Goal: Information Seeking & Learning: Learn about a topic

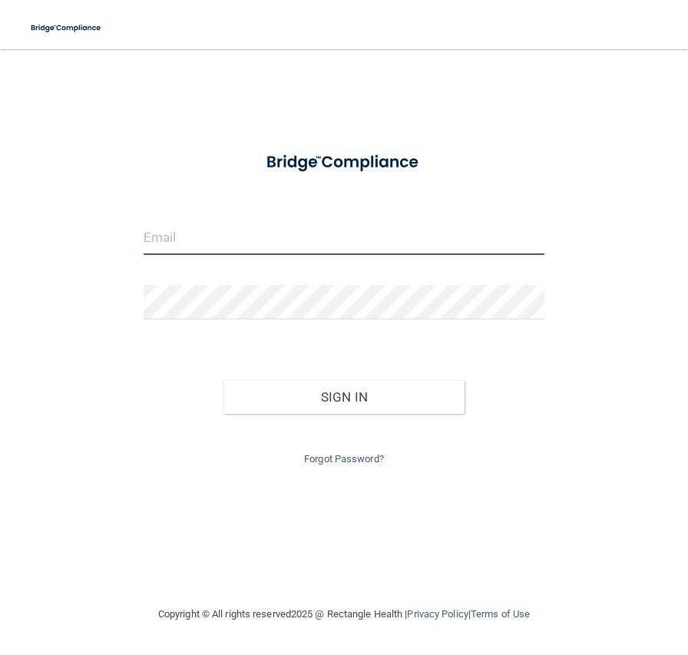
click at [211, 240] on input "email" at bounding box center [344, 237] width 401 height 35
type input "[EMAIL_ADDRESS][DOMAIN_NAME]"
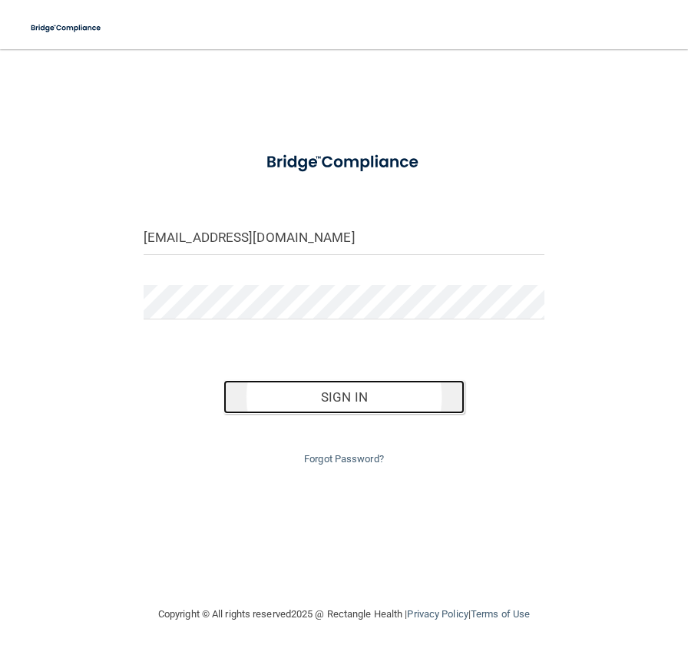
click at [400, 410] on button "Sign In" at bounding box center [344, 397] width 240 height 34
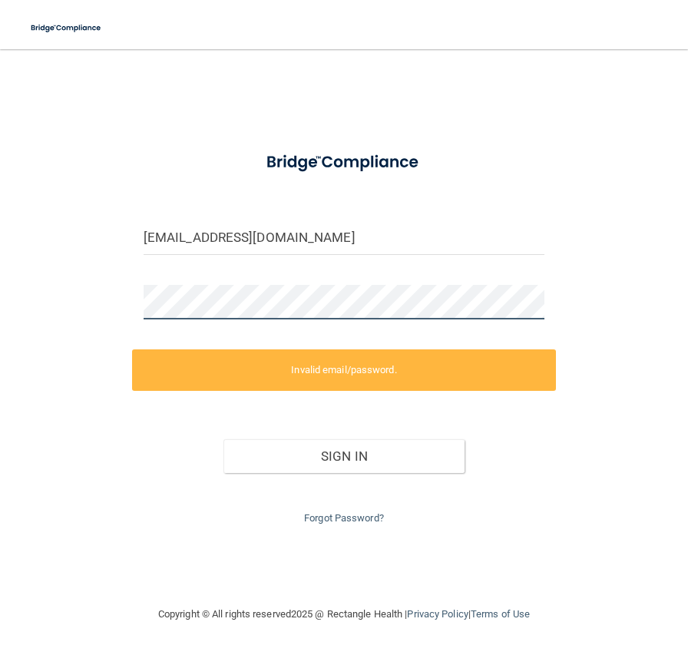
click at [110, 311] on div "adavis@pedstvp.com Invalid email/password. You don't have permission to access …" at bounding box center [344, 327] width 627 height 525
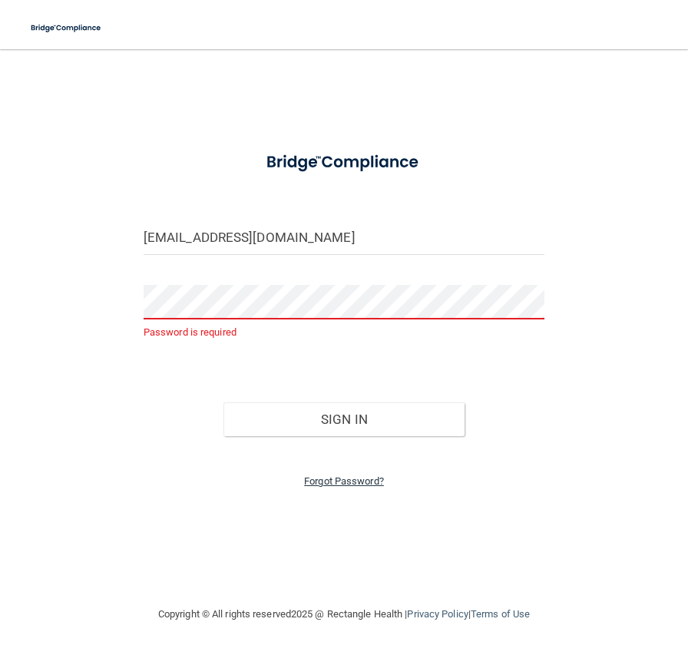
click at [341, 484] on link "Forgot Password?" at bounding box center [344, 482] width 80 height 12
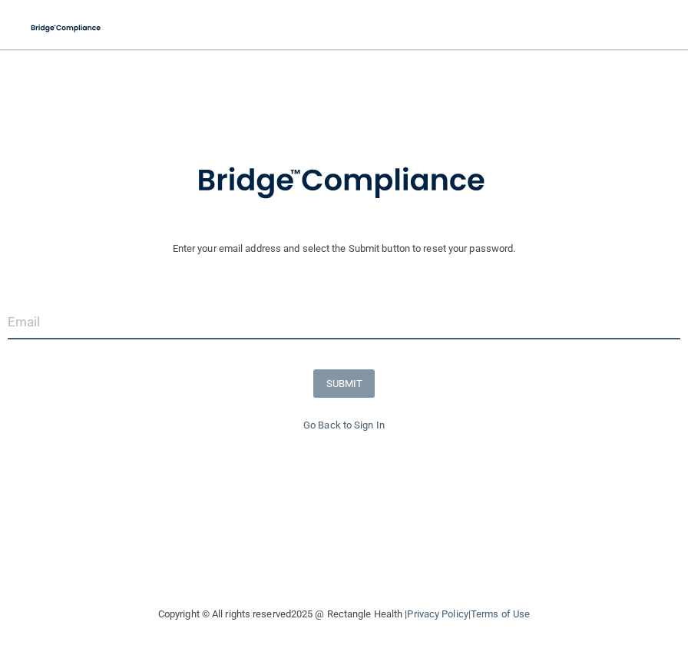
click at [141, 330] on input "email" at bounding box center [344, 322] width 673 height 35
type input "[EMAIL_ADDRESS][DOMAIN_NAME]"
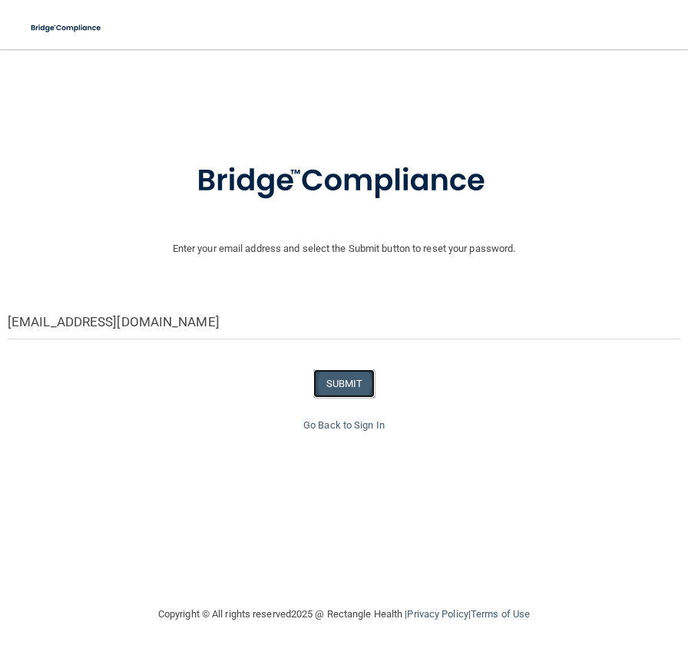
click at [361, 379] on button "SUBMIT" at bounding box center [344, 383] width 62 height 28
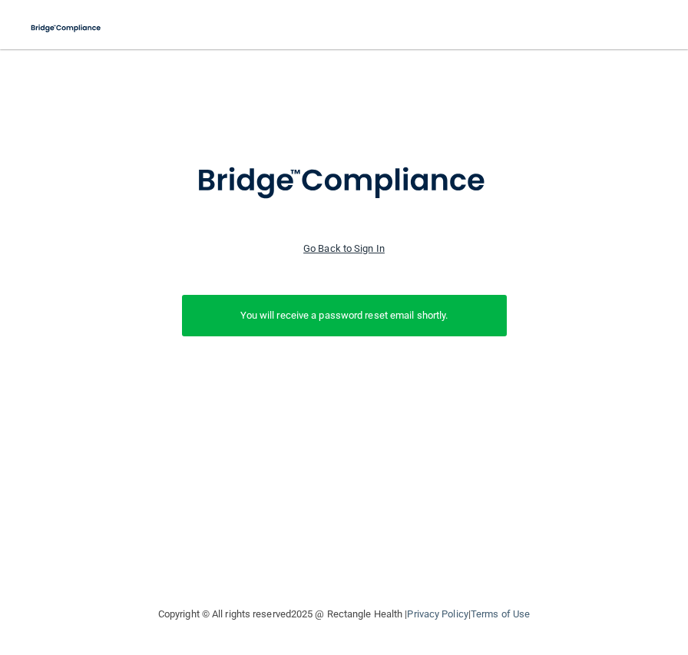
click at [339, 249] on link "Go Back to Sign In" at bounding box center [343, 249] width 81 height 12
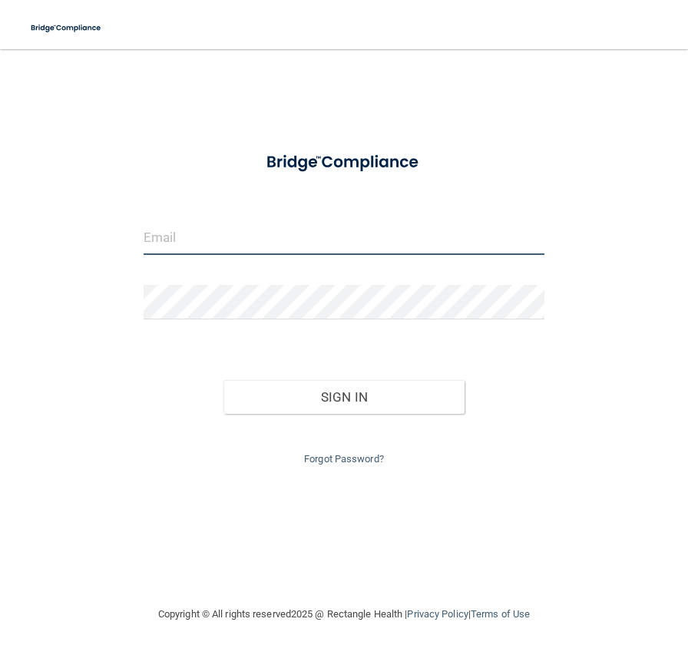
click at [204, 234] on input "email" at bounding box center [344, 237] width 401 height 35
type input "[EMAIL_ADDRESS][DOMAIN_NAME]"
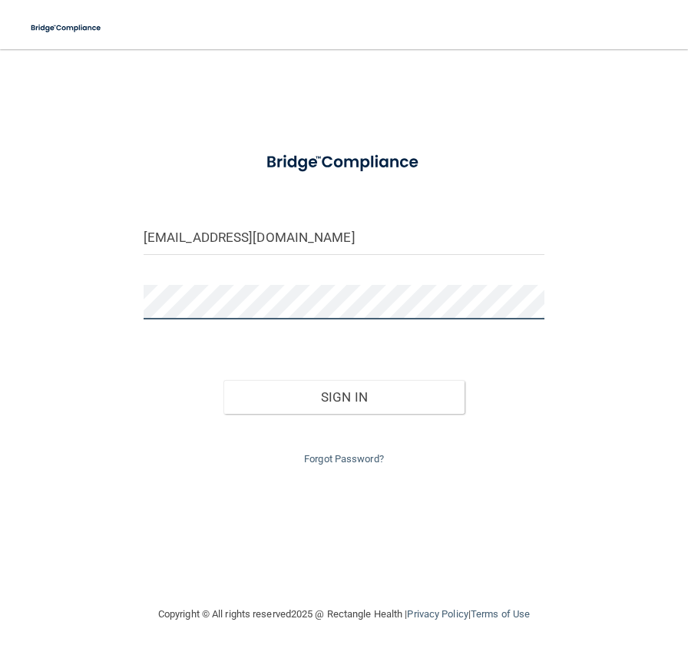
click at [224, 380] on button "Sign In" at bounding box center [344, 397] width 240 height 34
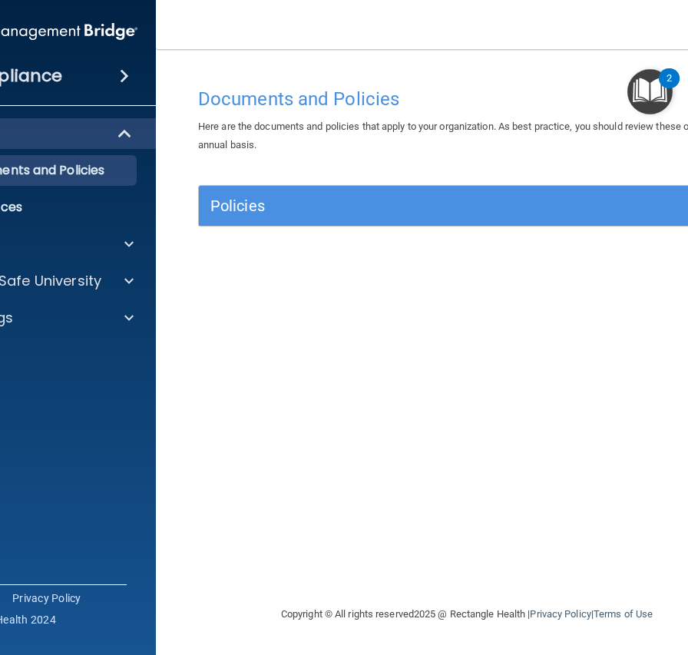
click at [479, 482] on div "Documents and Policies Here are the documents and policies that apply to your o…" at bounding box center [467, 342] width 561 height 525
click at [129, 439] on accordion "HIPAA Documents and Policies Report an Incident Business Associates Emergency P…" at bounding box center [33, 284] width 247 height 344
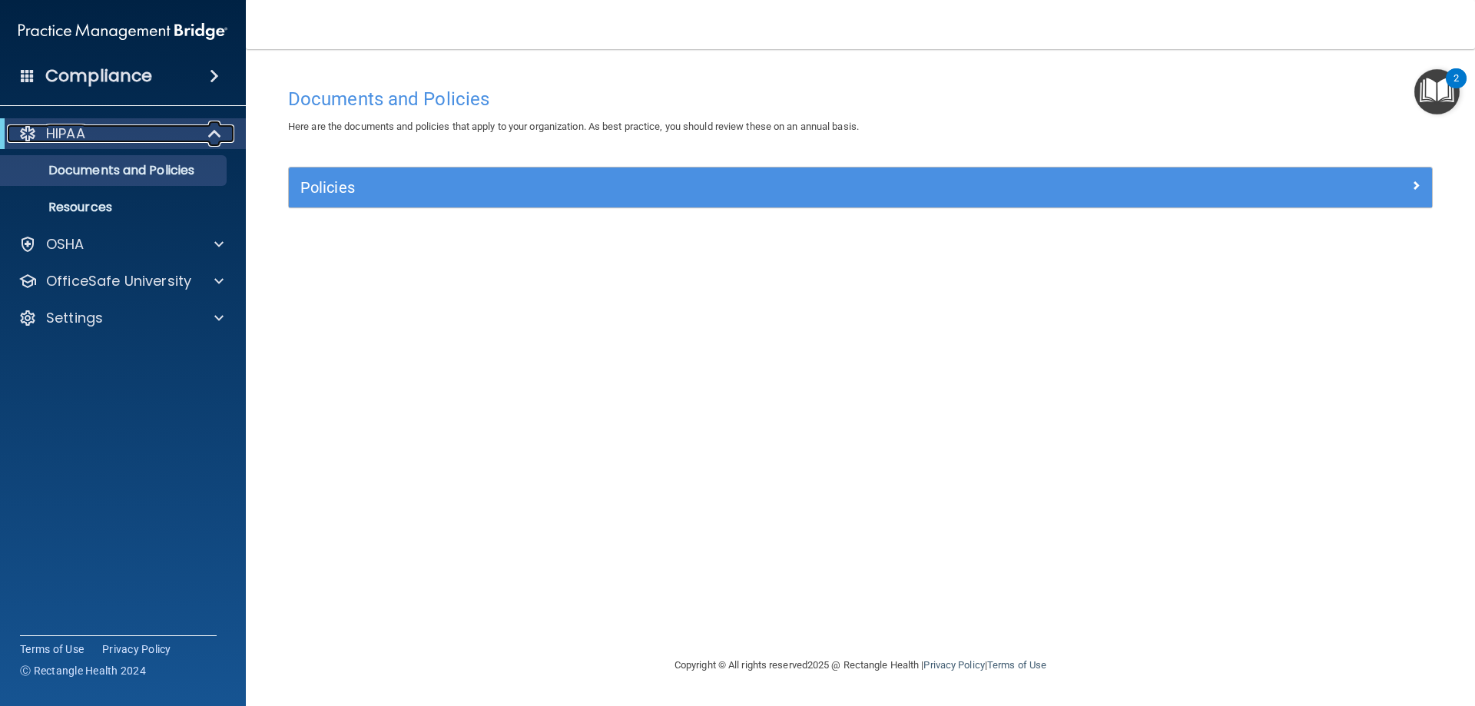
click at [157, 133] on div "HIPAA" at bounding box center [102, 133] width 190 height 18
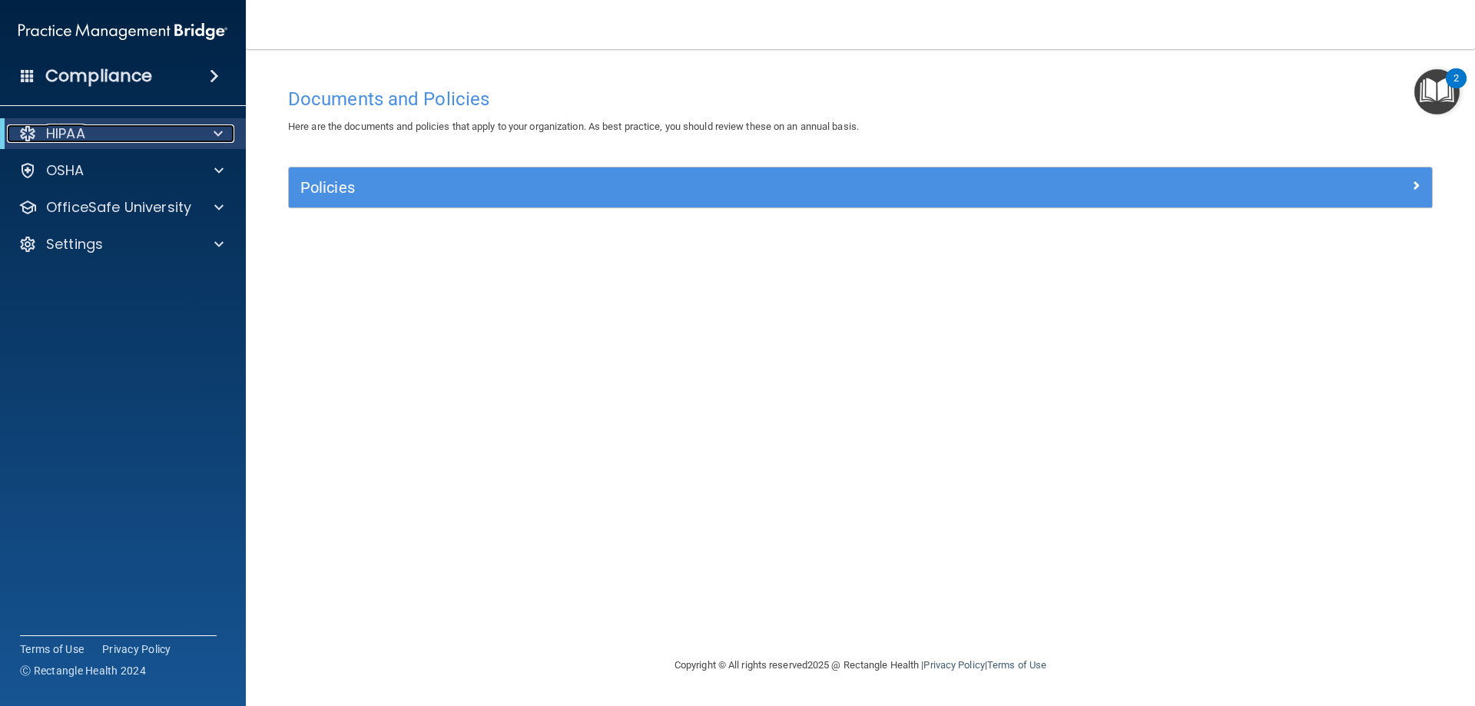
click at [156, 134] on div "HIPAA" at bounding box center [102, 133] width 190 height 18
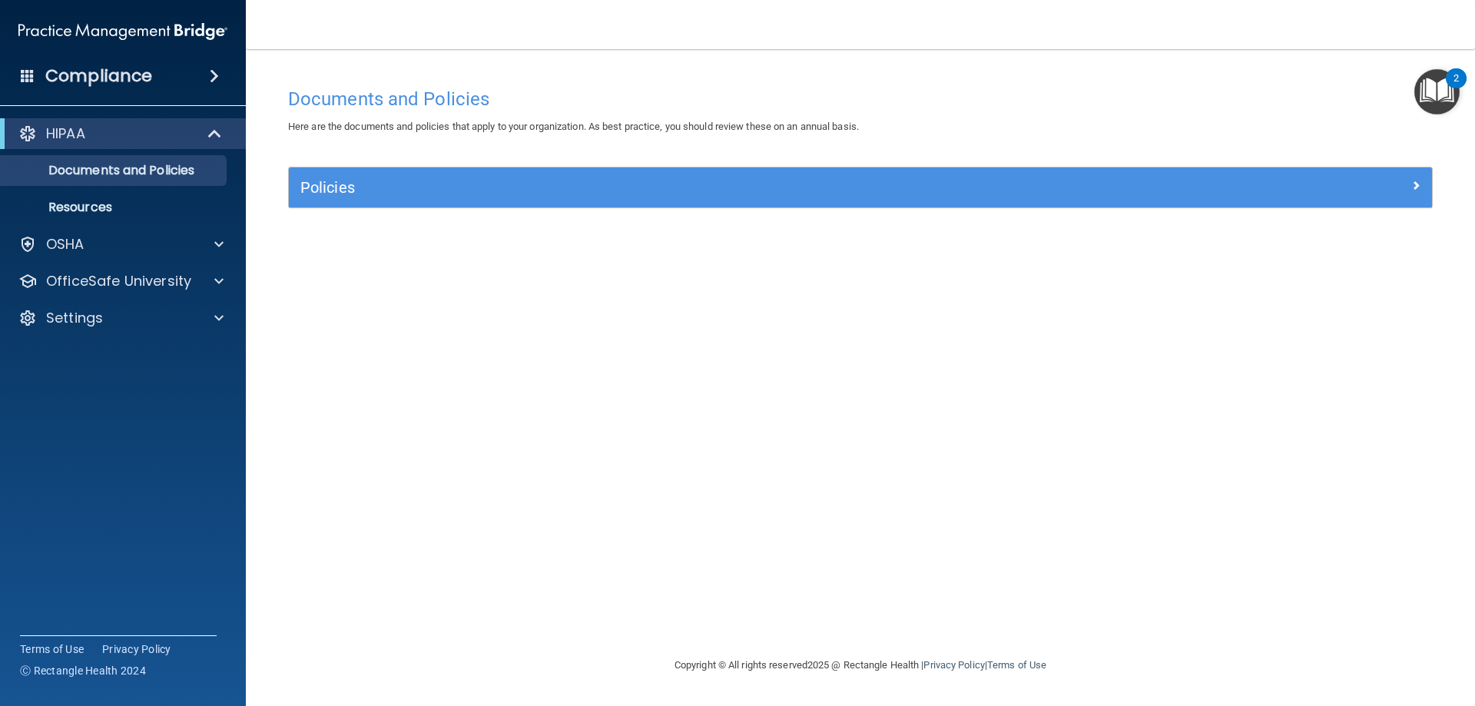
click at [210, 72] on span at bounding box center [214, 76] width 9 height 18
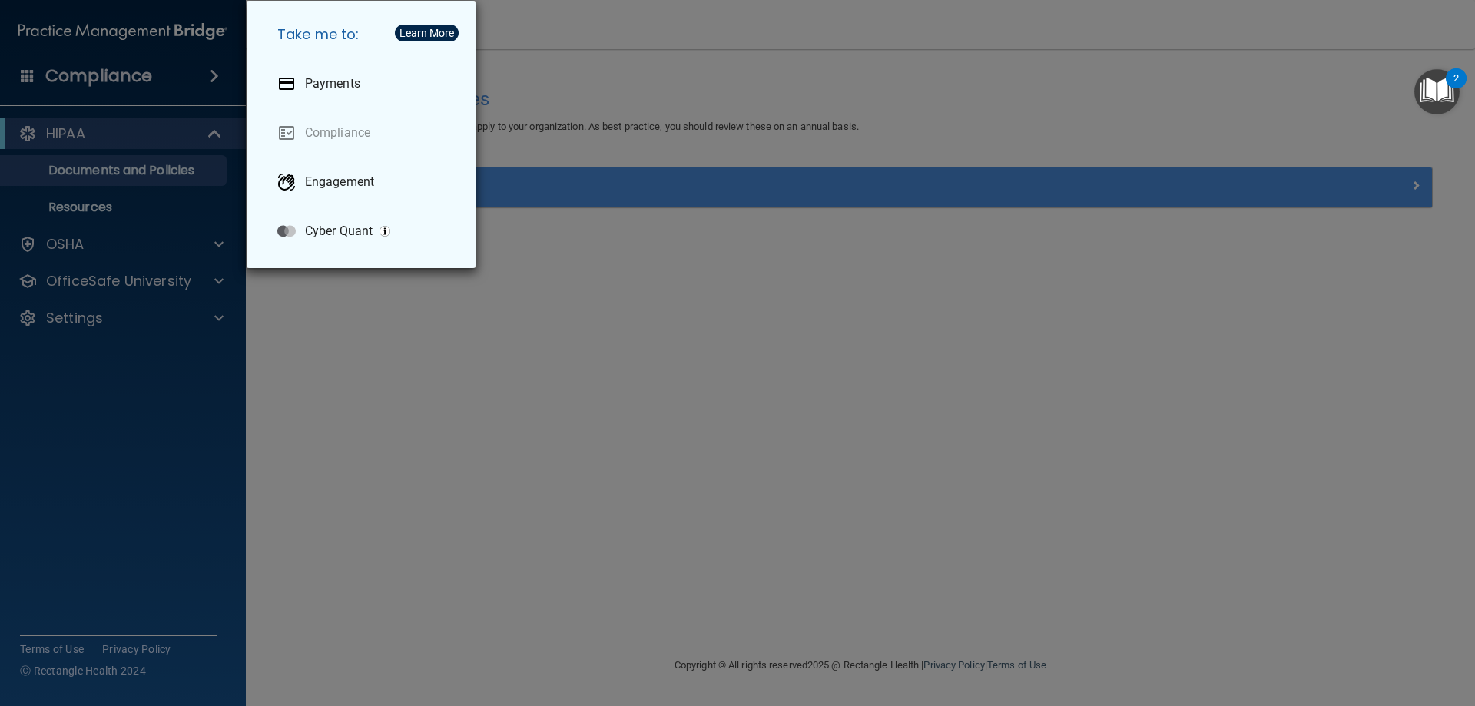
click at [201, 79] on div "Take me to: Payments Compliance Engagement Cyber Quant" at bounding box center [737, 353] width 1475 height 706
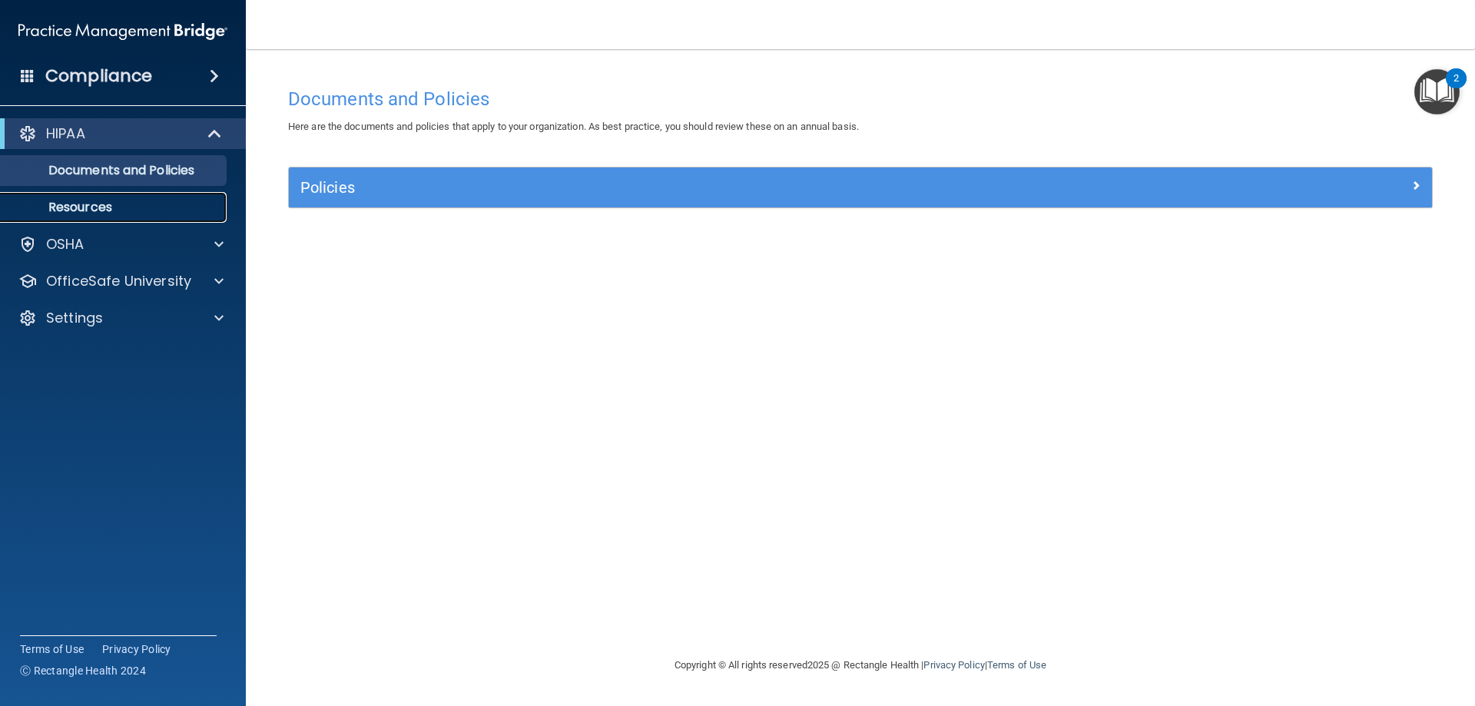
click at [94, 211] on p "Resources" at bounding box center [115, 207] width 210 height 15
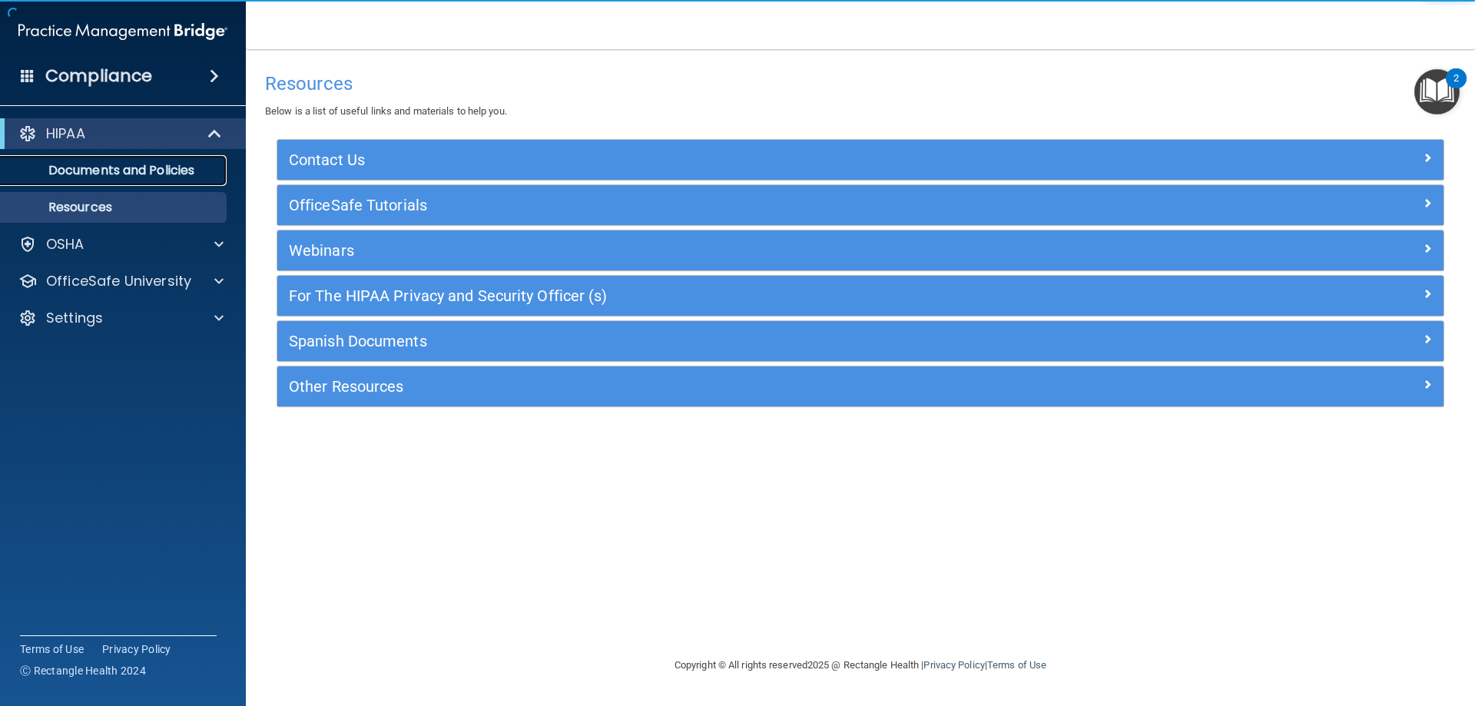
click at [151, 170] on p "Documents and Policies" at bounding box center [115, 170] width 210 height 15
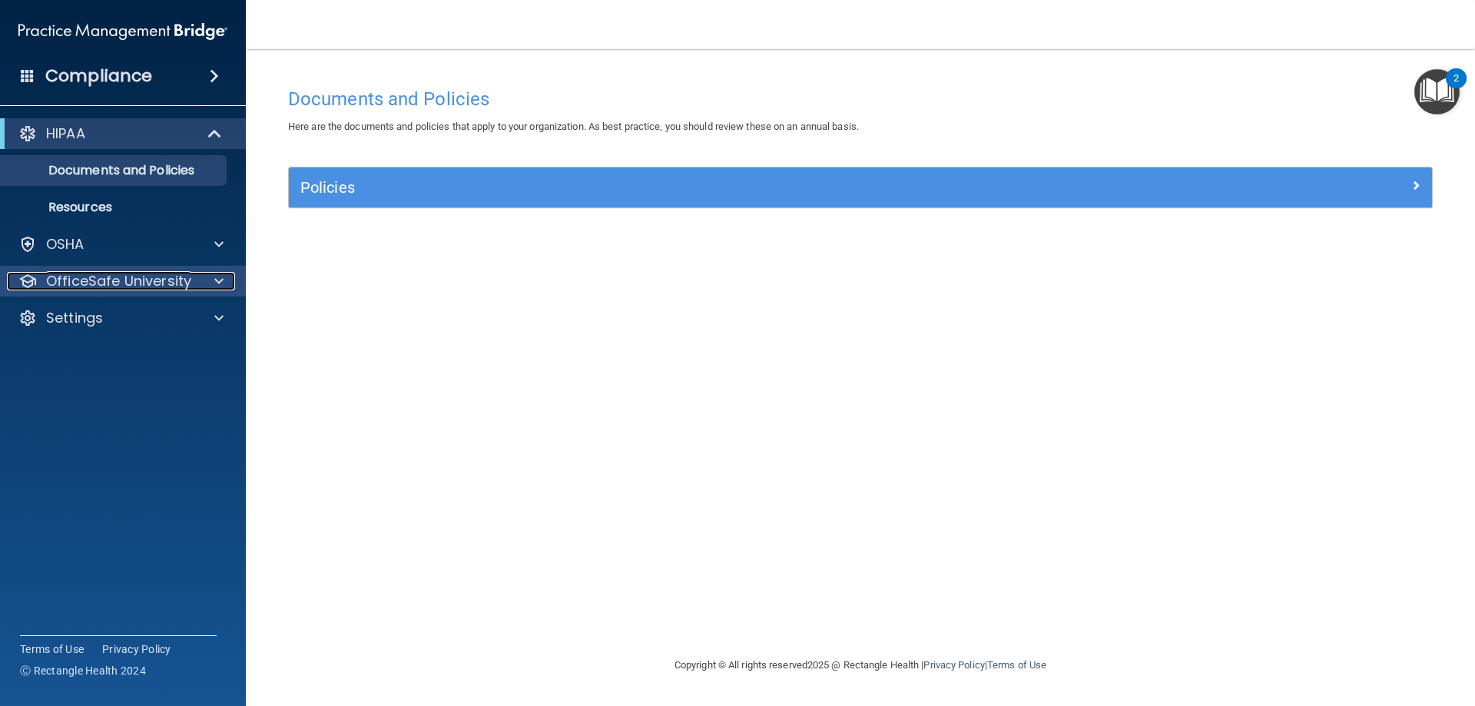
click at [207, 279] on div at bounding box center [216, 281] width 38 height 18
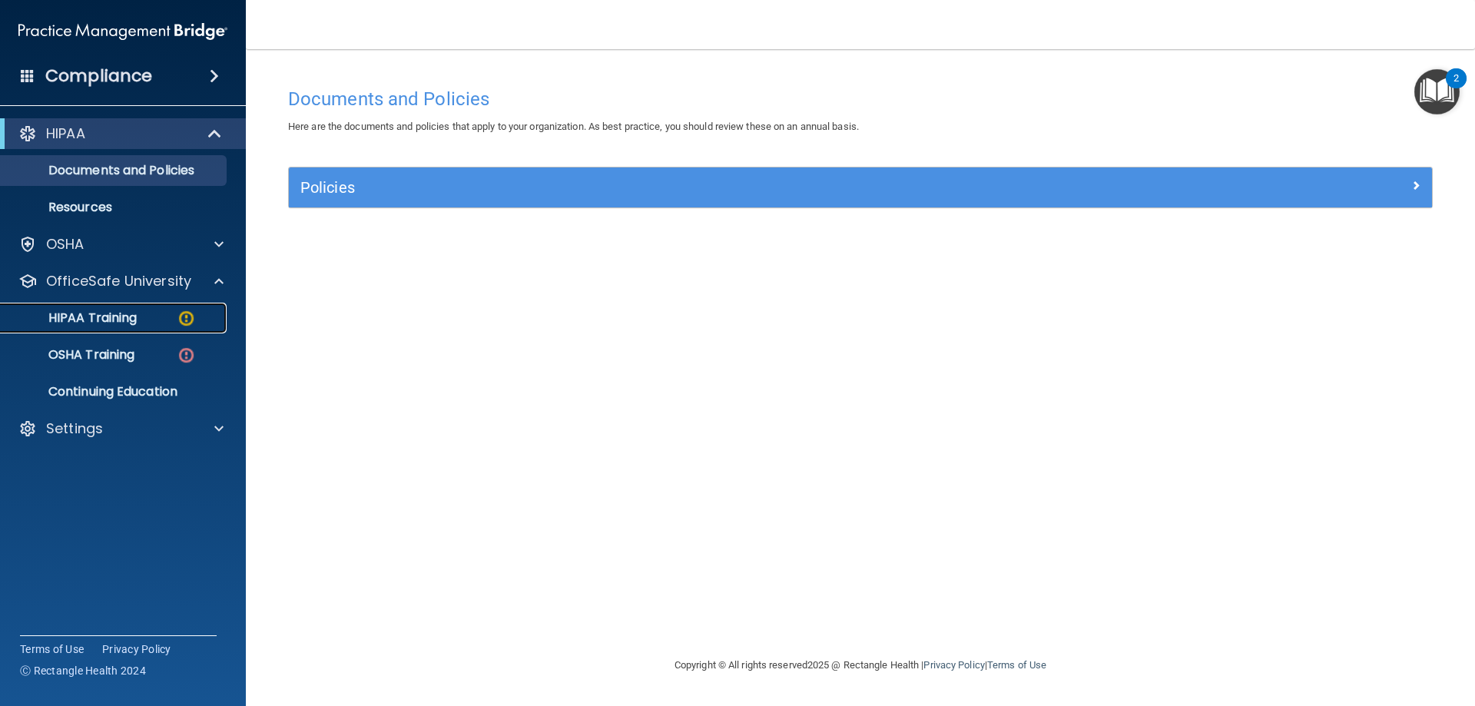
click at [145, 320] on div "HIPAA Training" at bounding box center [115, 317] width 210 height 15
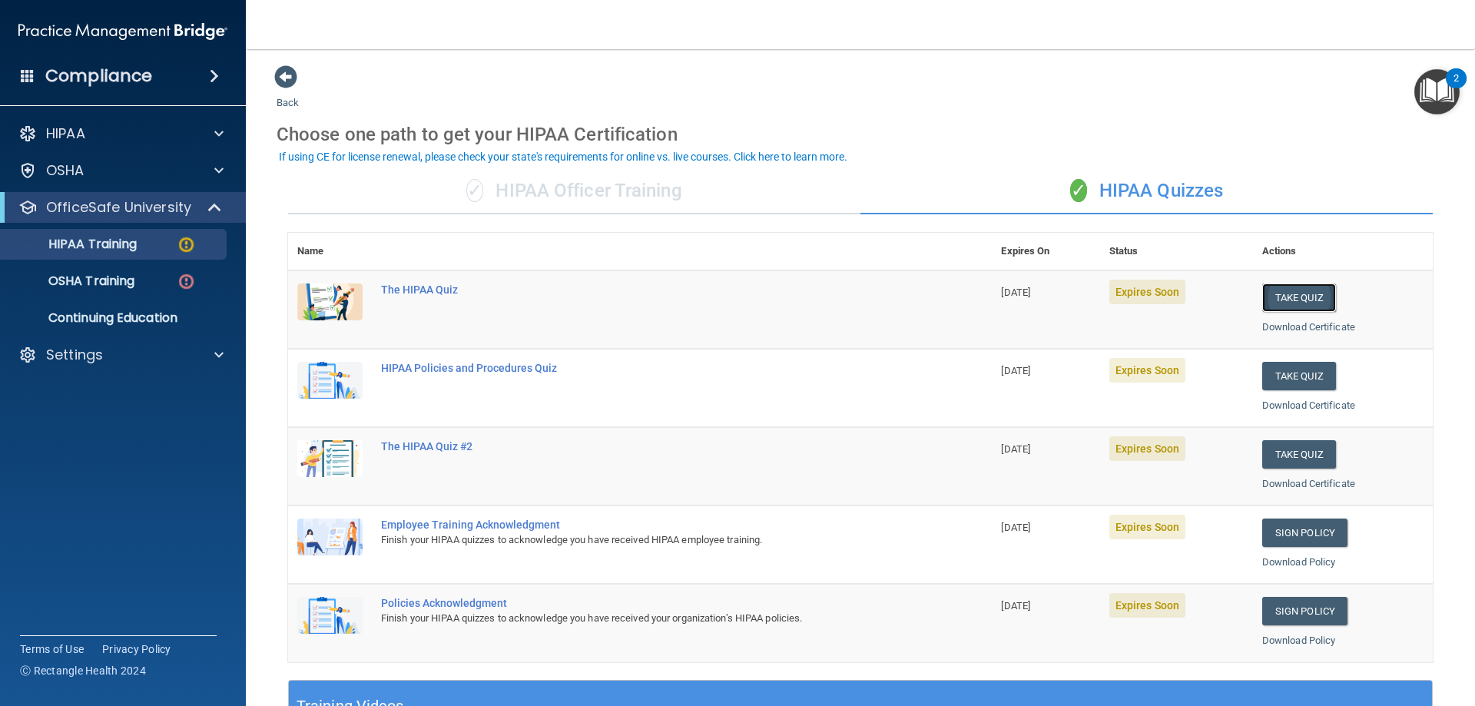
click at [688, 303] on button "Take Quiz" at bounding box center [1299, 297] width 74 height 28
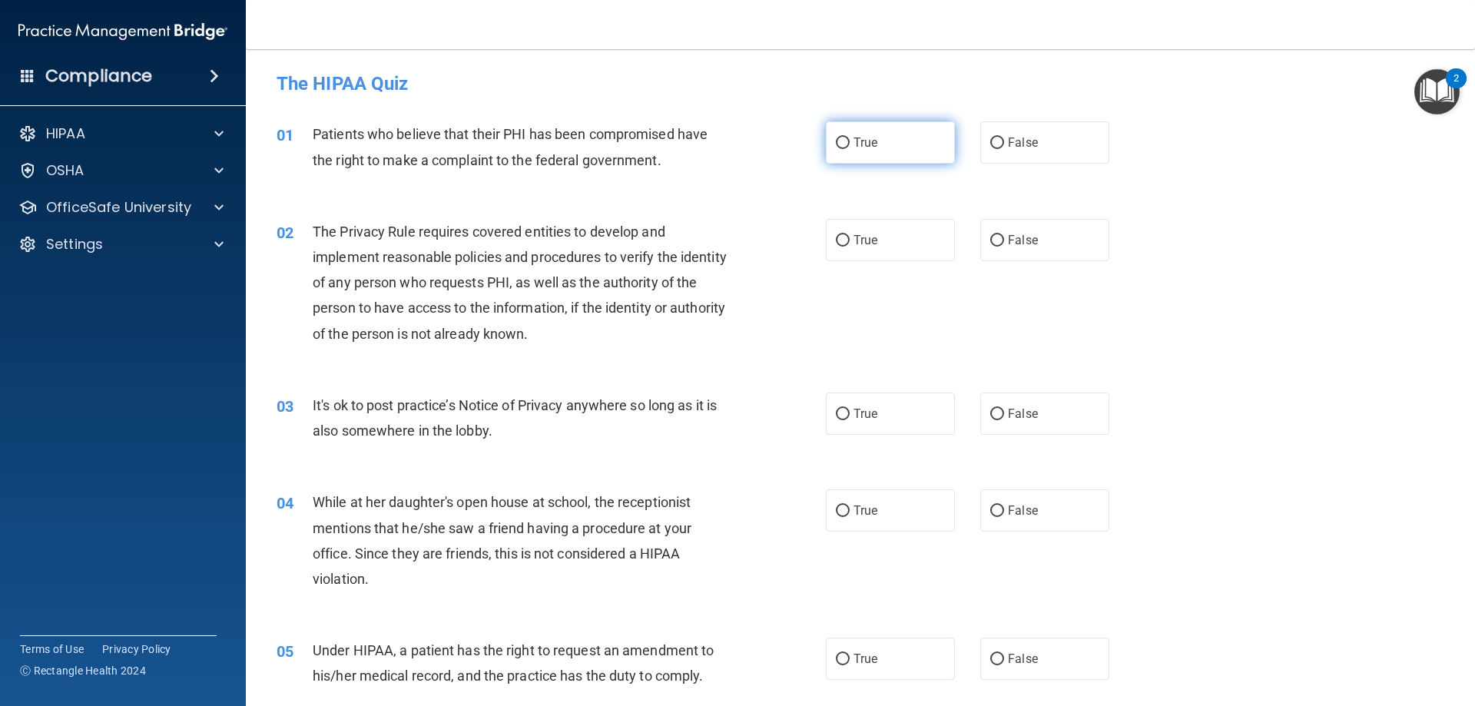
click at [688, 141] on input "True" at bounding box center [843, 144] width 14 height 12
radio input "true"
click at [688, 238] on input "True" at bounding box center [843, 241] width 14 height 12
radio input "true"
click at [688, 411] on input "False" at bounding box center [997, 415] width 14 height 12
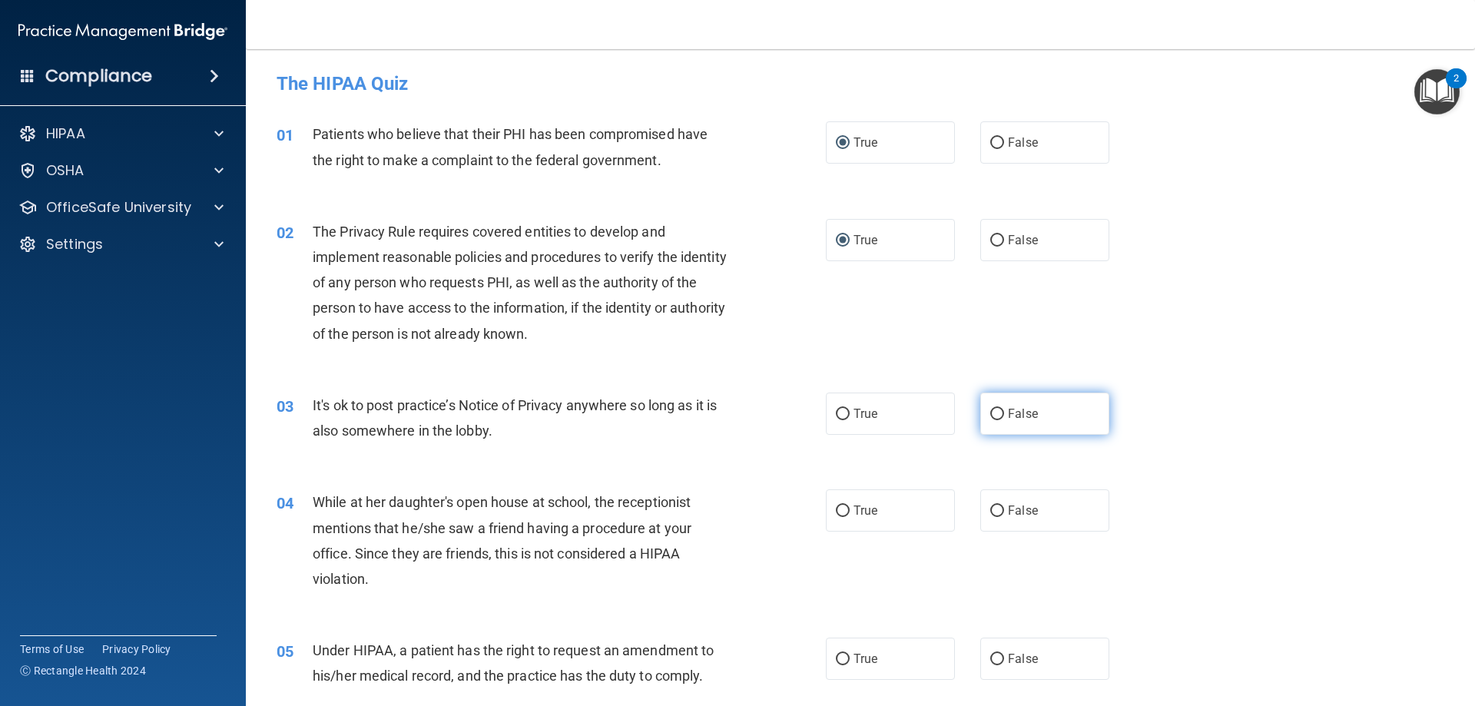
radio input "true"
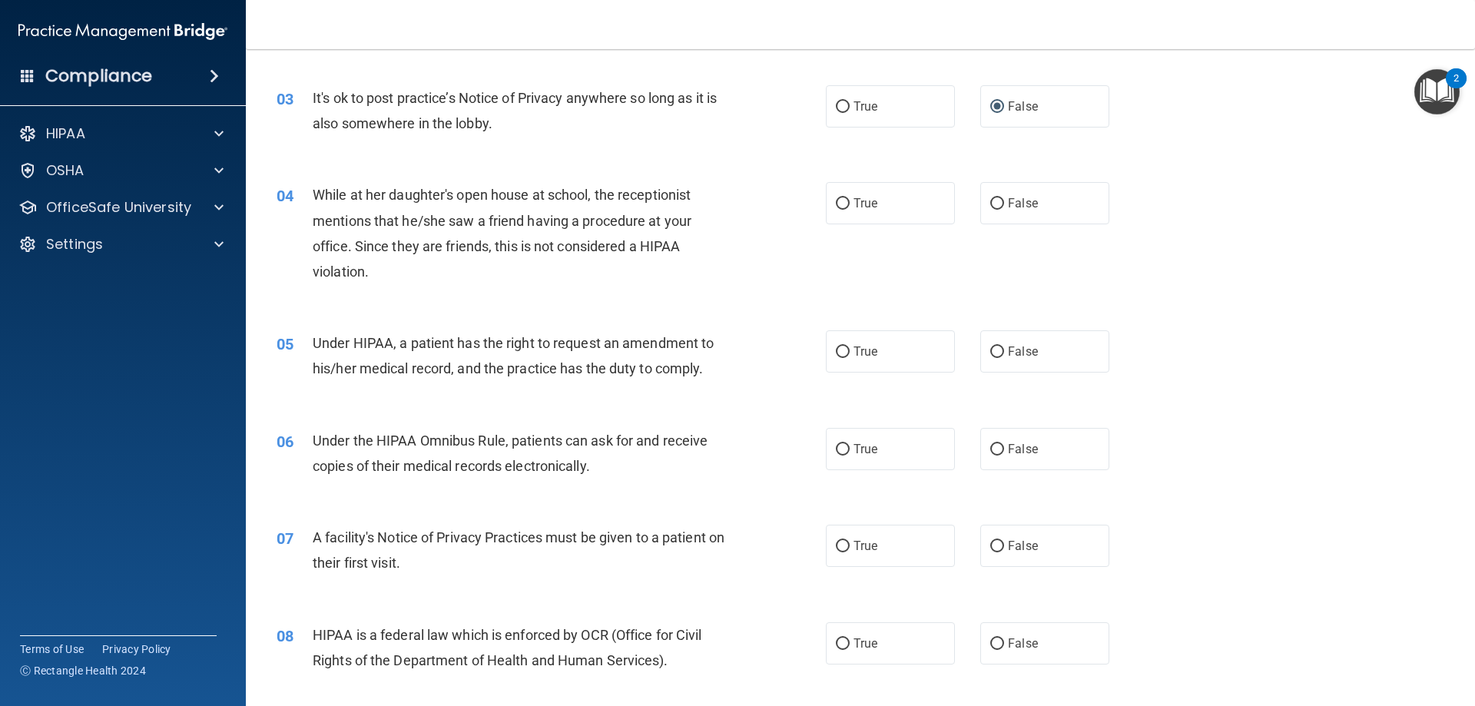
scroll to position [384, 0]
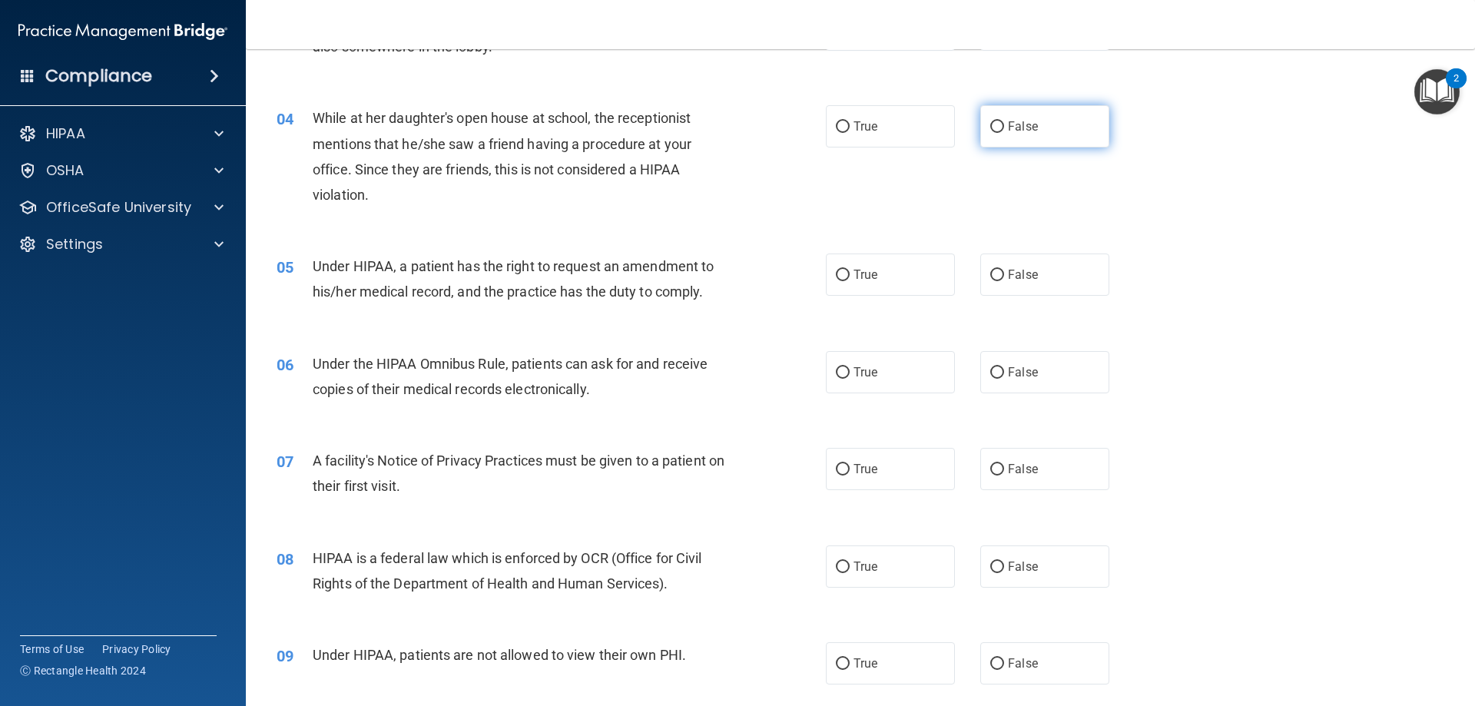
click at [688, 123] on span "False" at bounding box center [1023, 126] width 30 height 15
click at [688, 123] on input "False" at bounding box center [997, 127] width 14 height 12
radio input "true"
click at [688, 278] on span "False" at bounding box center [1023, 274] width 30 height 15
click at [688, 278] on input "False" at bounding box center [997, 276] width 14 height 12
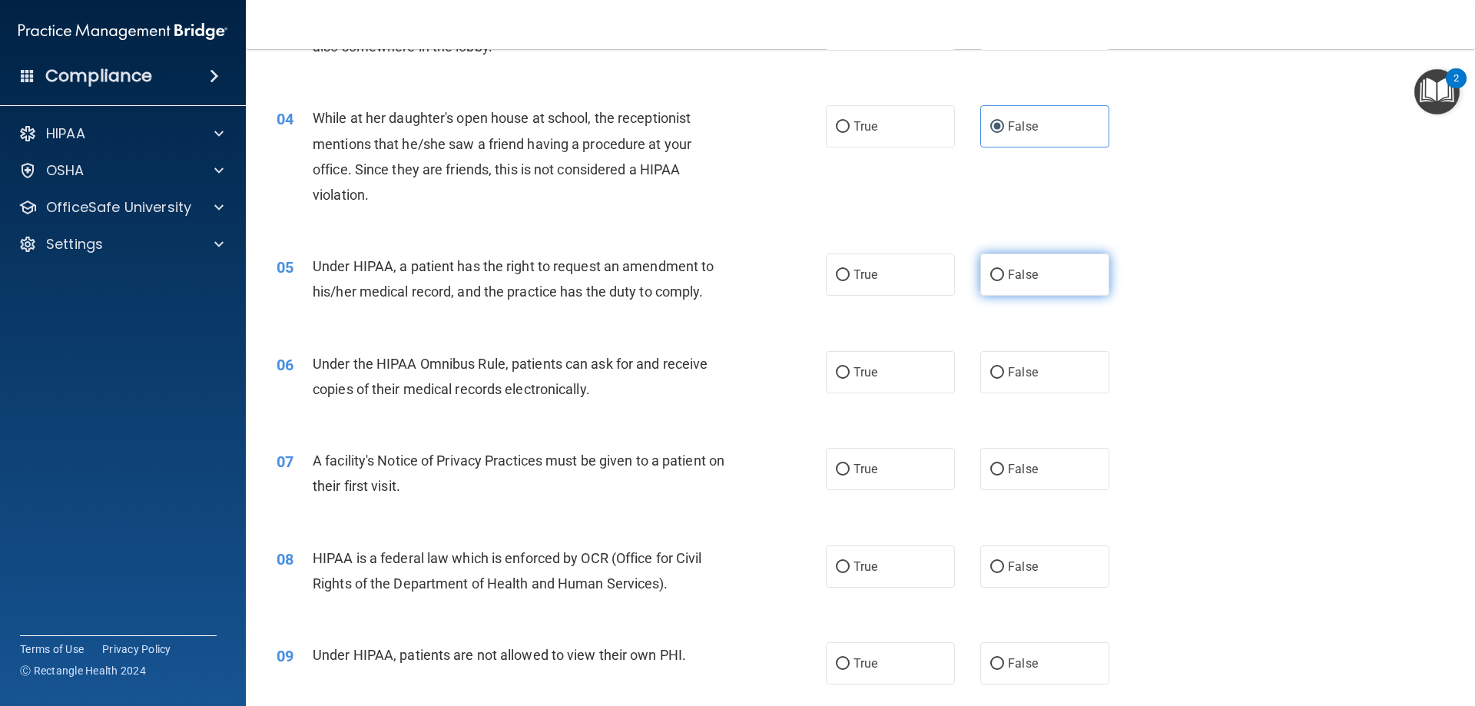
radio input "true"
click at [688, 278] on span "False" at bounding box center [1023, 274] width 30 height 15
click at [688, 278] on input "False" at bounding box center [997, 276] width 14 height 12
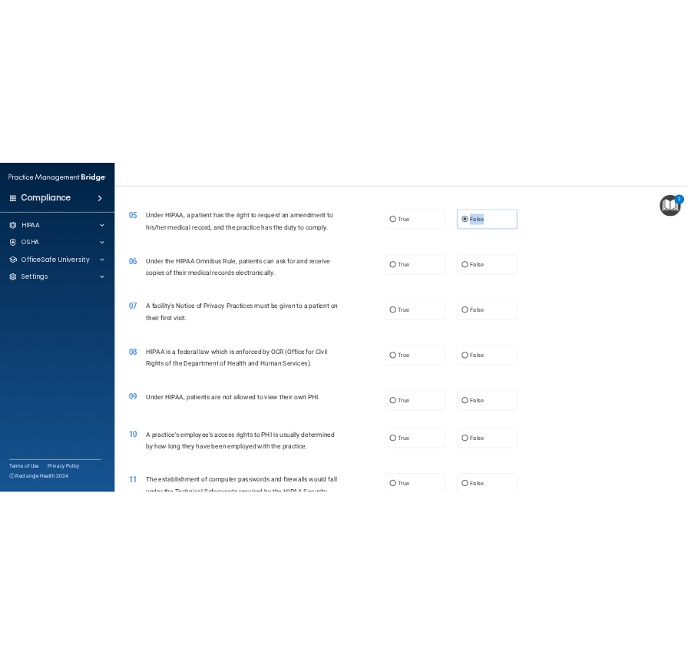
scroll to position [819, 0]
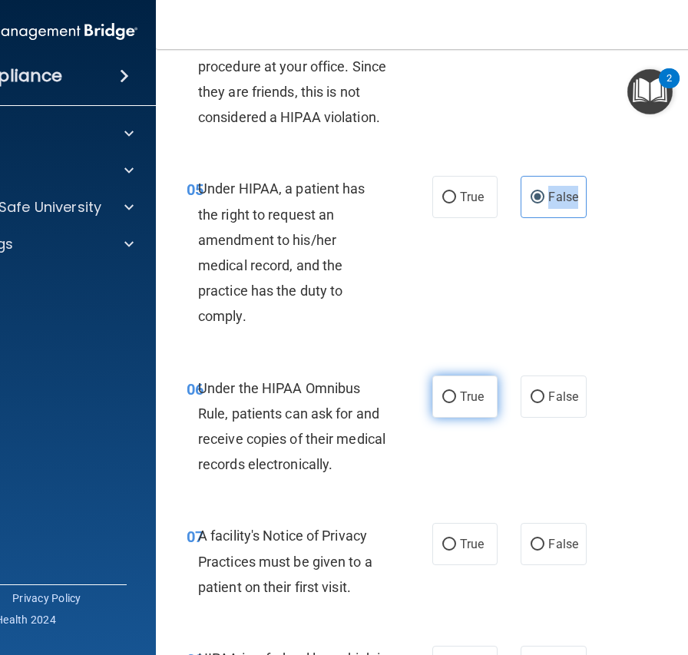
click at [442, 396] on input "True" at bounding box center [449, 398] width 14 height 12
radio input "true"
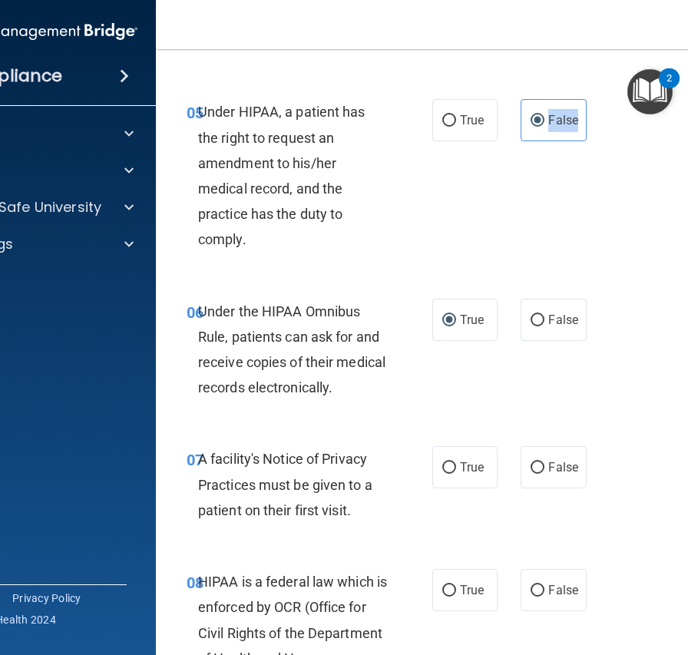
scroll to position [1049, 0]
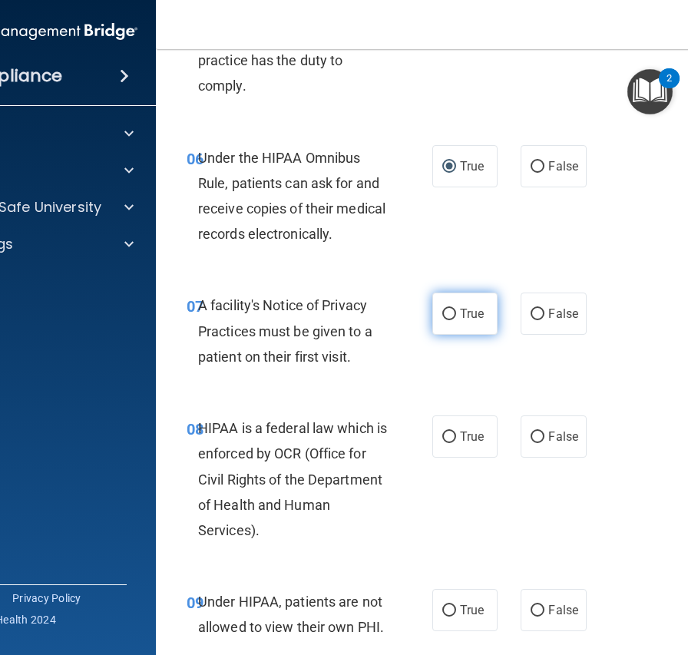
click at [437, 306] on label "True" at bounding box center [464, 314] width 65 height 42
click at [442, 309] on input "True" at bounding box center [449, 315] width 14 height 12
radio input "true"
click at [448, 433] on input "True" at bounding box center [449, 438] width 14 height 12
radio input "true"
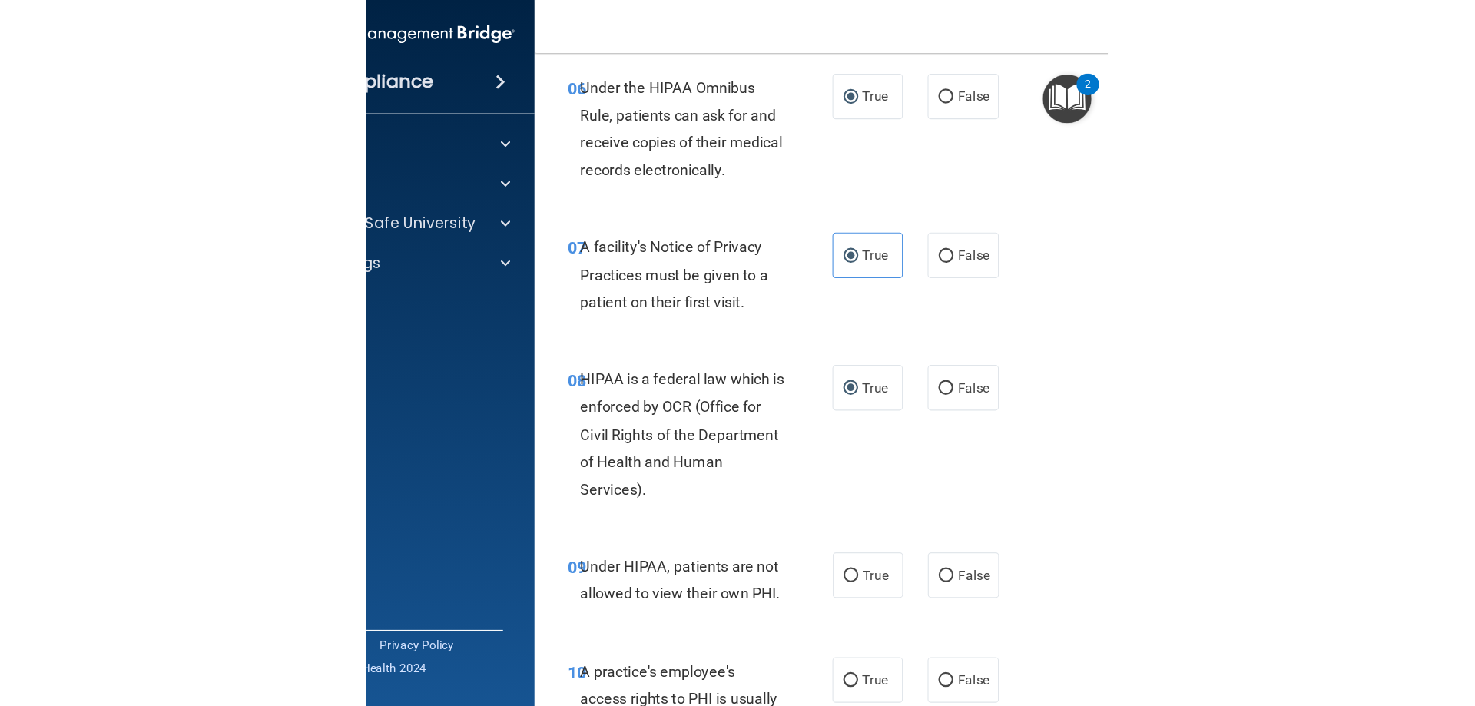
scroll to position [1203, 0]
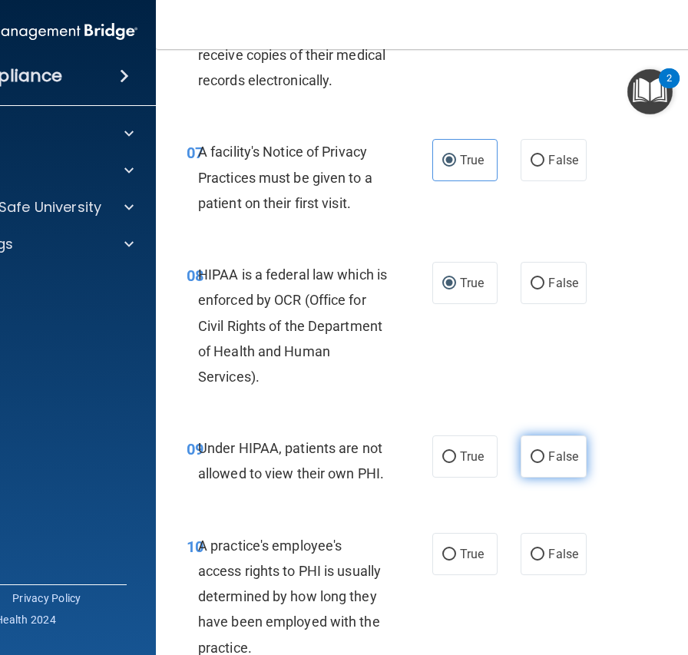
click at [534, 452] on input "False" at bounding box center [538, 458] width 14 height 12
radio input "true"
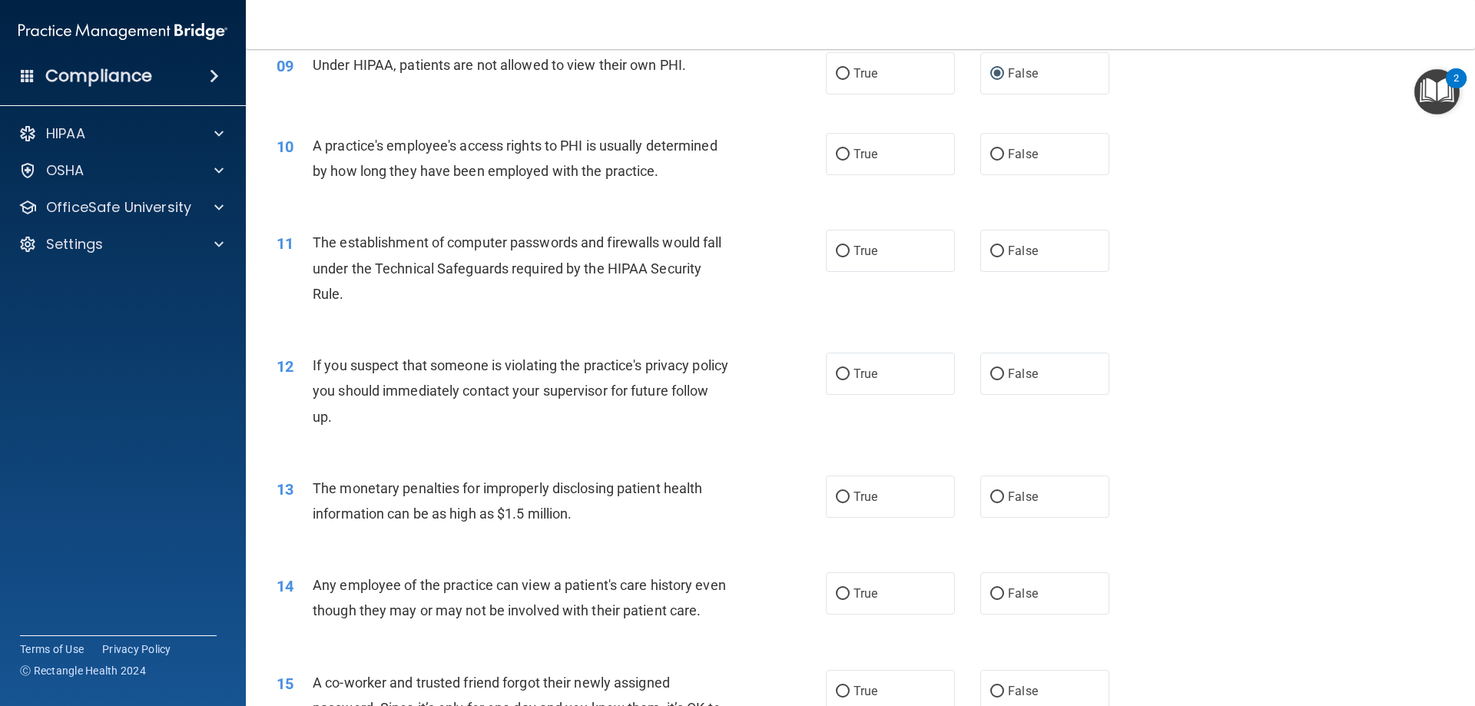
scroll to position [1051, 0]
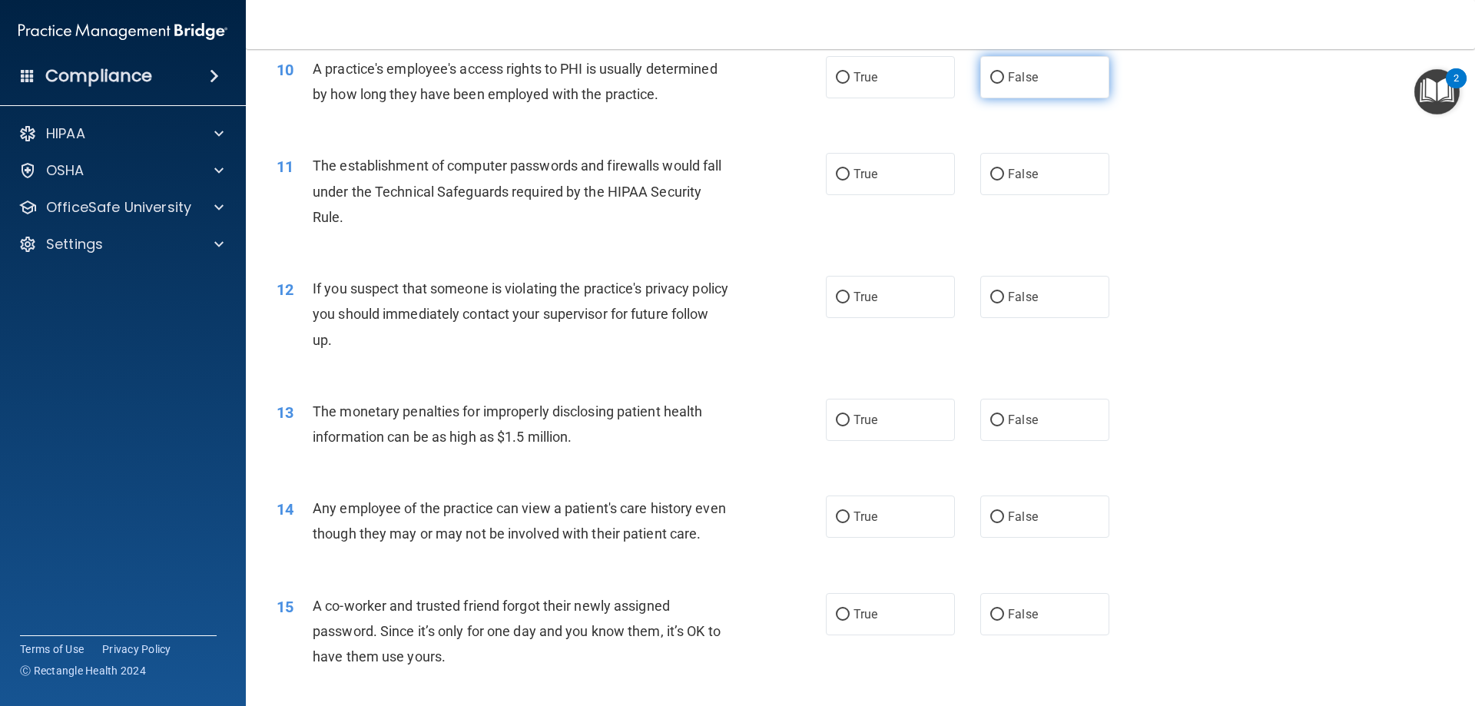
click at [688, 81] on input "False" at bounding box center [997, 78] width 14 height 12
radio input "true"
click at [688, 292] on input "True" at bounding box center [843, 298] width 14 height 12
radio input "true"
click at [688, 427] on label "True" at bounding box center [890, 420] width 129 height 42
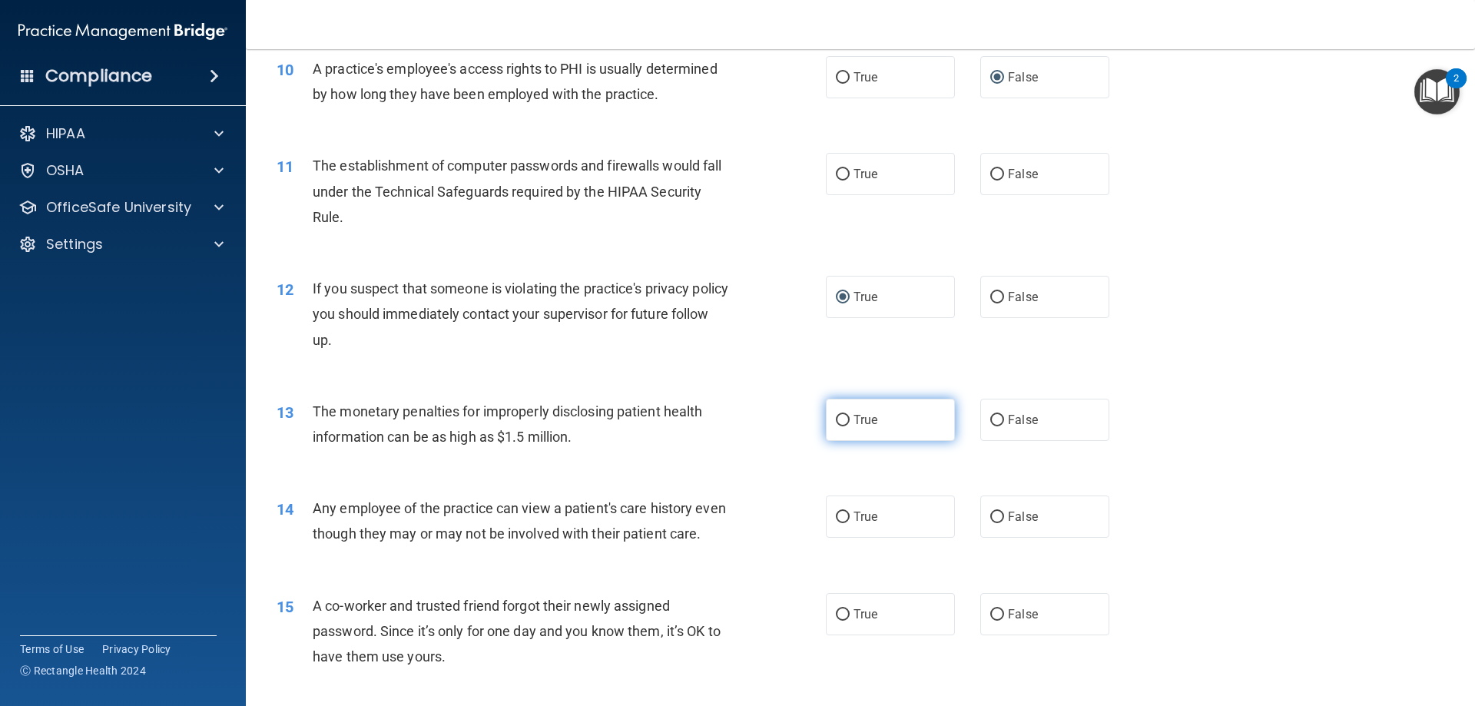
click at [688, 426] on input "True" at bounding box center [843, 421] width 14 height 12
radio input "true"
click at [688, 516] on span "False" at bounding box center [1023, 516] width 30 height 15
click at [688, 516] on input "False" at bounding box center [997, 518] width 14 height 12
radio input "true"
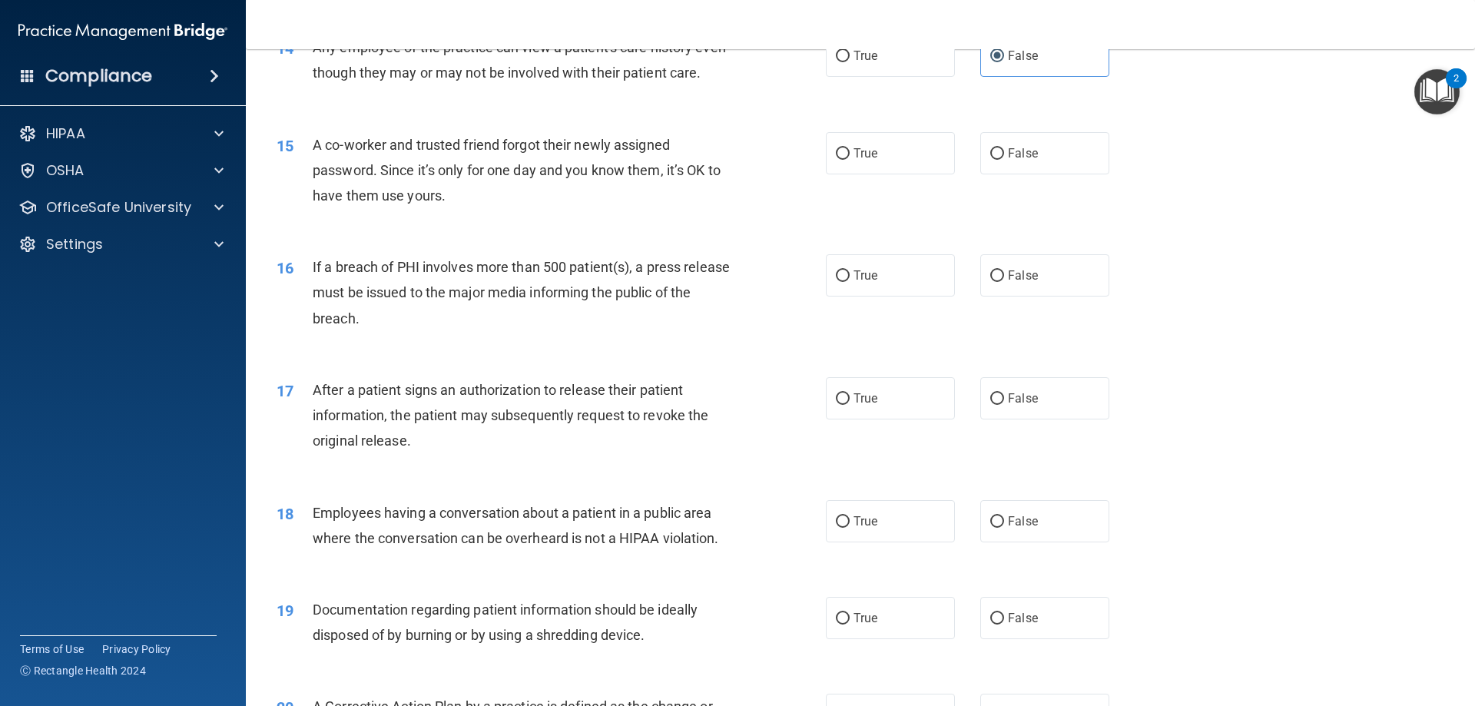
scroll to position [1435, 0]
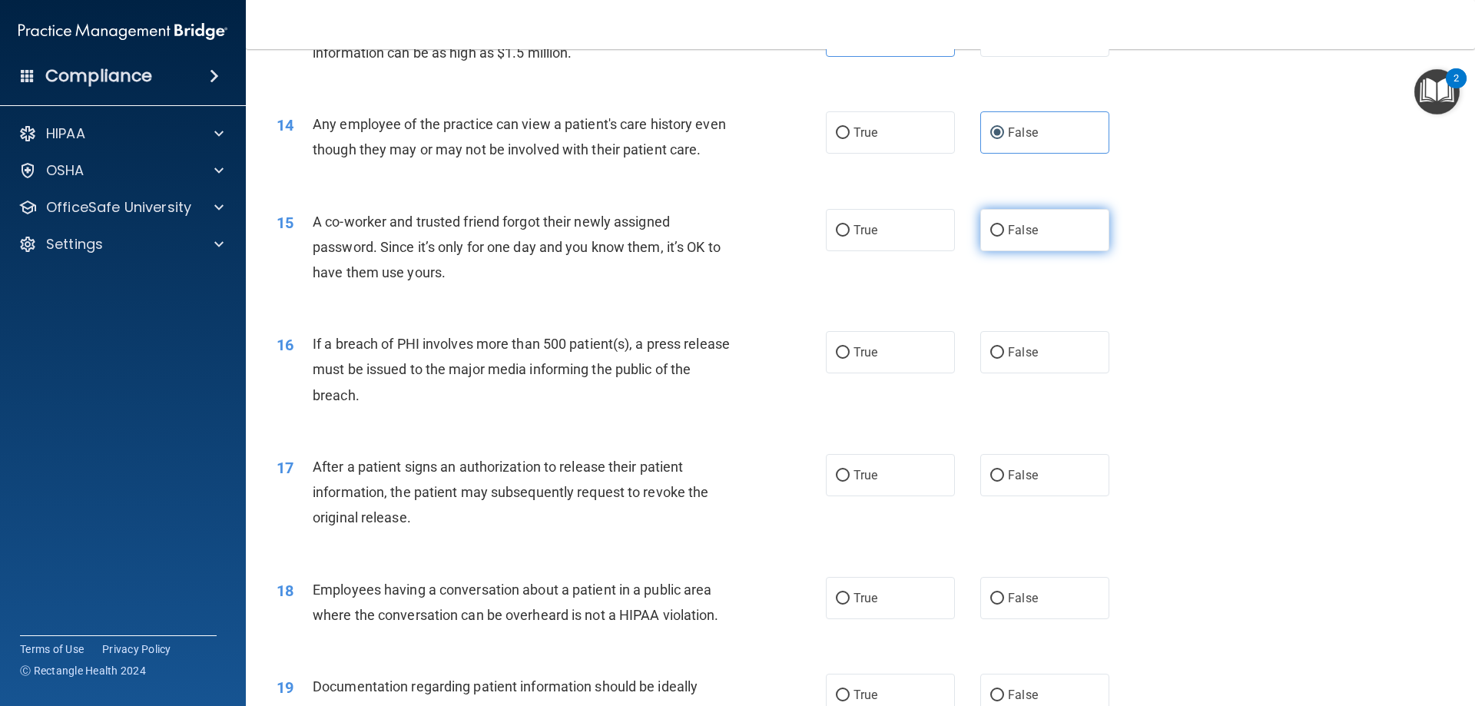
click at [688, 230] on label "False" at bounding box center [1044, 230] width 129 height 42
click at [688, 230] on input "False" at bounding box center [997, 231] width 14 height 12
radio input "true"
click at [688, 344] on label "True" at bounding box center [890, 352] width 129 height 42
click at [688, 347] on input "True" at bounding box center [843, 353] width 14 height 12
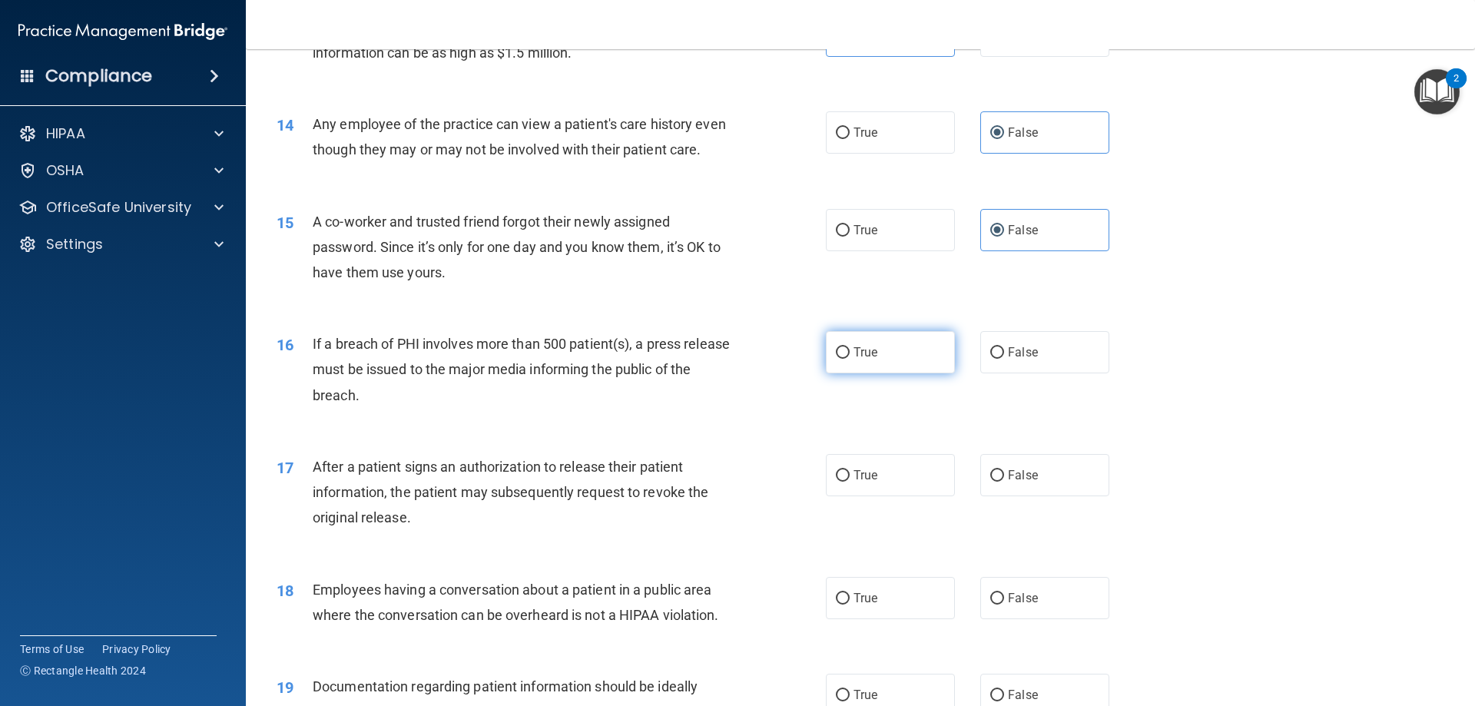
radio input "true"
click at [688, 471] on span "True" at bounding box center [865, 475] width 24 height 15
click at [688, 471] on input "True" at bounding box center [843, 476] width 14 height 12
radio input "true"
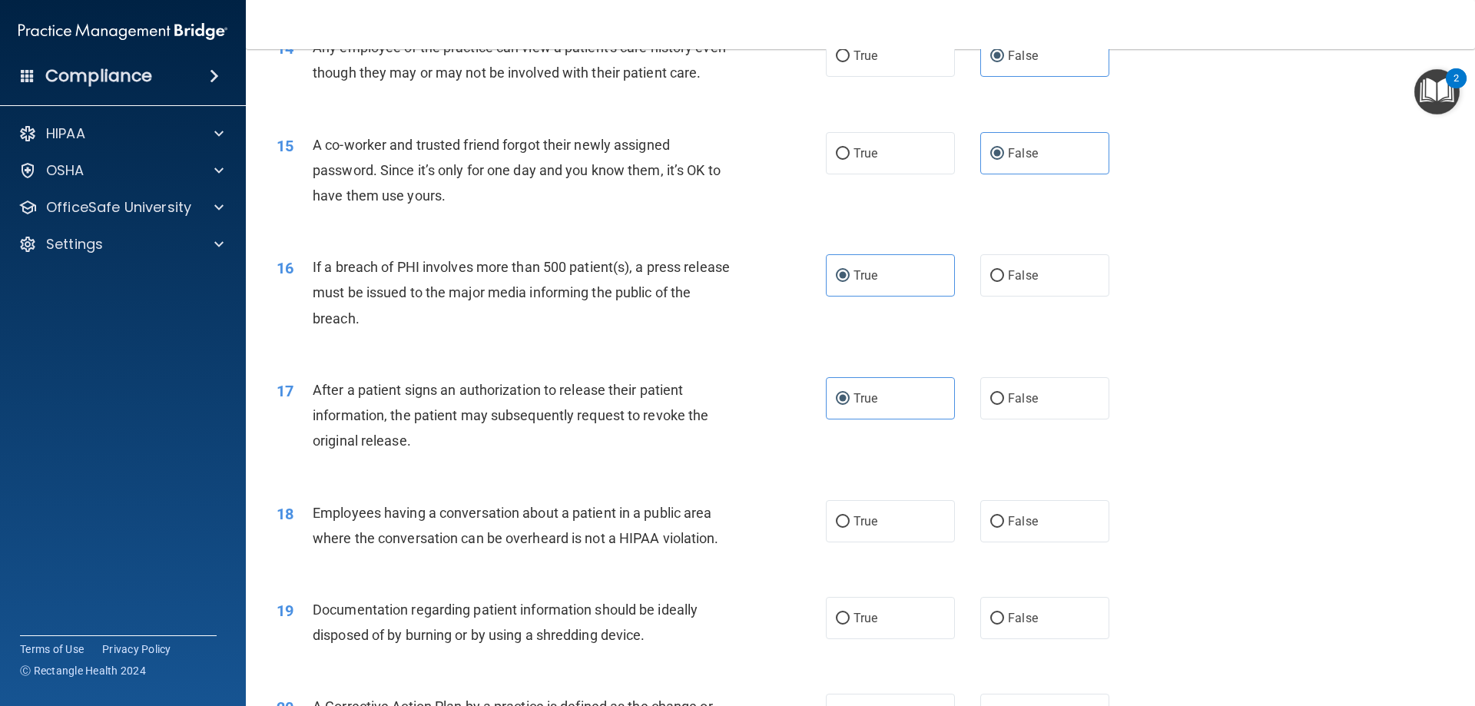
scroll to position [1589, 0]
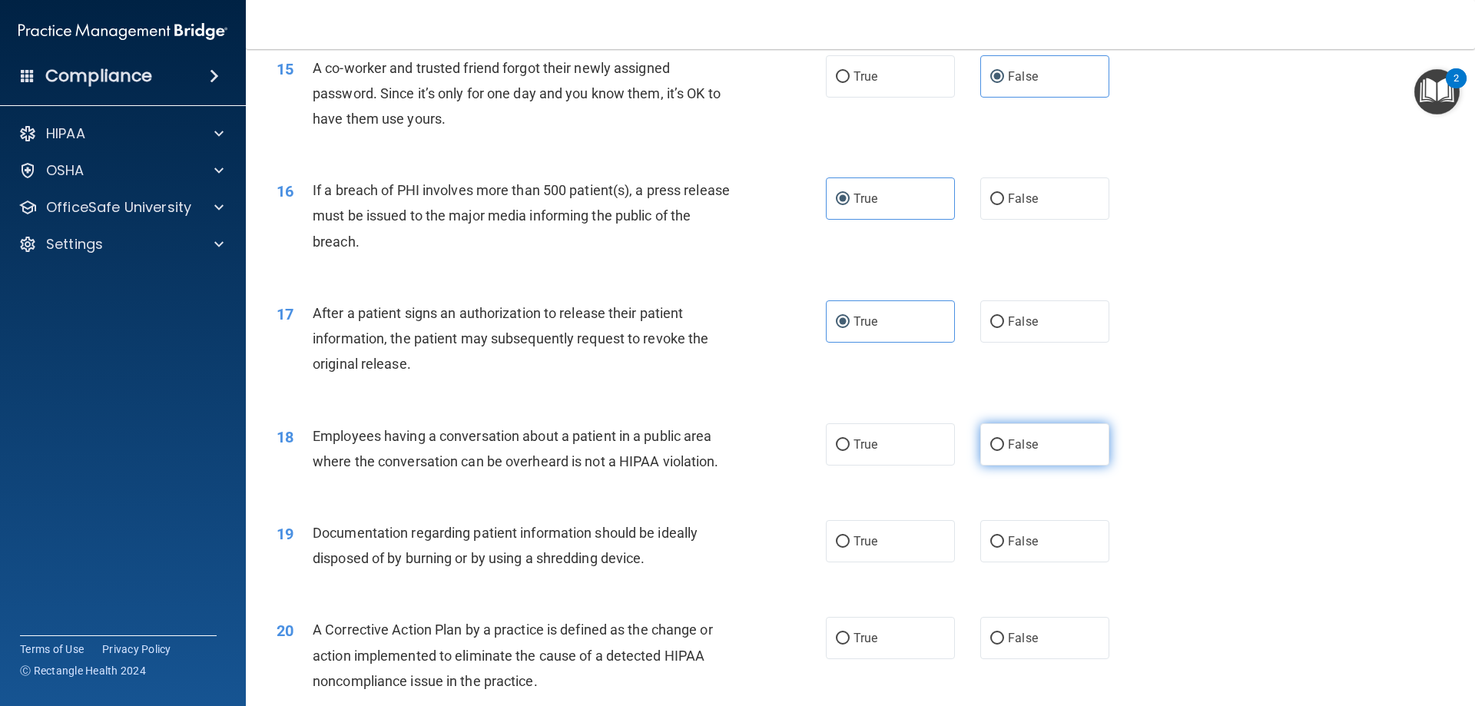
click at [688, 449] on input "False" at bounding box center [997, 445] width 14 height 12
radio input "true"
click at [688, 552] on label "True" at bounding box center [890, 541] width 129 height 42
click at [688, 548] on input "True" at bounding box center [843, 542] width 14 height 12
radio input "true"
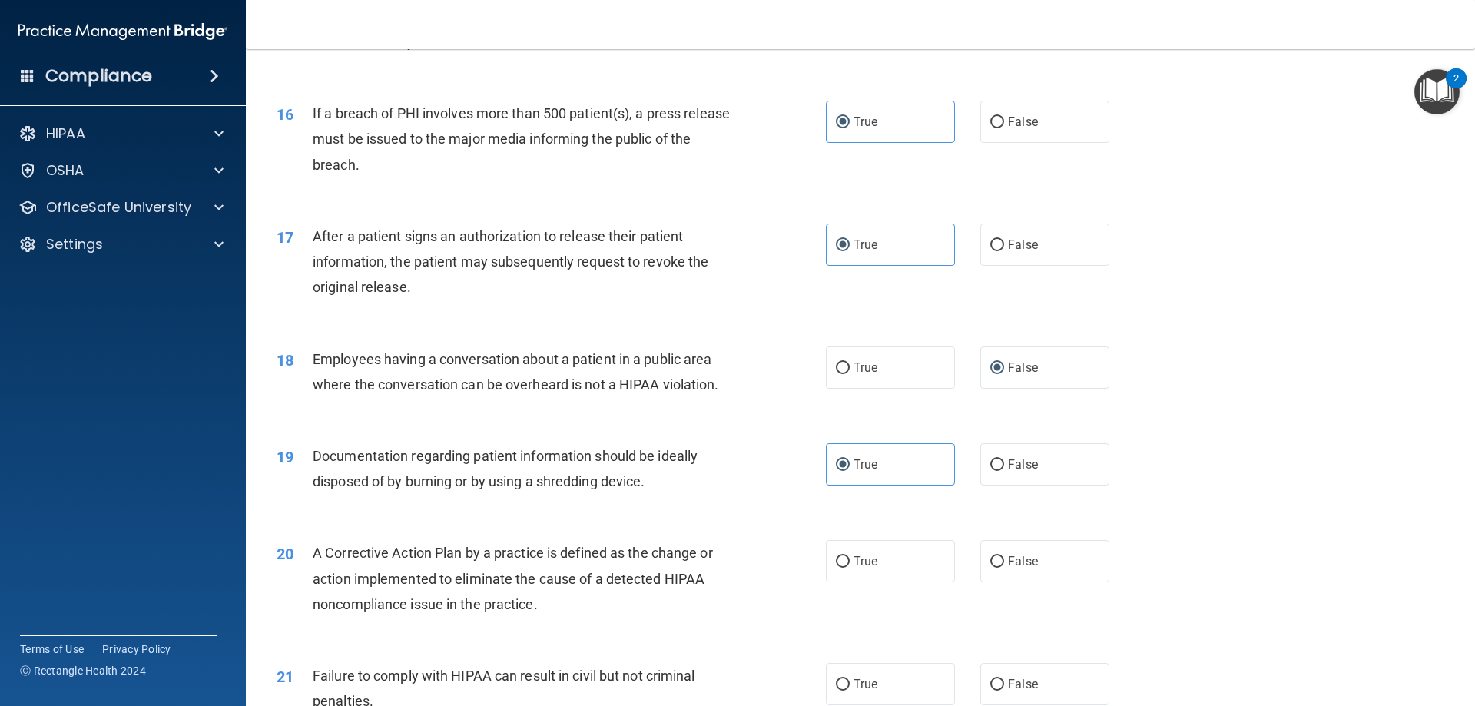
scroll to position [1742, 0]
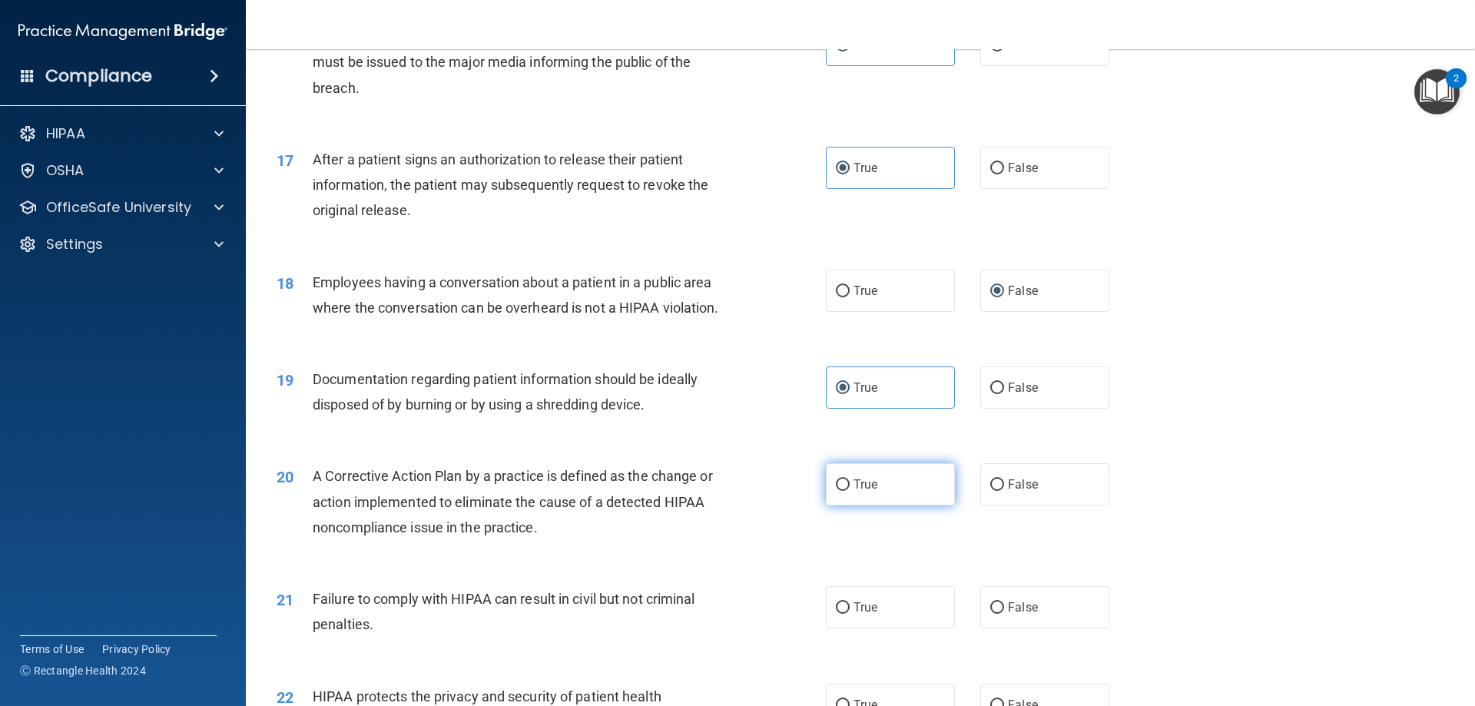
click at [688, 486] on span "True" at bounding box center [865, 484] width 24 height 15
click at [688, 486] on input "True" at bounding box center [843, 485] width 14 height 12
radio input "true"
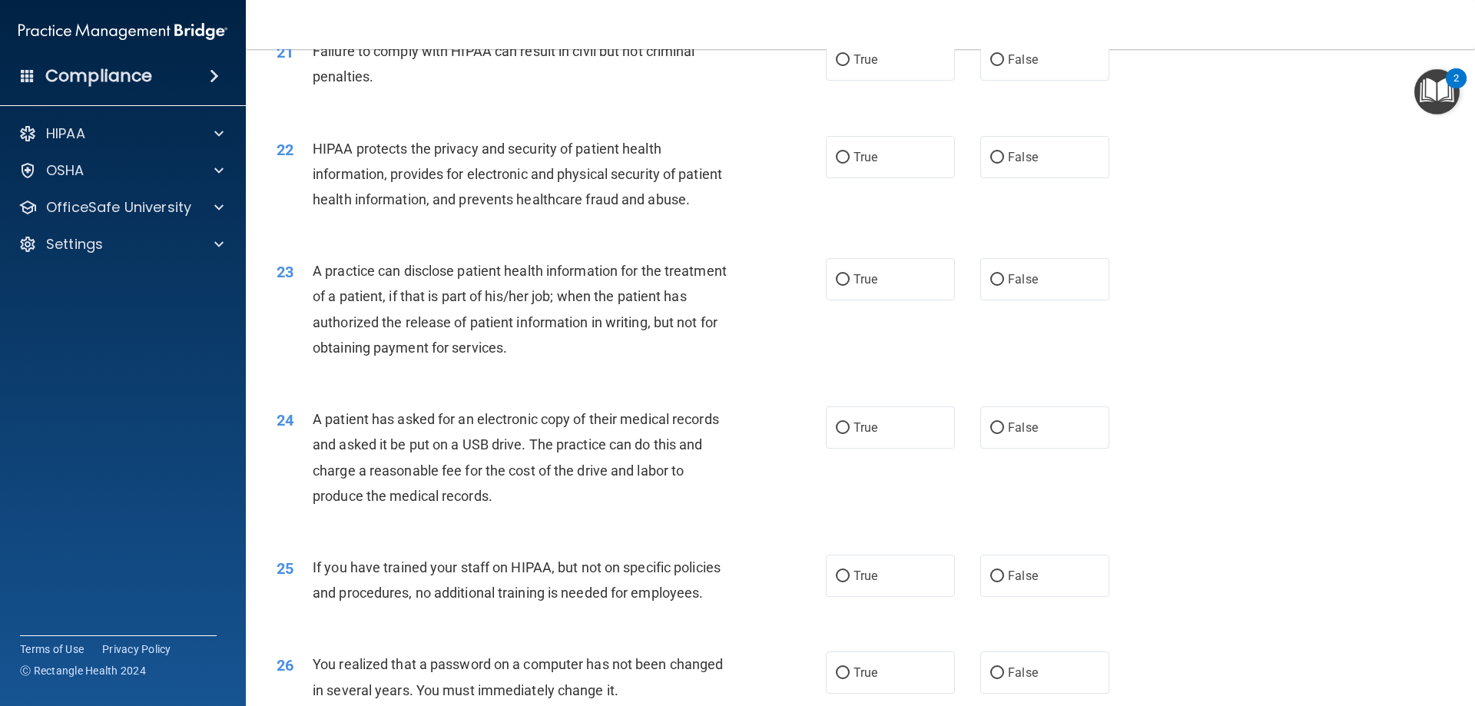
scroll to position [2213, 0]
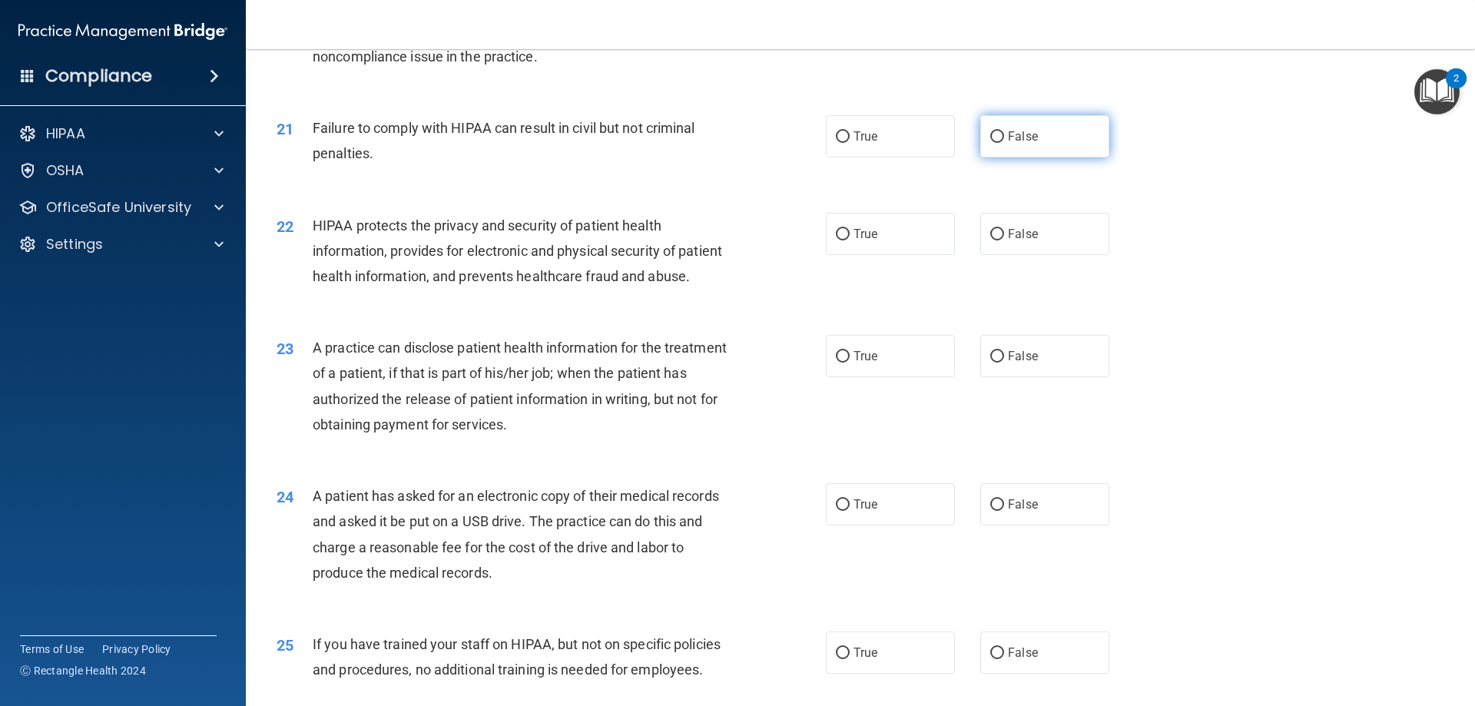
click at [688, 130] on span "False" at bounding box center [1023, 136] width 30 height 15
click at [688, 131] on input "False" at bounding box center [997, 137] width 14 height 12
radio input "true"
click at [688, 236] on span "True" at bounding box center [865, 234] width 24 height 15
click at [688, 236] on input "True" at bounding box center [843, 235] width 14 height 12
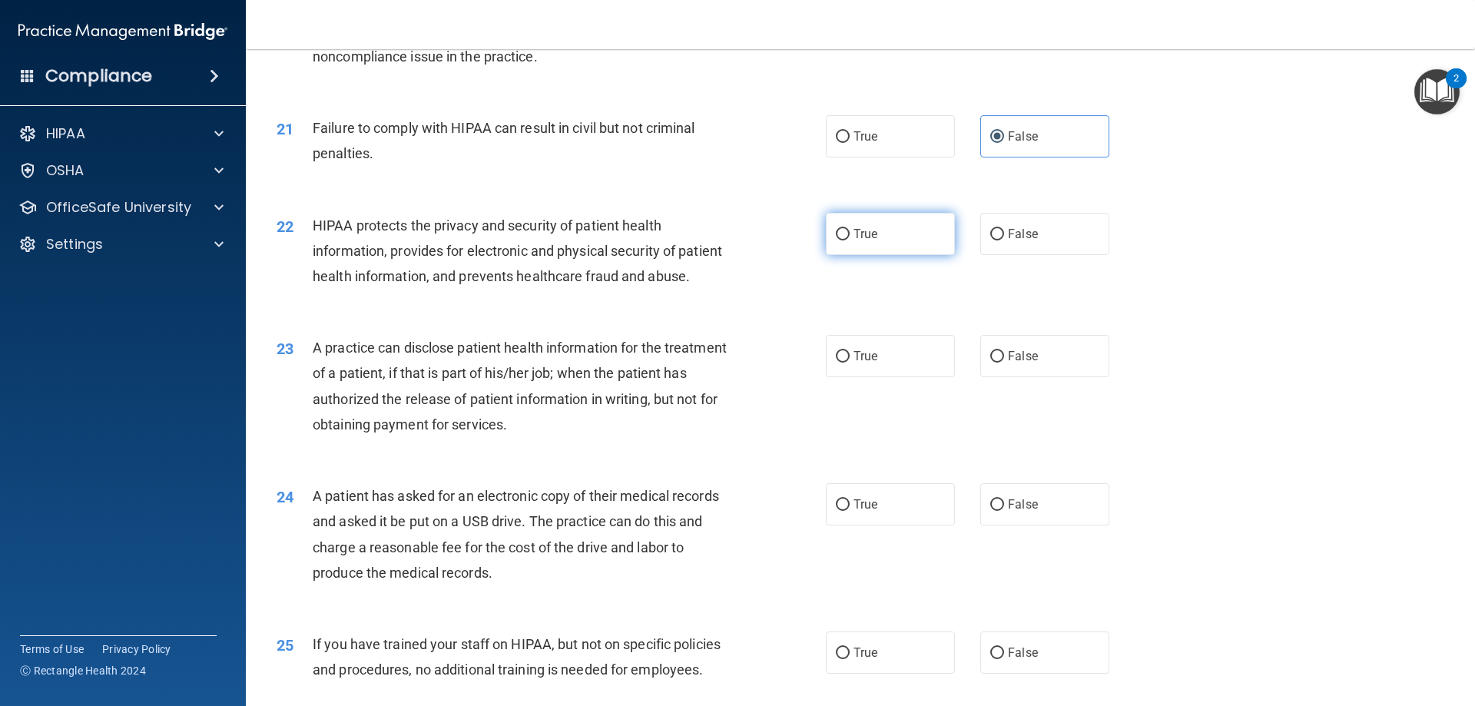
radio input "true"
click at [688, 363] on span "False" at bounding box center [1023, 356] width 30 height 15
click at [688, 363] on input "False" at bounding box center [997, 357] width 14 height 12
radio input "true"
click at [688, 510] on span "True" at bounding box center [865, 504] width 24 height 15
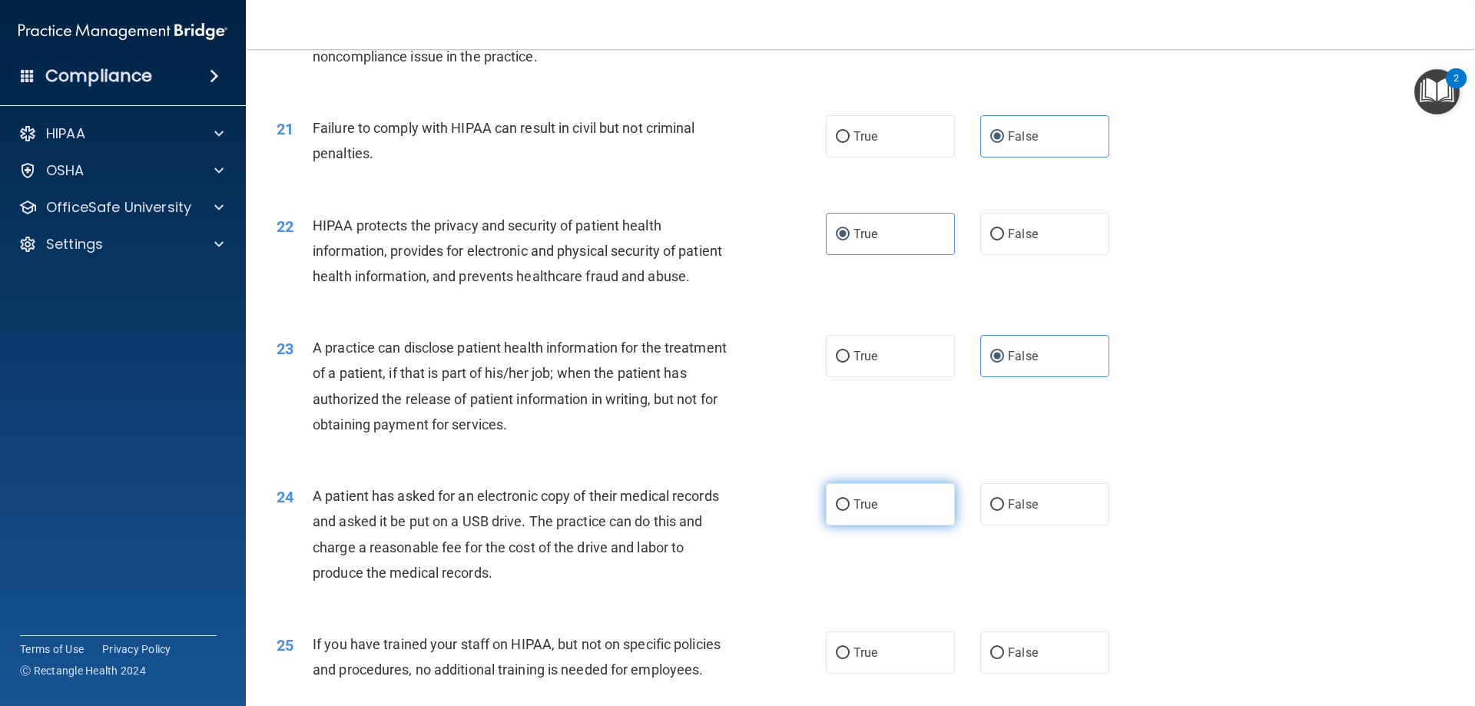
click at [688, 510] on input "True" at bounding box center [843, 505] width 14 height 12
radio input "true"
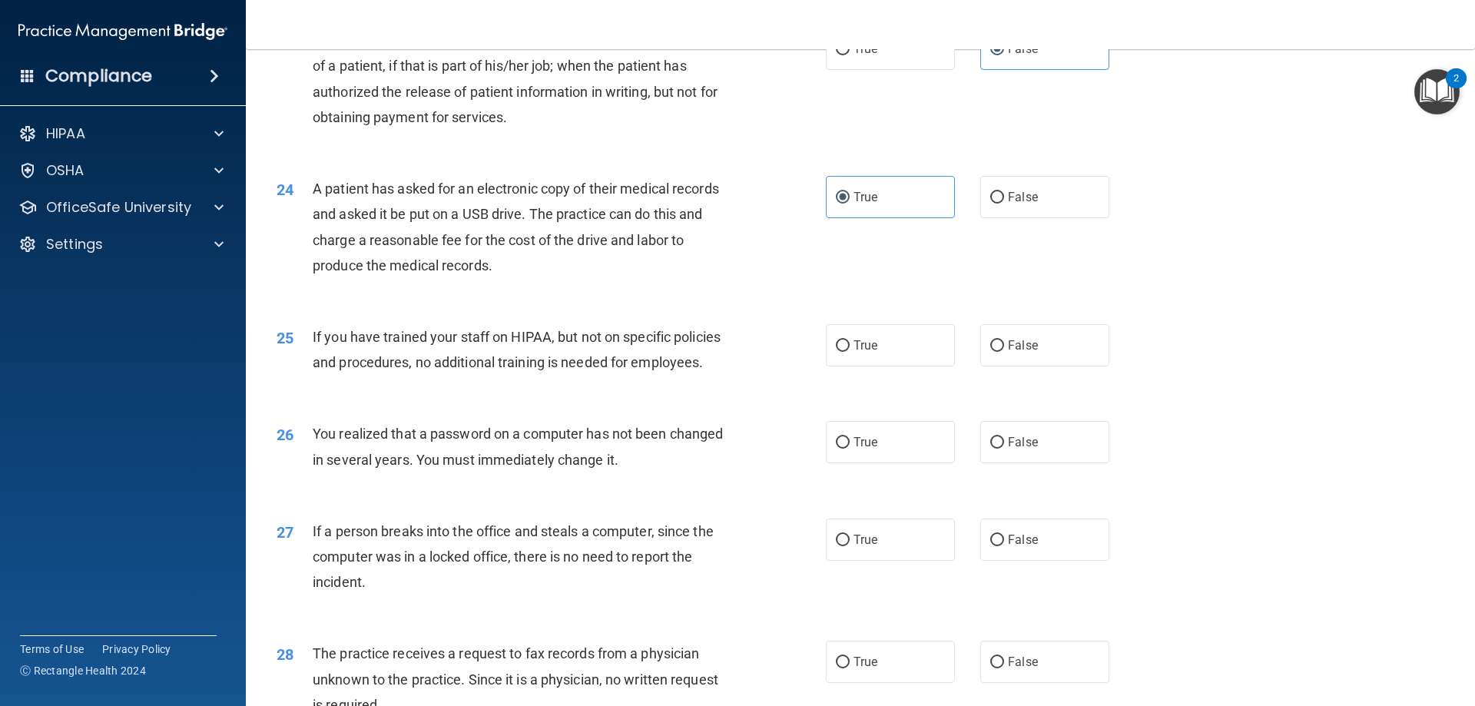
scroll to position [2597, 0]
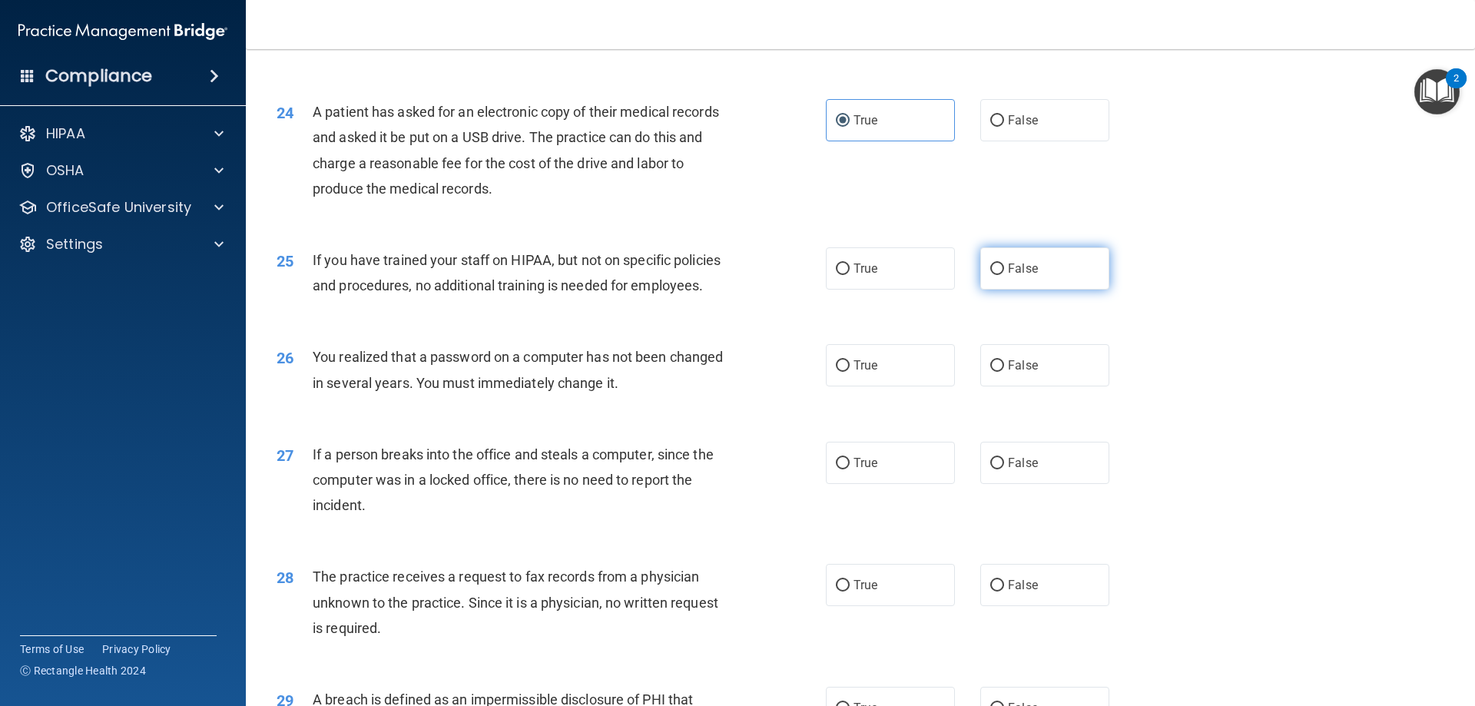
click at [688, 273] on label "False" at bounding box center [1044, 268] width 129 height 42
click at [688, 273] on input "False" at bounding box center [997, 269] width 14 height 12
radio input "true"
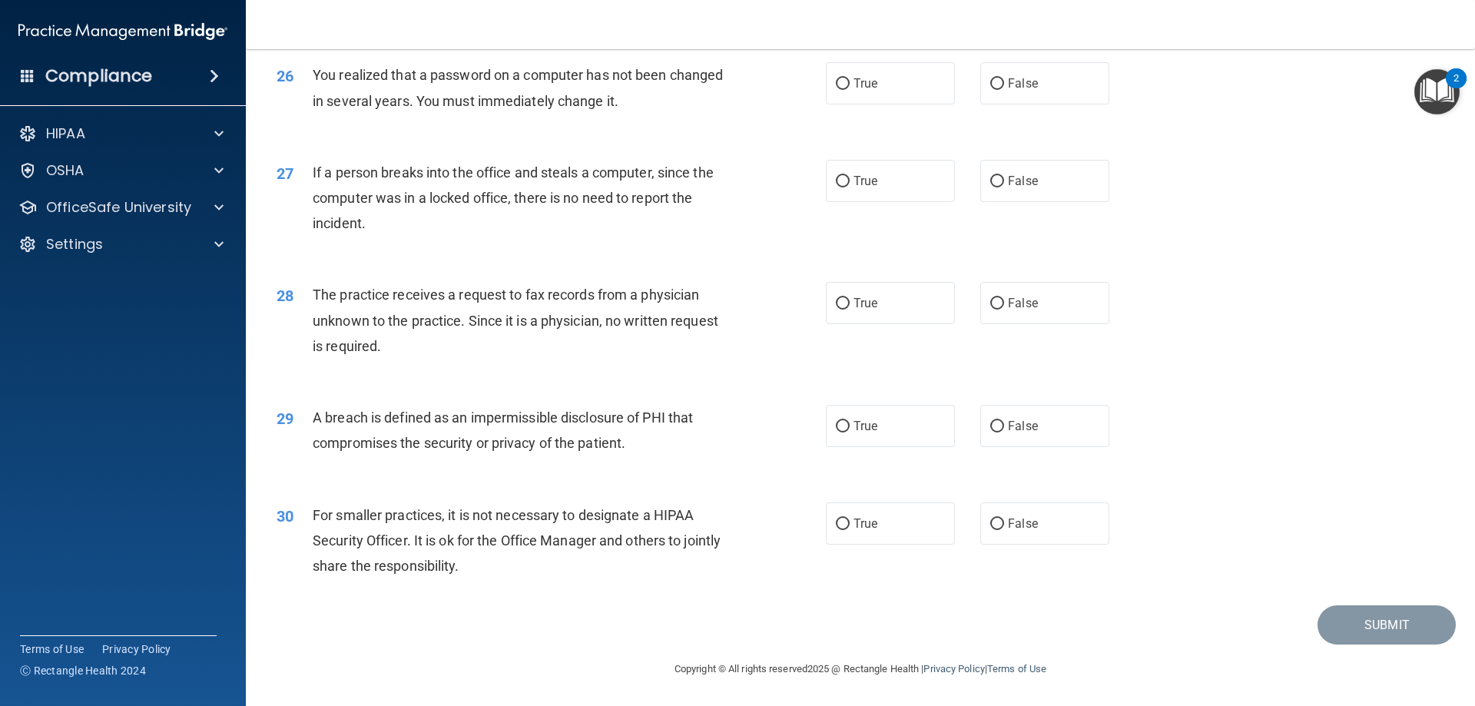
scroll to position [2802, 0]
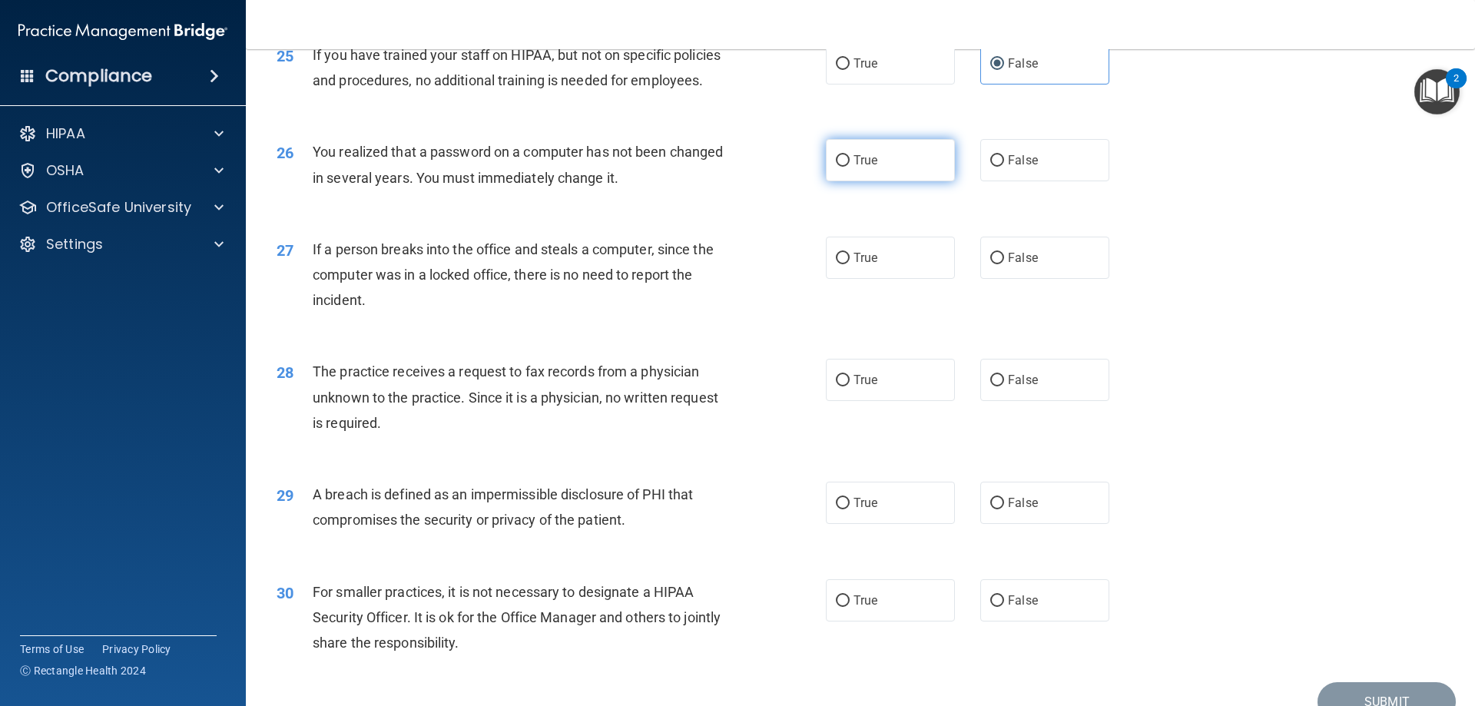
click at [688, 167] on label "True" at bounding box center [890, 160] width 129 height 42
click at [688, 167] on input "True" at bounding box center [843, 161] width 14 height 12
radio input "true"
click at [688, 263] on span "False" at bounding box center [1023, 257] width 30 height 15
click at [688, 263] on input "False" at bounding box center [997, 259] width 14 height 12
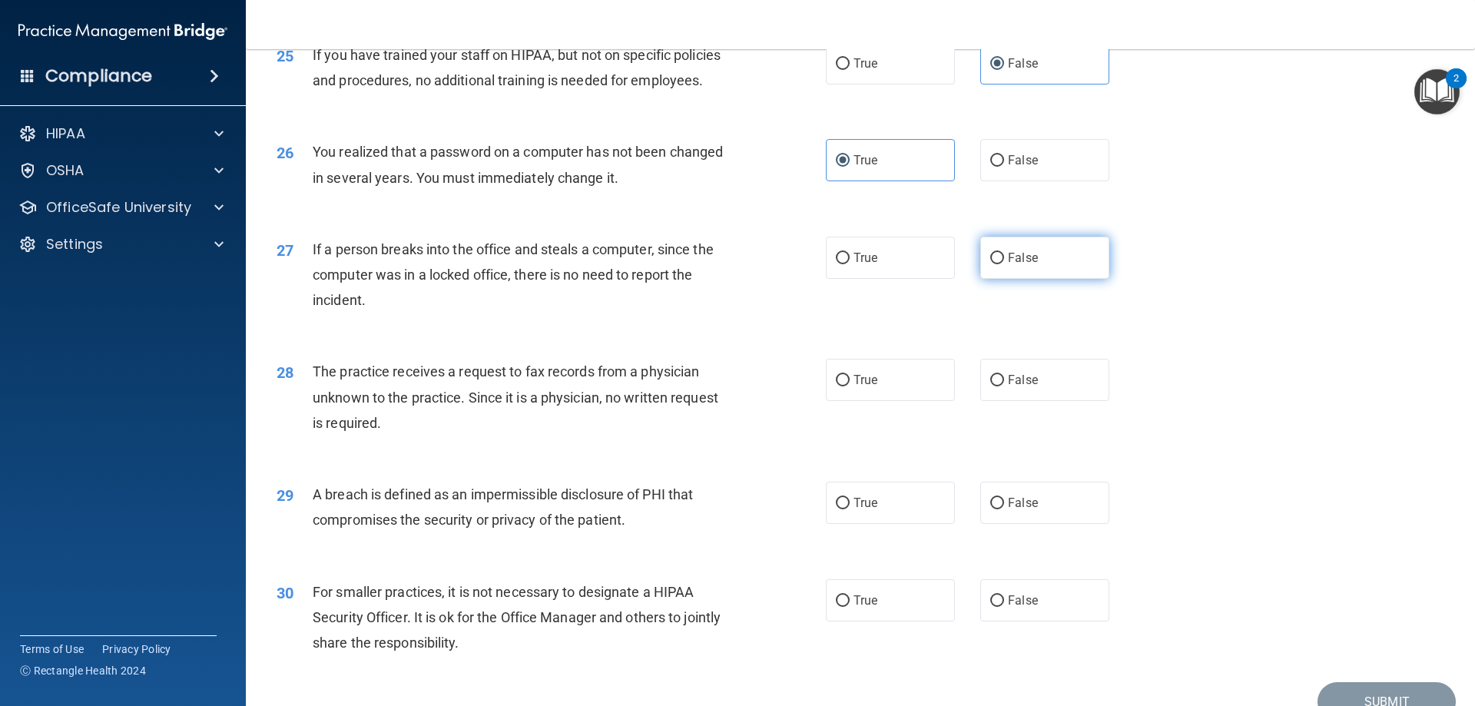
radio input "true"
click at [688, 381] on span "False" at bounding box center [1023, 380] width 30 height 15
click at [688, 381] on input "False" at bounding box center [997, 381] width 14 height 12
radio input "true"
click at [688, 503] on span "True" at bounding box center [865, 502] width 24 height 15
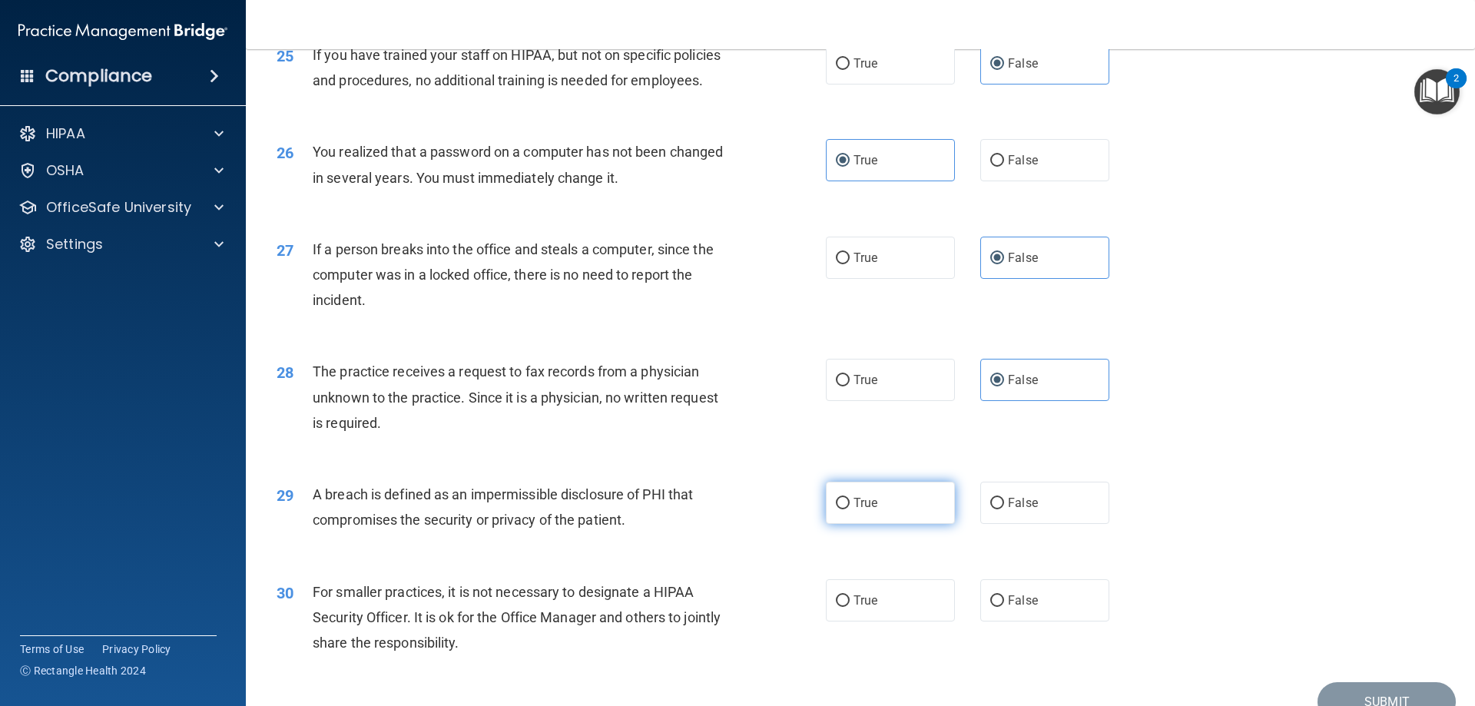
click at [688, 503] on input "True" at bounding box center [843, 504] width 14 height 12
radio input "true"
click at [688, 601] on span "False" at bounding box center [1023, 600] width 30 height 15
click at [688, 601] on input "False" at bounding box center [997, 601] width 14 height 12
radio input "true"
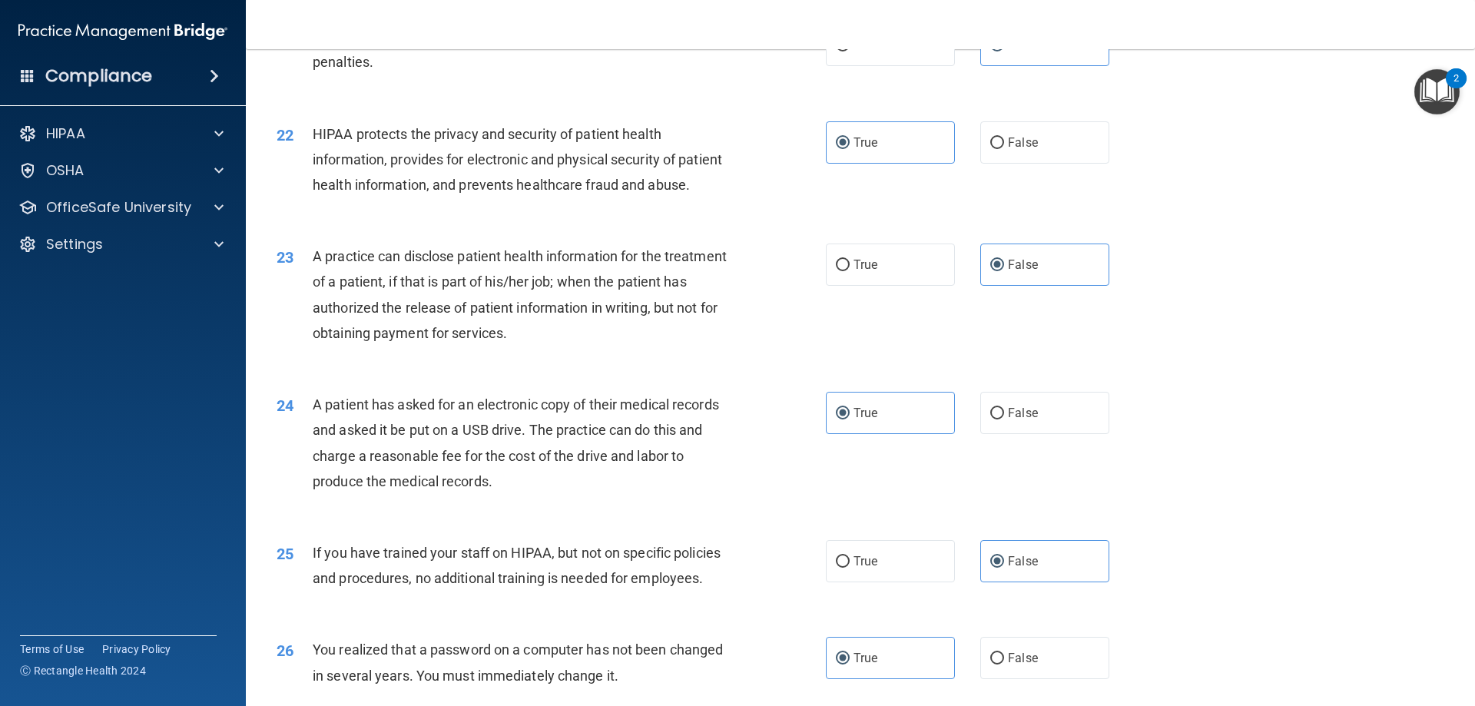
scroll to position [2612, 0]
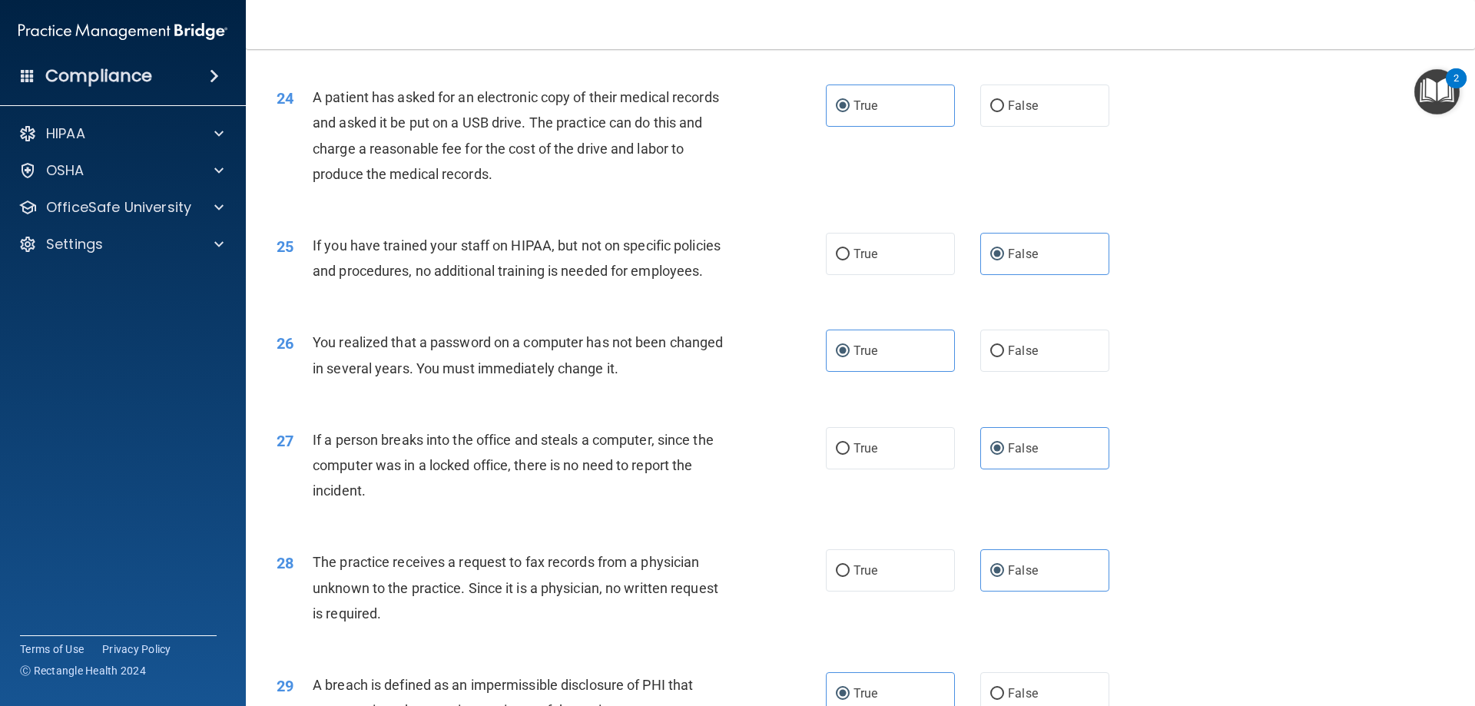
click at [688, 88] on img "Open Resource Center, 2 new notifications" at bounding box center [1436, 91] width 45 height 45
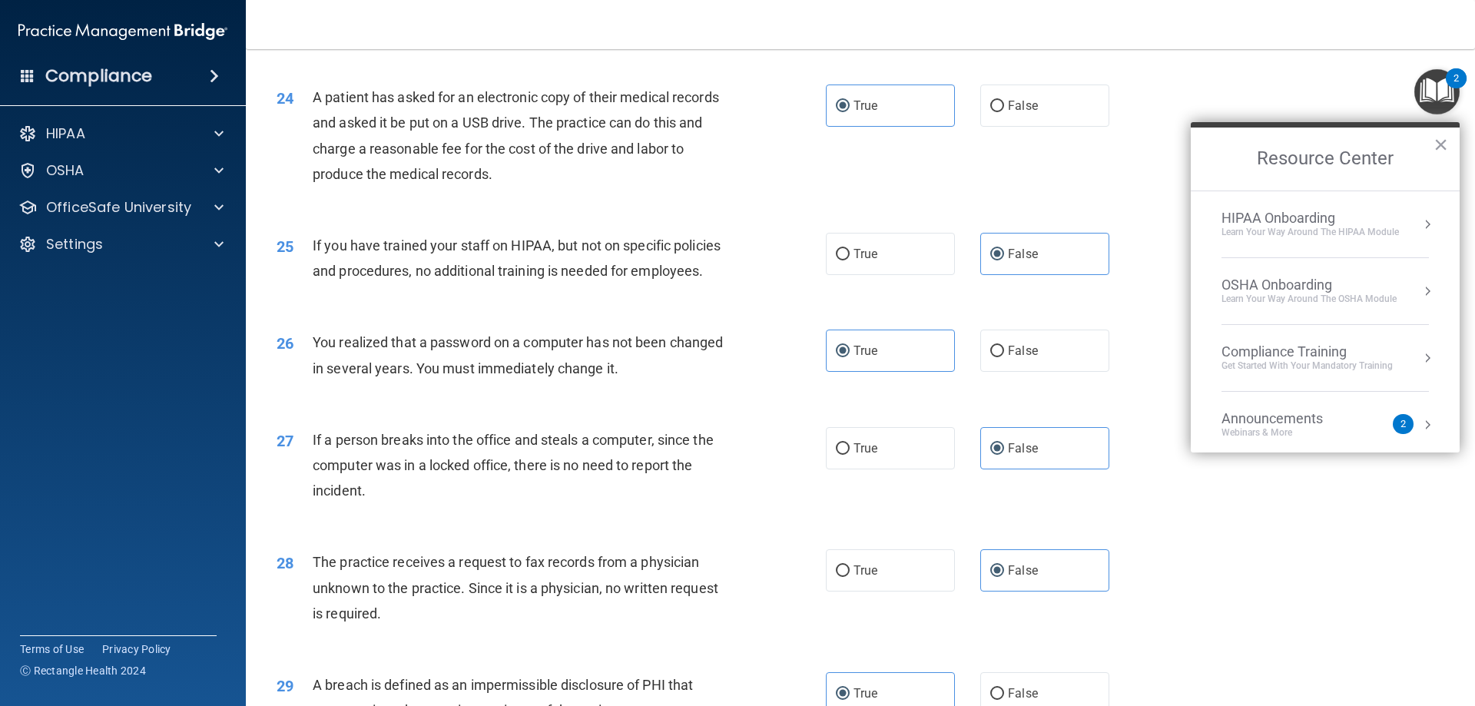
click at [688, 426] on div "Announcements Webinars & More" at bounding box center [1302, 424] width 163 height 29
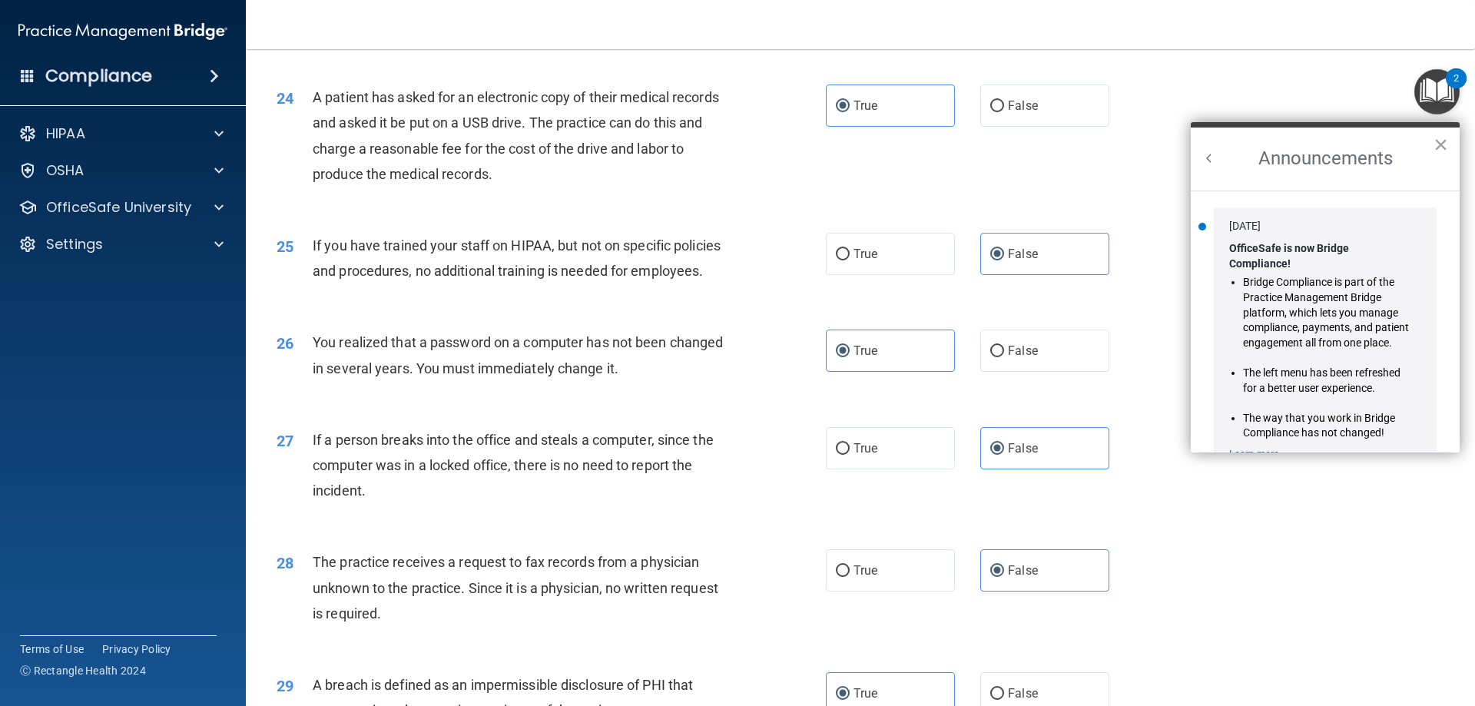
scroll to position [0, 0]
click at [688, 144] on button "×" at bounding box center [1440, 144] width 15 height 25
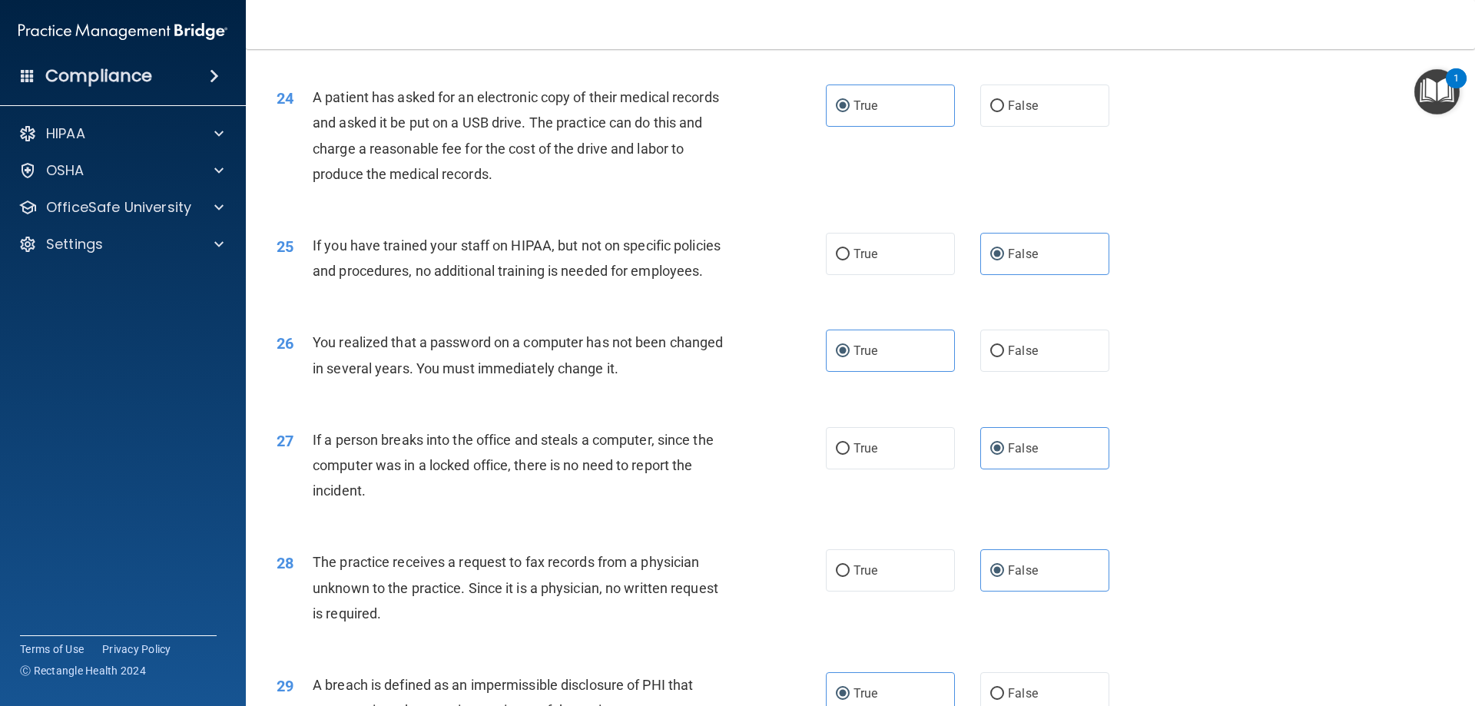
click at [688, 89] on img "Open Resource Center, 1 new notification" at bounding box center [1436, 91] width 45 height 45
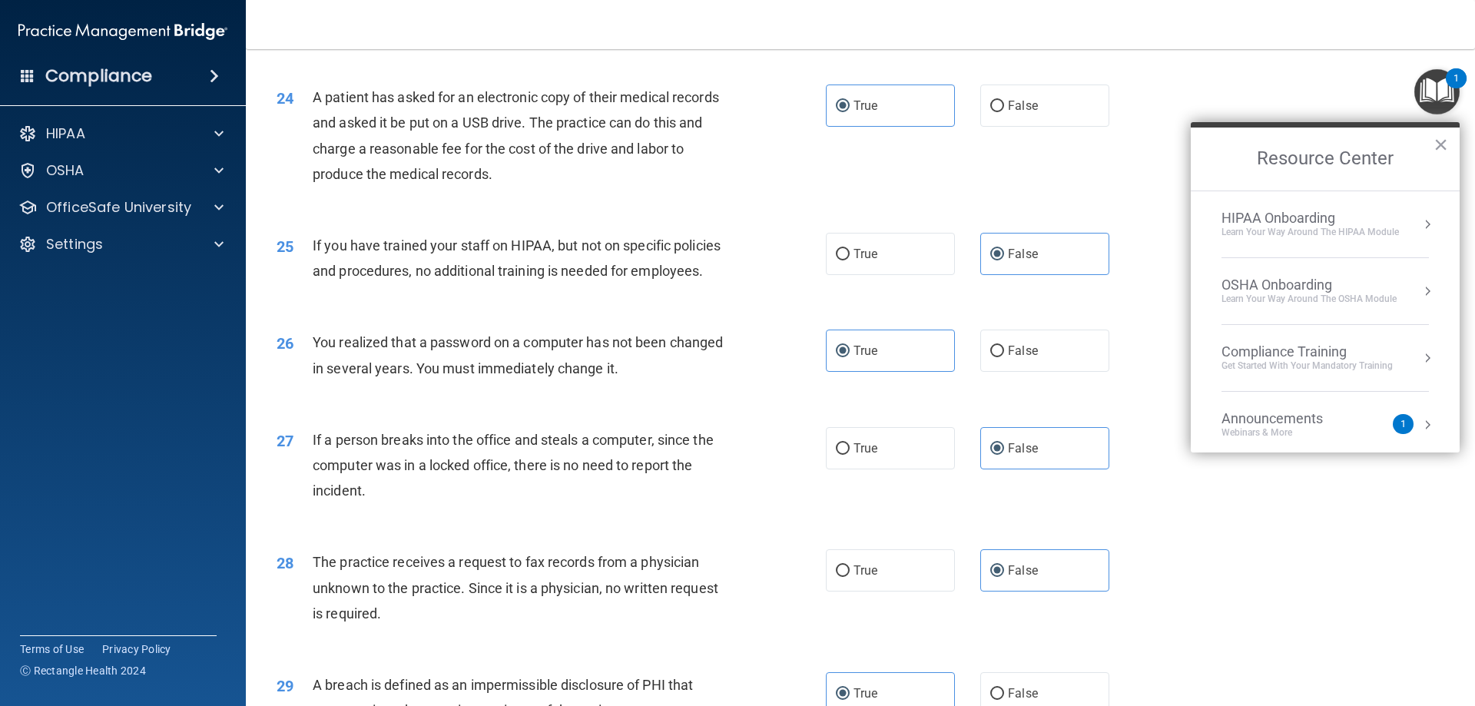
scroll to position [86, 0]
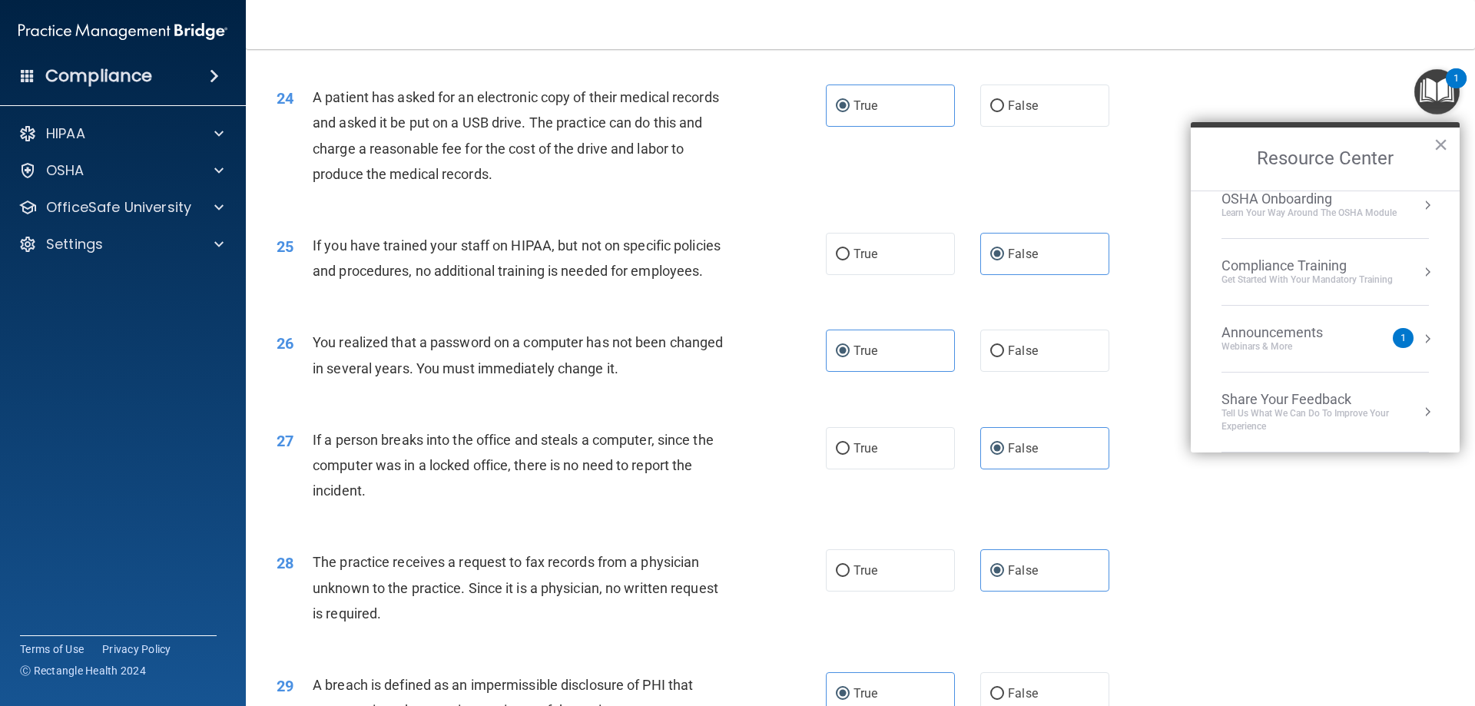
click at [688, 338] on button "Resource Center" at bounding box center [1427, 338] width 15 height 15
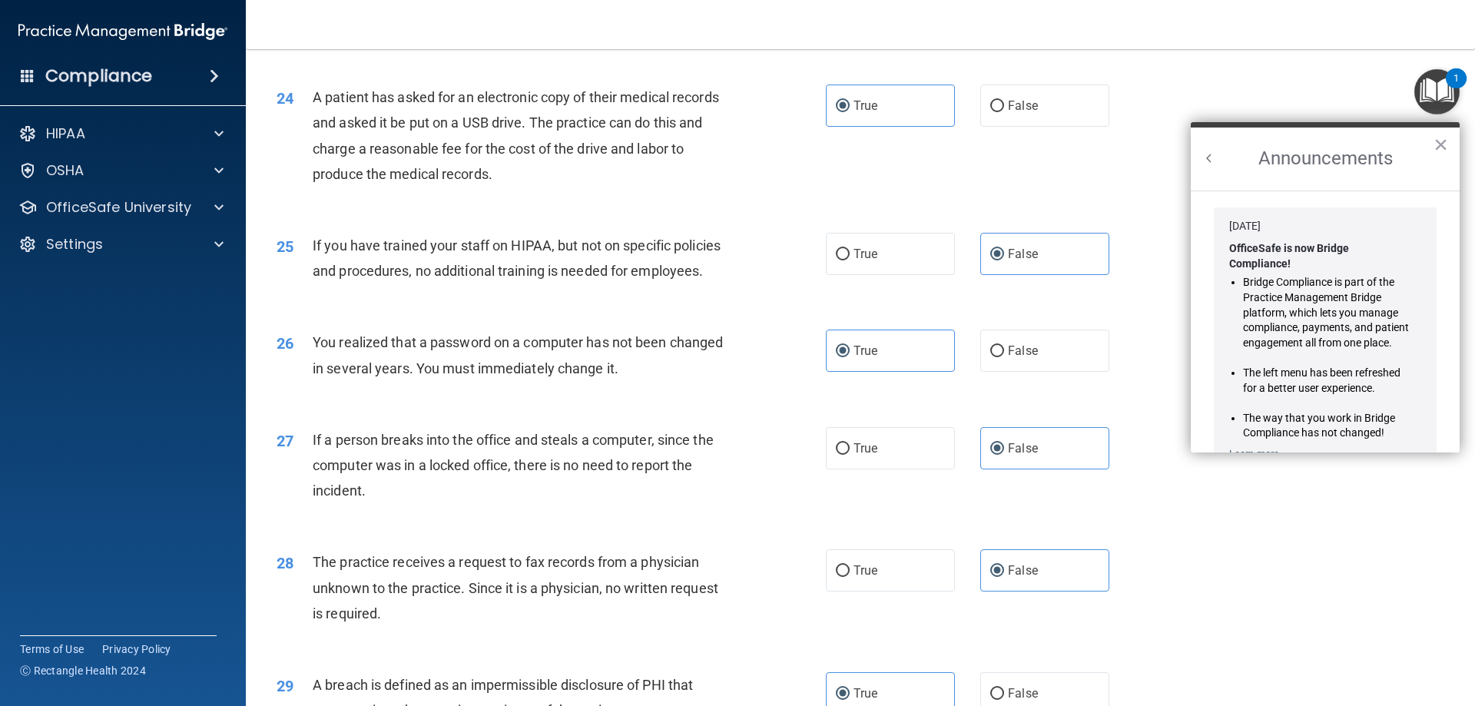
scroll to position [252, 0]
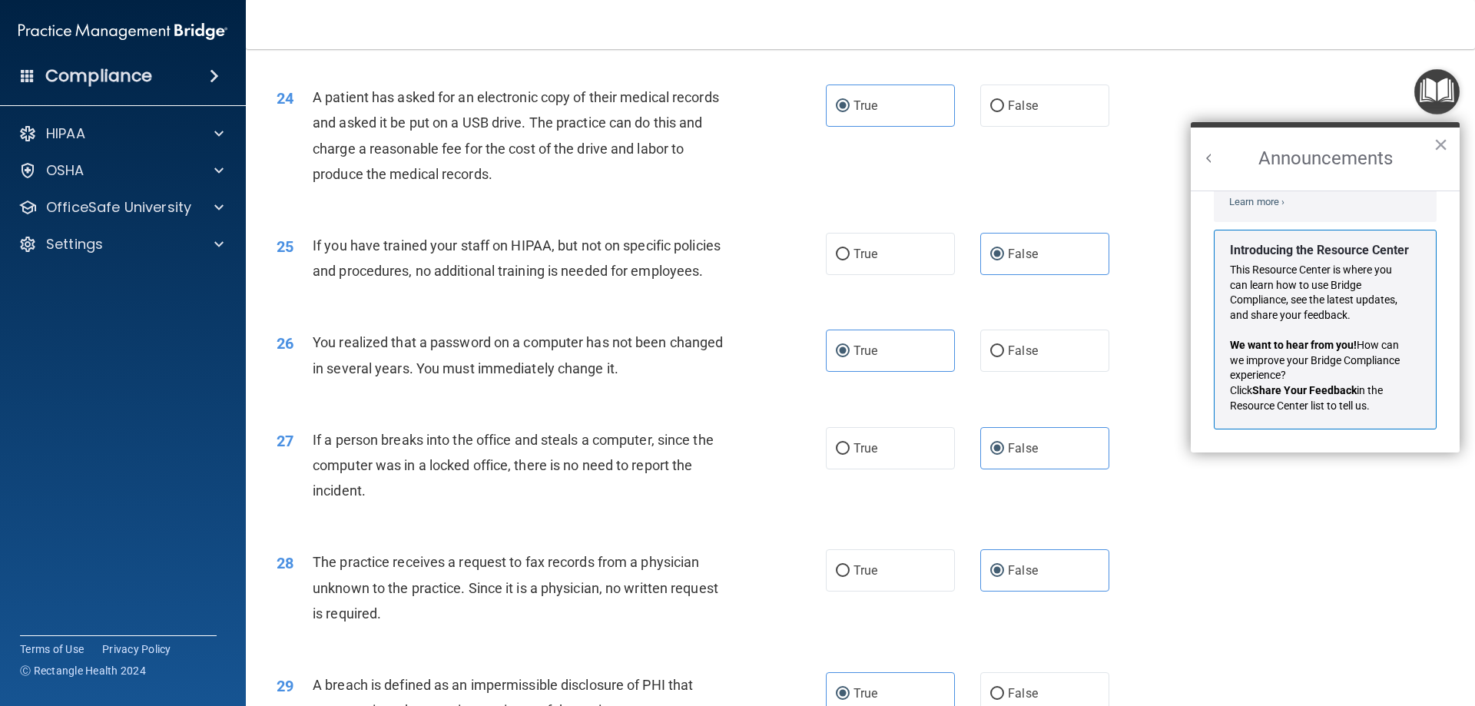
drag, startPoint x: 1438, startPoint y: 145, endPoint x: 1423, endPoint y: 145, distance: 15.4
click at [688, 144] on button "×" at bounding box center [1440, 144] width 15 height 25
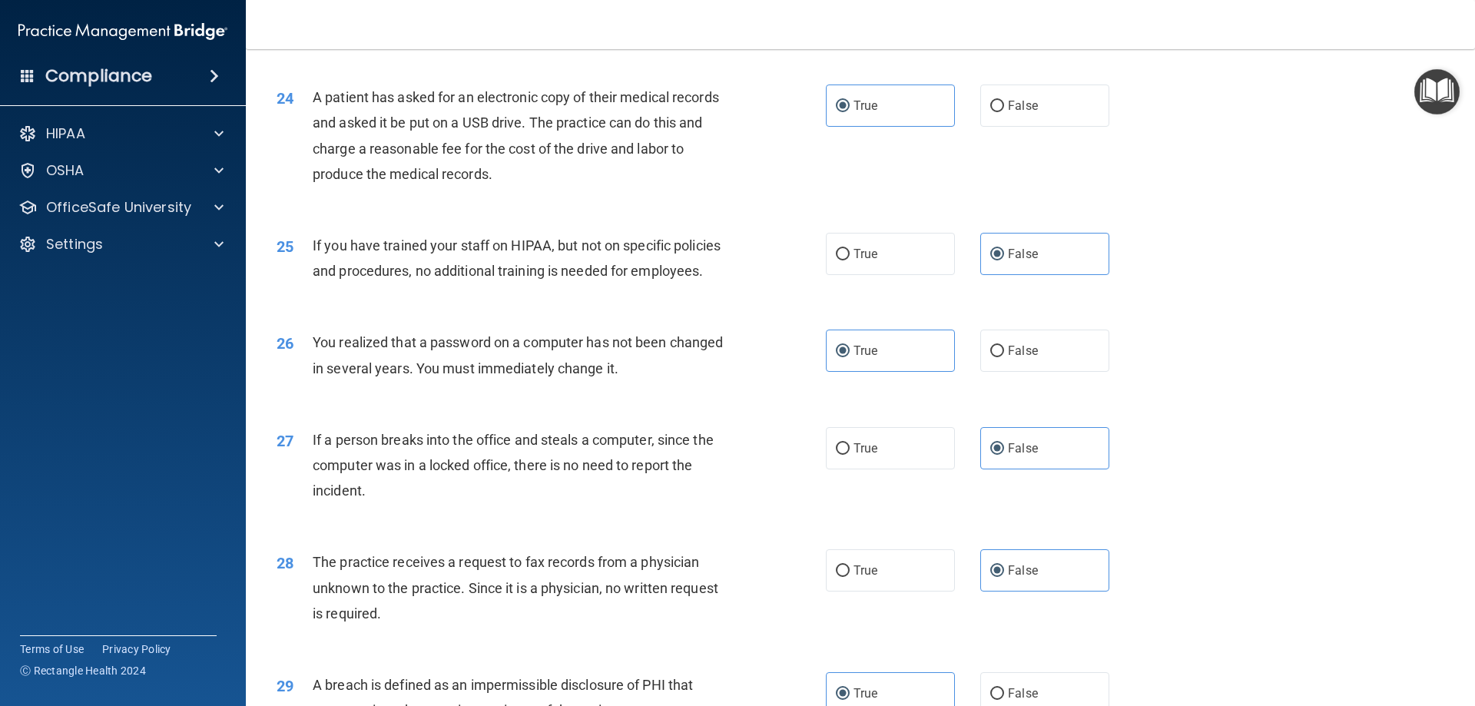
scroll to position [2879, 0]
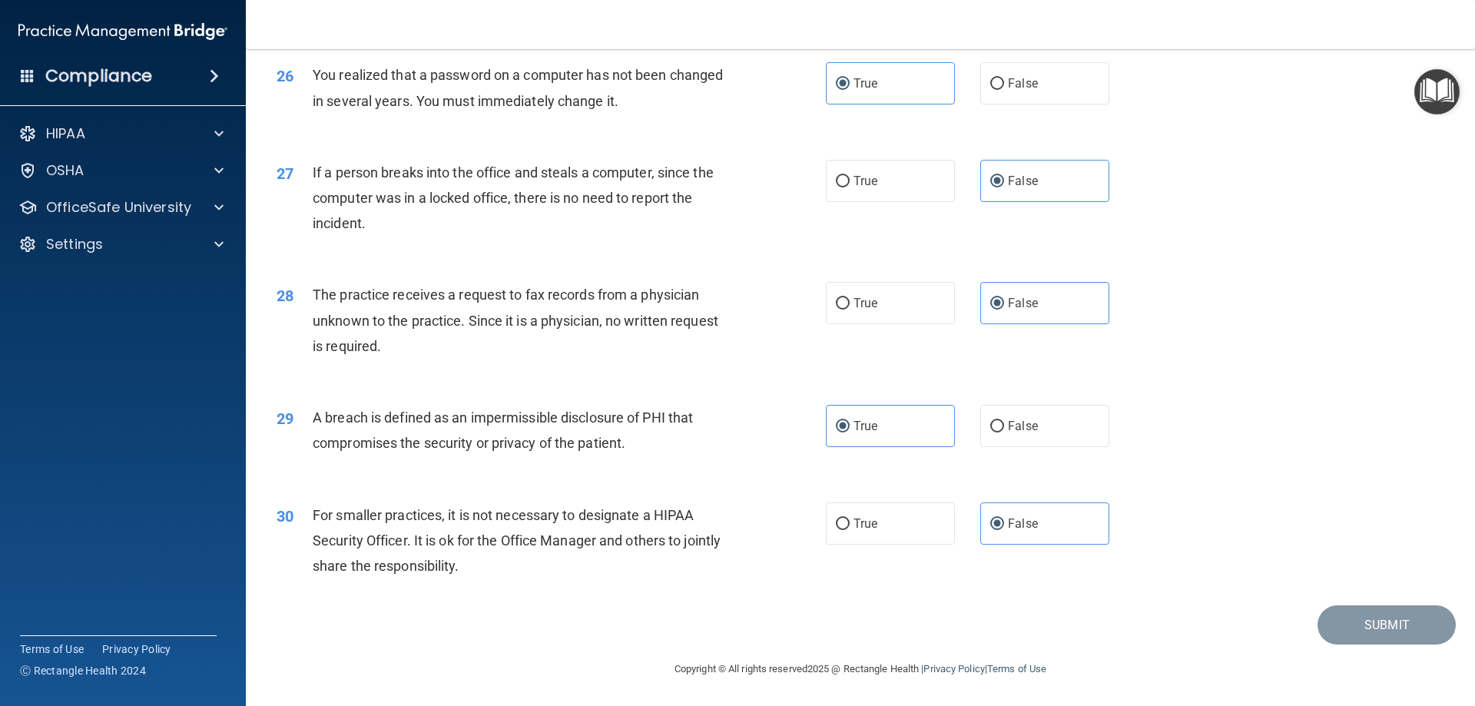
drag, startPoint x: 1152, startPoint y: 627, endPoint x: 1125, endPoint y: 627, distance: 27.7
click at [688, 627] on div "Submit" at bounding box center [860, 624] width 1191 height 39
click at [459, 519] on span "For smaller practices, it is not necessary to designate a HIPAA Security Office…" at bounding box center [517, 540] width 408 height 67
click at [688, 436] on label "True" at bounding box center [890, 426] width 129 height 42
click at [688, 432] on input "True" at bounding box center [843, 427] width 14 height 12
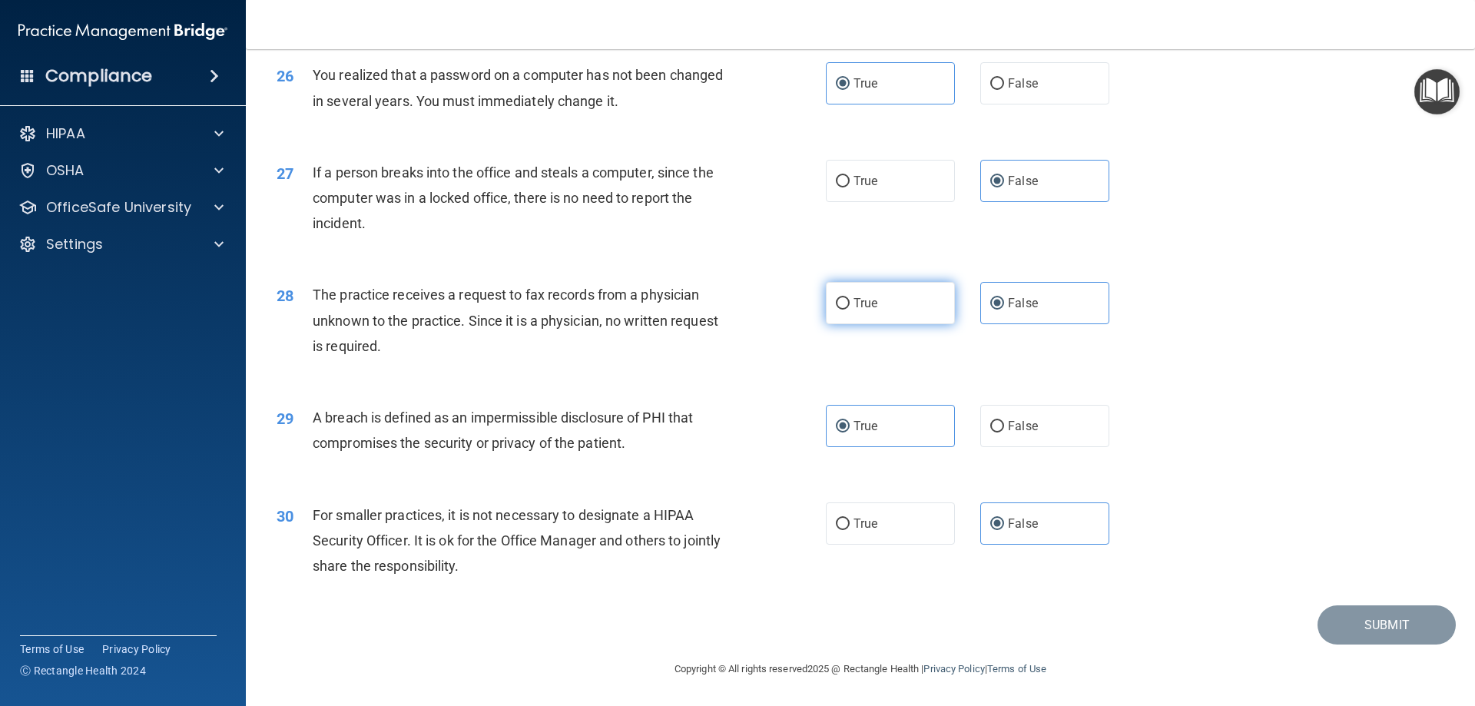
click at [688, 309] on label "True" at bounding box center [890, 303] width 129 height 42
click at [688, 309] on input "True" at bounding box center [843, 304] width 14 height 12
radio input "true"
click at [688, 429] on label "True" at bounding box center [890, 426] width 129 height 42
click at [688, 429] on input "True" at bounding box center [843, 427] width 14 height 12
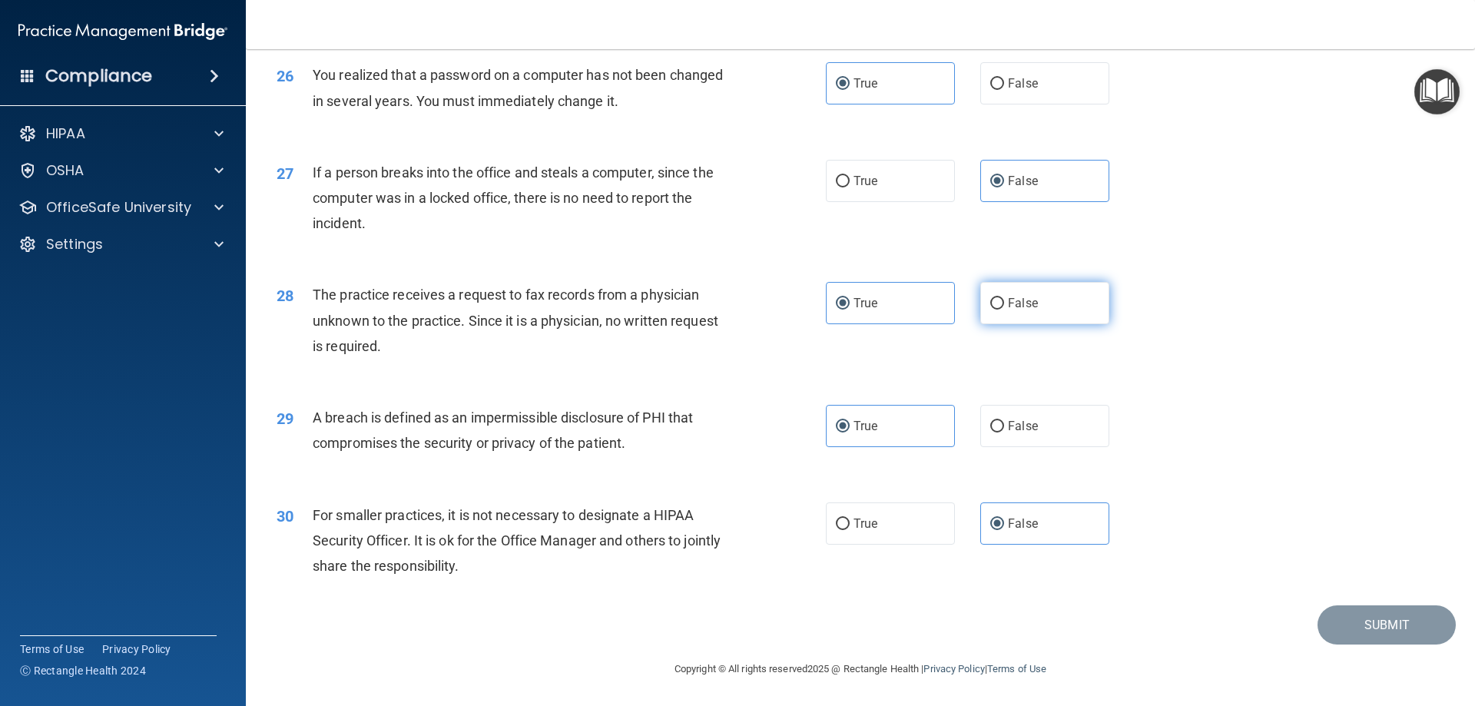
click at [688, 302] on input "False" at bounding box center [997, 304] width 14 height 12
radio input "true"
radio input "false"
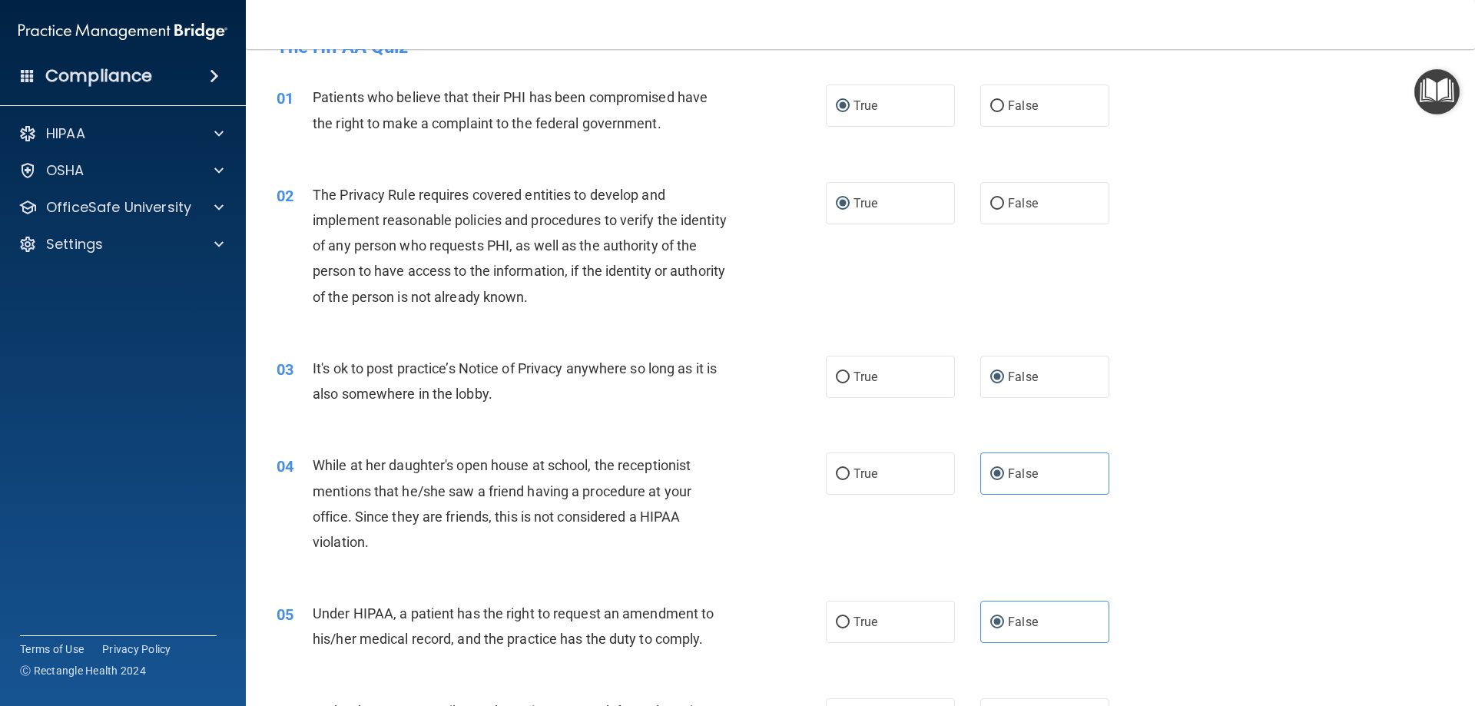
scroll to position [0, 0]
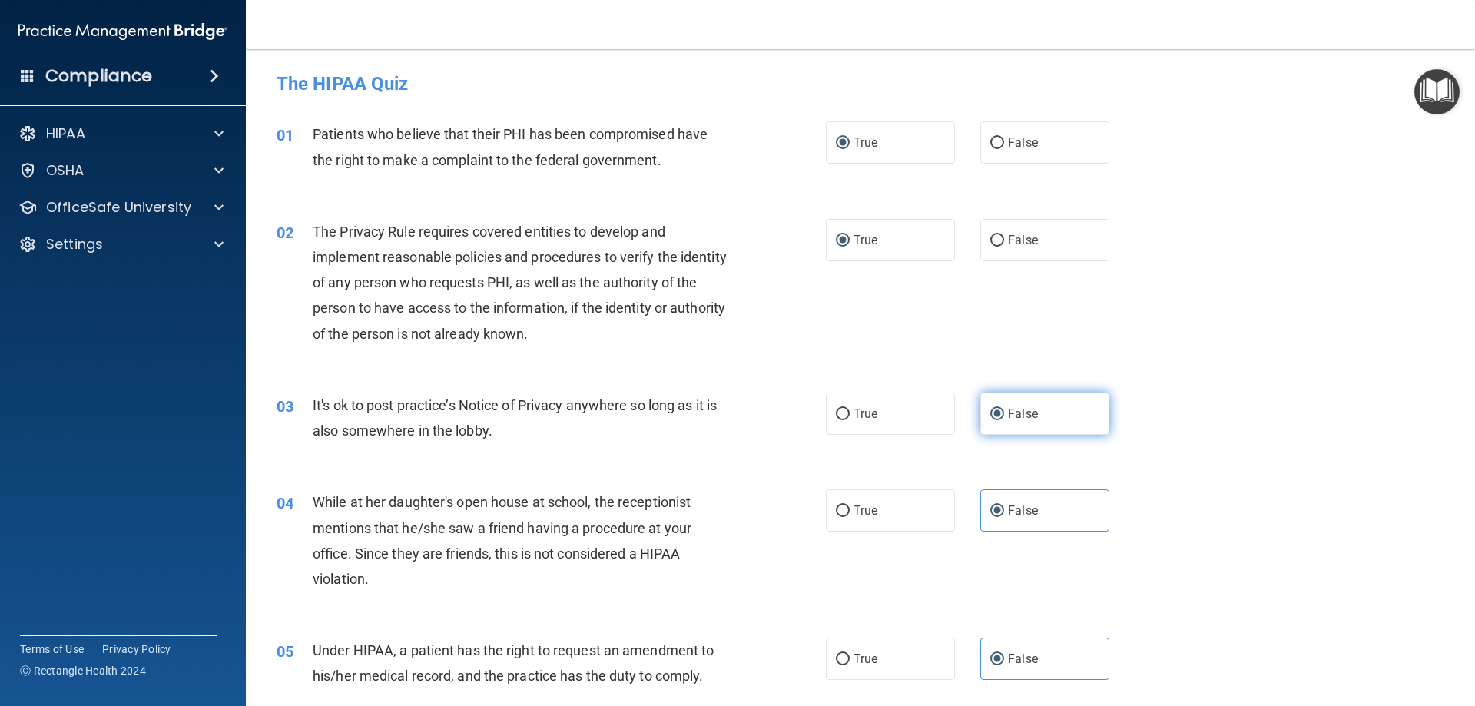
drag, startPoint x: 904, startPoint y: 405, endPoint x: 989, endPoint y: 419, distance: 85.6
click at [688, 405] on label "True" at bounding box center [890, 414] width 129 height 42
click at [688, 409] on input "True" at bounding box center [843, 415] width 14 height 12
radio input "true"
click at [688, 417] on span "False" at bounding box center [1023, 413] width 30 height 15
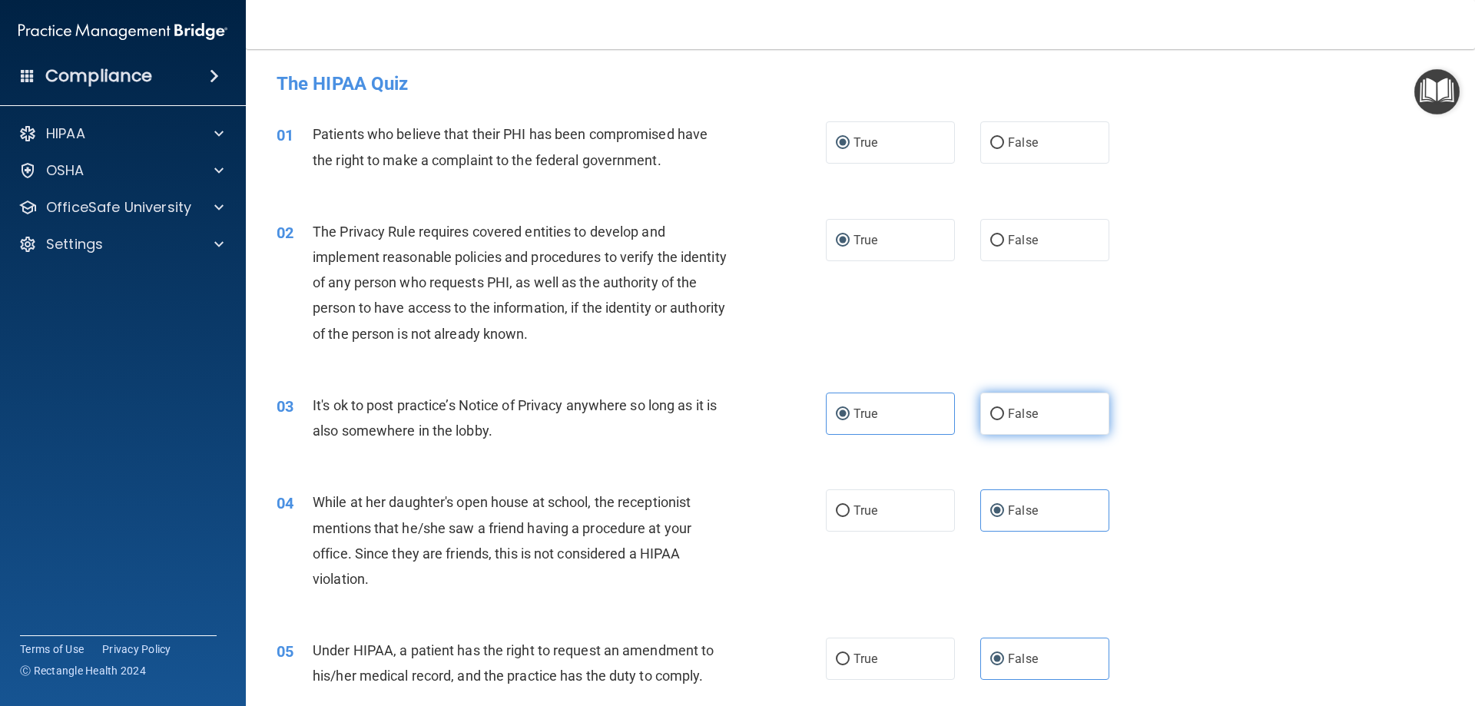
click at [688, 417] on input "False" at bounding box center [997, 415] width 14 height 12
radio input "true"
click at [688, 419] on span "True" at bounding box center [865, 413] width 24 height 15
click at [688, 419] on input "True" at bounding box center [843, 415] width 14 height 12
radio input "true"
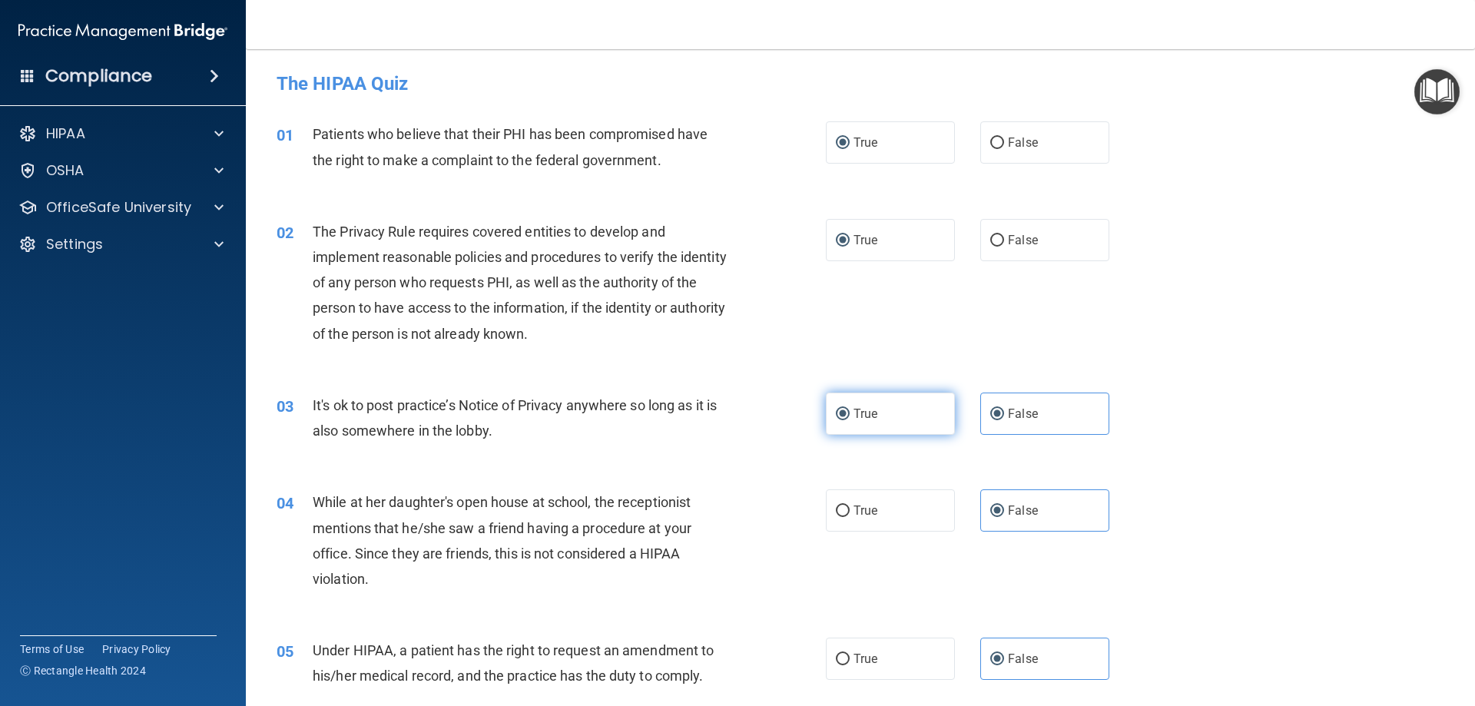
radio input "false"
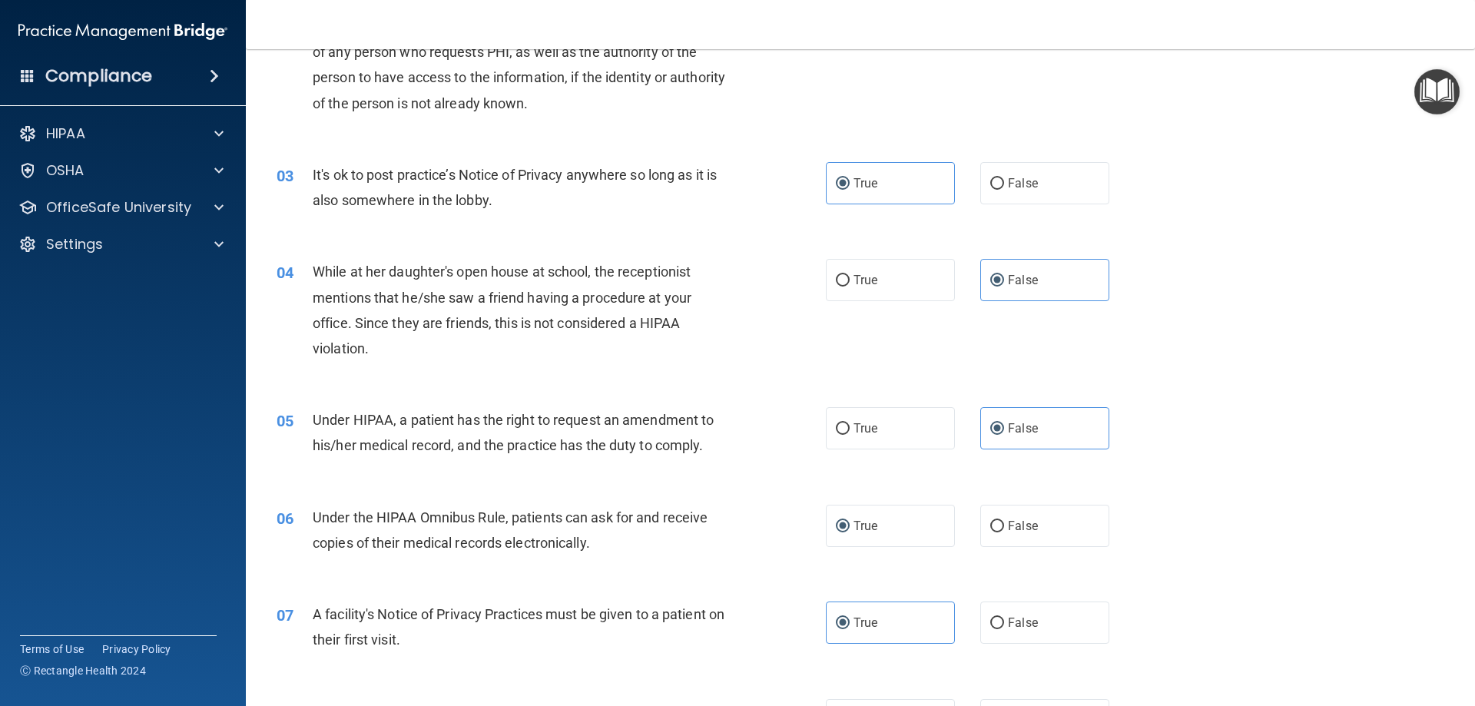
scroll to position [307, 0]
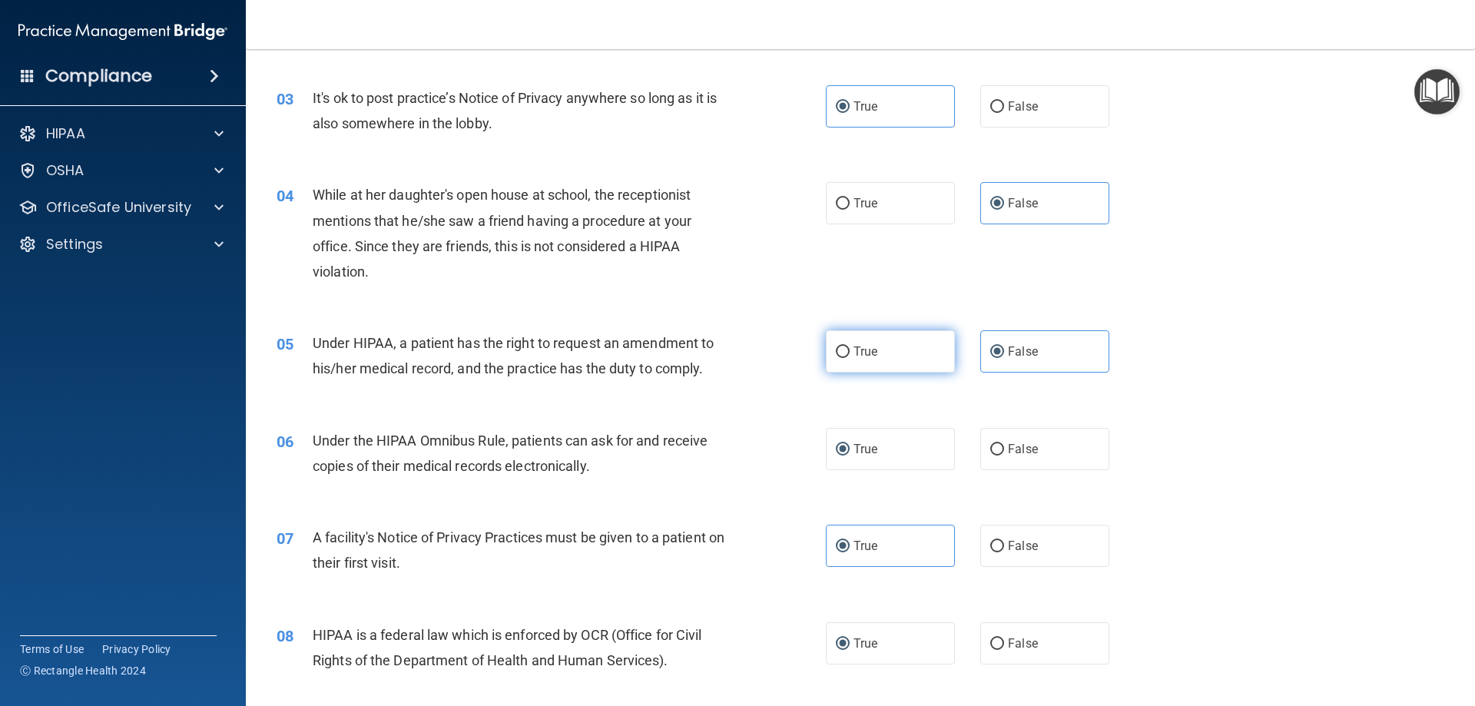
click at [688, 346] on label "True" at bounding box center [890, 351] width 129 height 42
click at [688, 346] on input "True" at bounding box center [843, 352] width 14 height 12
radio input "true"
radio input "false"
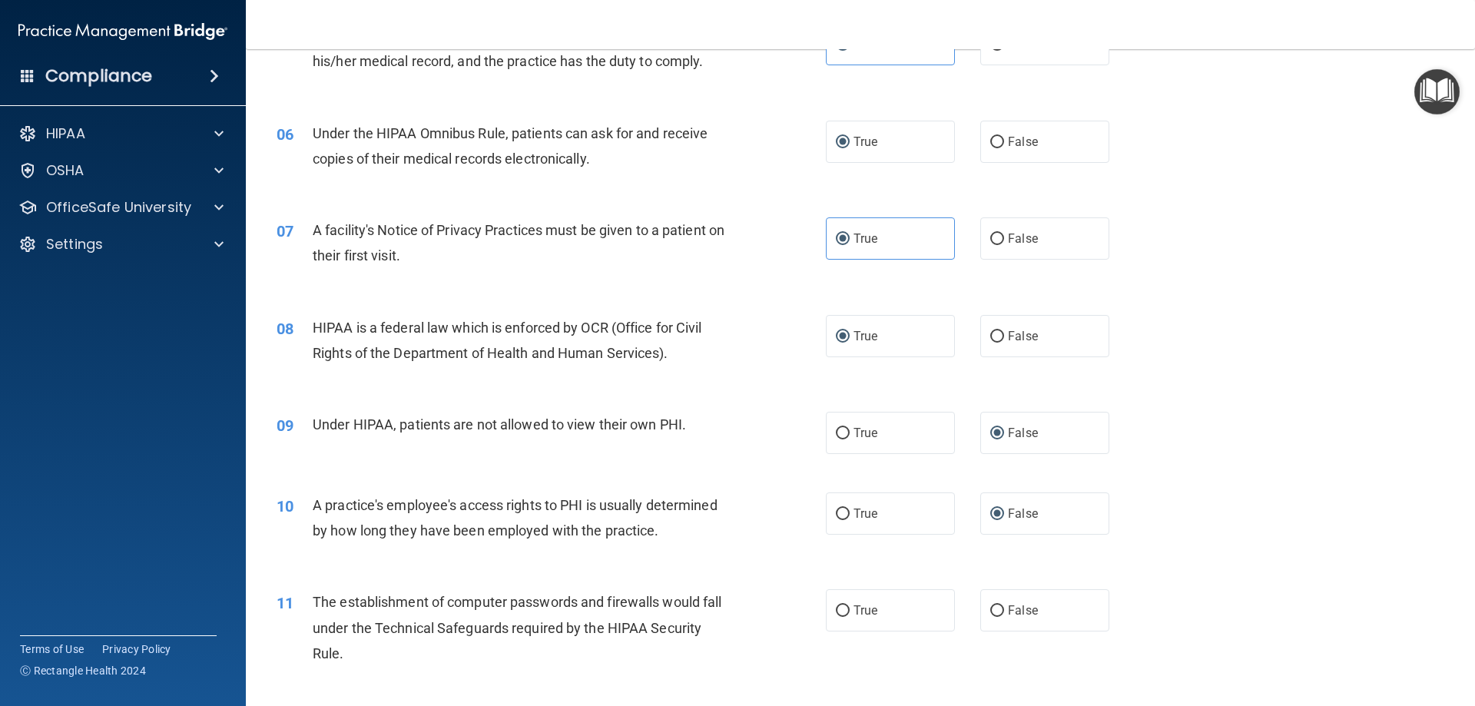
scroll to position [691, 0]
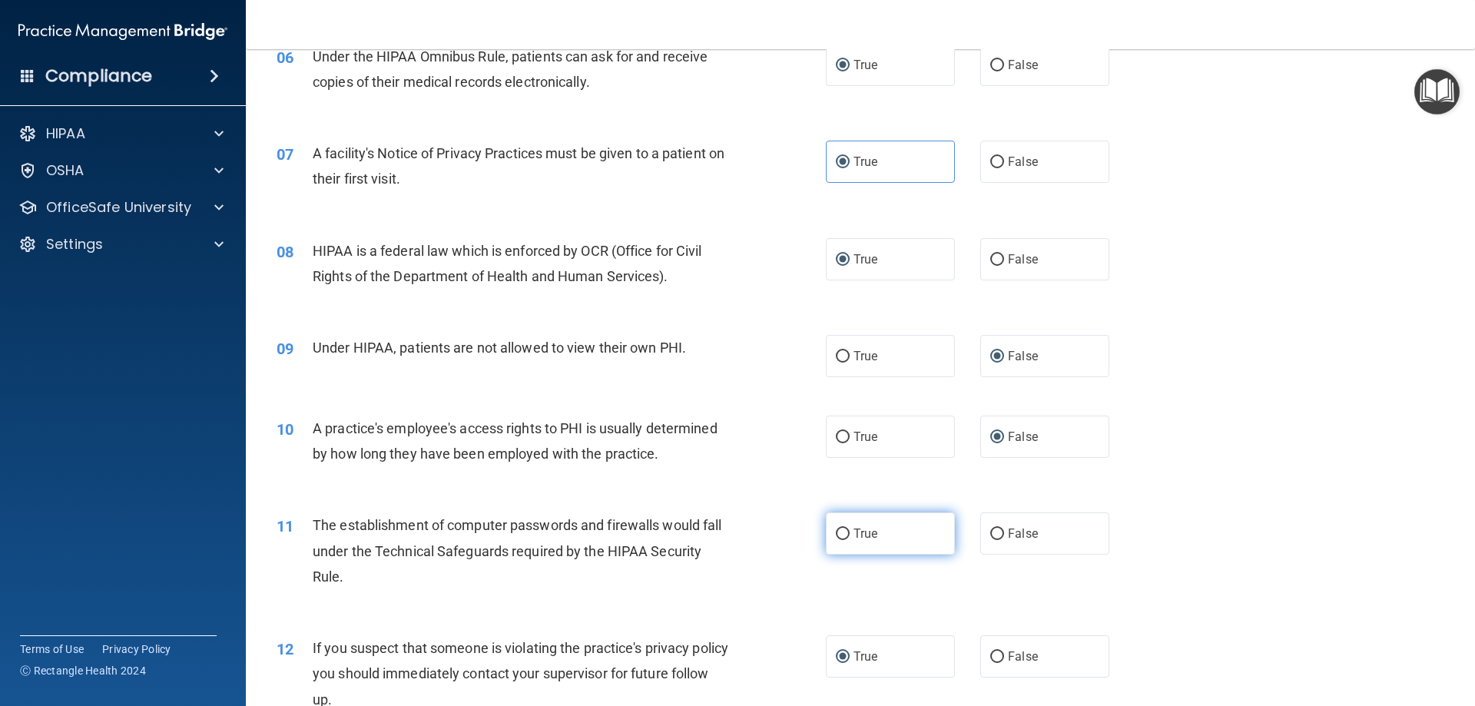
click at [688, 529] on input "True" at bounding box center [843, 535] width 14 height 12
radio input "true"
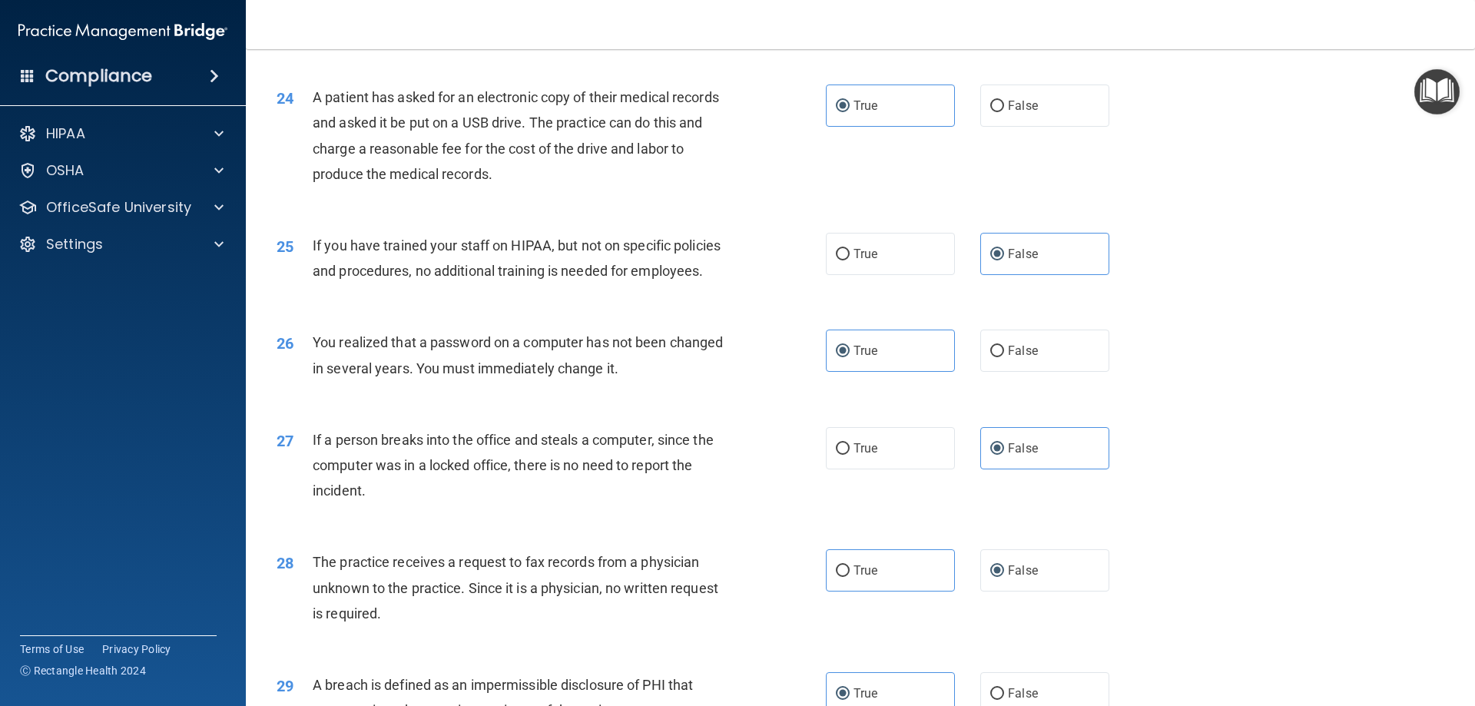
scroll to position [2879, 0]
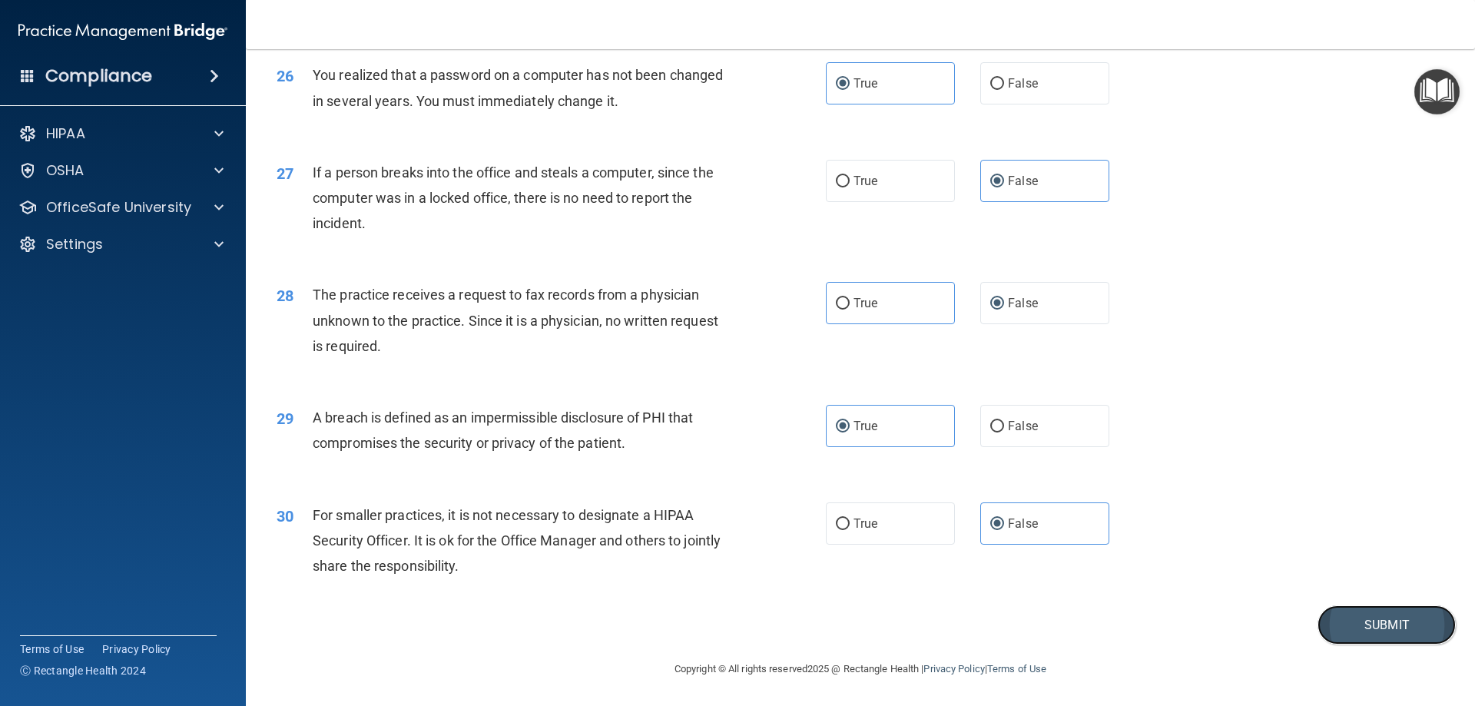
click at [688, 623] on button "Submit" at bounding box center [1386, 624] width 138 height 39
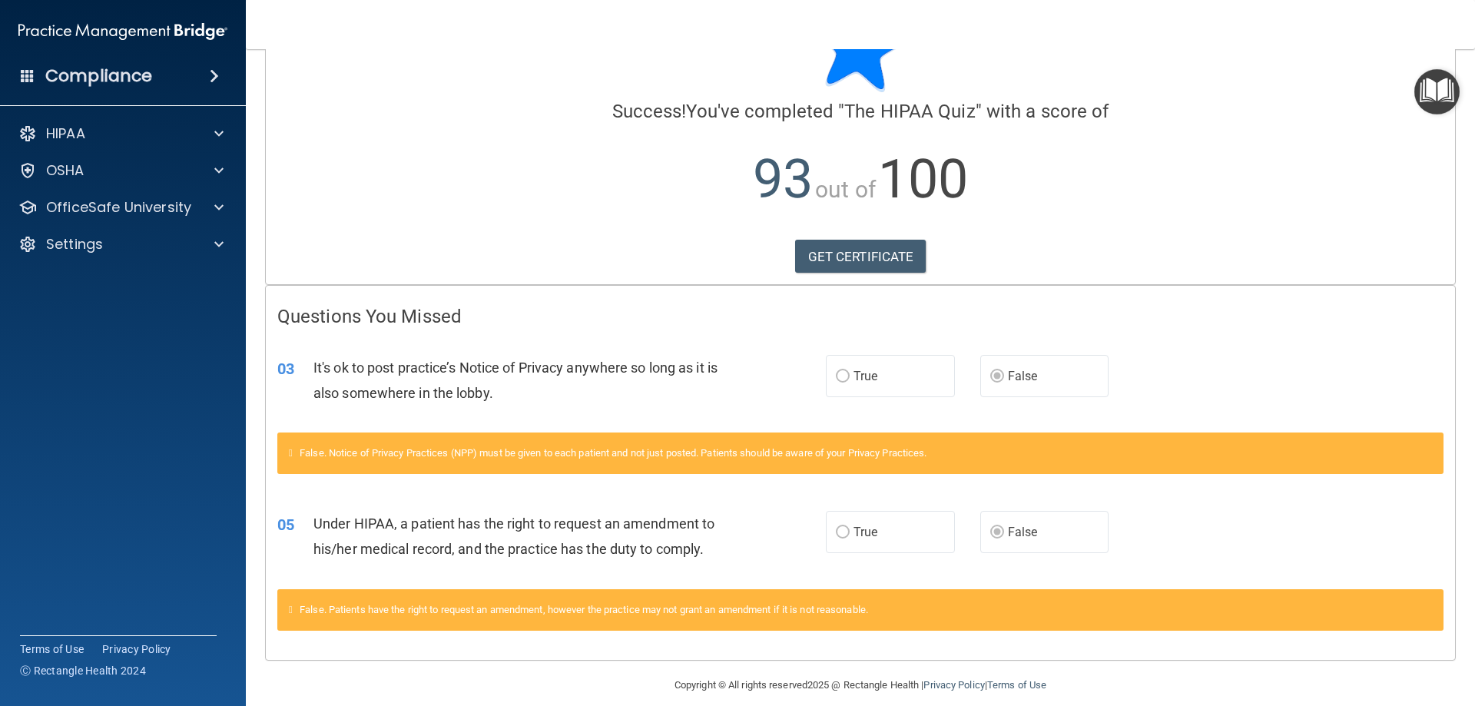
scroll to position [93, 0]
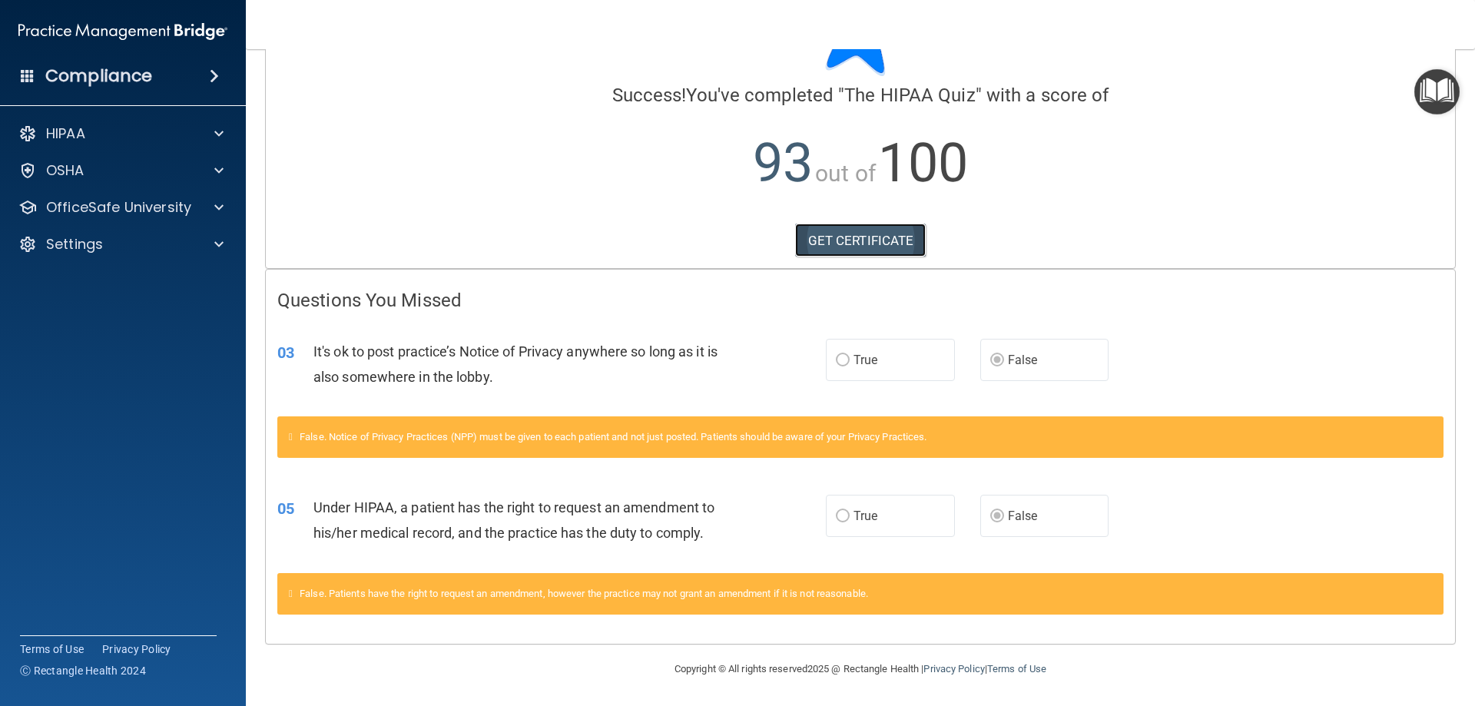
click at [688, 236] on link "GET CERTIFICATE" at bounding box center [860, 241] width 131 height 34
click at [200, 207] on div at bounding box center [216, 207] width 38 height 18
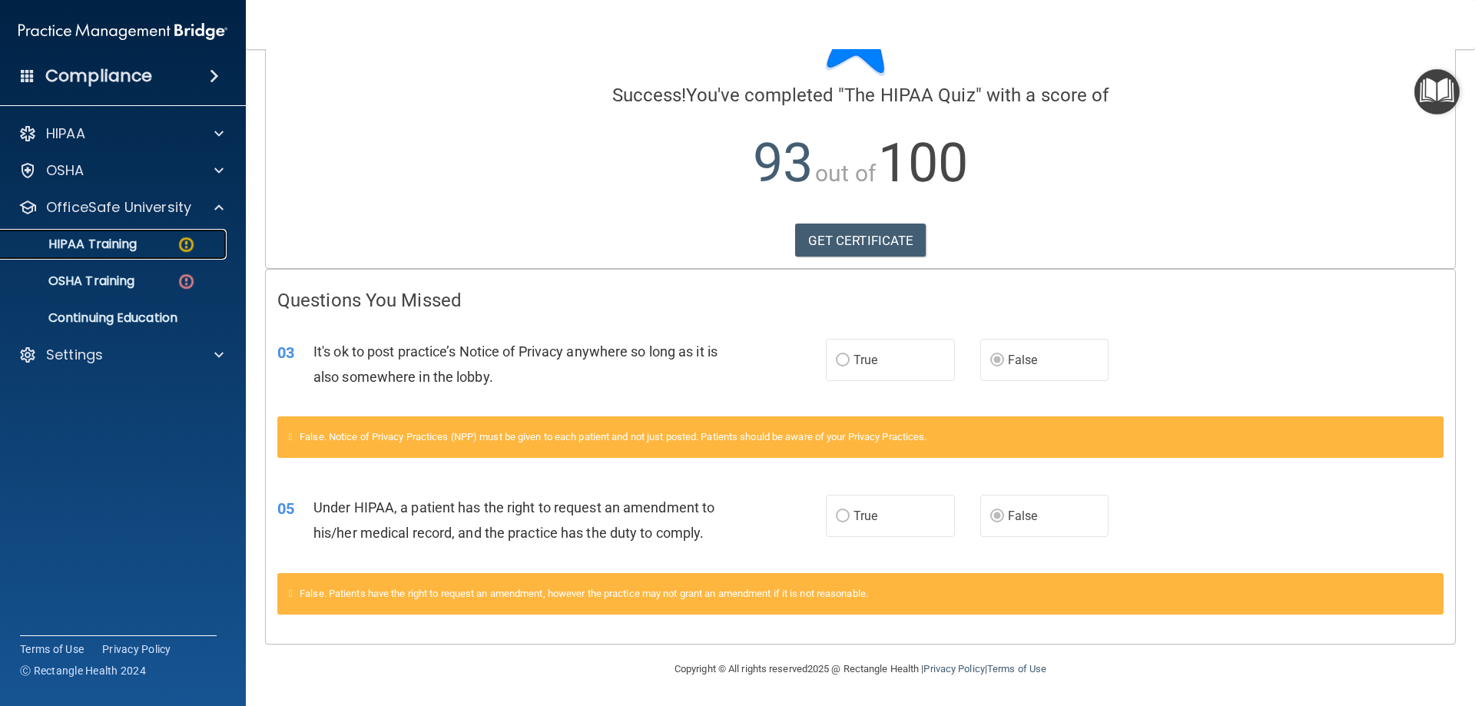
click at [184, 241] on img at bounding box center [186, 244] width 19 height 19
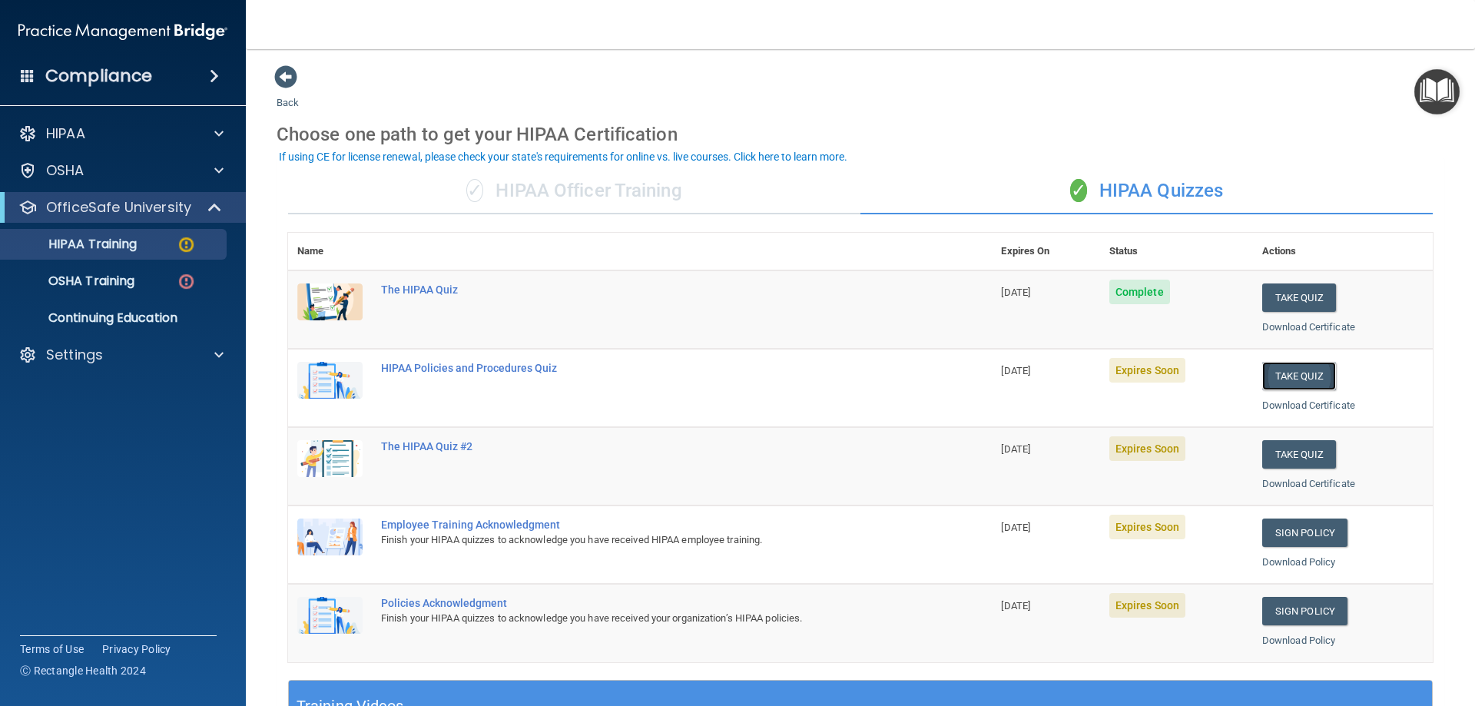
click at [688, 379] on button "Take Quiz" at bounding box center [1299, 376] width 74 height 28
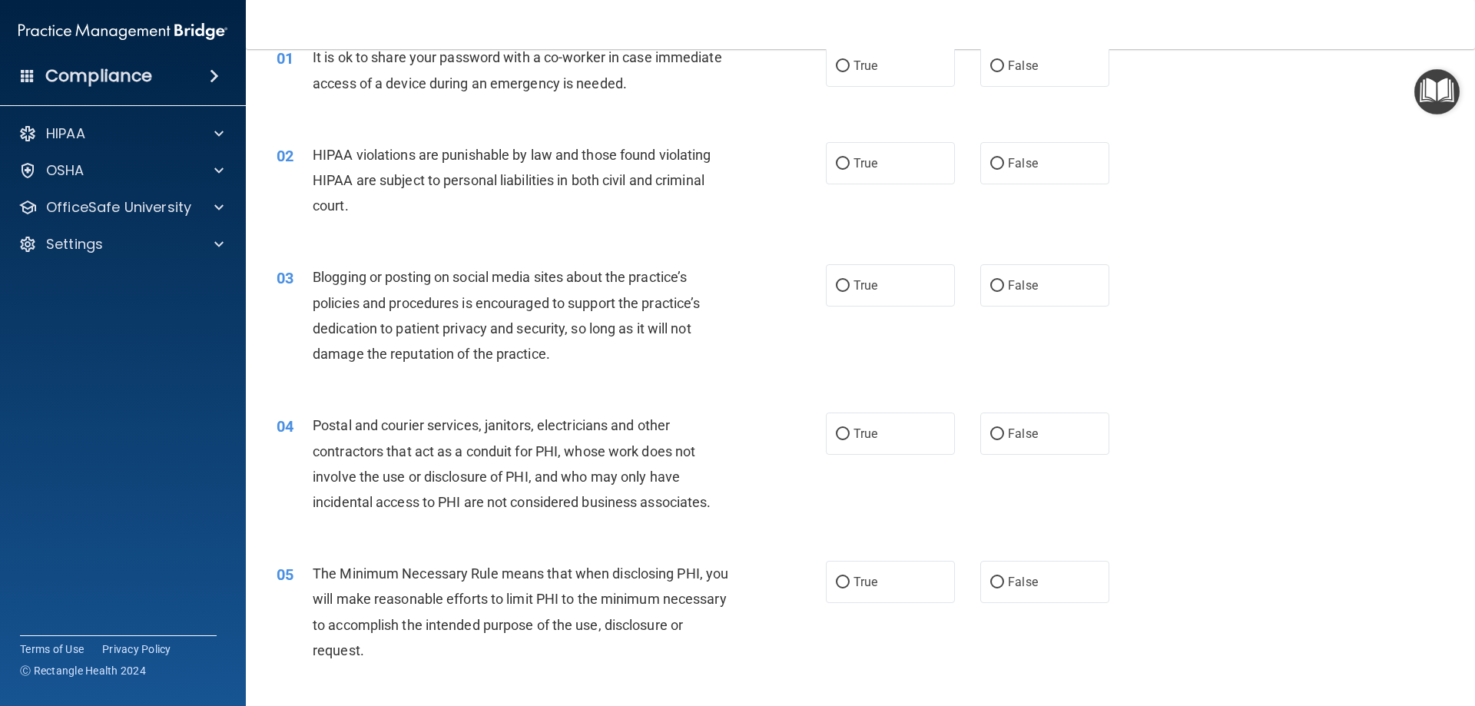
scroll to position [46, 0]
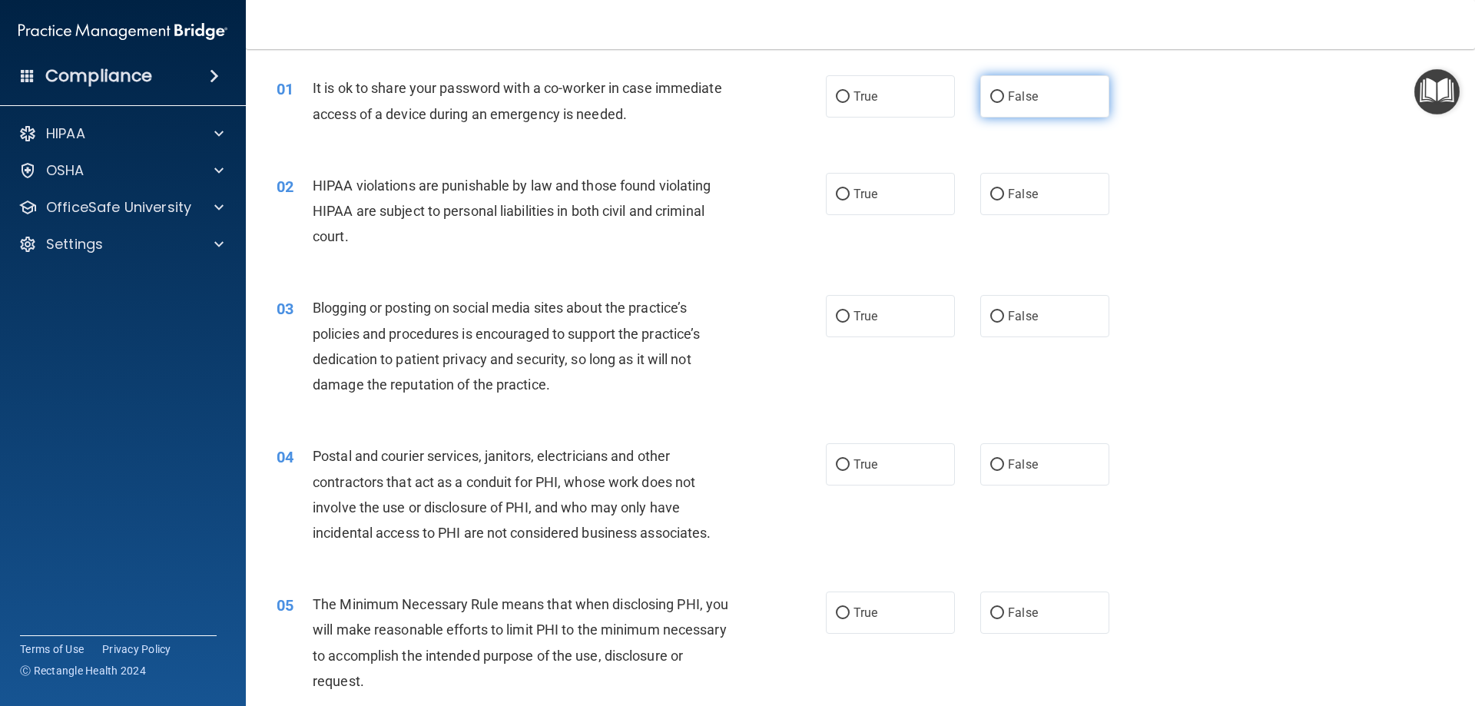
click at [688, 99] on span "False" at bounding box center [1023, 96] width 30 height 15
click at [688, 99] on input "False" at bounding box center [997, 97] width 14 height 12
radio input "true"
click at [688, 194] on label "True" at bounding box center [890, 194] width 129 height 42
click at [688, 194] on input "True" at bounding box center [843, 195] width 14 height 12
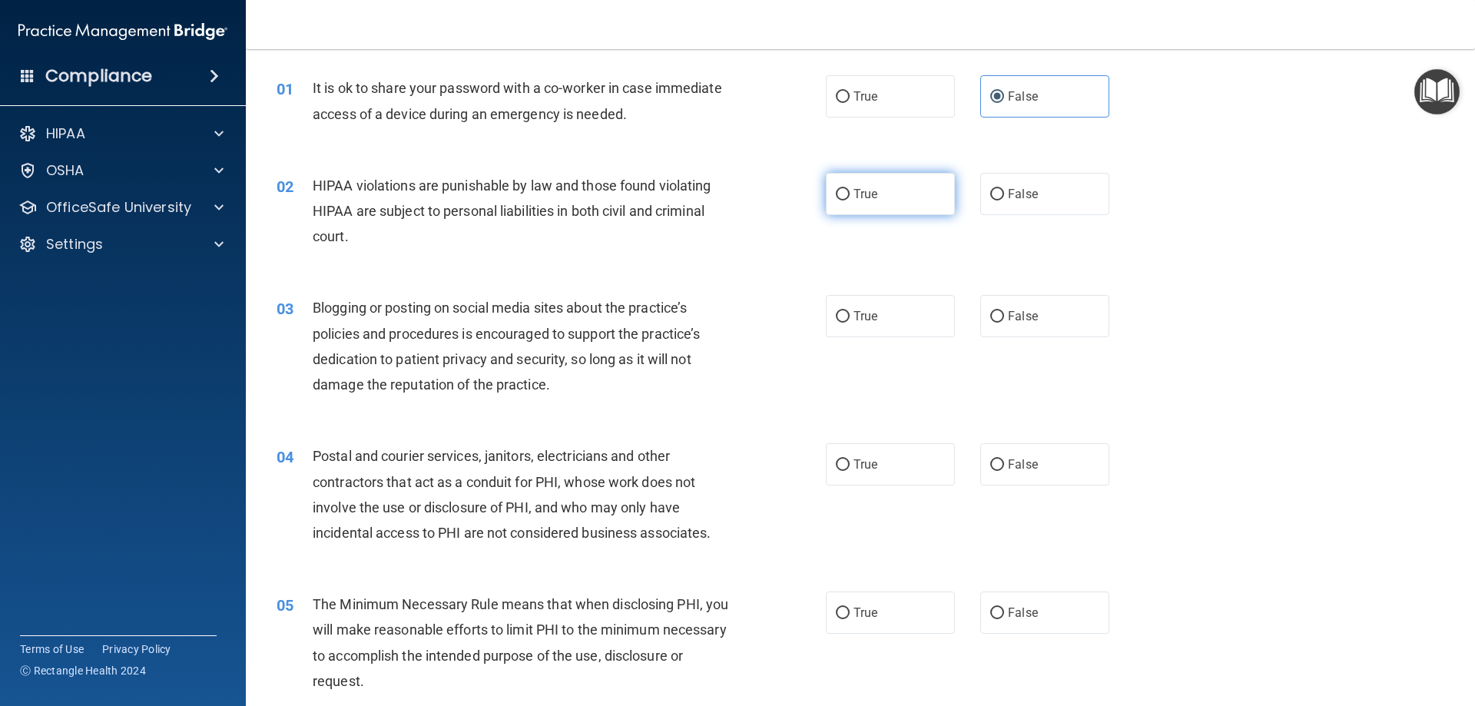
radio input "true"
click at [688, 311] on label "False" at bounding box center [1044, 316] width 129 height 42
click at [688, 311] on input "False" at bounding box center [997, 317] width 14 height 12
radio input "true"
click at [688, 459] on span "True" at bounding box center [865, 464] width 24 height 15
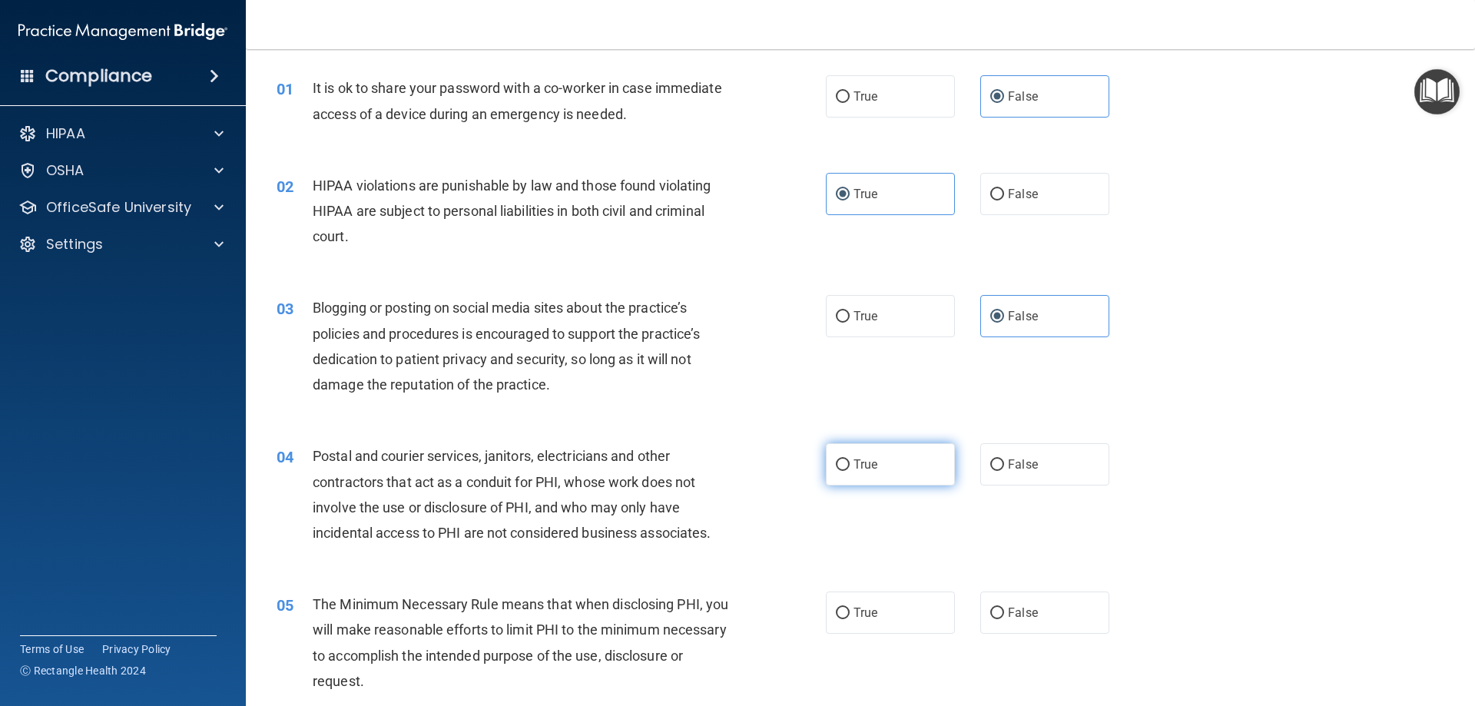
click at [688, 459] on input "True" at bounding box center [843, 465] width 14 height 12
radio input "true"
click at [688, 625] on label "True" at bounding box center [890, 612] width 129 height 42
click at [688, 619] on input "True" at bounding box center [843, 614] width 14 height 12
radio input "true"
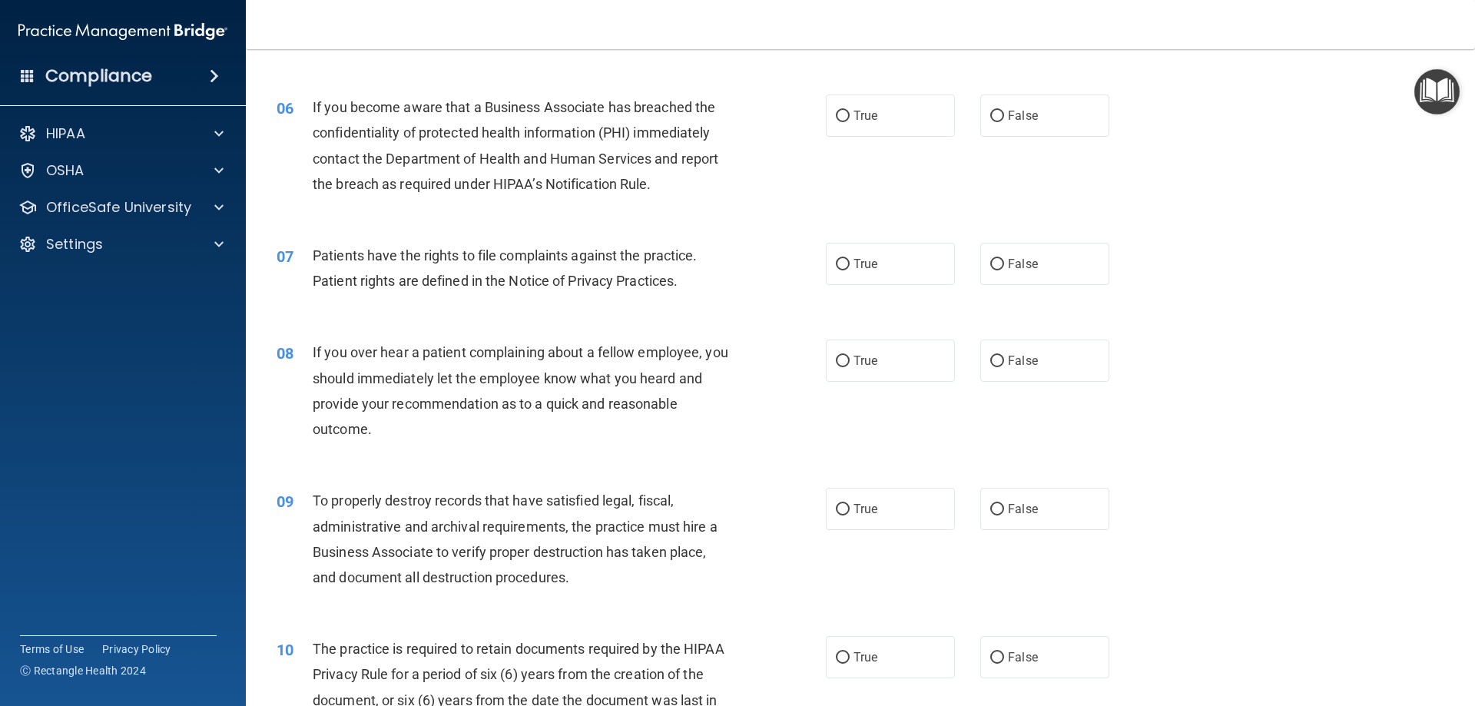
scroll to position [722, 0]
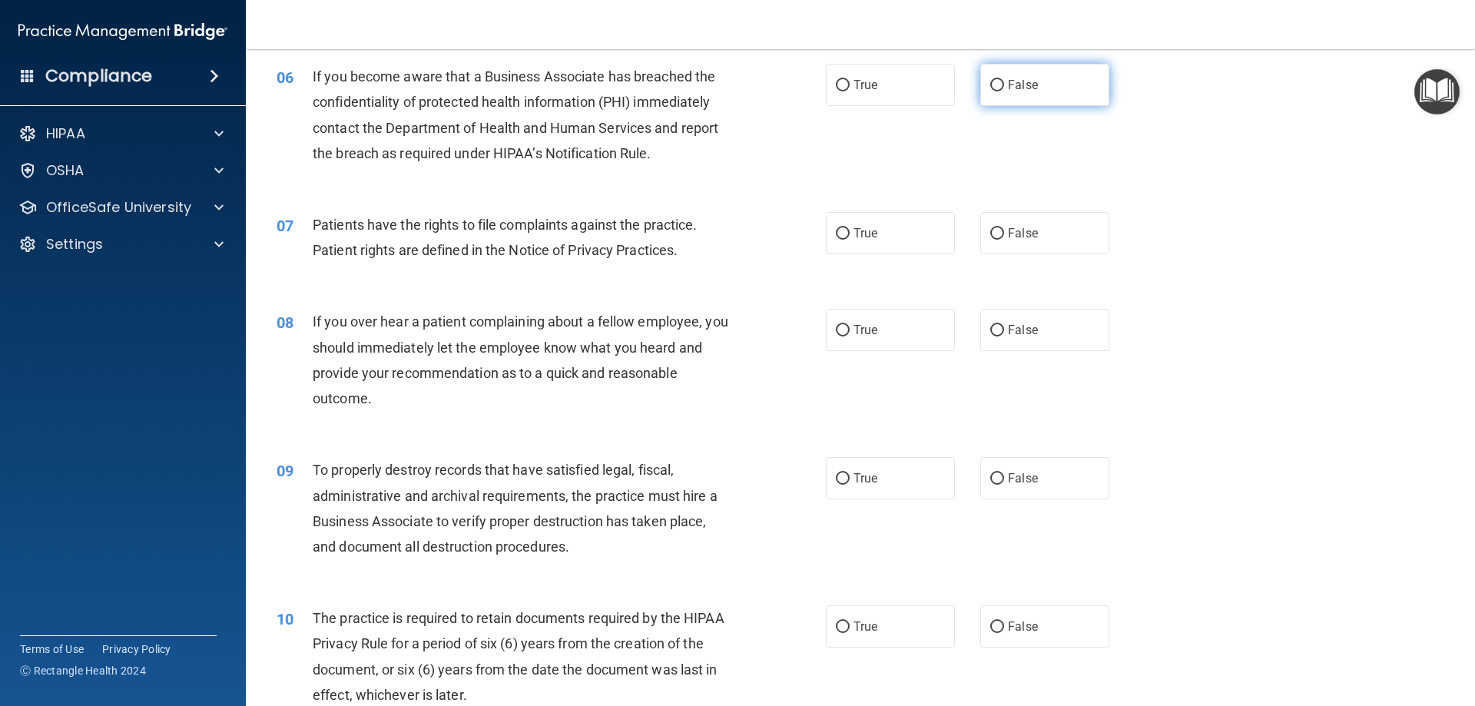
click at [688, 79] on span "False" at bounding box center [1023, 85] width 30 height 15
click at [688, 80] on input "False" at bounding box center [997, 86] width 14 height 12
radio input "true"
click at [688, 230] on label "True" at bounding box center [890, 233] width 129 height 42
click at [688, 230] on input "True" at bounding box center [843, 234] width 14 height 12
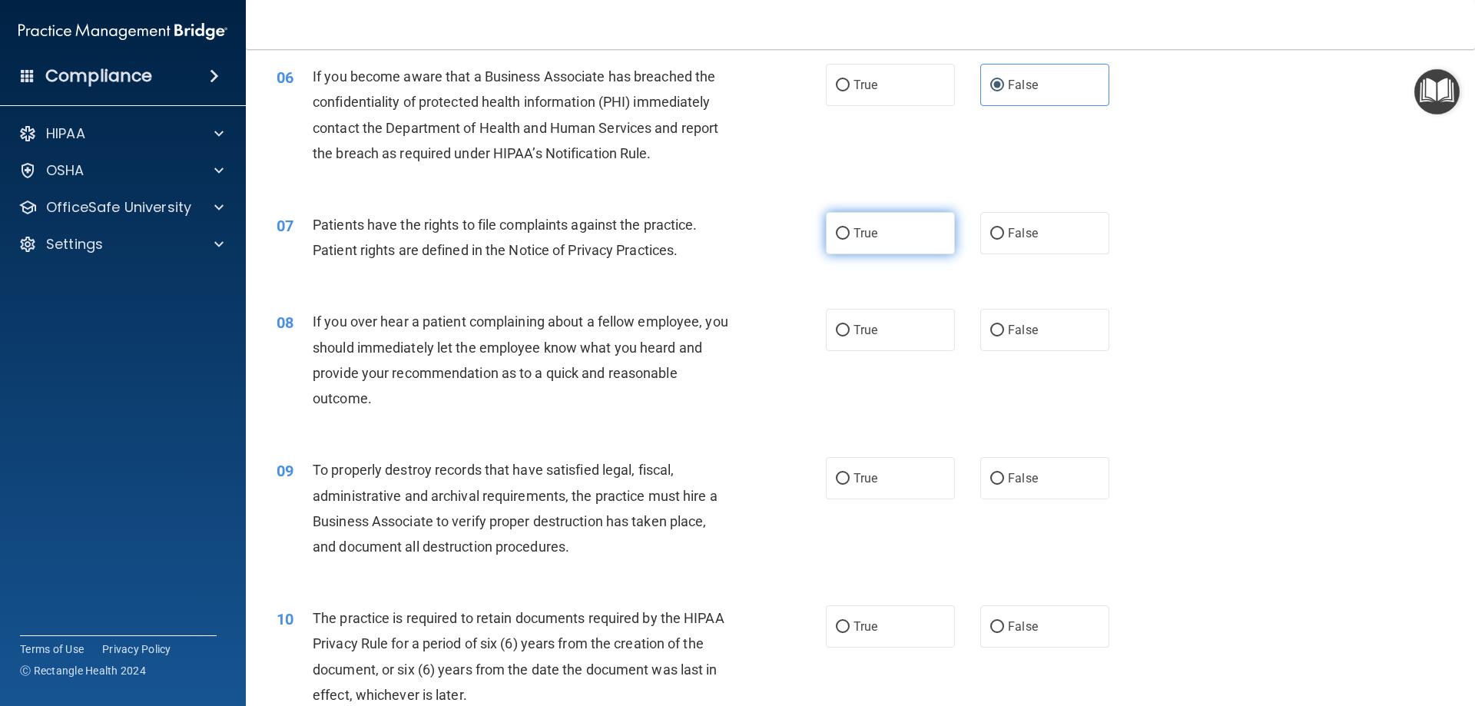
radio input "true"
click at [688, 342] on label "False" at bounding box center [1044, 330] width 129 height 42
click at [688, 336] on input "False" at bounding box center [997, 331] width 14 height 12
radio input "true"
click at [688, 483] on span "False" at bounding box center [1023, 478] width 30 height 15
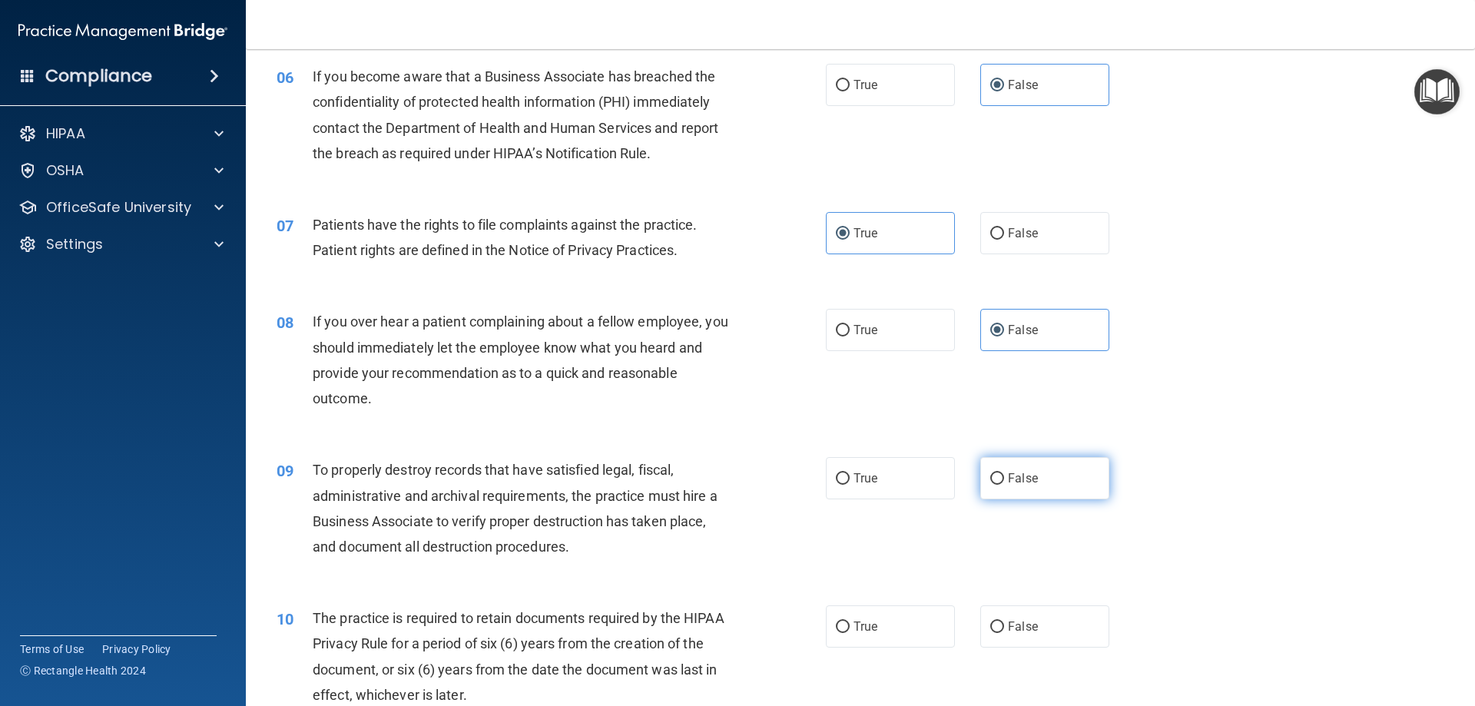
click at [688, 483] on input "False" at bounding box center [997, 479] width 14 height 12
radio input "true"
click at [688, 632] on span "True" at bounding box center [865, 626] width 24 height 15
click at [688, 632] on input "True" at bounding box center [843, 627] width 14 height 12
radio input "true"
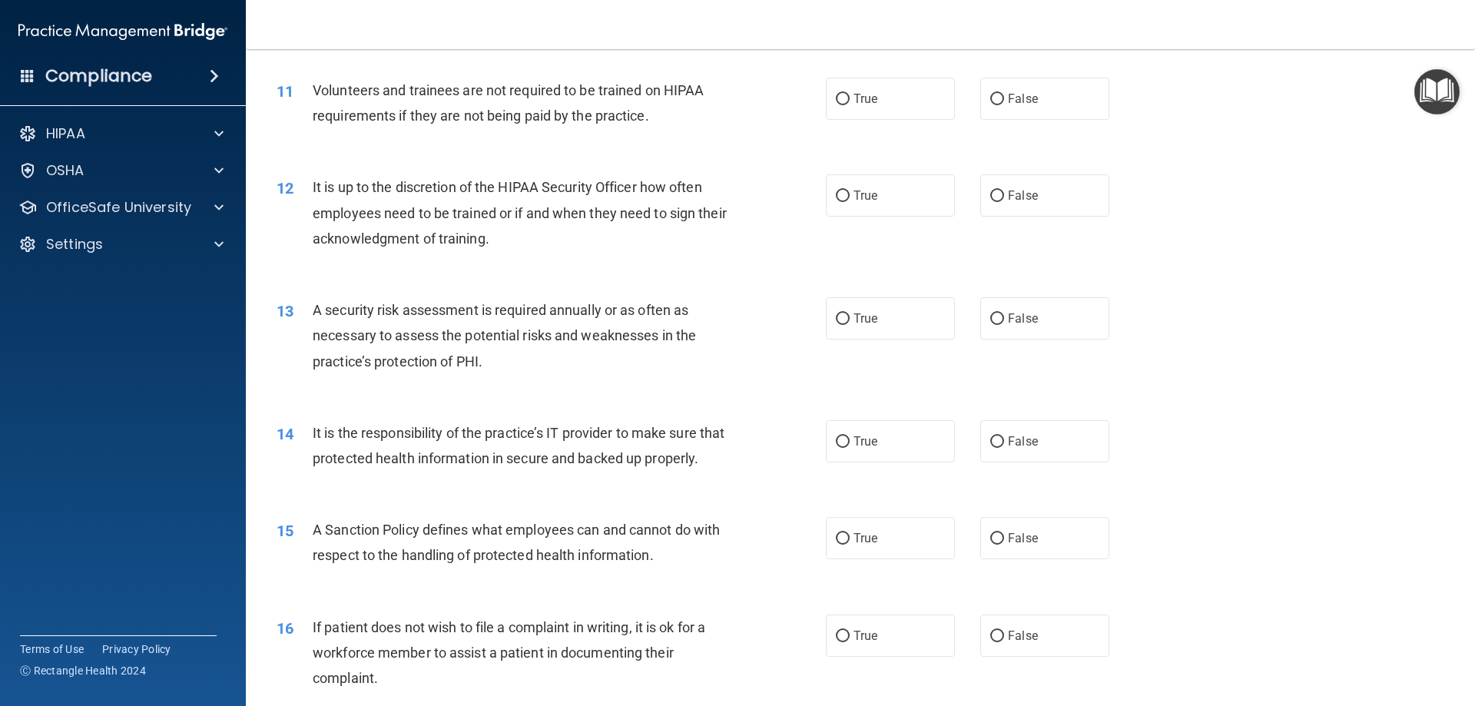
scroll to position [1429, 0]
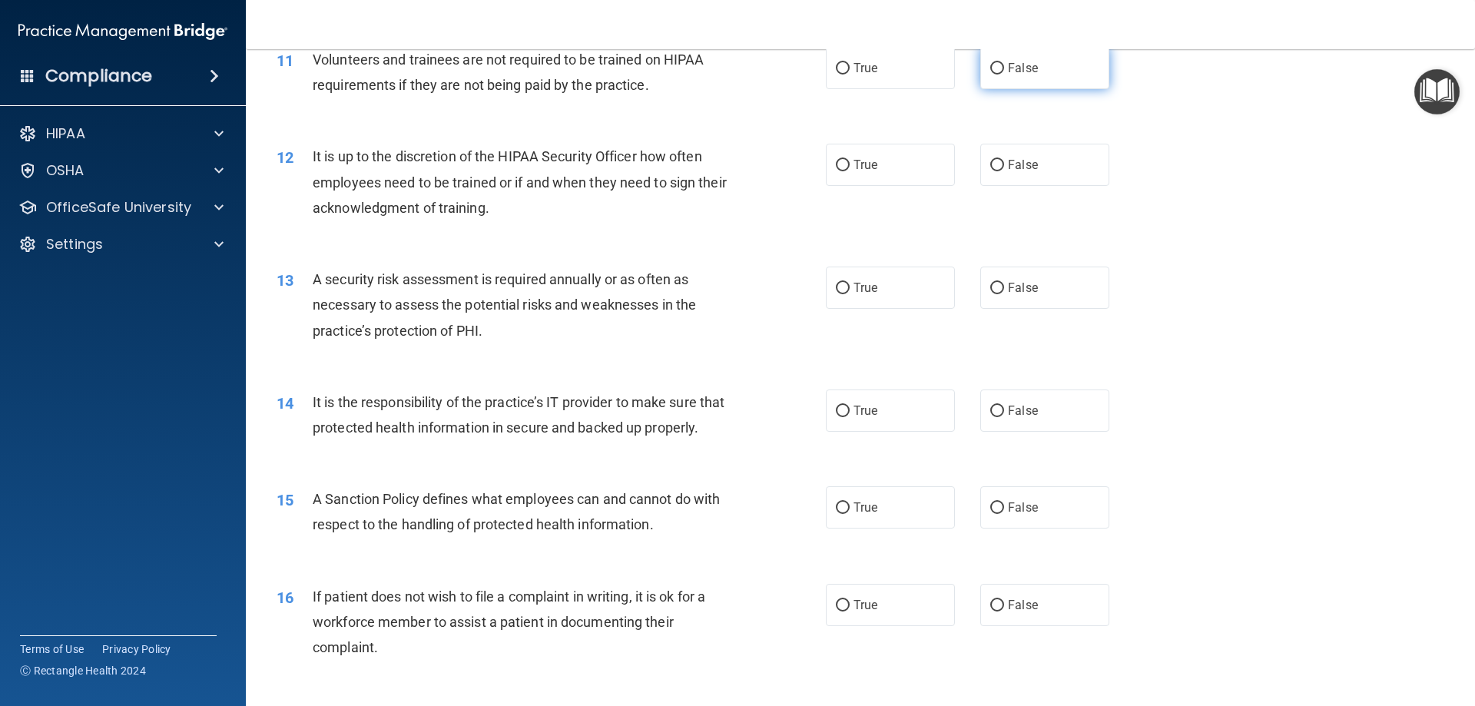
click at [688, 67] on span "False" at bounding box center [1023, 68] width 30 height 15
click at [688, 67] on input "False" at bounding box center [997, 69] width 14 height 12
radio input "true"
click at [688, 168] on span "False" at bounding box center [1023, 164] width 30 height 15
click at [688, 168] on input "False" at bounding box center [997, 166] width 14 height 12
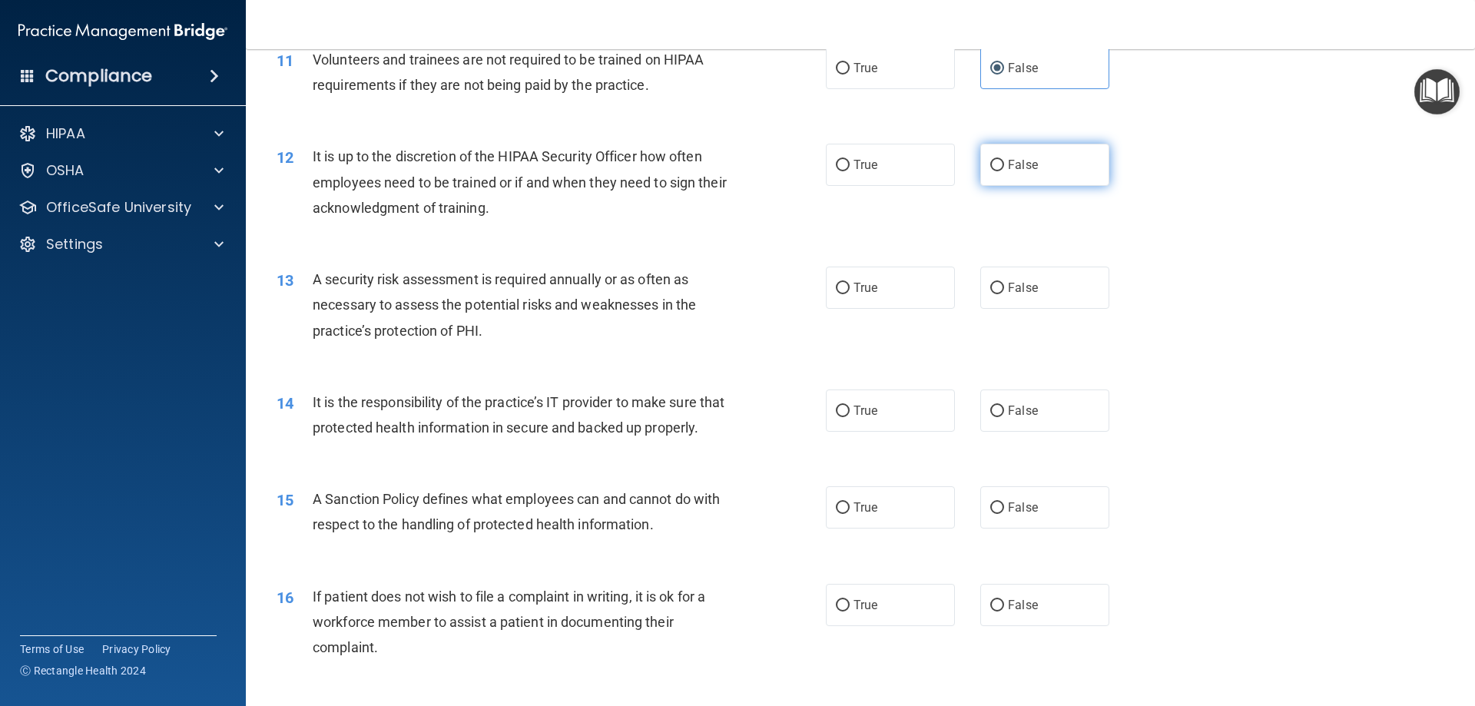
radio input "true"
click at [688, 290] on label "True" at bounding box center [890, 288] width 129 height 42
click at [688, 290] on input "True" at bounding box center [843, 289] width 14 height 12
radio input "true"
click at [688, 413] on label "False" at bounding box center [1044, 410] width 129 height 42
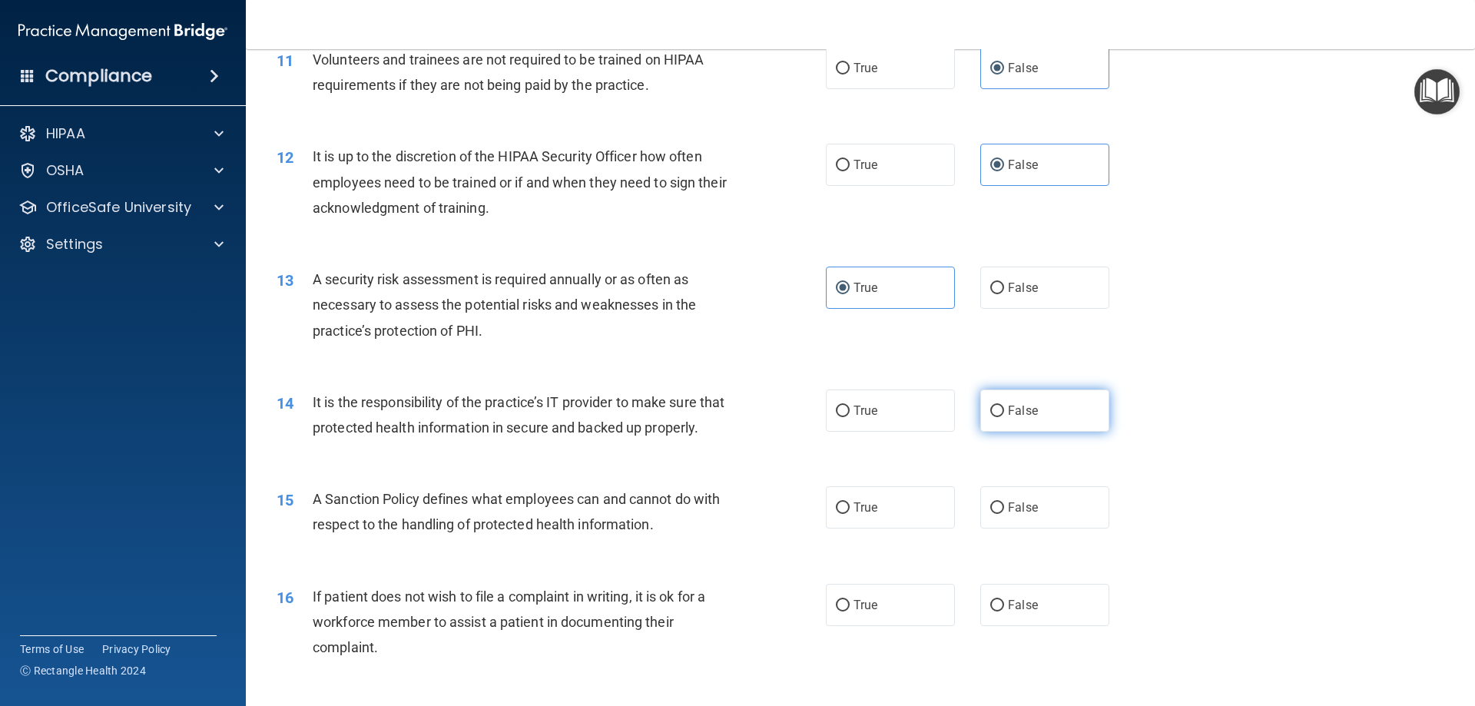
click at [688, 413] on input "False" at bounding box center [997, 412] width 14 height 12
radio input "true"
click at [688, 513] on input "False" at bounding box center [997, 508] width 14 height 12
radio input "true"
click at [688, 611] on label "True" at bounding box center [890, 605] width 129 height 42
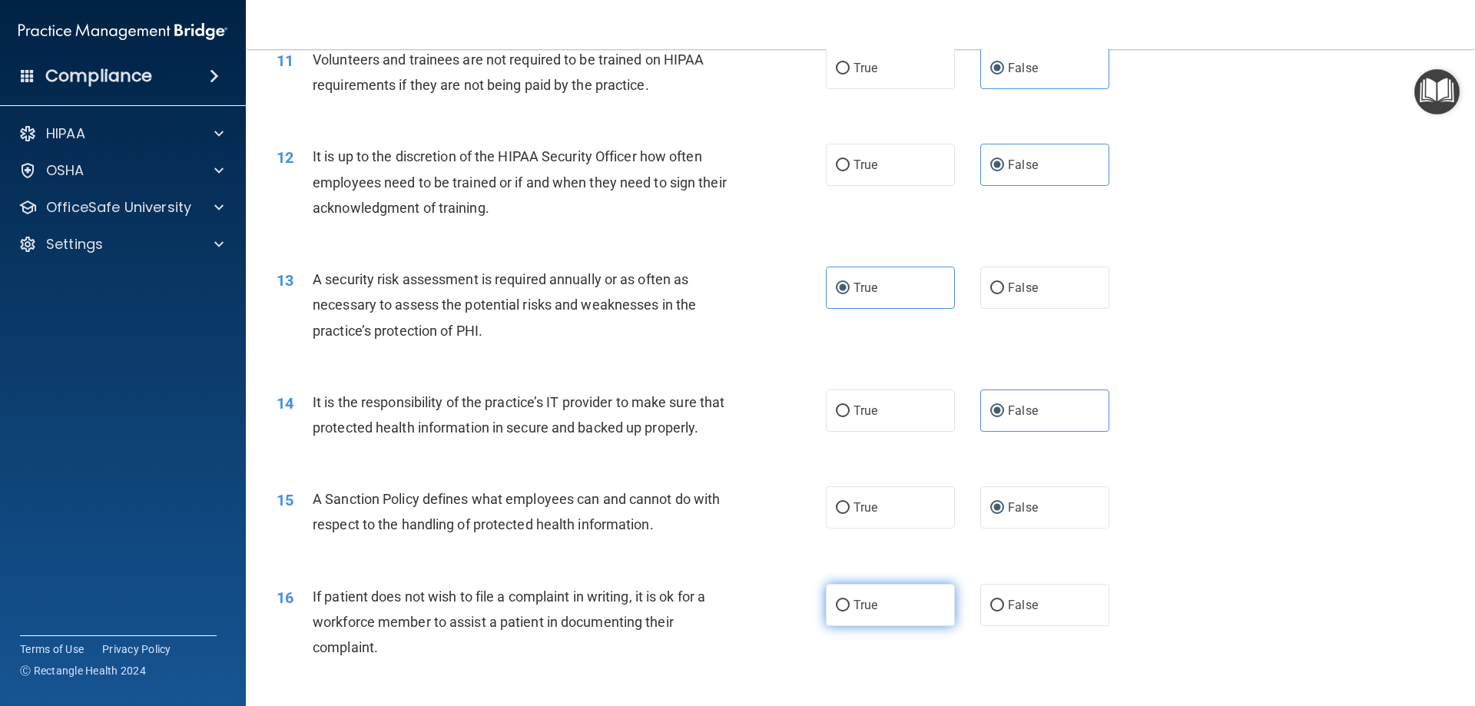
click at [688, 611] on input "True" at bounding box center [843, 606] width 14 height 12
radio input "true"
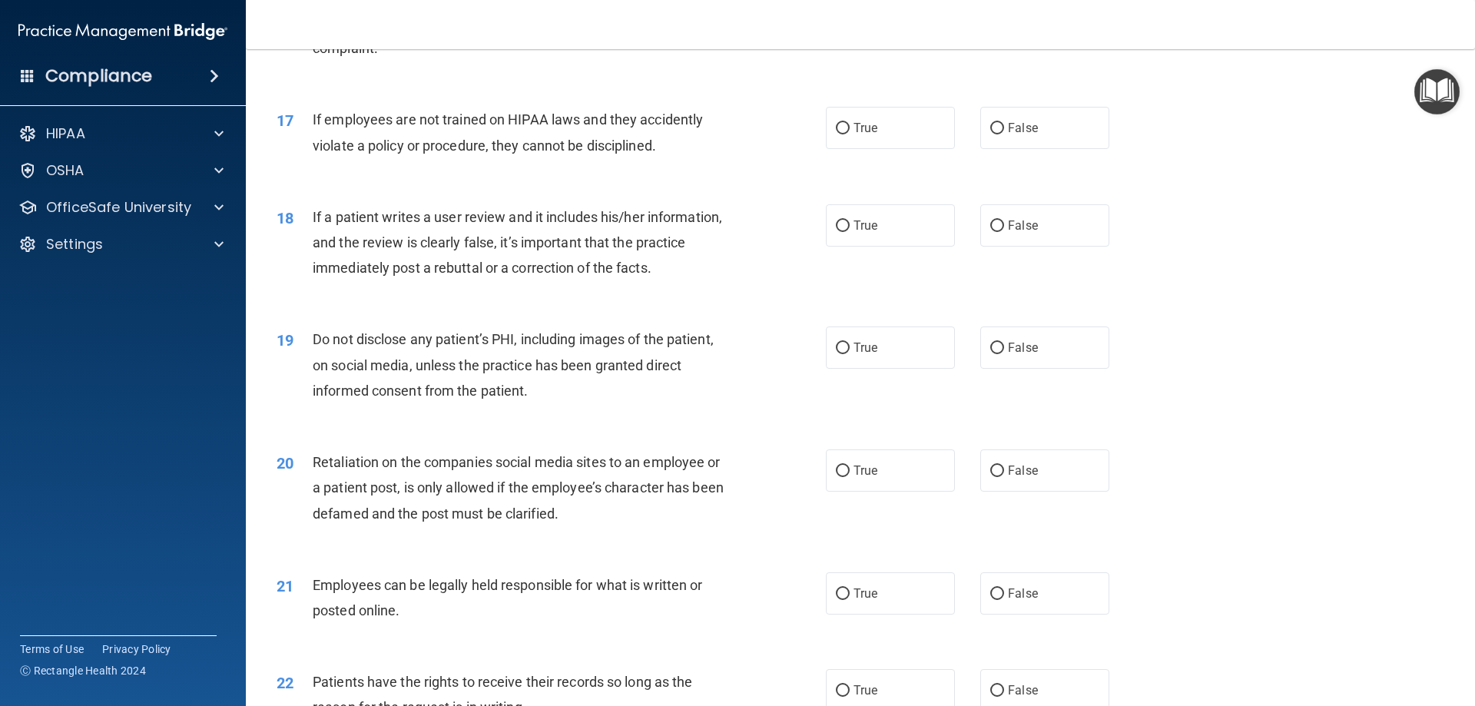
scroll to position [2059, 0]
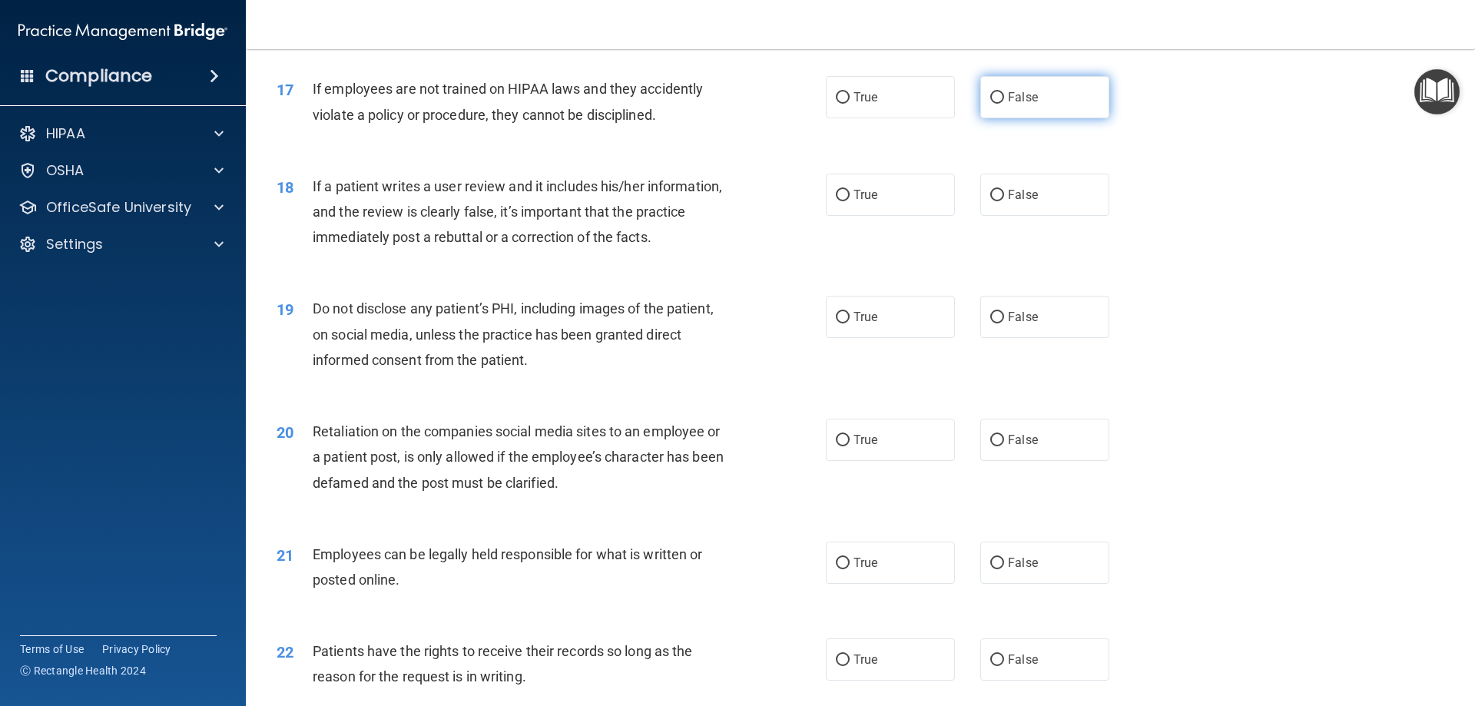
click at [688, 94] on span "False" at bounding box center [1023, 97] width 30 height 15
click at [688, 94] on input "False" at bounding box center [997, 98] width 14 height 12
radio input "true"
click at [688, 194] on label "False" at bounding box center [1044, 195] width 129 height 42
click at [688, 194] on input "False" at bounding box center [997, 196] width 14 height 12
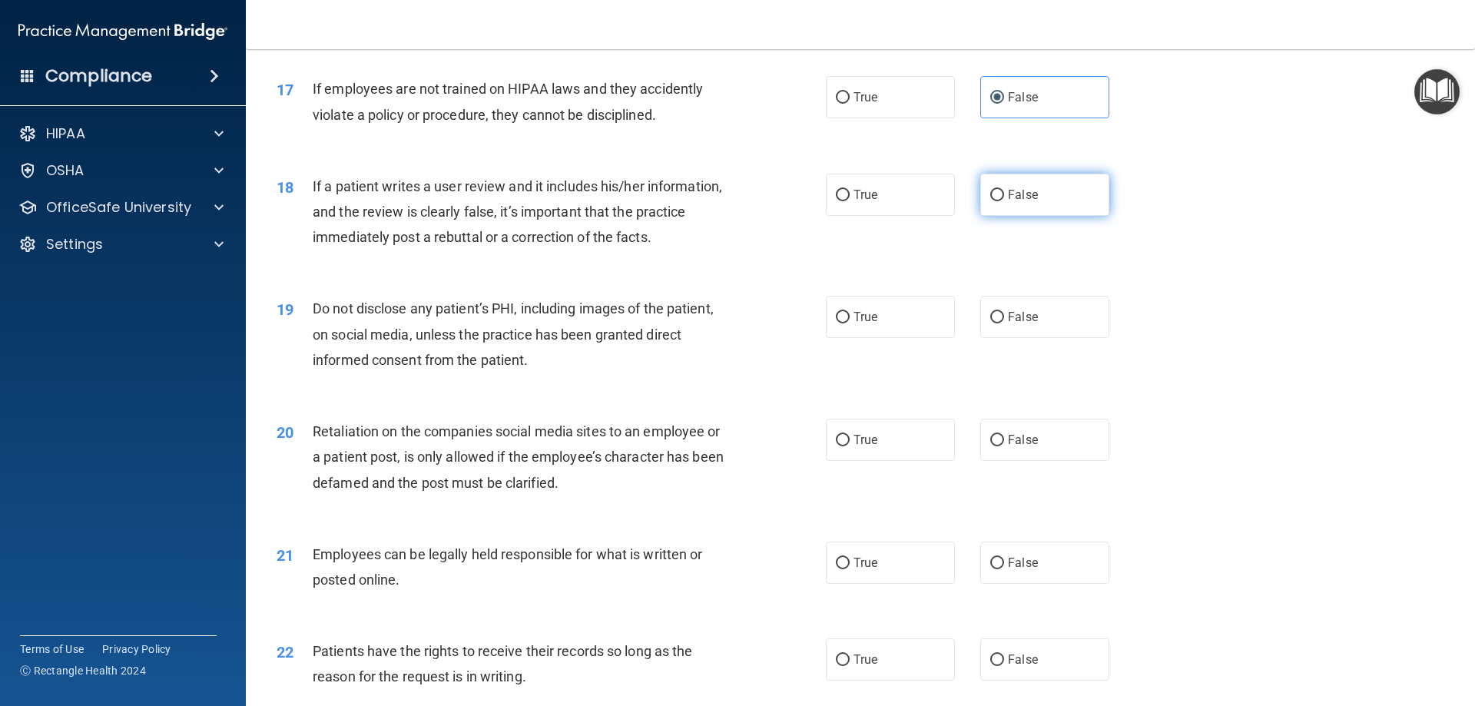
radio input "true"
click at [688, 330] on label "True" at bounding box center [890, 317] width 129 height 42
click at [688, 323] on input "True" at bounding box center [843, 318] width 14 height 12
radio input "true"
click at [688, 445] on label "False" at bounding box center [1044, 440] width 129 height 42
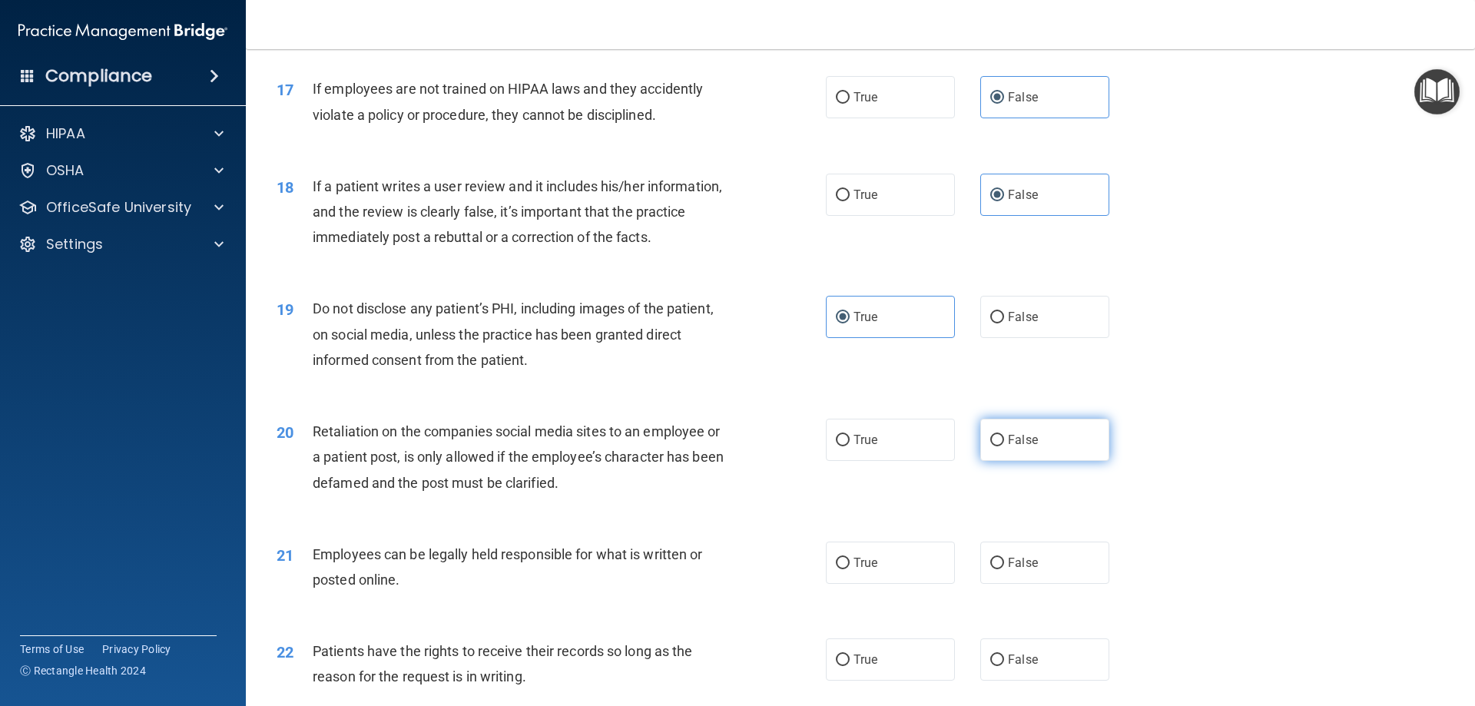
click at [688, 445] on input "False" at bounding box center [997, 441] width 14 height 12
radio input "true"
click at [688, 572] on label "True" at bounding box center [890, 563] width 129 height 42
click at [688, 569] on input "True" at bounding box center [843, 564] width 14 height 12
radio input "true"
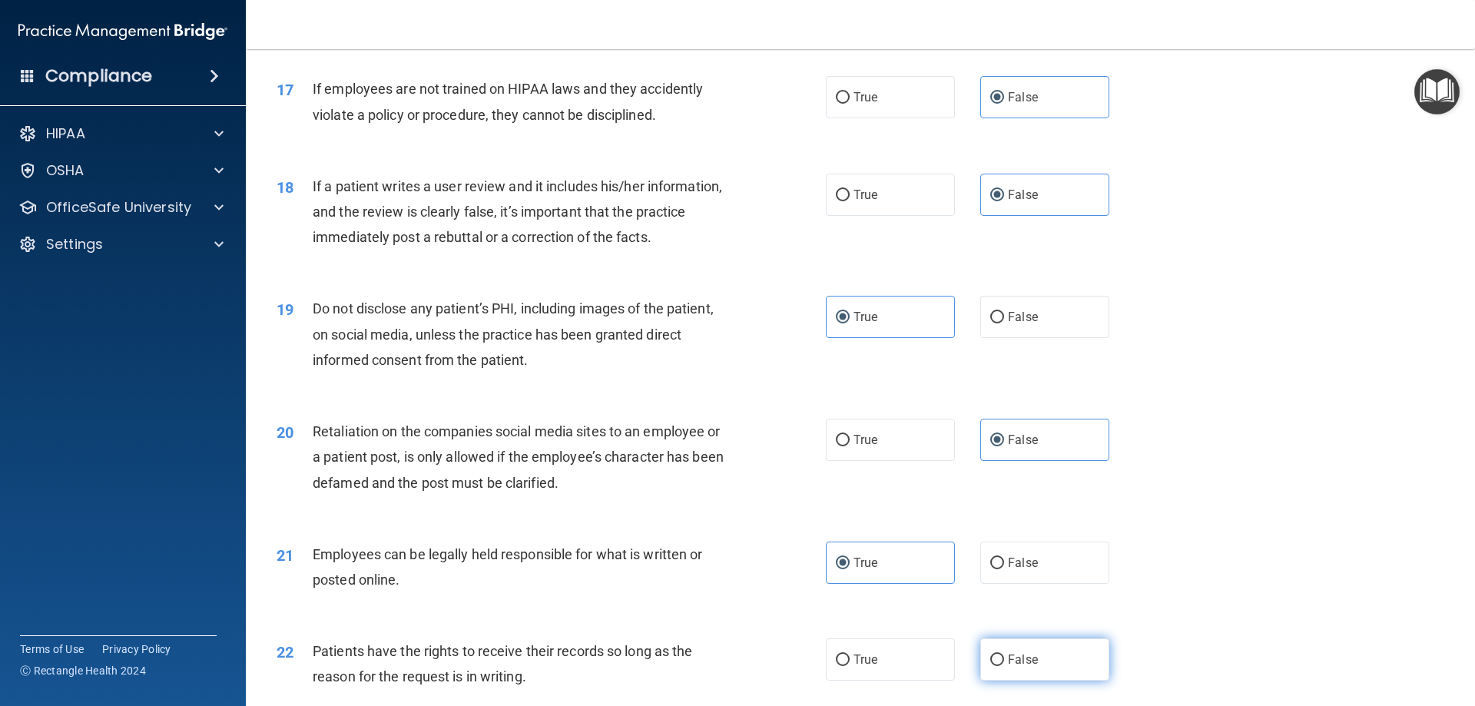
click at [688, 654] on label "False" at bounding box center [1044, 659] width 129 height 42
click at [688, 654] on input "False" at bounding box center [997, 660] width 14 height 12
radio input "true"
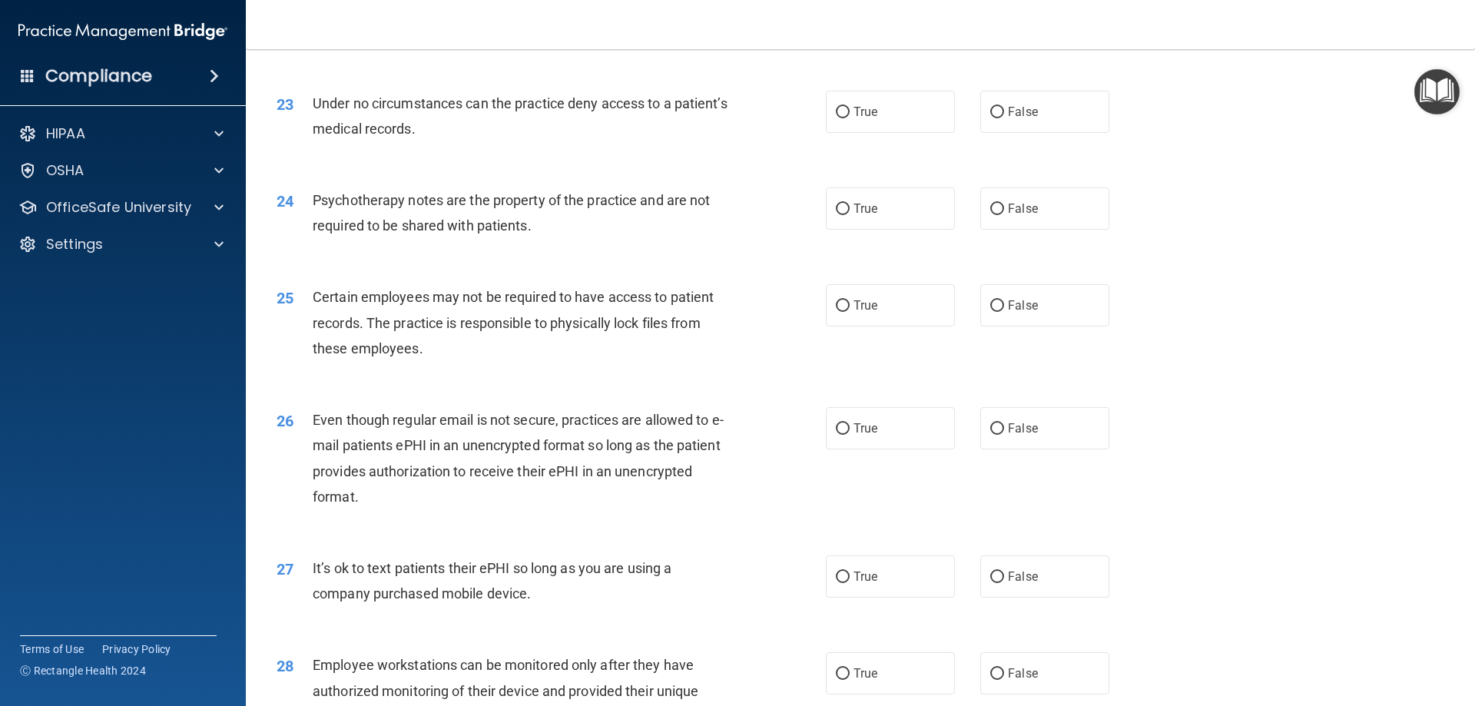
scroll to position [2735, 0]
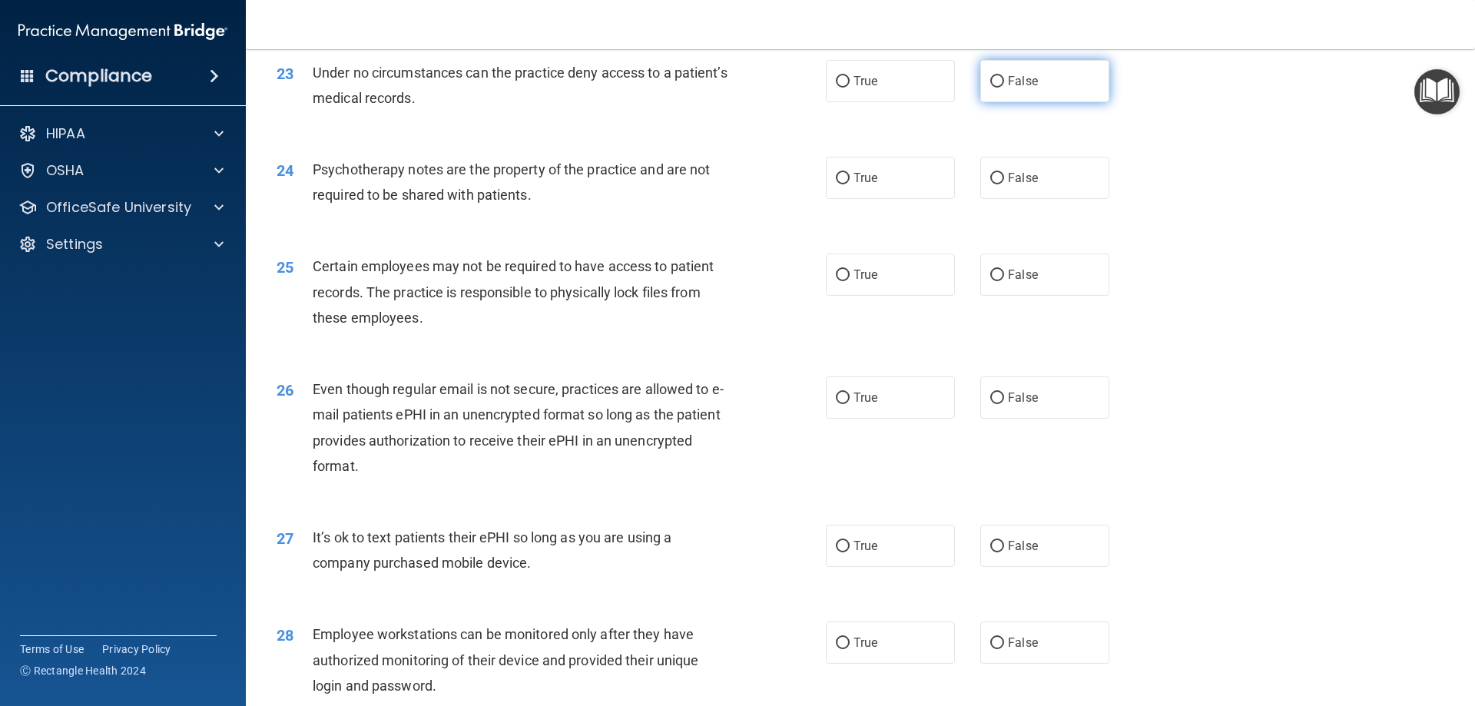
click at [688, 91] on label "False" at bounding box center [1044, 81] width 129 height 42
click at [688, 88] on input "False" at bounding box center [997, 82] width 14 height 12
radio input "true"
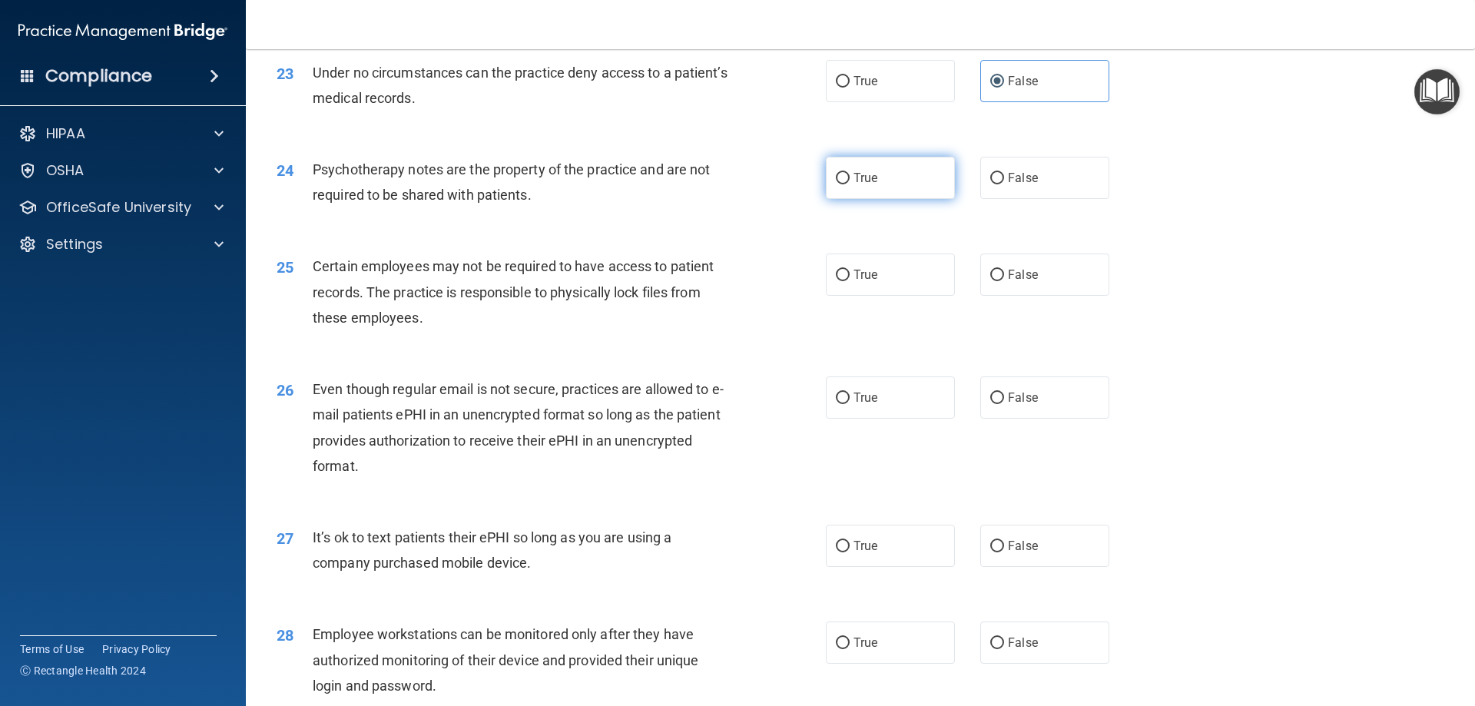
click at [688, 186] on label "True" at bounding box center [890, 178] width 129 height 42
click at [688, 184] on input "True" at bounding box center [843, 179] width 14 height 12
radio input "true"
click at [688, 277] on span "True" at bounding box center [865, 274] width 24 height 15
click at [688, 277] on input "True" at bounding box center [843, 276] width 14 height 12
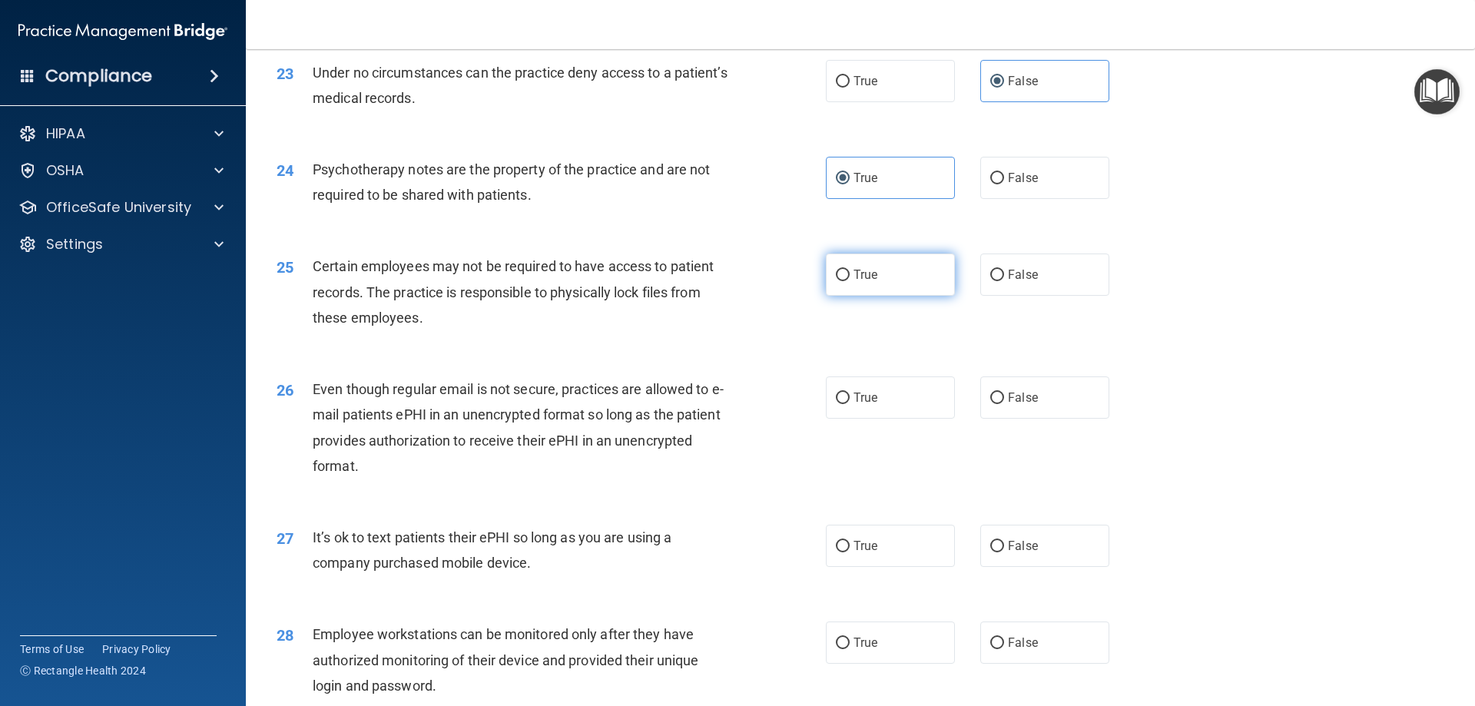
radio input "true"
click at [688, 406] on label "True" at bounding box center [890, 397] width 129 height 42
click at [688, 404] on input "True" at bounding box center [843, 399] width 14 height 12
radio input "true"
click at [688, 544] on span "False" at bounding box center [1023, 545] width 30 height 15
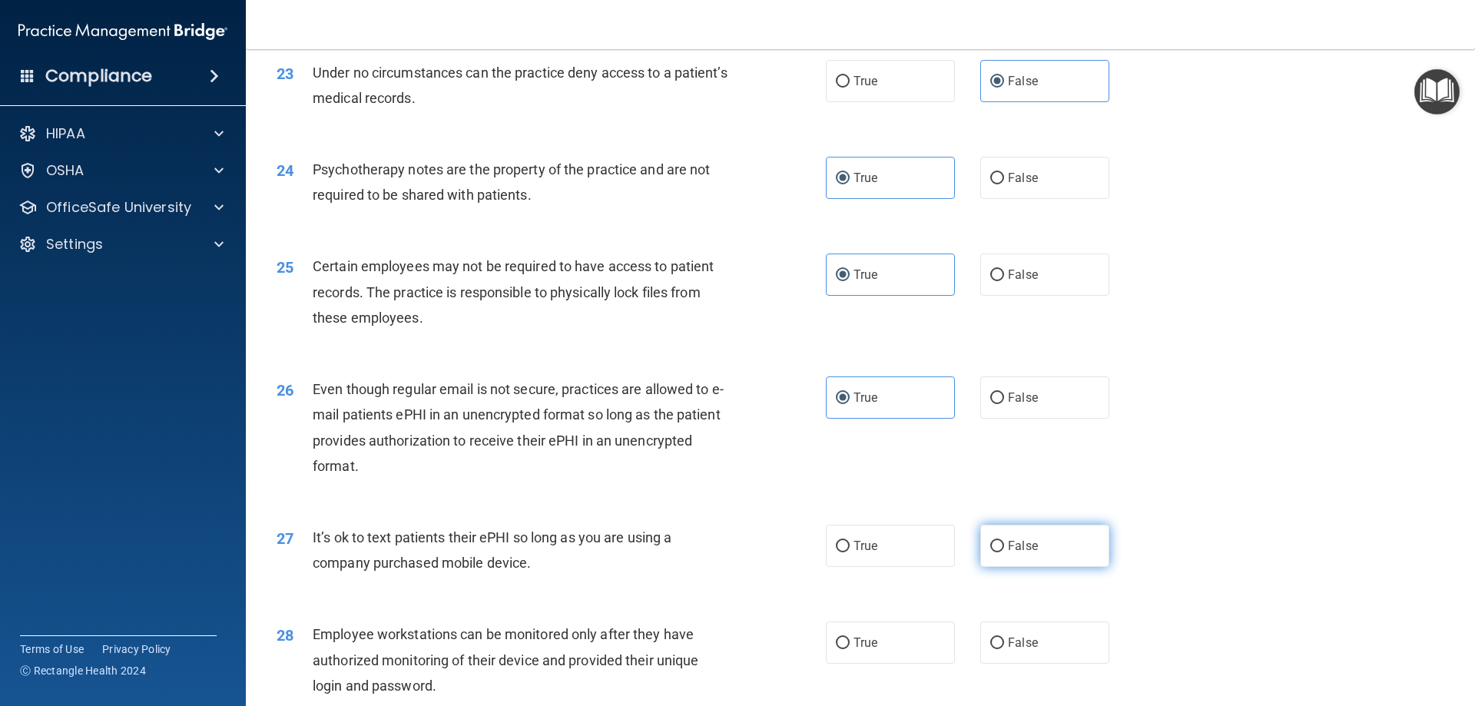
click at [688, 544] on input "False" at bounding box center [997, 547] width 14 height 12
radio input "true"
click at [688, 650] on label "False" at bounding box center [1044, 642] width 129 height 42
click at [688, 649] on input "False" at bounding box center [997, 644] width 14 height 12
radio input "true"
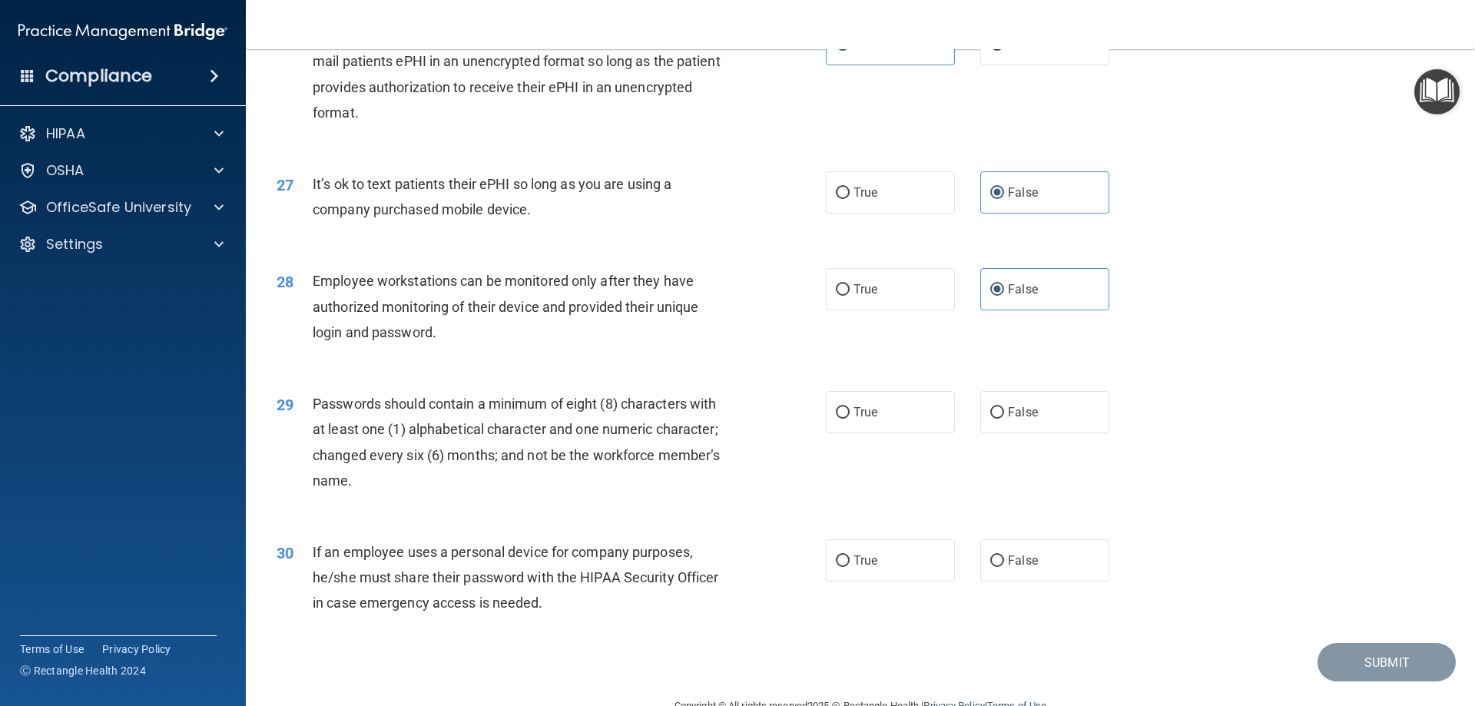
scroll to position [3125, 0]
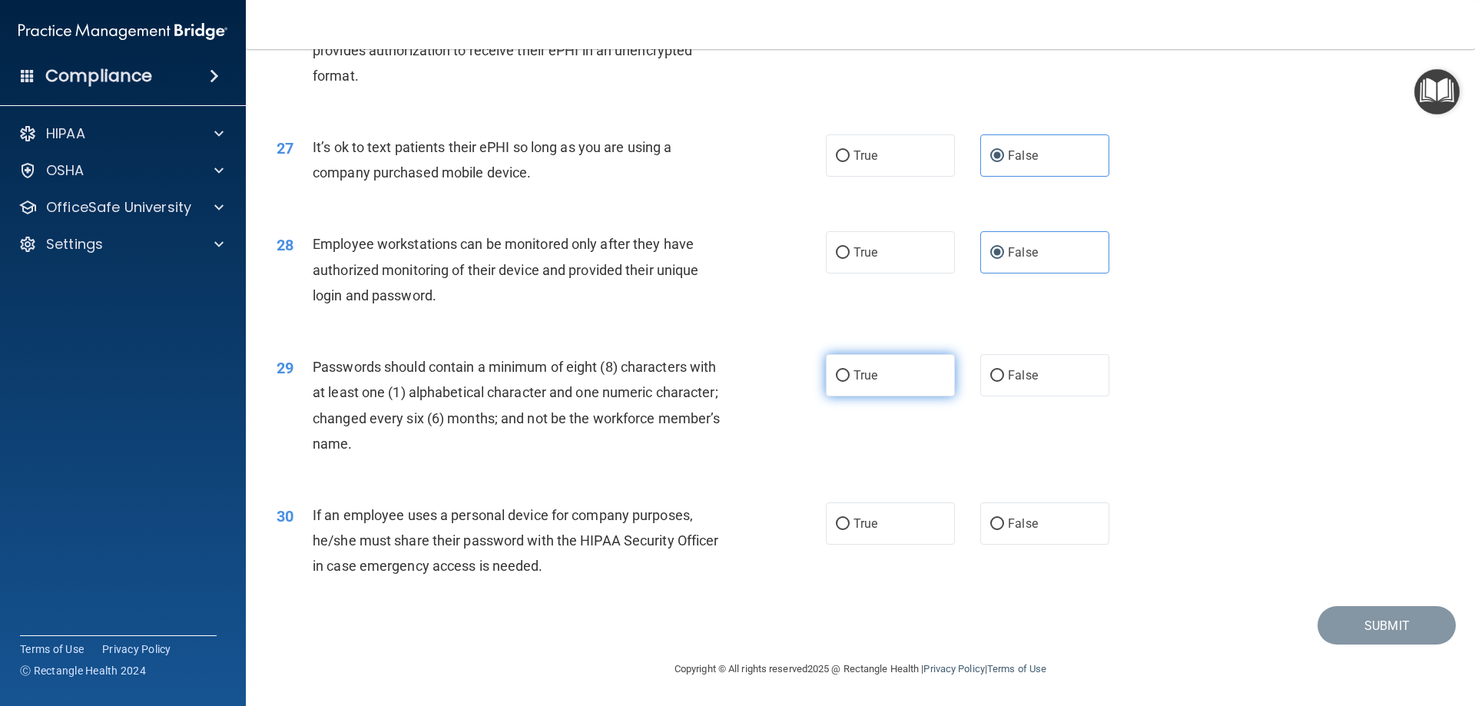
click at [688, 373] on label "True" at bounding box center [890, 375] width 129 height 42
click at [688, 373] on input "True" at bounding box center [843, 376] width 14 height 12
radio input "true"
click at [688, 538] on label "False" at bounding box center [1044, 523] width 129 height 42
click at [688, 530] on input "False" at bounding box center [997, 525] width 14 height 12
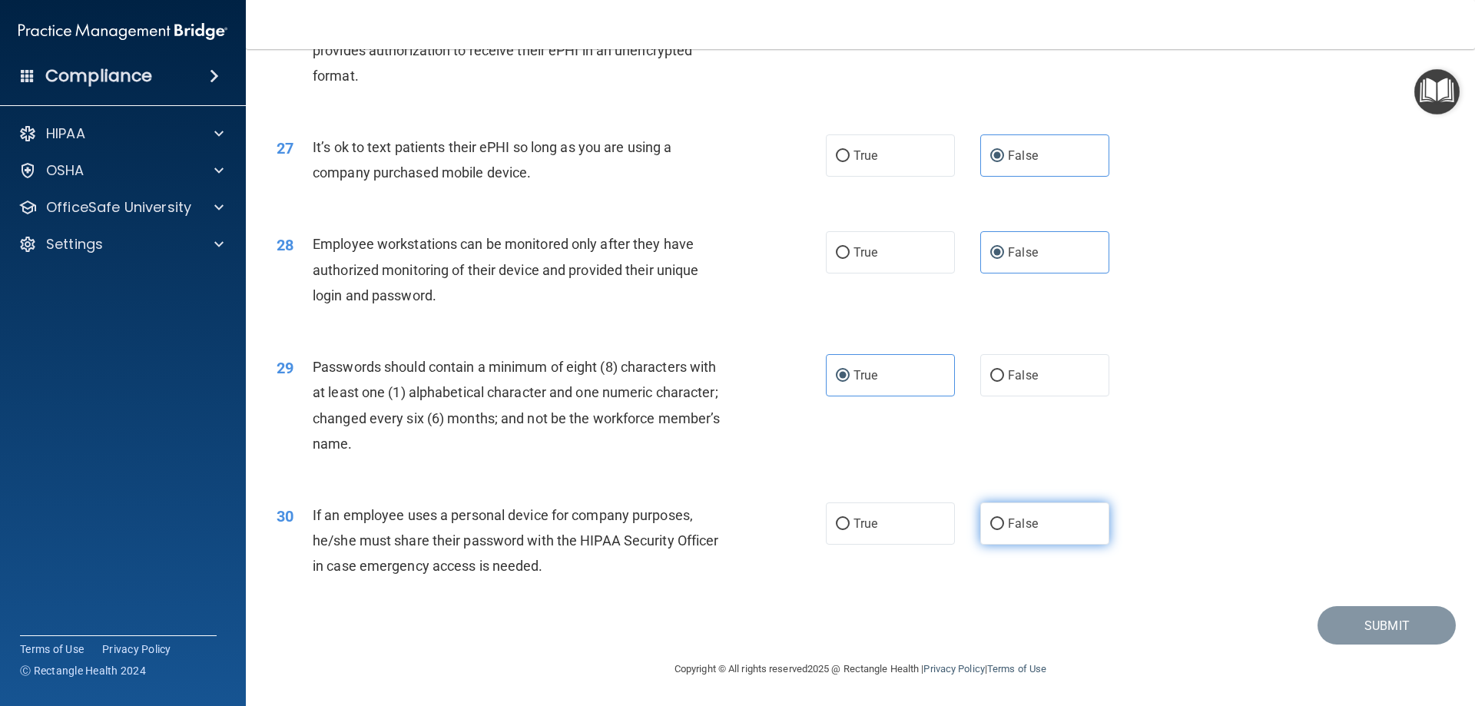
radio input "true"
click at [688, 638] on button "Submit" at bounding box center [1386, 625] width 138 height 39
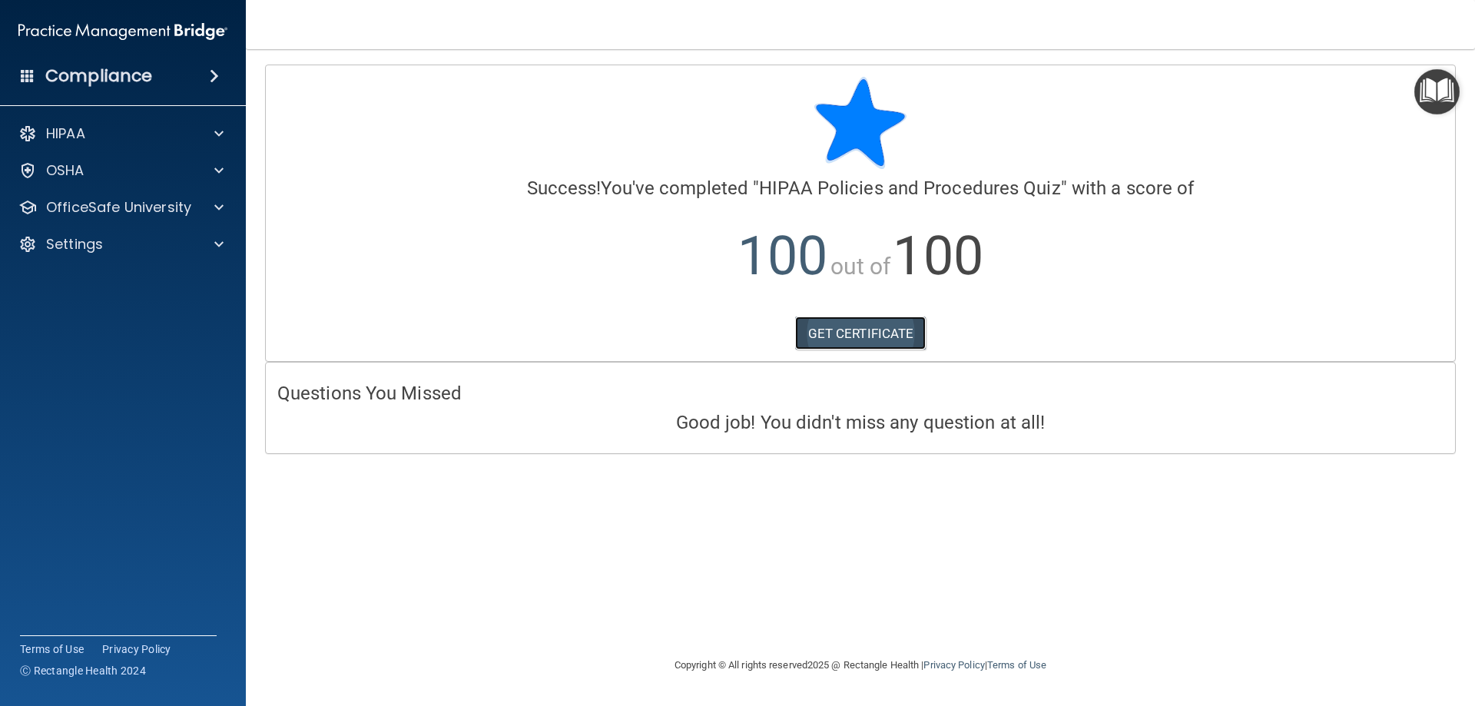
click at [688, 330] on link "GET CERTIFICATE" at bounding box center [860, 333] width 131 height 34
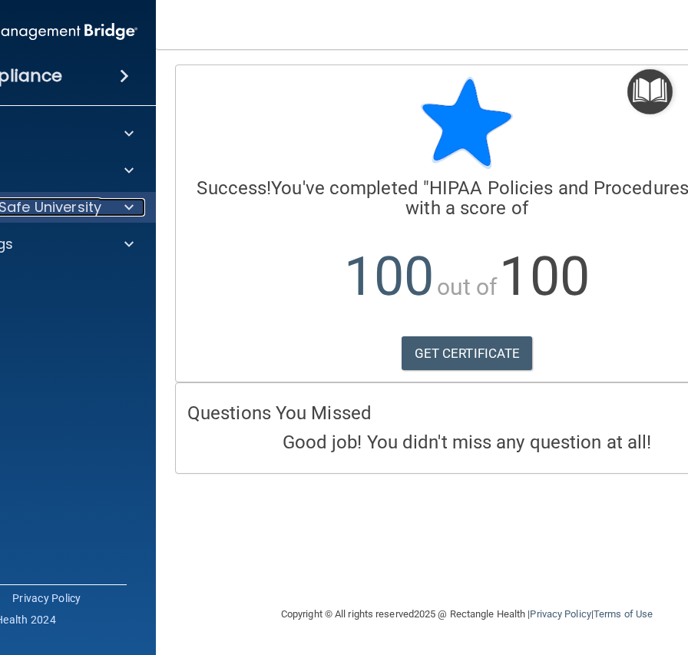
click at [127, 210] on span at bounding box center [128, 207] width 9 height 18
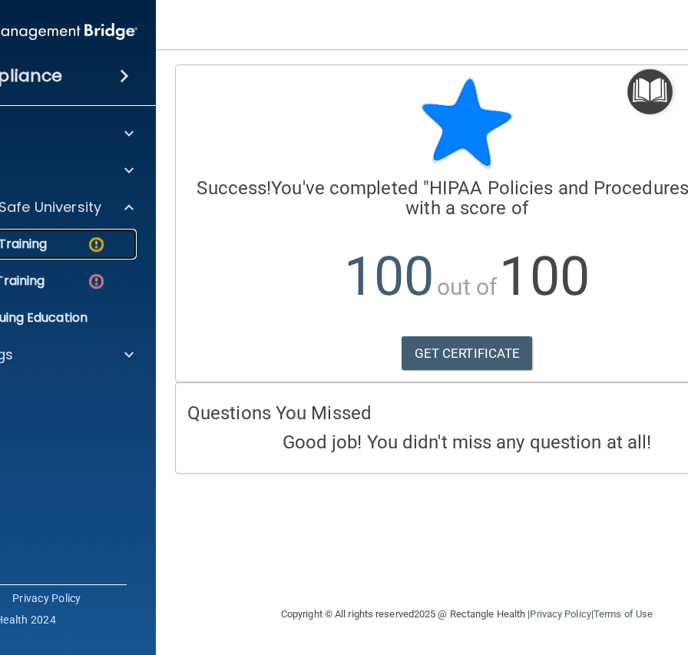
click at [118, 247] on div "HIPAA Training" at bounding box center [25, 244] width 210 height 15
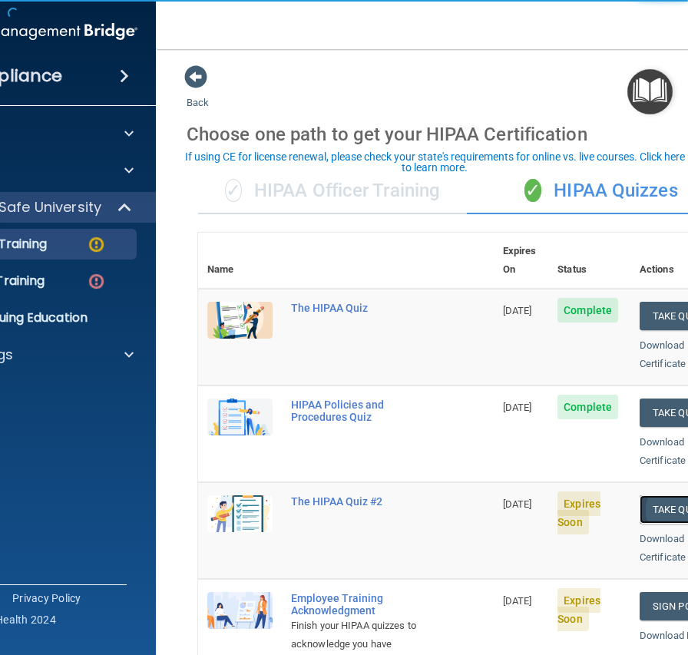
click at [667, 495] on button "Take Quiz" at bounding box center [677, 509] width 74 height 28
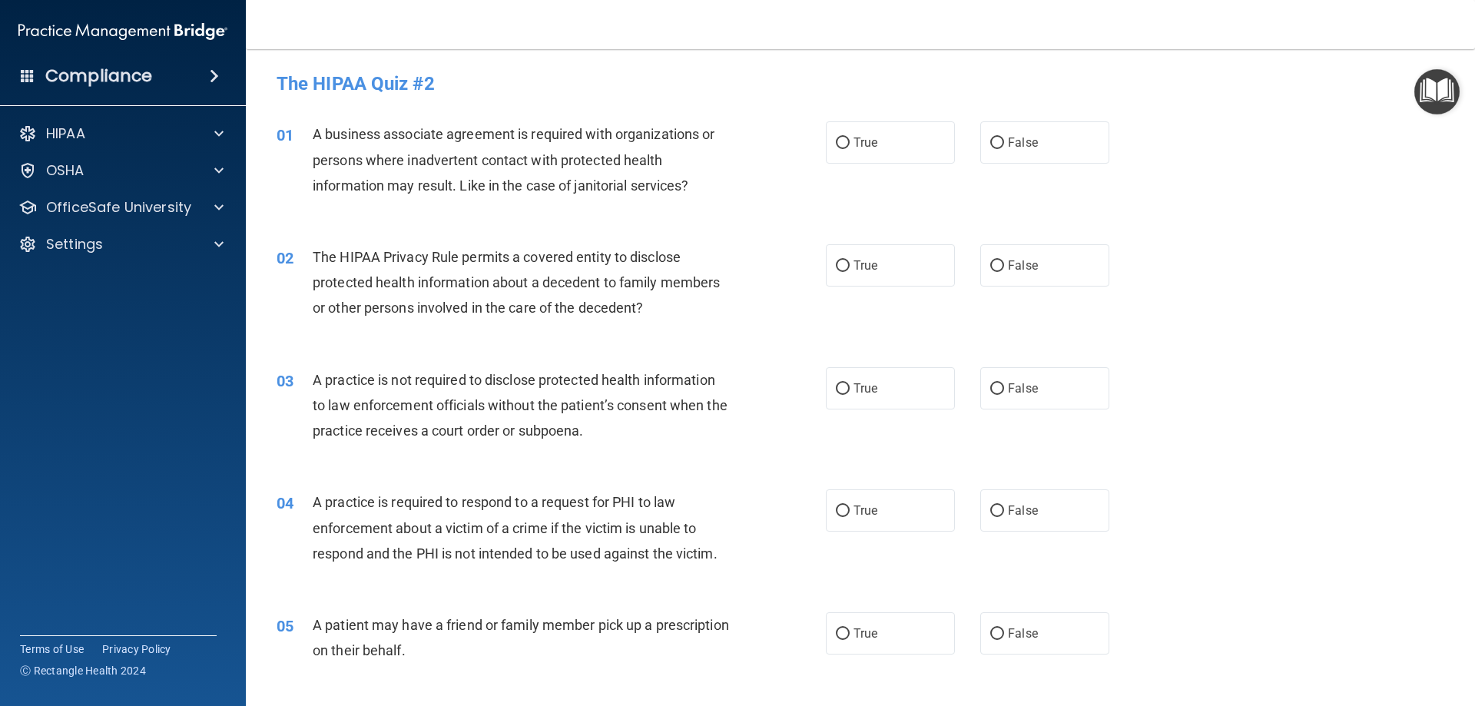
scroll to position [31, 0]
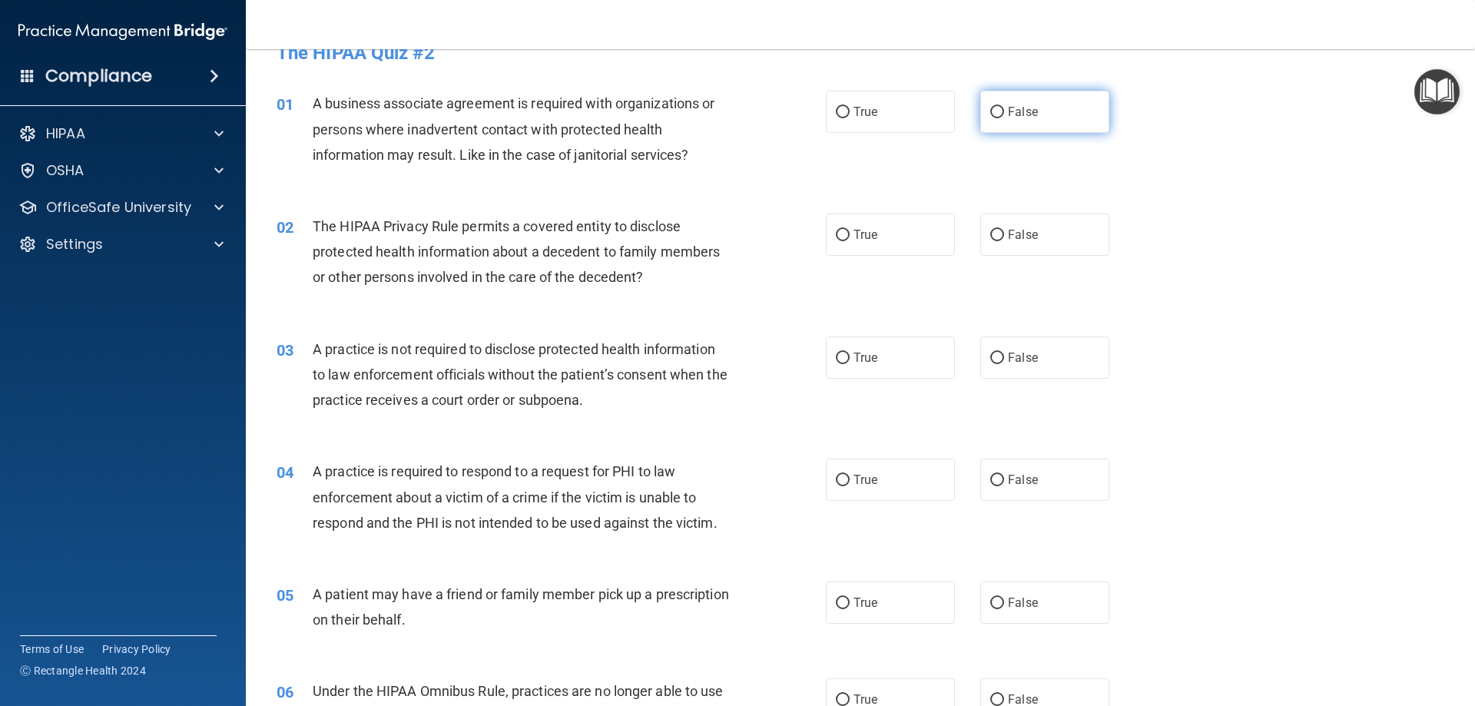
click at [688, 114] on span "False" at bounding box center [1023, 111] width 30 height 15
click at [688, 114] on input "False" at bounding box center [997, 113] width 14 height 12
radio input "true"
click at [688, 232] on label "True" at bounding box center [890, 235] width 129 height 42
click at [688, 232] on input "True" at bounding box center [843, 236] width 14 height 12
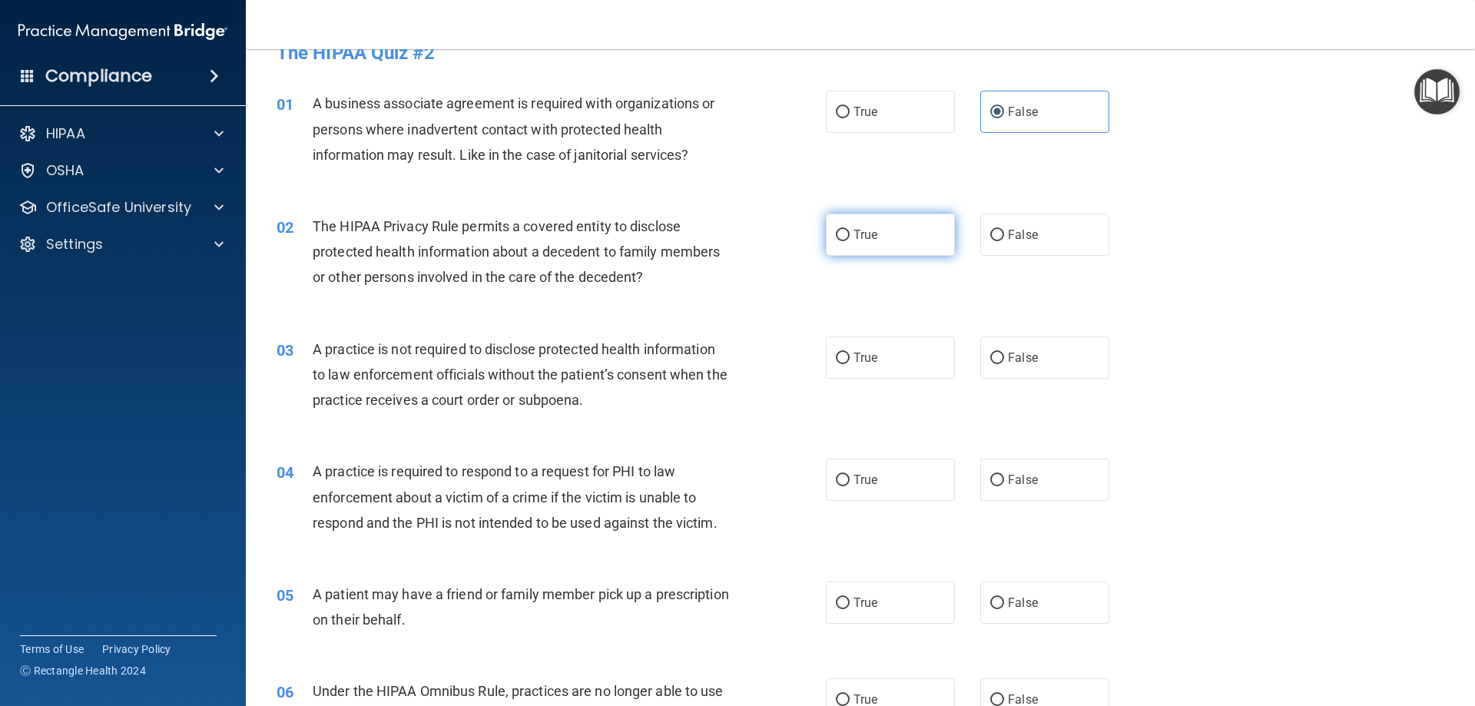
radio input "true"
click at [688, 367] on label "False" at bounding box center [1044, 357] width 129 height 42
click at [688, 364] on input "False" at bounding box center [997, 359] width 14 height 12
radio input "true"
click at [688, 485] on label "True" at bounding box center [890, 480] width 129 height 42
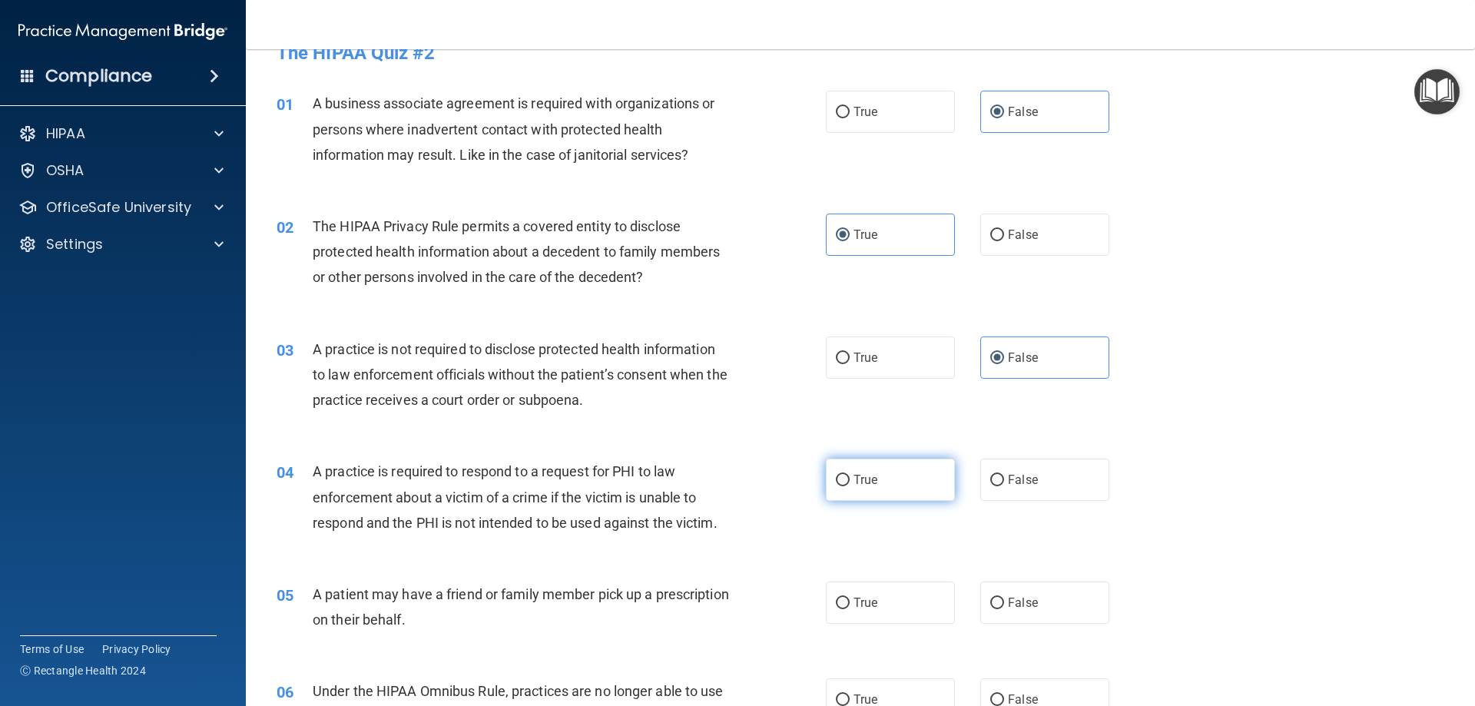
click at [688, 485] on input "True" at bounding box center [843, 481] width 14 height 12
radio input "true"
click at [688, 608] on span "True" at bounding box center [865, 602] width 24 height 15
click at [688, 608] on input "True" at bounding box center [843, 604] width 14 height 12
radio input "true"
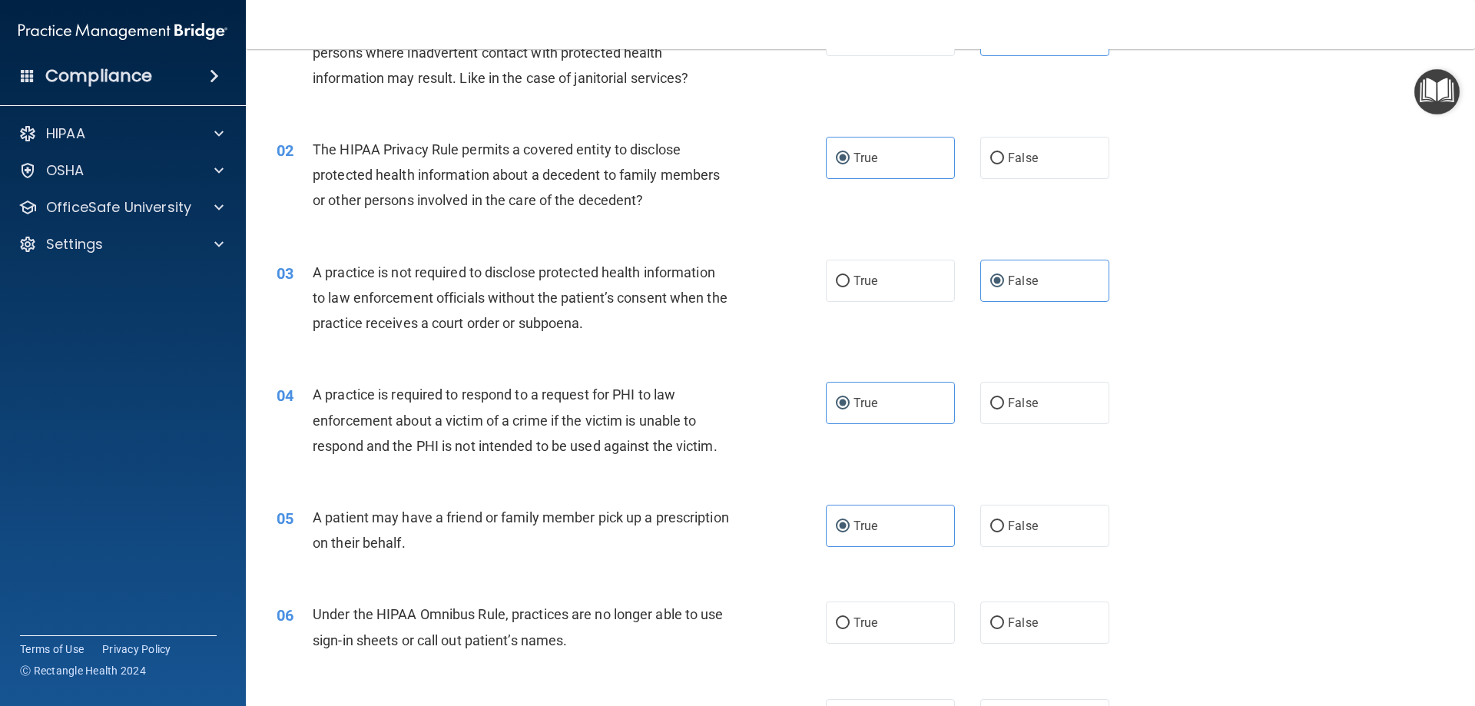
scroll to position [184, 0]
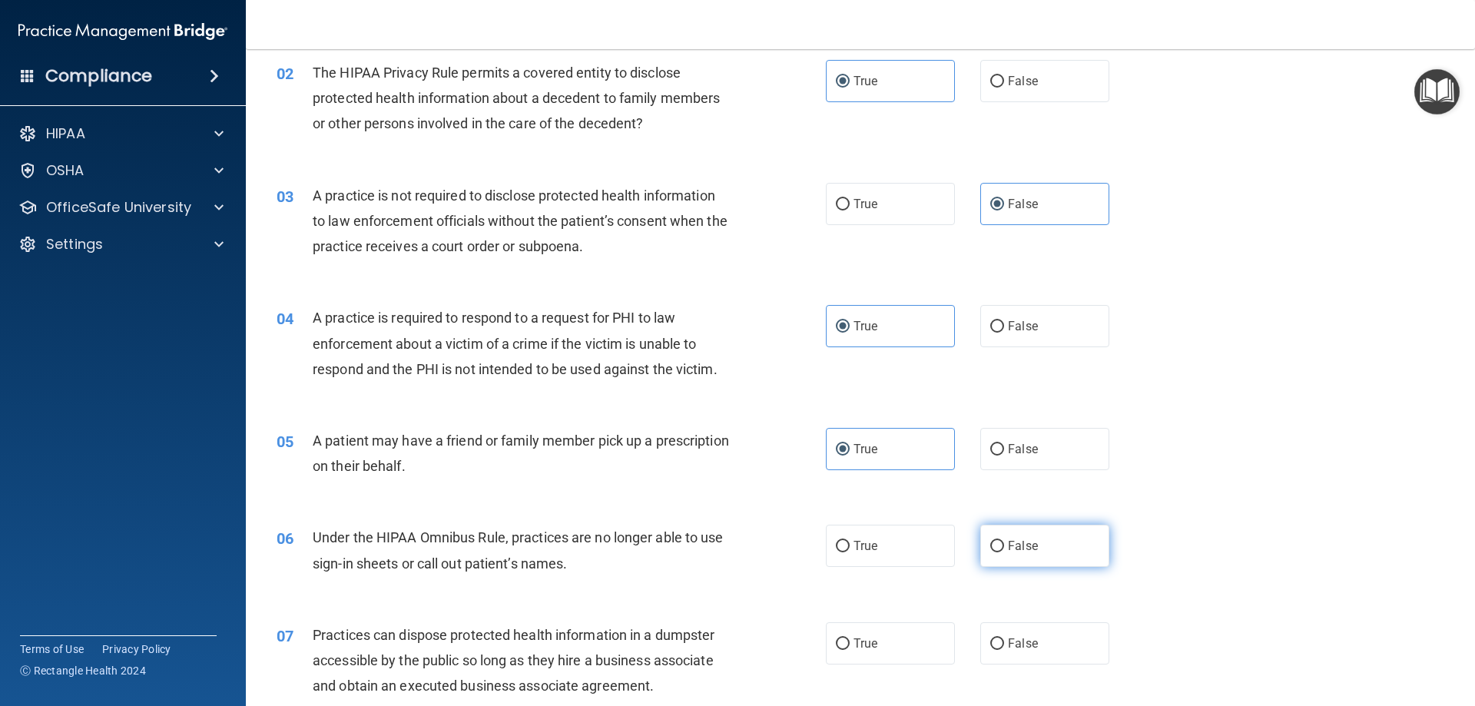
click at [688, 548] on label "False" at bounding box center [1044, 546] width 129 height 42
click at [688, 548] on input "False" at bounding box center [997, 547] width 14 height 12
radio input "true"
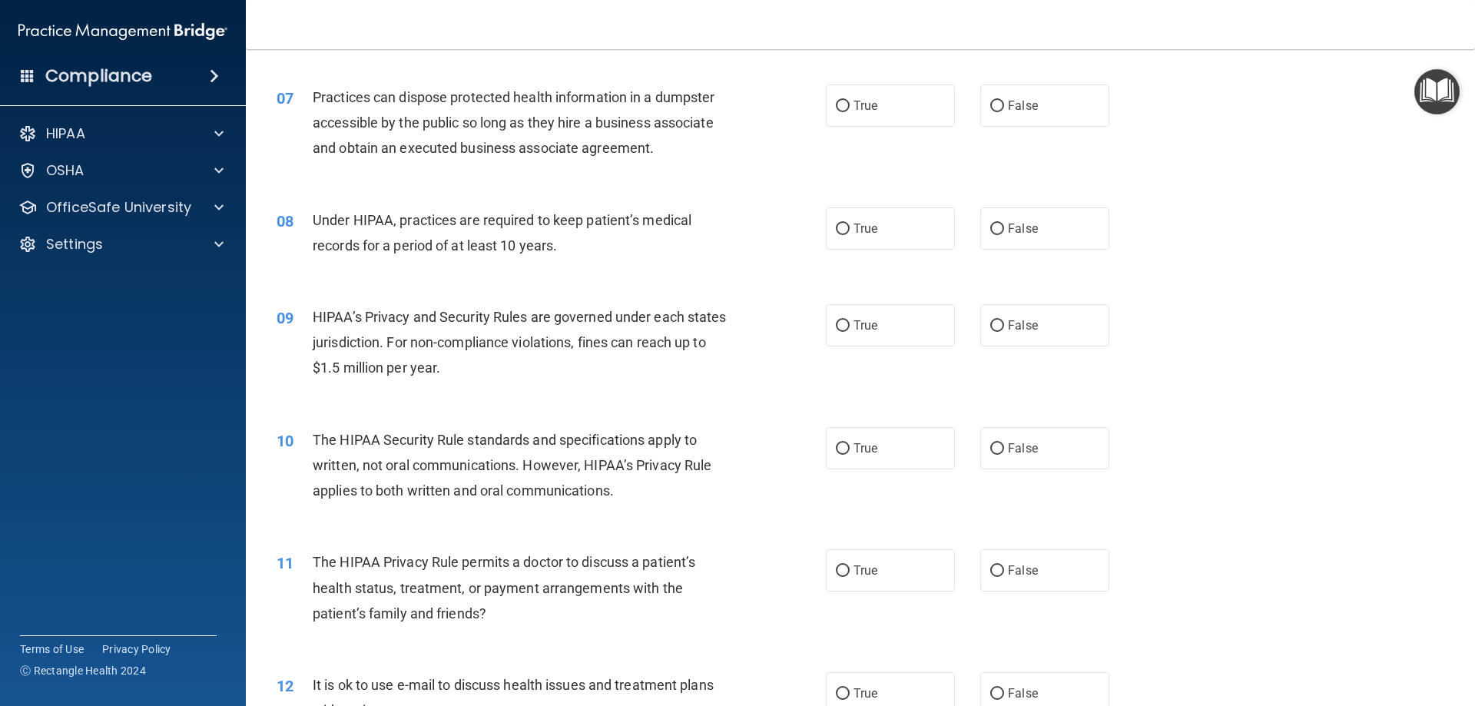
scroll to position [753, 0]
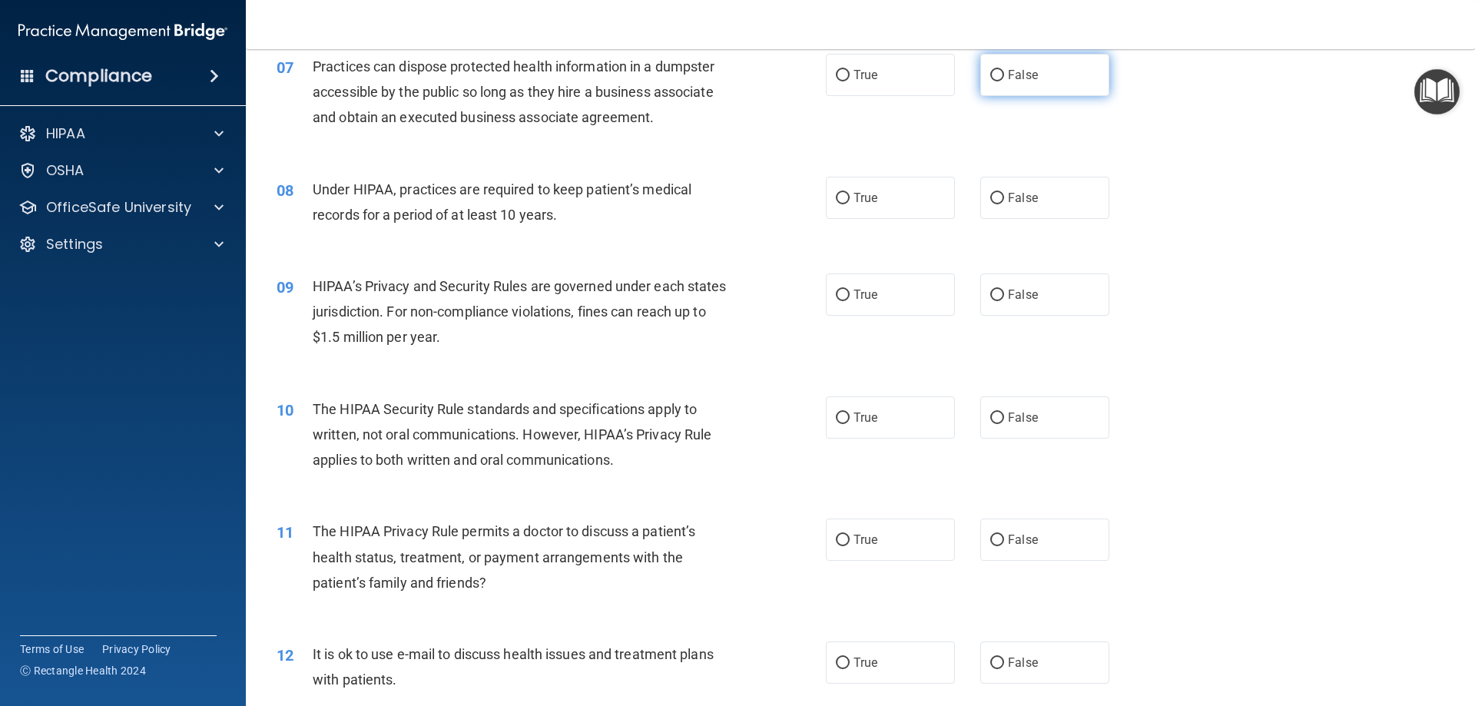
click at [688, 75] on span "False" at bounding box center [1023, 75] width 30 height 15
click at [688, 75] on input "False" at bounding box center [997, 76] width 14 height 12
radio input "true"
click at [688, 200] on span "False" at bounding box center [1023, 198] width 30 height 15
click at [688, 200] on input "False" at bounding box center [997, 199] width 14 height 12
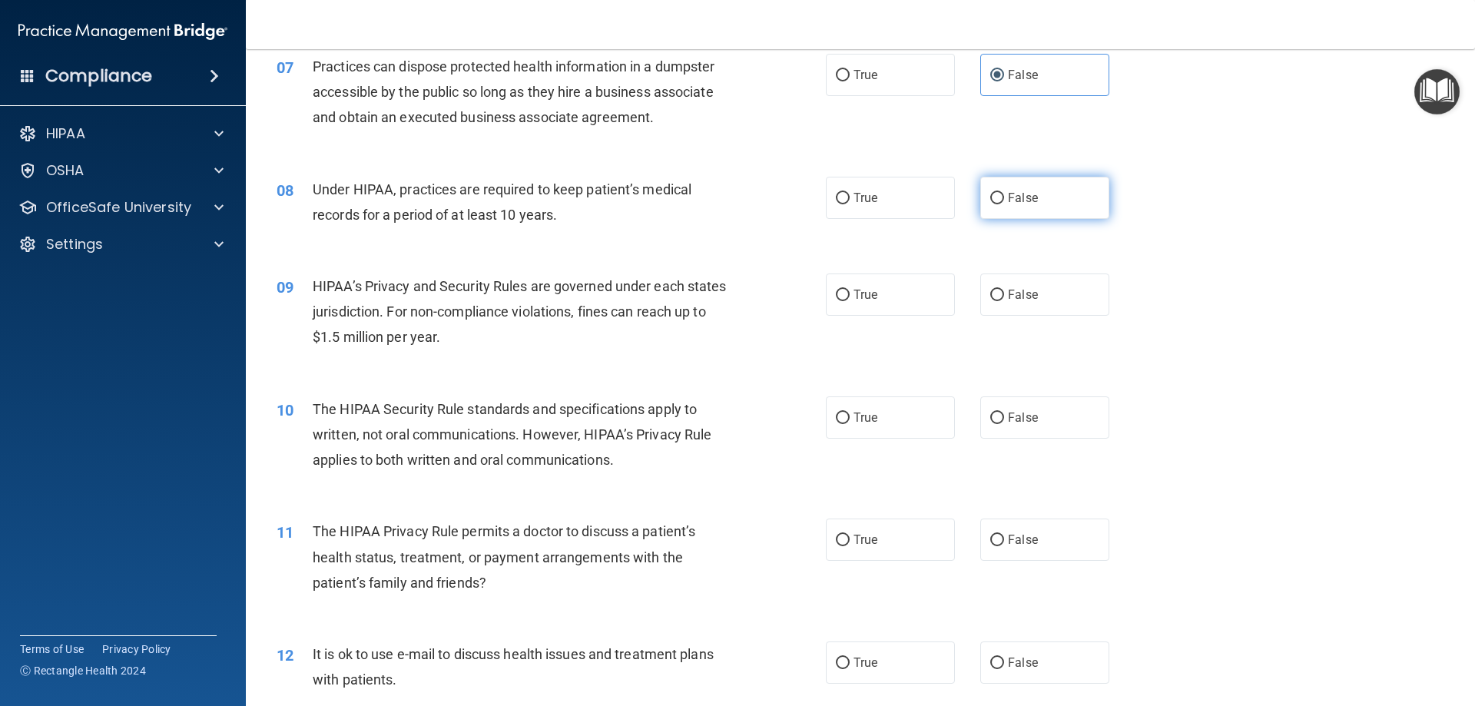
radio input "true"
click at [688, 292] on label "False" at bounding box center [1044, 294] width 129 height 42
click at [688, 292] on input "False" at bounding box center [997, 296] width 14 height 12
radio input "true"
click at [688, 421] on span "False" at bounding box center [1023, 417] width 30 height 15
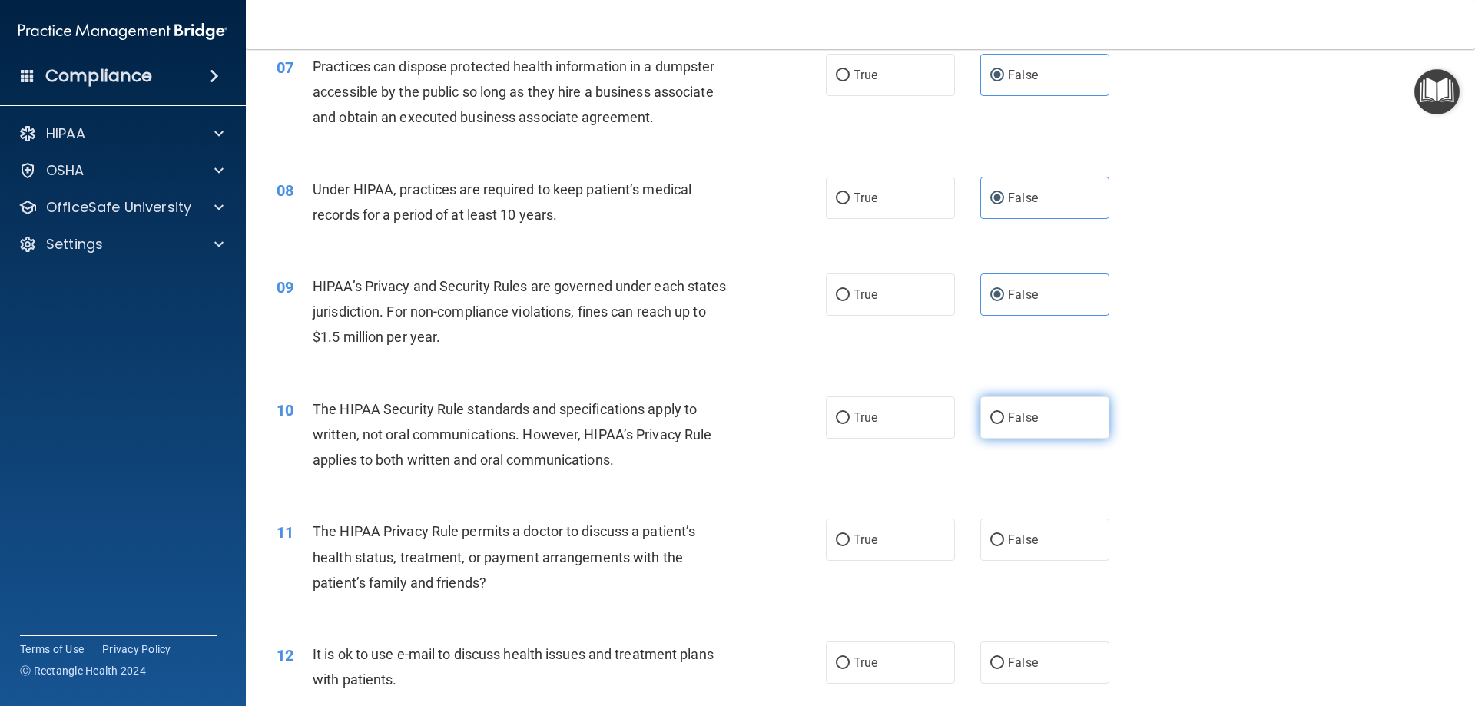
click at [688, 421] on input "False" at bounding box center [997, 419] width 14 height 12
radio input "true"
click at [688, 542] on label "True" at bounding box center [890, 540] width 129 height 42
click at [688, 542] on input "True" at bounding box center [843, 541] width 14 height 12
radio input "true"
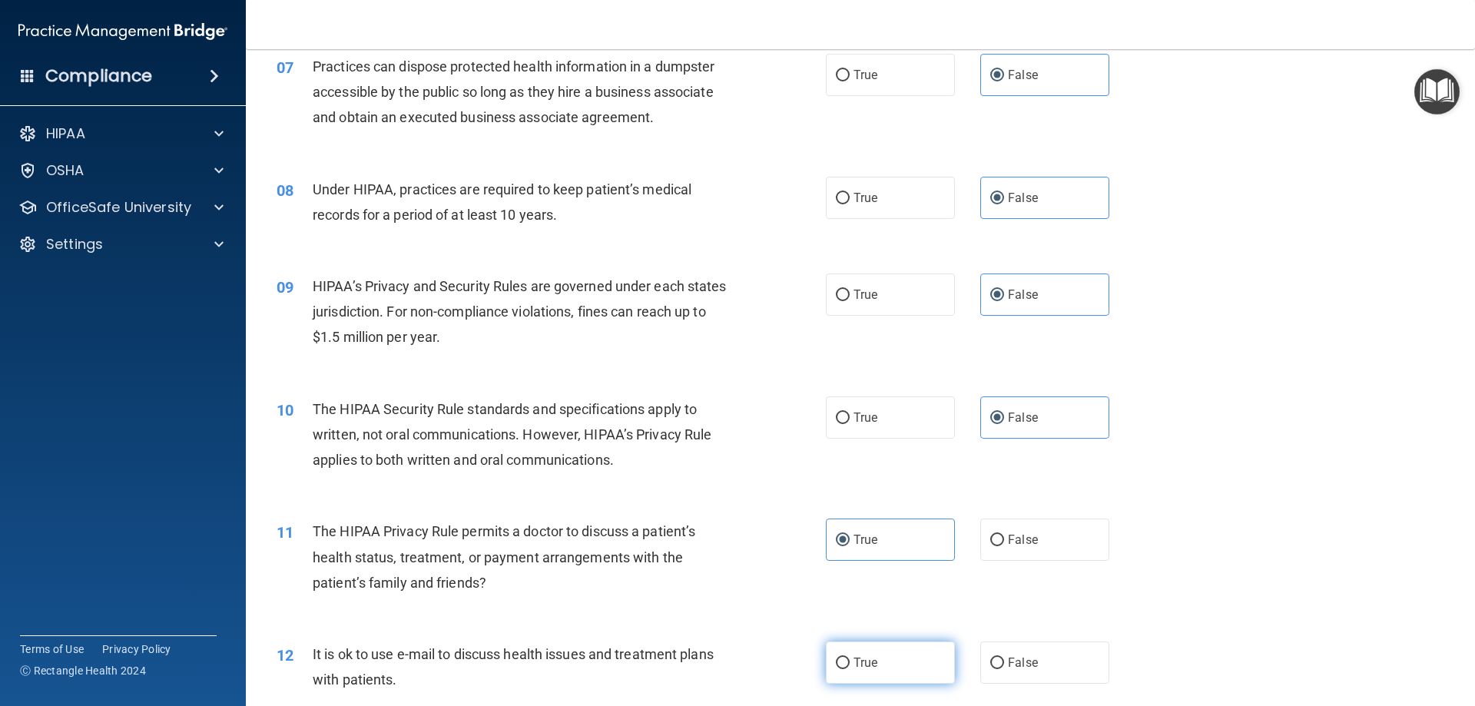
click at [688, 654] on span "True" at bounding box center [865, 662] width 24 height 15
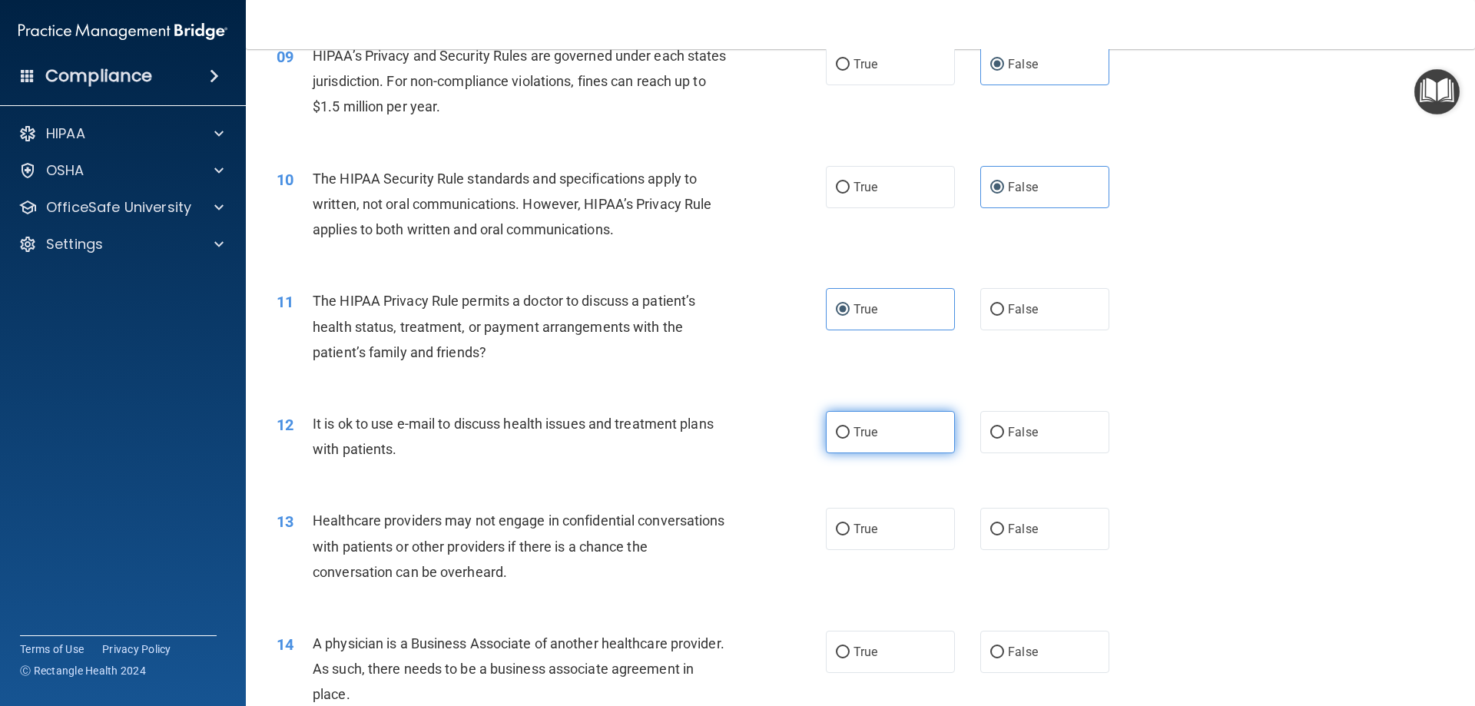
click at [688, 428] on label "True" at bounding box center [890, 432] width 129 height 42
click at [688, 428] on input "True" at bounding box center [843, 433] width 14 height 12
radio input "true"
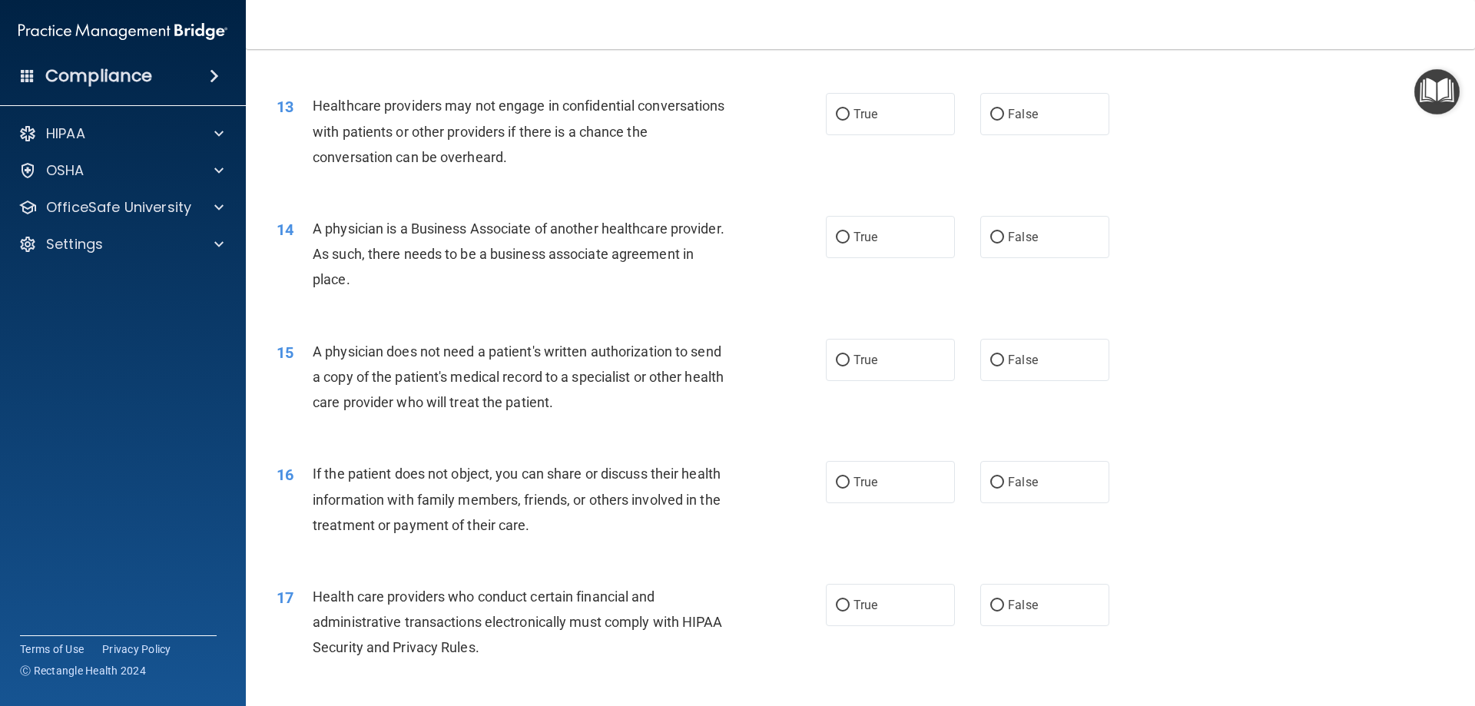
scroll to position [1429, 0]
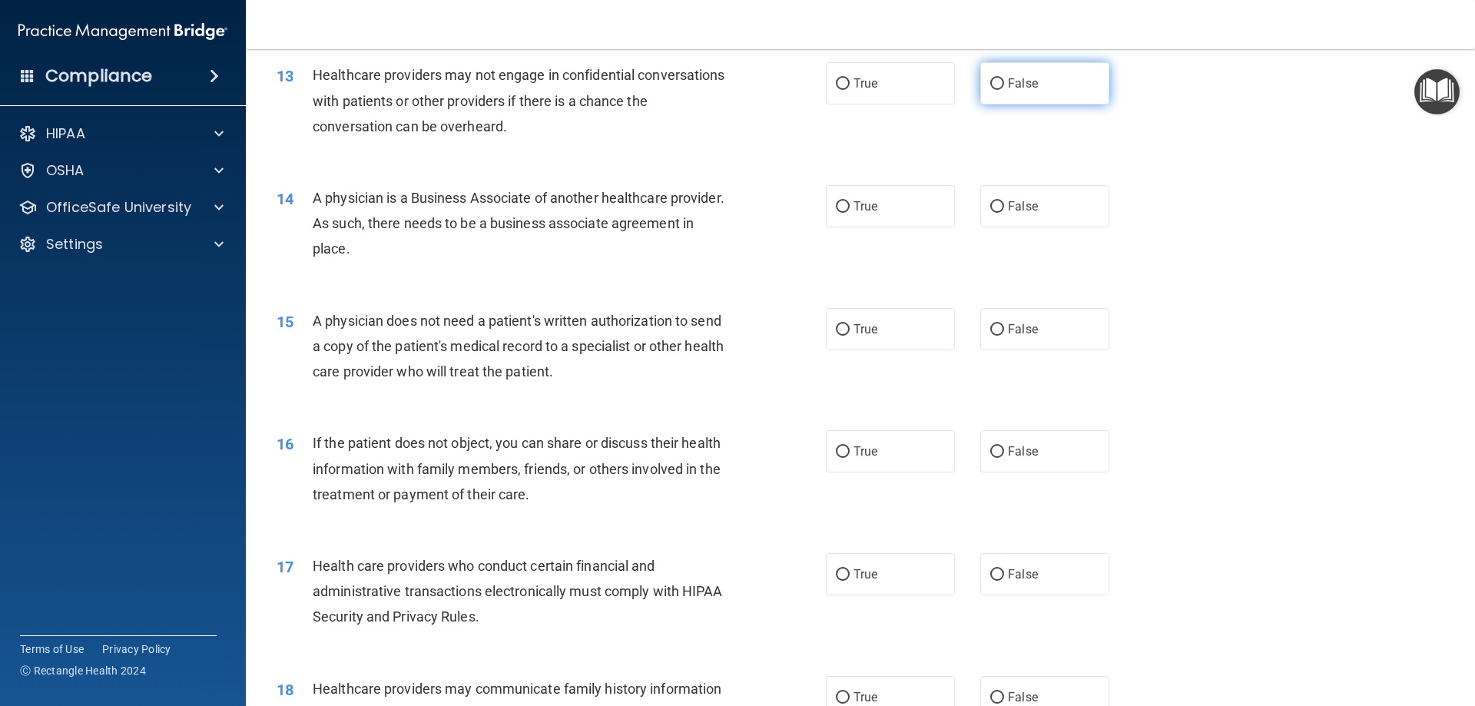
click at [688, 85] on span "False" at bounding box center [1023, 83] width 30 height 15
click at [688, 85] on input "False" at bounding box center [997, 84] width 14 height 12
radio input "true"
click at [688, 204] on span "False" at bounding box center [1023, 206] width 30 height 15
click at [688, 204] on input "False" at bounding box center [997, 207] width 14 height 12
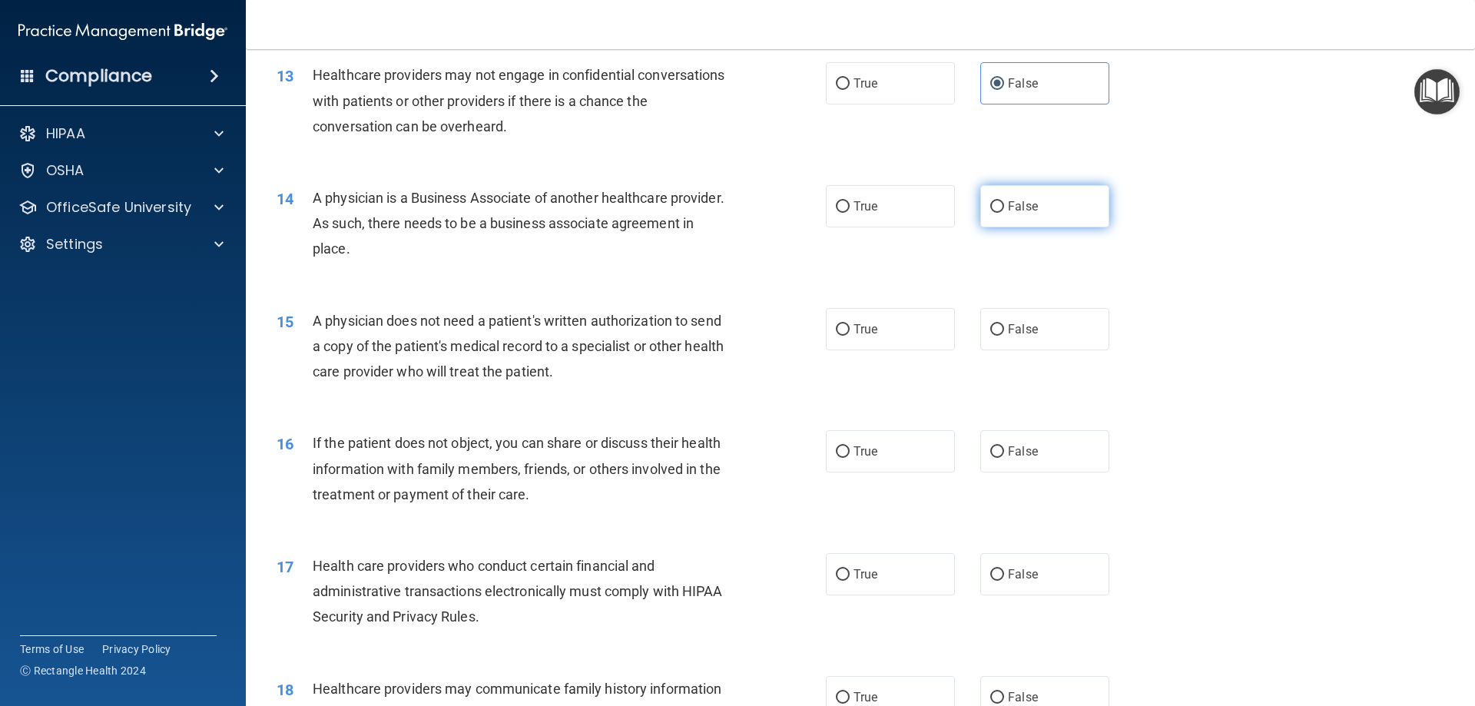
radio input "true"
click at [688, 323] on span "True" at bounding box center [865, 329] width 24 height 15
click at [688, 324] on input "True" at bounding box center [843, 330] width 14 height 12
radio input "true"
click at [688, 455] on span "True" at bounding box center [865, 451] width 24 height 15
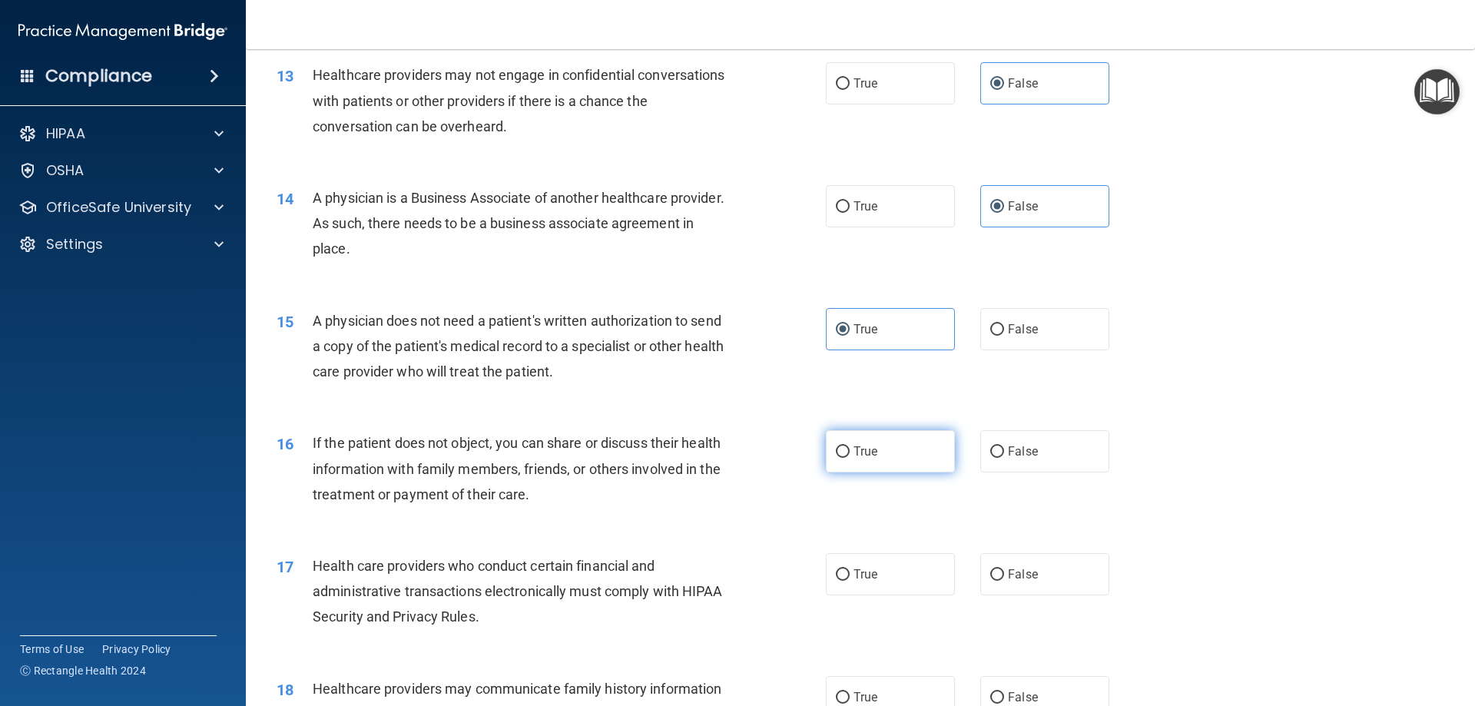
click at [688, 455] on input "True" at bounding box center [843, 452] width 14 height 12
radio input "true"
click at [688, 579] on label "True" at bounding box center [890, 574] width 129 height 42
click at [688, 579] on input "True" at bounding box center [843, 575] width 14 height 12
radio input "true"
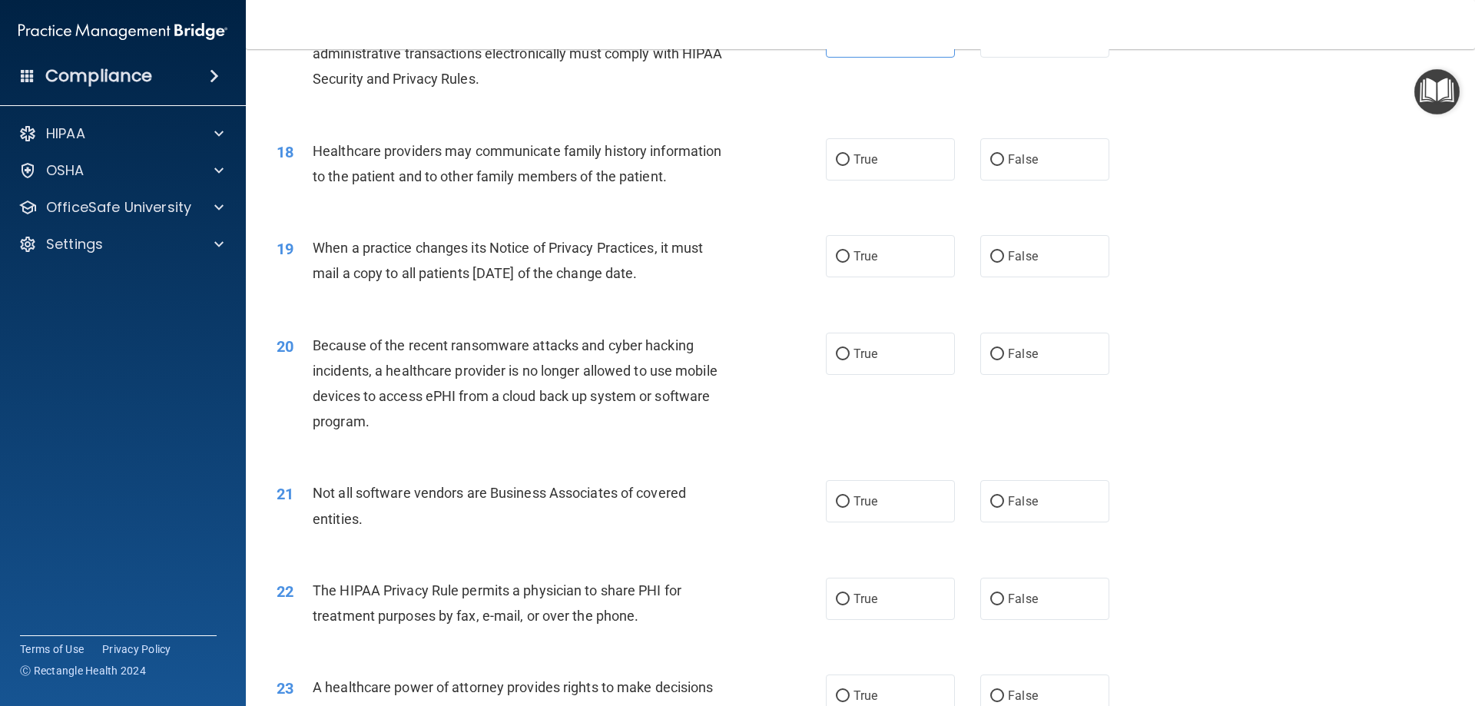
scroll to position [2043, 0]
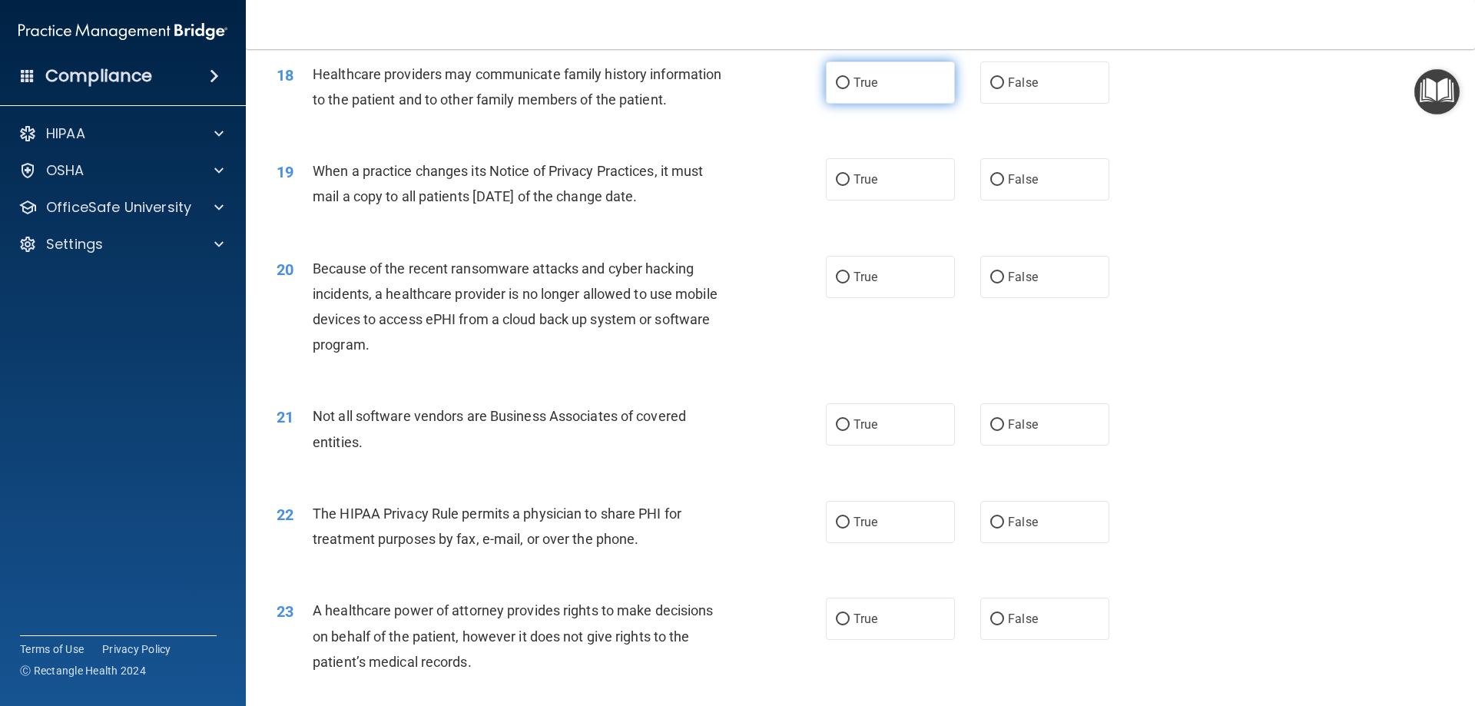
click at [688, 81] on label "True" at bounding box center [890, 82] width 129 height 42
click at [688, 81] on input "True" at bounding box center [843, 84] width 14 height 12
radio input "true"
click at [688, 177] on span "False" at bounding box center [1023, 179] width 30 height 15
click at [688, 177] on input "False" at bounding box center [997, 180] width 14 height 12
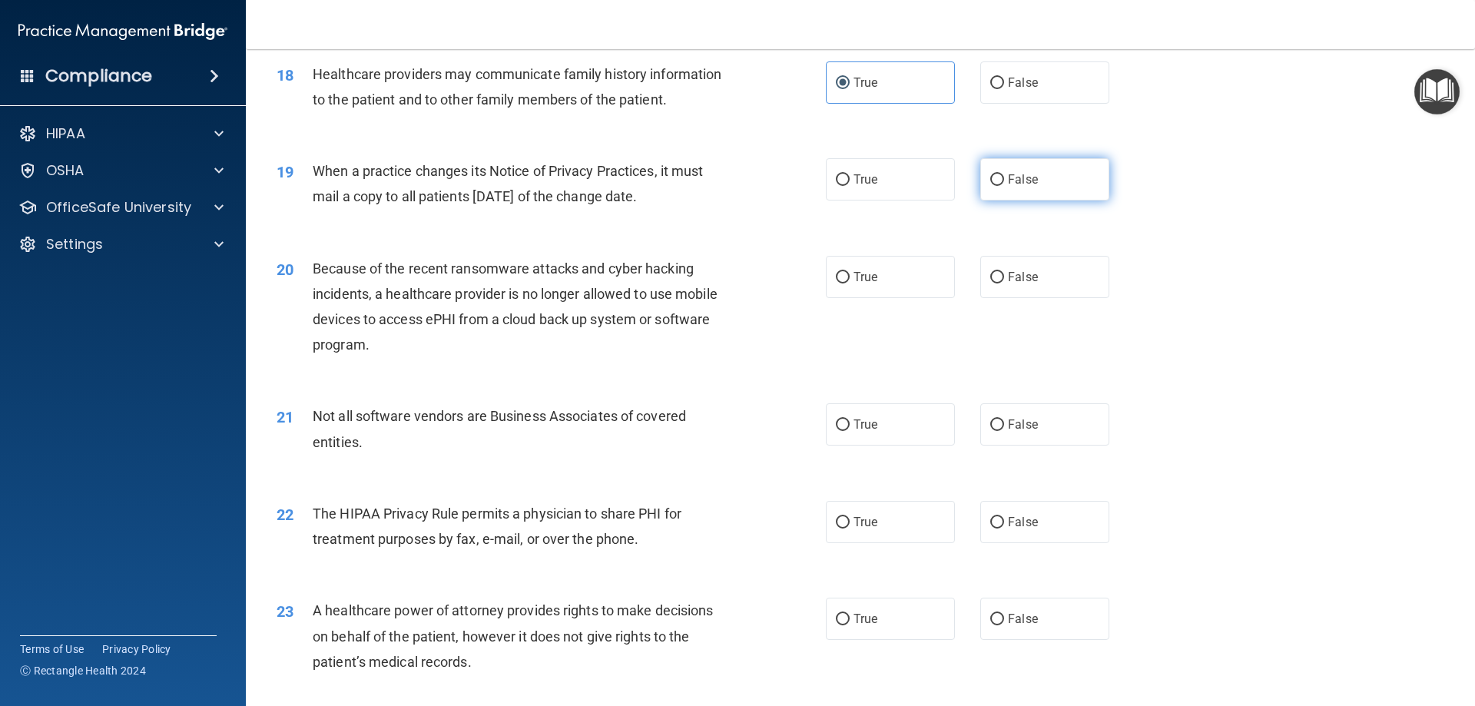
radio input "true"
click at [688, 273] on span "False" at bounding box center [1023, 277] width 30 height 15
click at [688, 273] on input "False" at bounding box center [997, 278] width 14 height 12
radio input "true"
click at [688, 422] on label "True" at bounding box center [890, 424] width 129 height 42
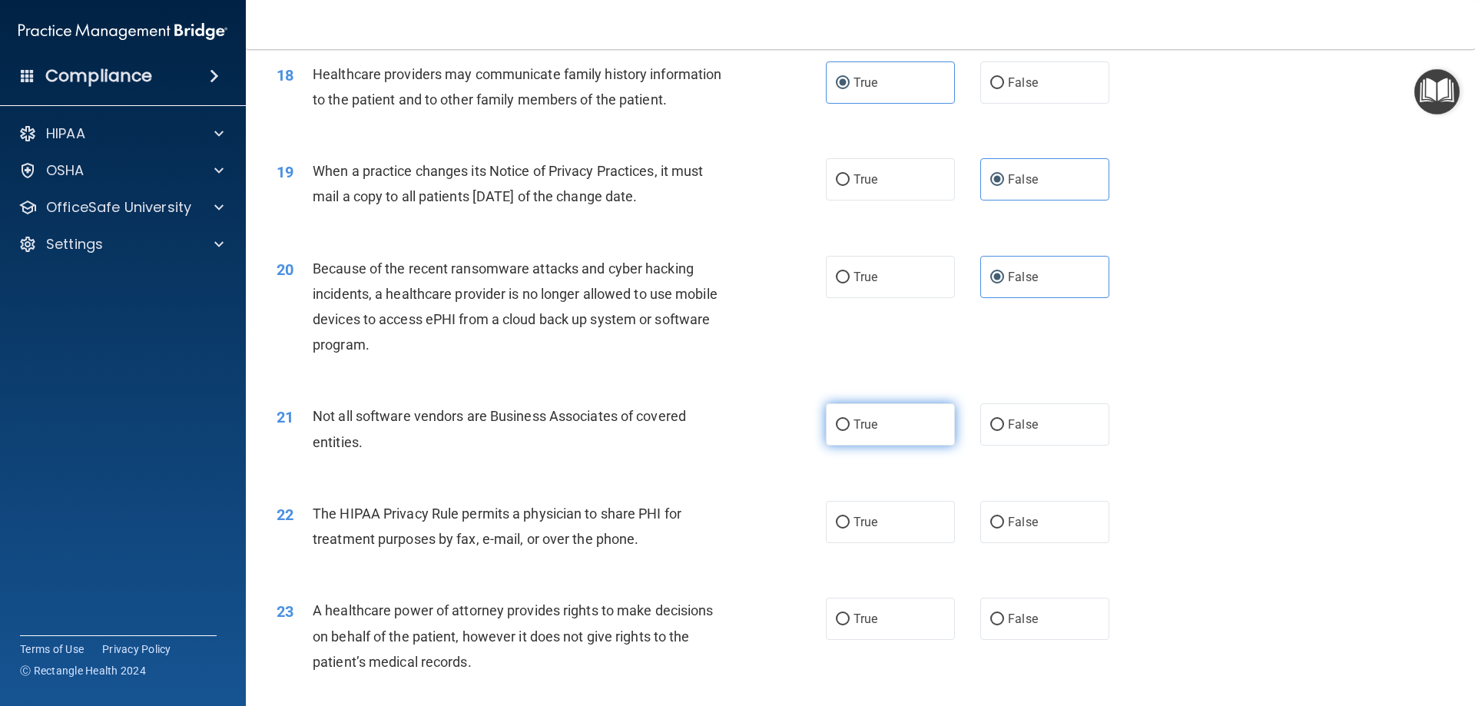
click at [688, 422] on input "True" at bounding box center [843, 425] width 14 height 12
radio input "true"
click at [688, 523] on span "True" at bounding box center [865, 522] width 24 height 15
click at [688, 523] on input "True" at bounding box center [843, 523] width 14 height 12
radio input "true"
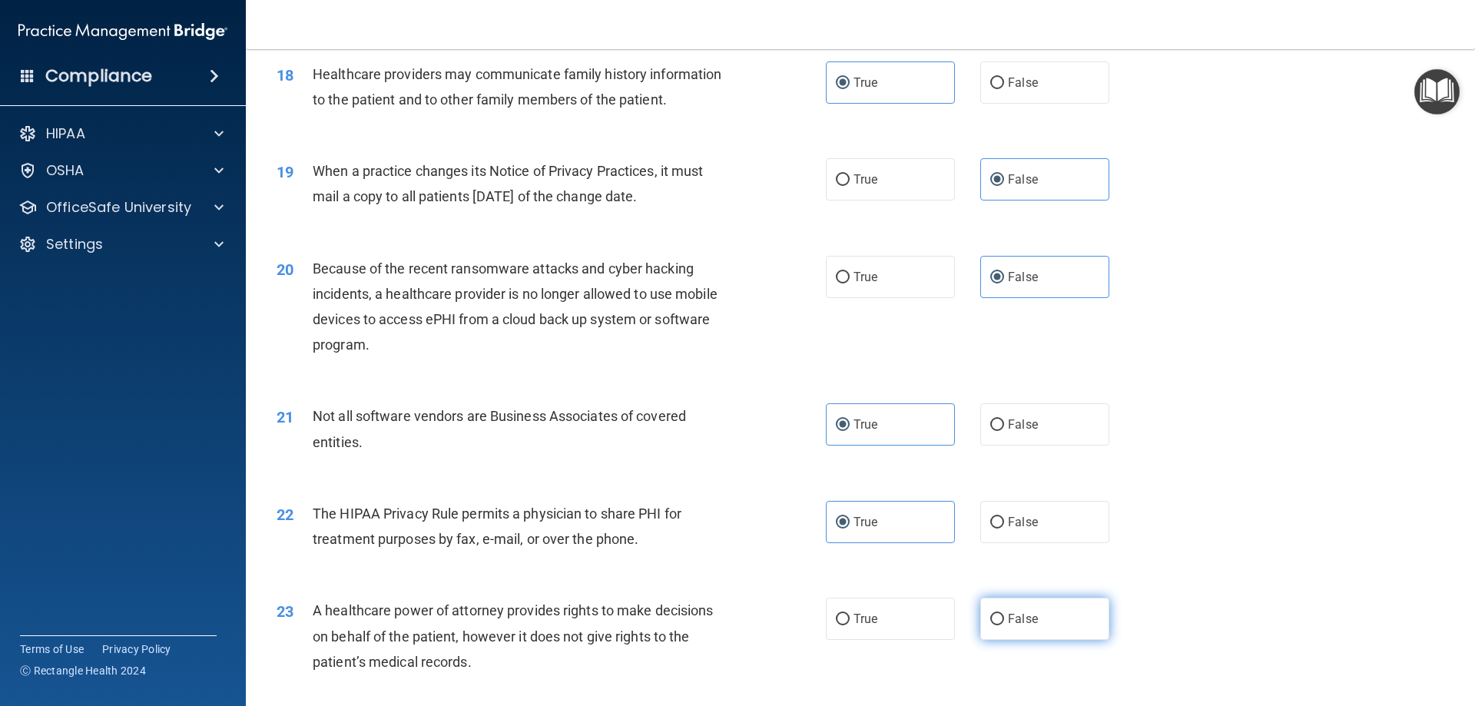
click at [688, 615] on label "False" at bounding box center [1044, 619] width 129 height 42
click at [688, 615] on input "False" at bounding box center [997, 620] width 14 height 12
radio input "true"
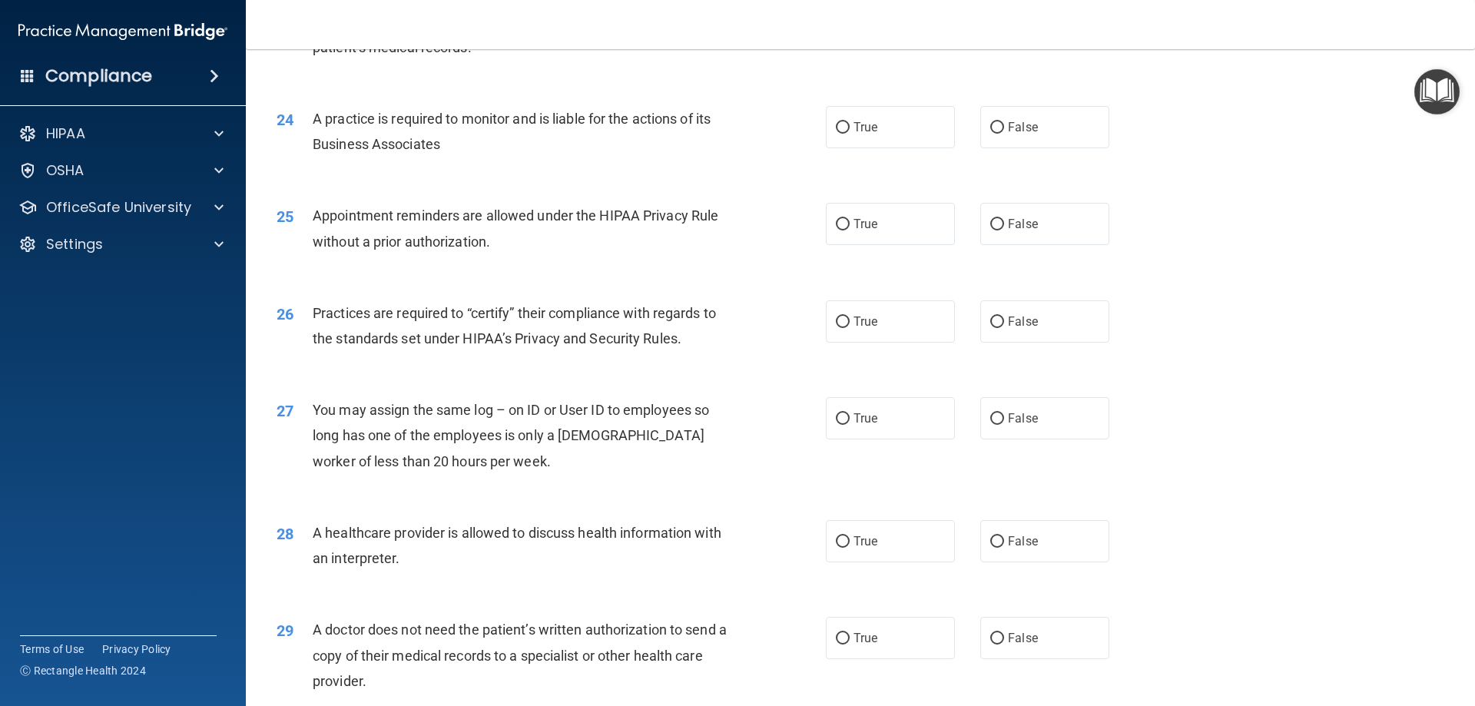
scroll to position [2689, 0]
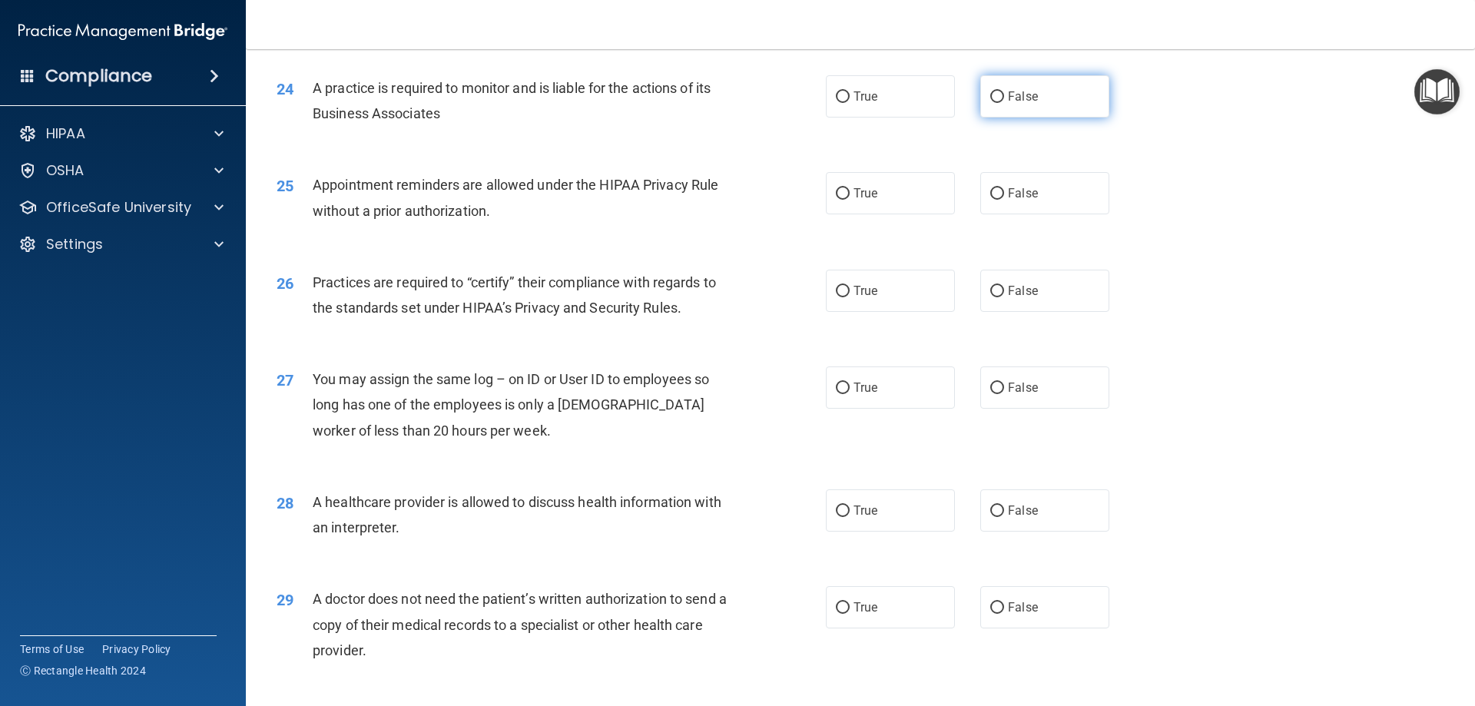
click at [688, 94] on label "False" at bounding box center [1044, 96] width 129 height 42
click at [688, 94] on input "False" at bounding box center [997, 97] width 14 height 12
radio input "true"
click at [688, 191] on span "True" at bounding box center [865, 193] width 24 height 15
click at [688, 191] on input "True" at bounding box center [843, 194] width 14 height 12
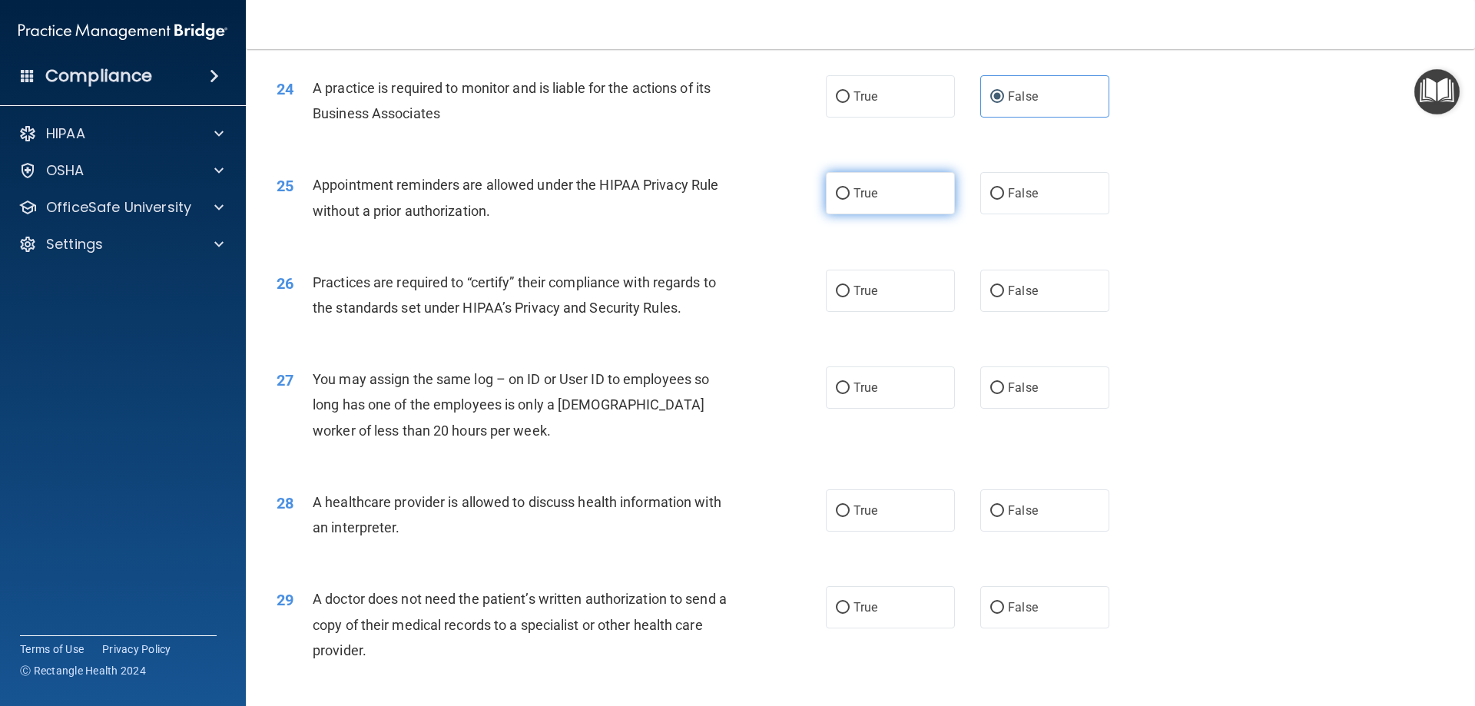
radio input "true"
click at [688, 285] on label "False" at bounding box center [1044, 291] width 129 height 42
click at [688, 286] on input "False" at bounding box center [997, 292] width 14 height 12
radio input "true"
click at [688, 396] on label "False" at bounding box center [1044, 387] width 129 height 42
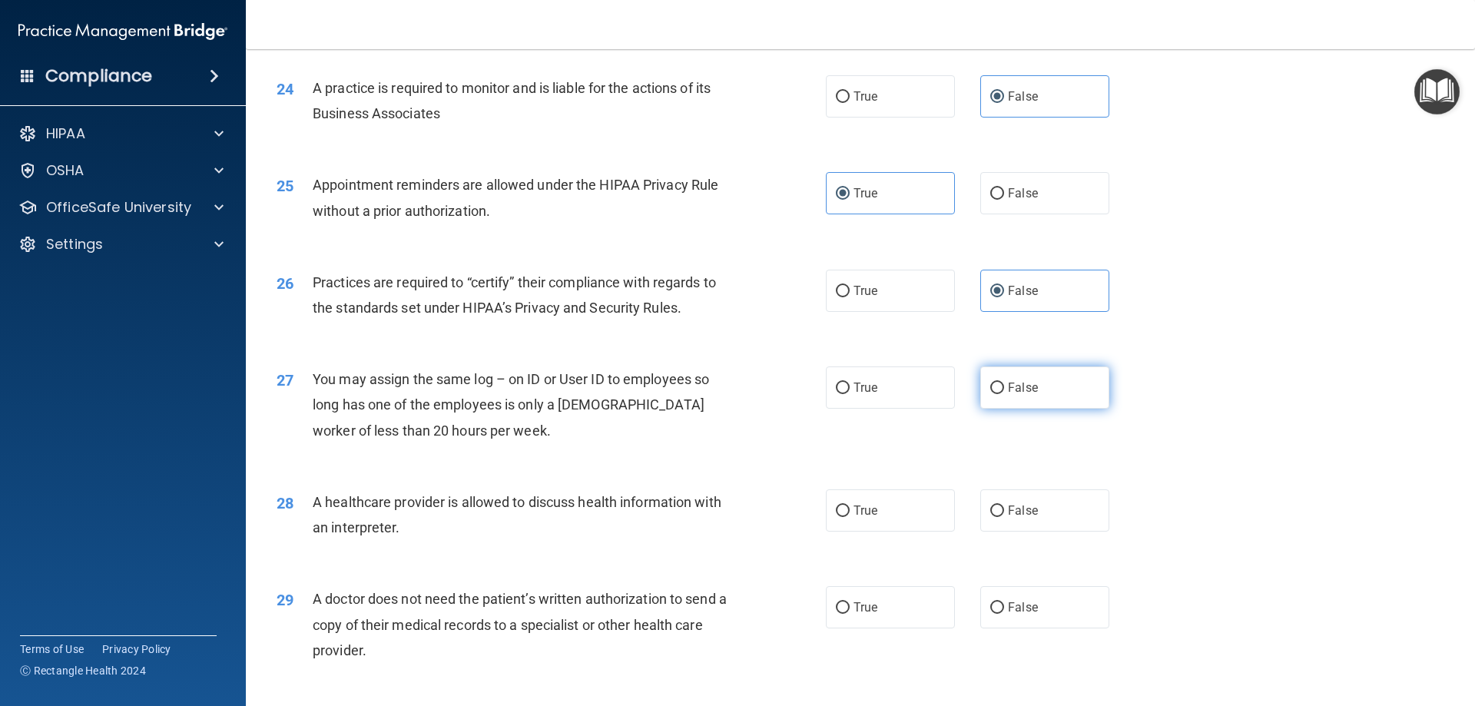
click at [688, 394] on input "False" at bounding box center [997, 389] width 14 height 12
radio input "true"
click at [688, 514] on span "True" at bounding box center [865, 510] width 24 height 15
click at [688, 514] on input "True" at bounding box center [843, 511] width 14 height 12
radio input "true"
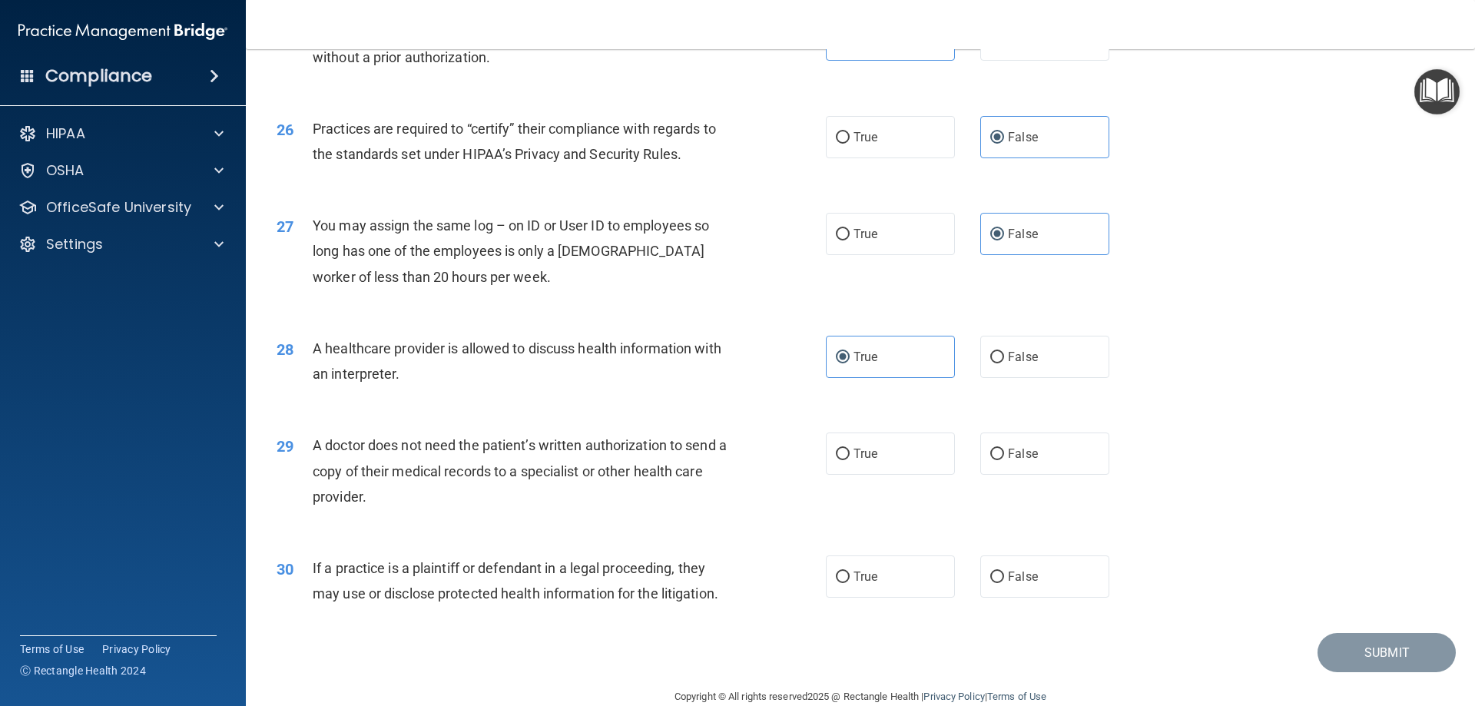
scroll to position [2870, 0]
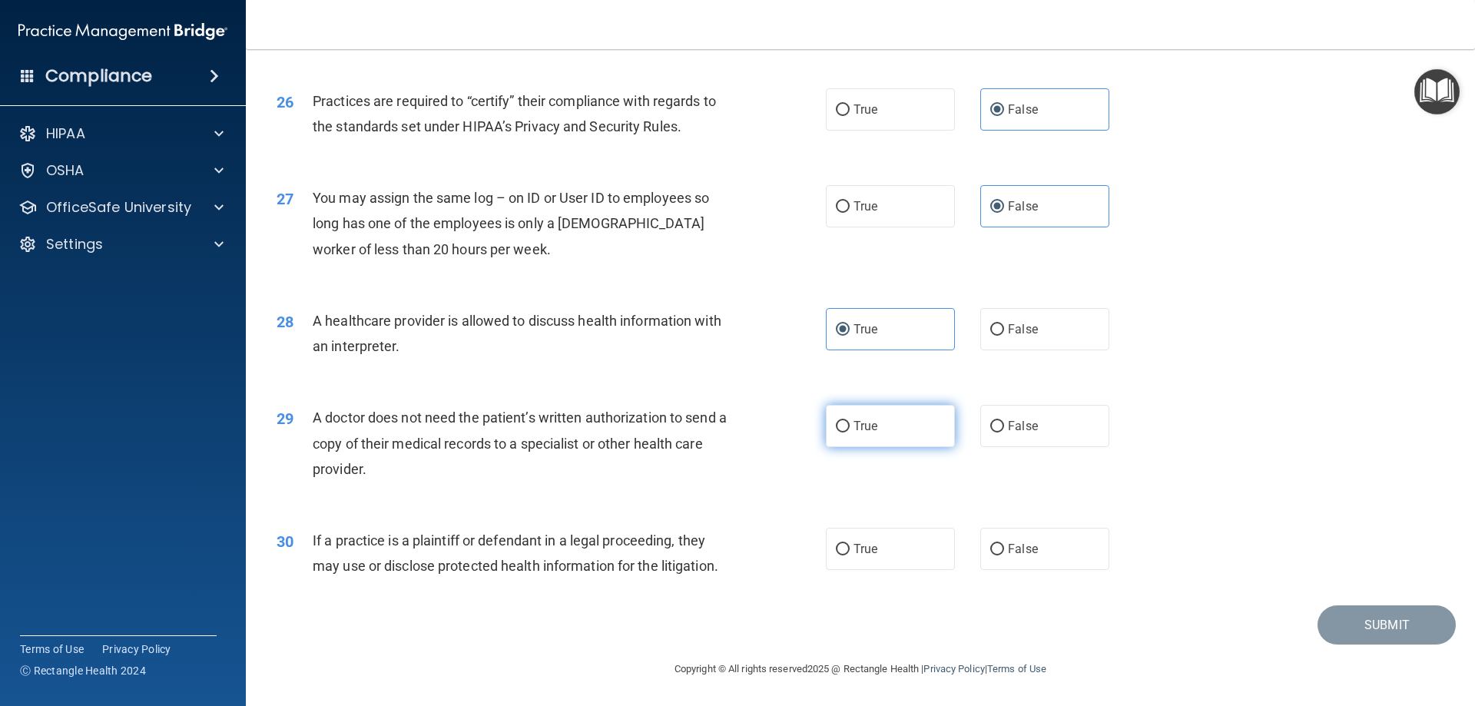
click at [688, 426] on span "True" at bounding box center [865, 426] width 24 height 15
click at [688, 426] on input "True" at bounding box center [843, 427] width 14 height 12
radio input "true"
drag, startPoint x: 850, startPoint y: 551, endPoint x: 1071, endPoint y: 609, distance: 228.8
click at [688, 551] on span "True" at bounding box center [865, 549] width 24 height 15
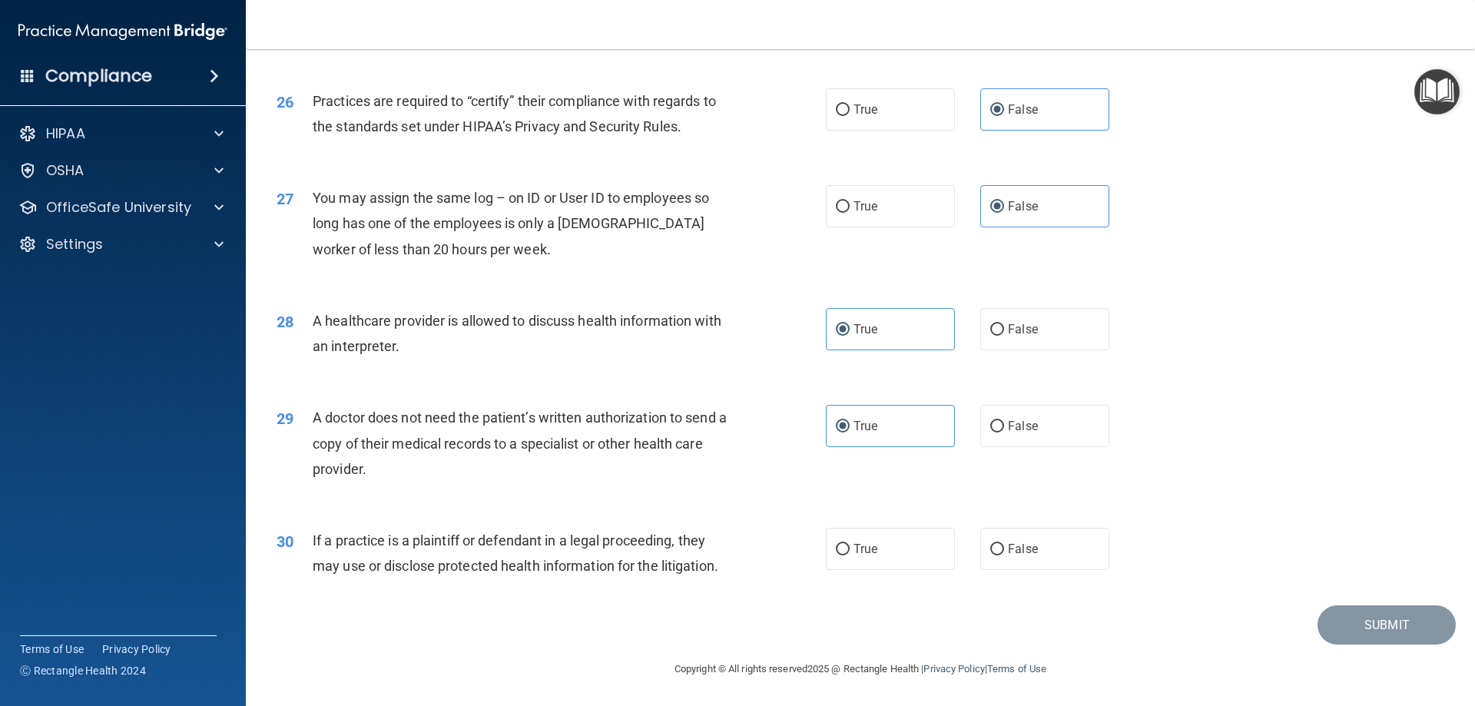
click at [688, 551] on input "True" at bounding box center [843, 550] width 14 height 12
radio input "true"
click at [688, 629] on button "Submit" at bounding box center [1386, 624] width 138 height 39
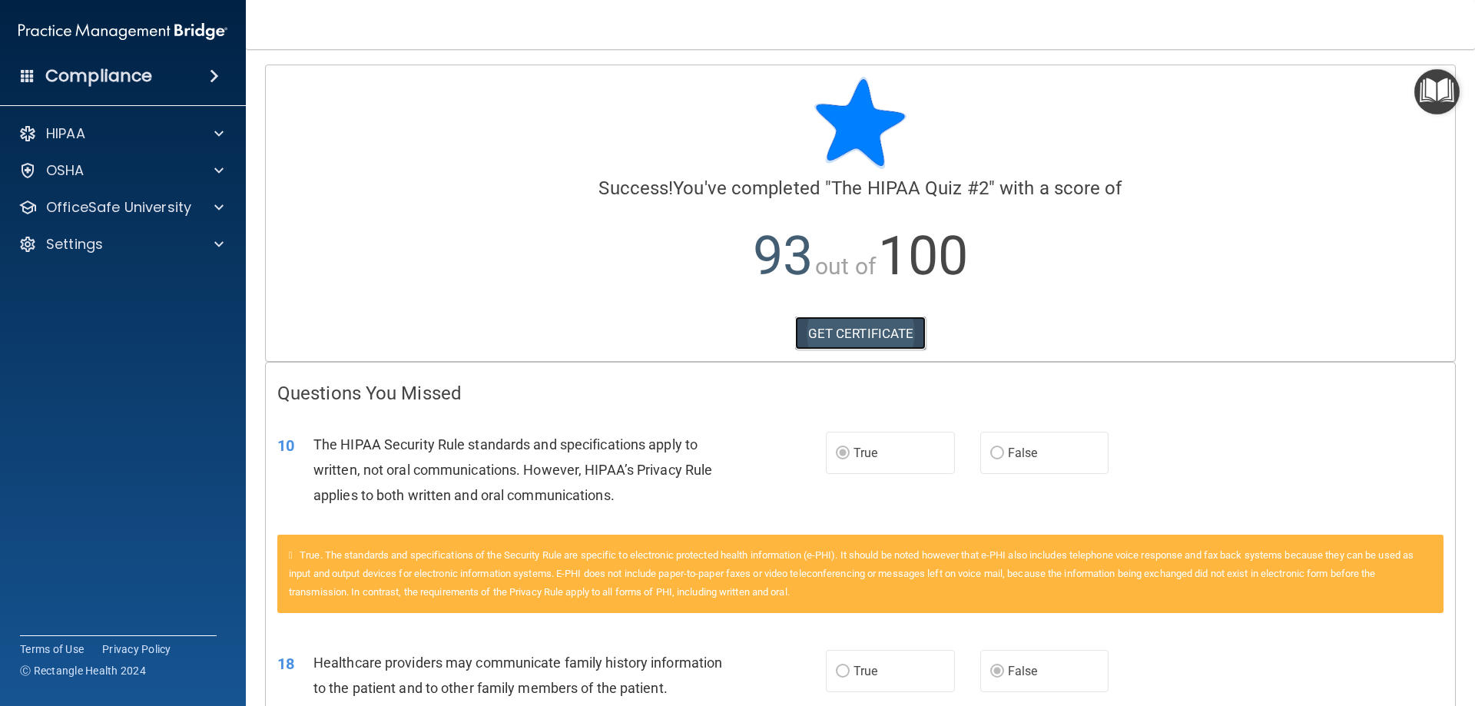
click at [688, 333] on link "GET CERTIFICATE" at bounding box center [860, 333] width 131 height 34
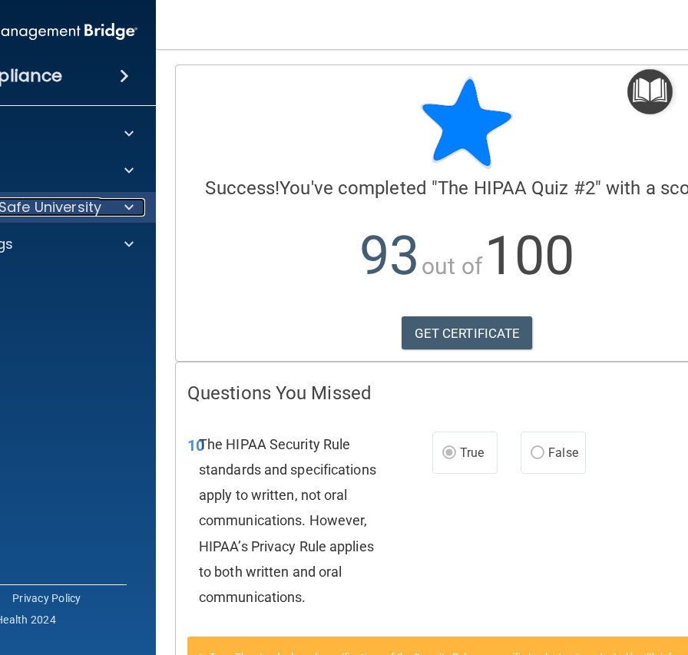
click at [111, 207] on div at bounding box center [127, 207] width 38 height 18
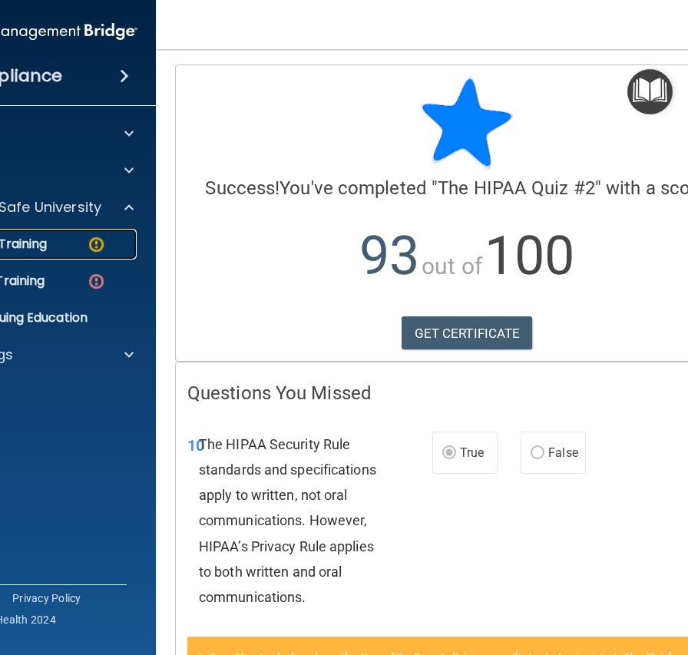
click at [102, 248] on div "HIPAA Training" at bounding box center [25, 244] width 210 height 15
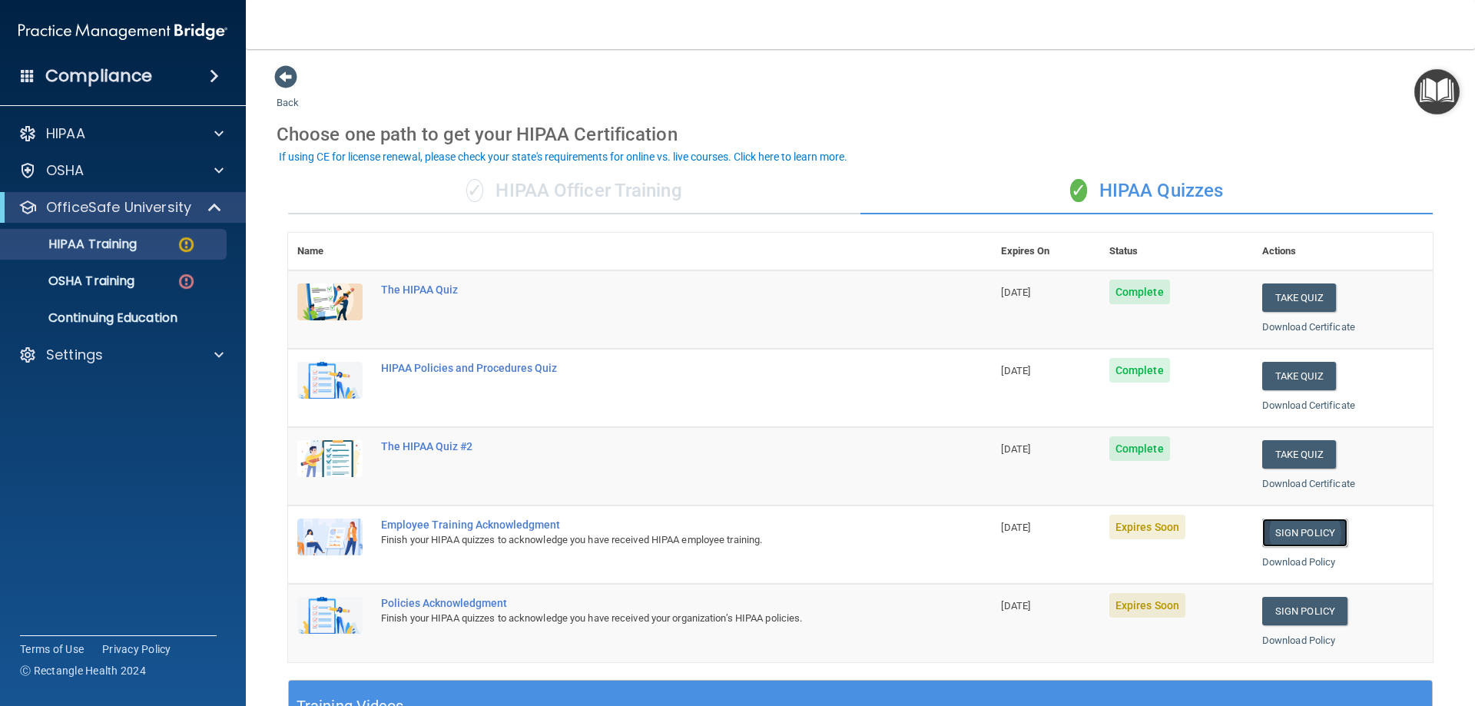
click at [688, 535] on link "Sign Policy" at bounding box center [1304, 533] width 85 height 28
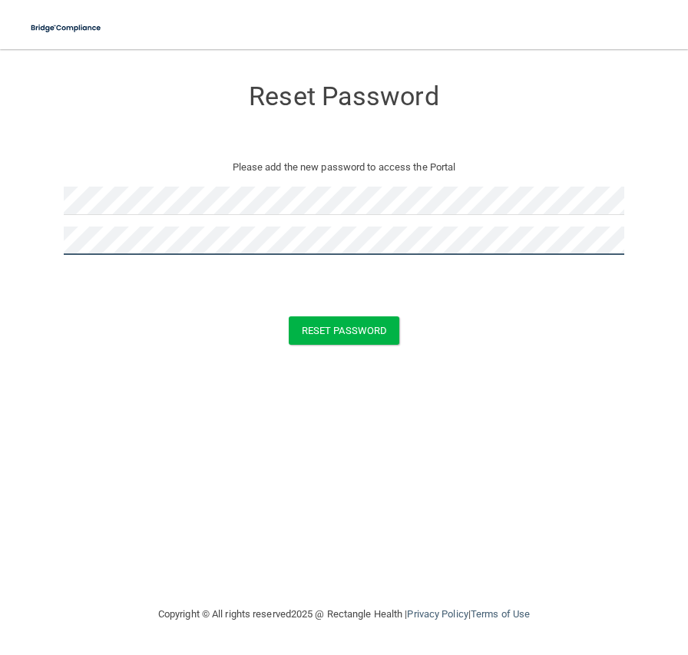
click at [289, 316] on button "Reset Password" at bounding box center [344, 330] width 111 height 28
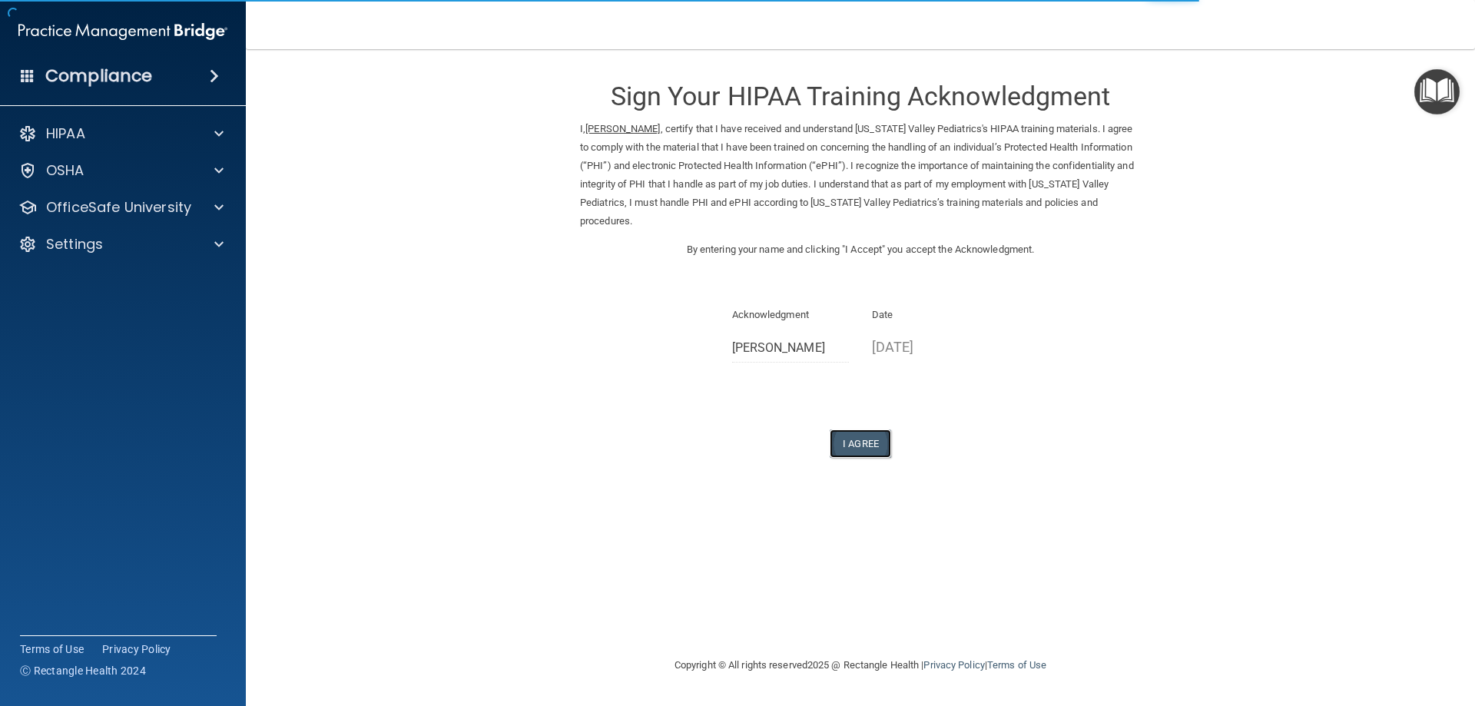
click at [867, 448] on button "I Agree" at bounding box center [860, 443] width 61 height 28
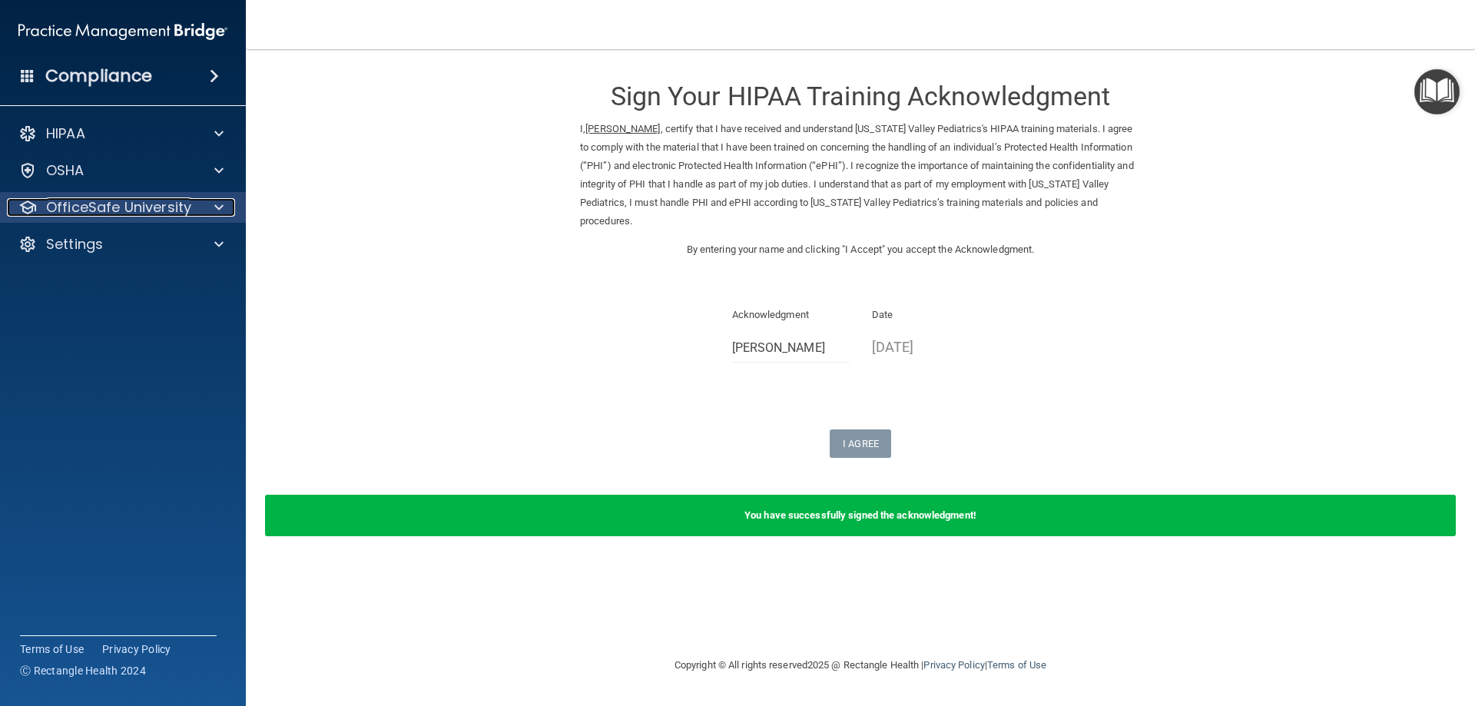
click at [214, 211] on div at bounding box center [216, 207] width 38 height 18
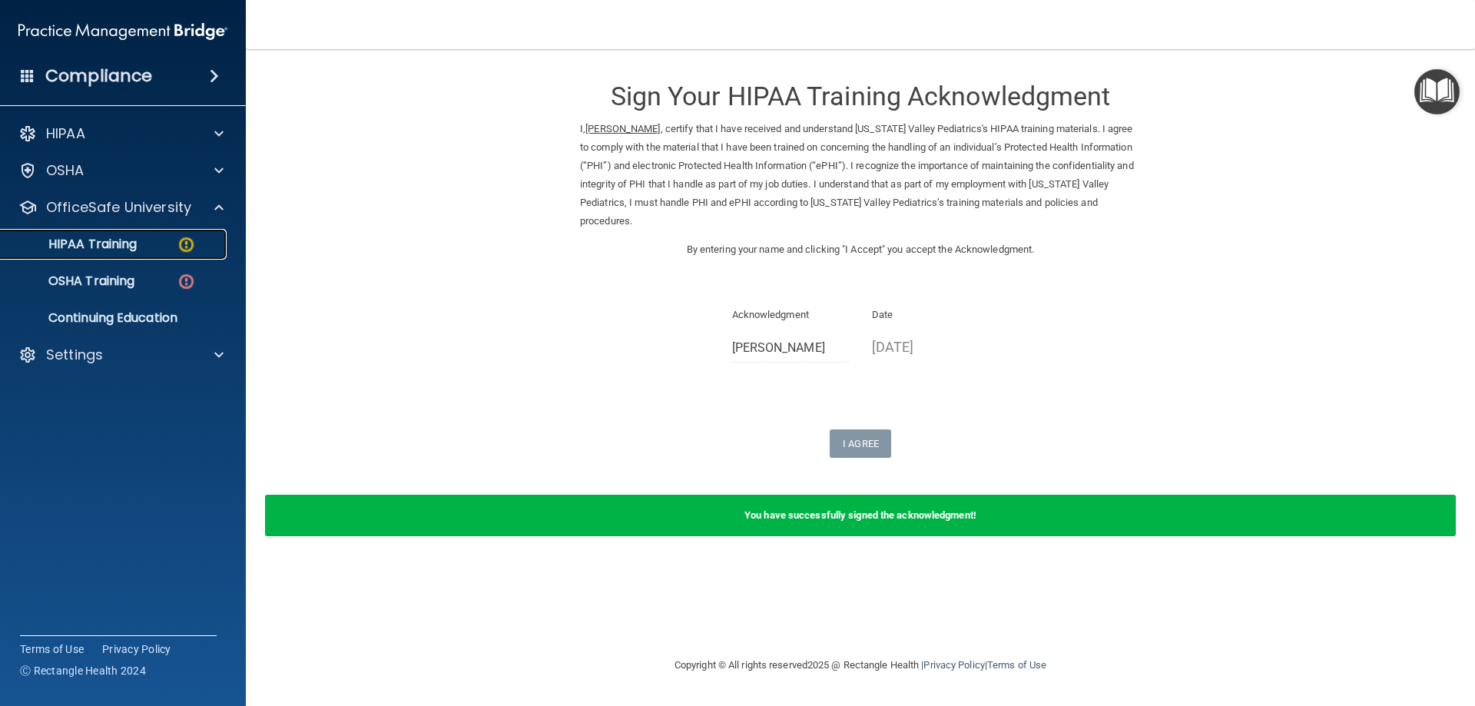
click at [191, 251] on img at bounding box center [186, 244] width 19 height 19
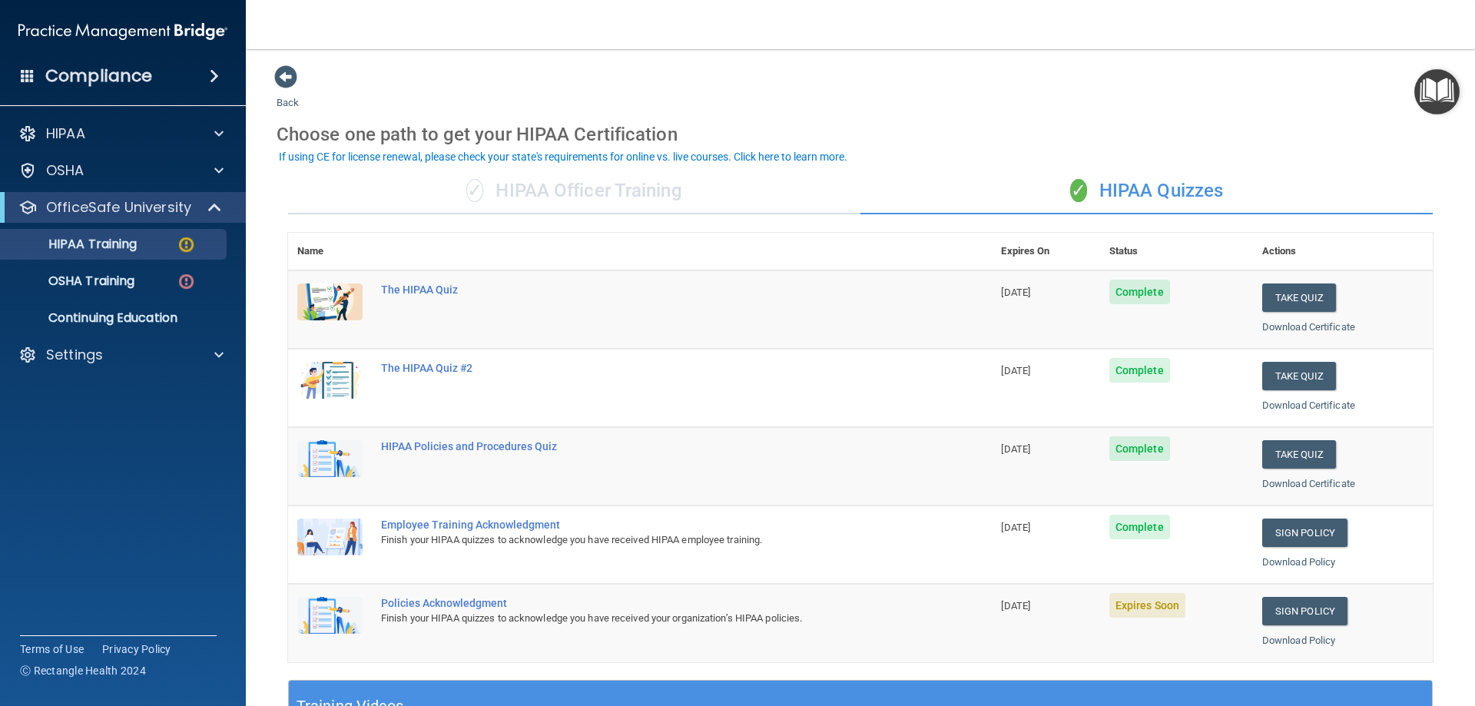
scroll to position [230, 0]
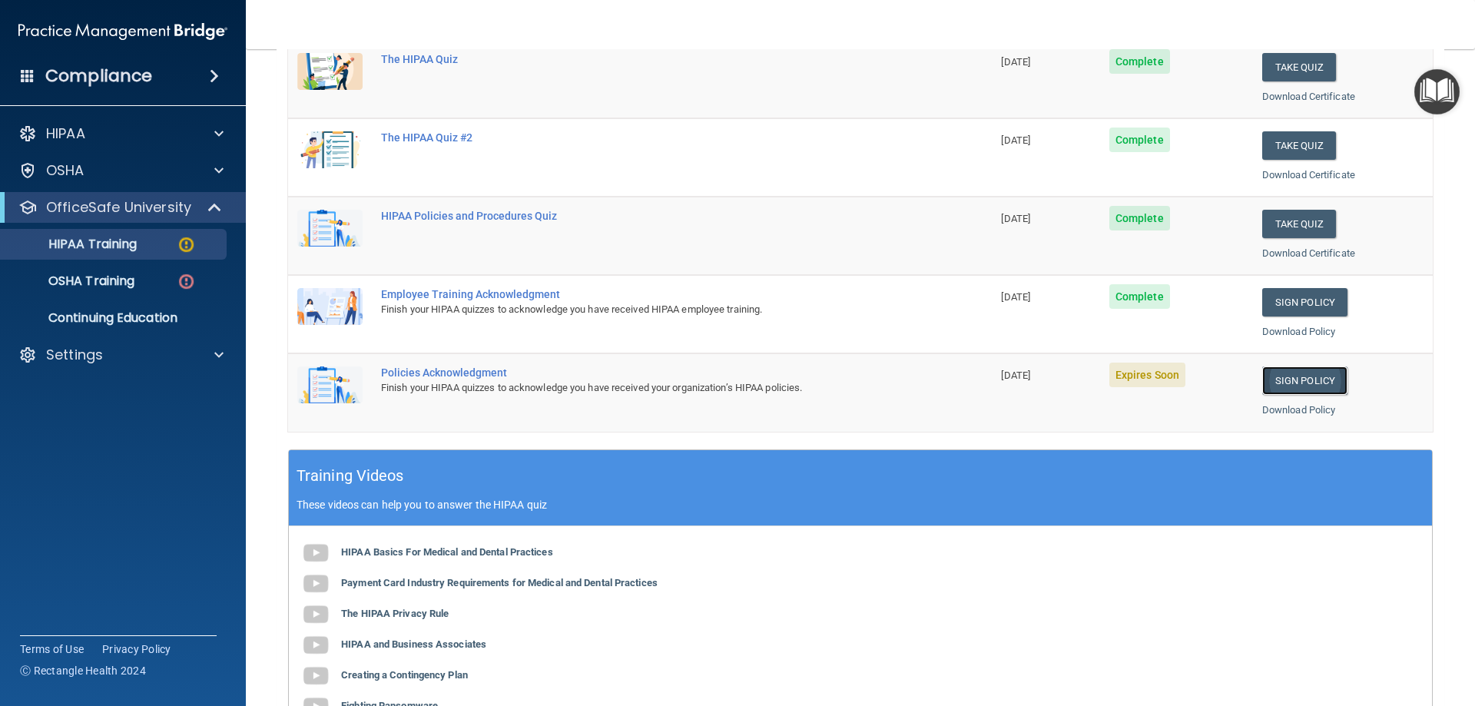
click at [1283, 376] on link "Sign Policy" at bounding box center [1304, 380] width 85 height 28
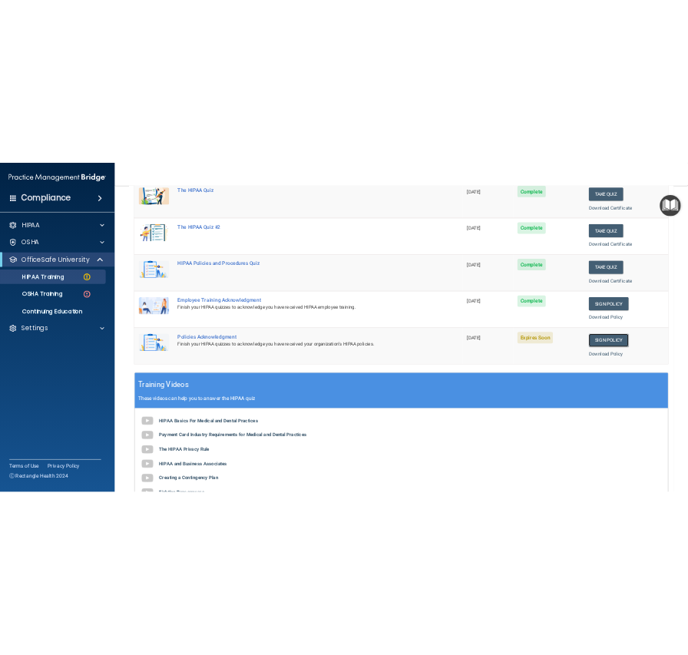
scroll to position [307, 0]
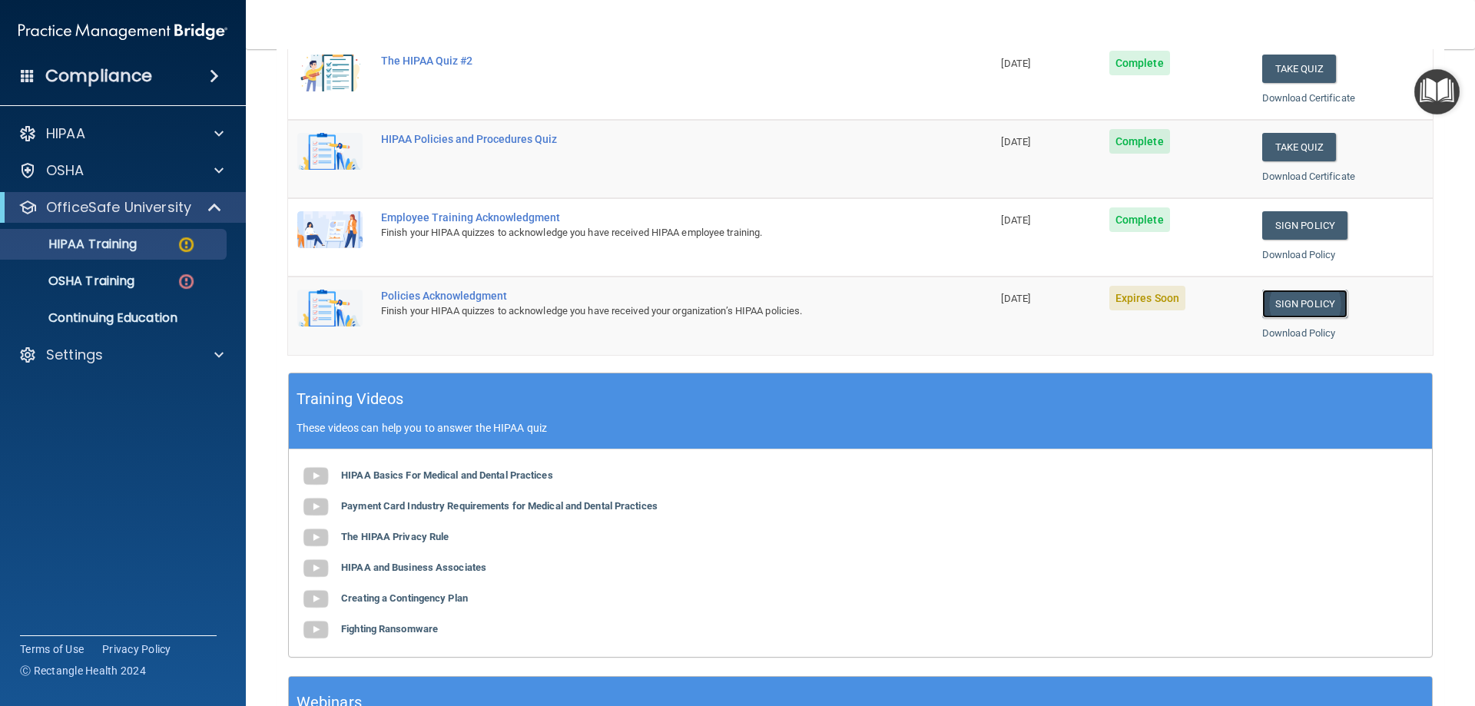
click at [1301, 301] on link "Sign Policy" at bounding box center [1304, 304] width 85 height 28
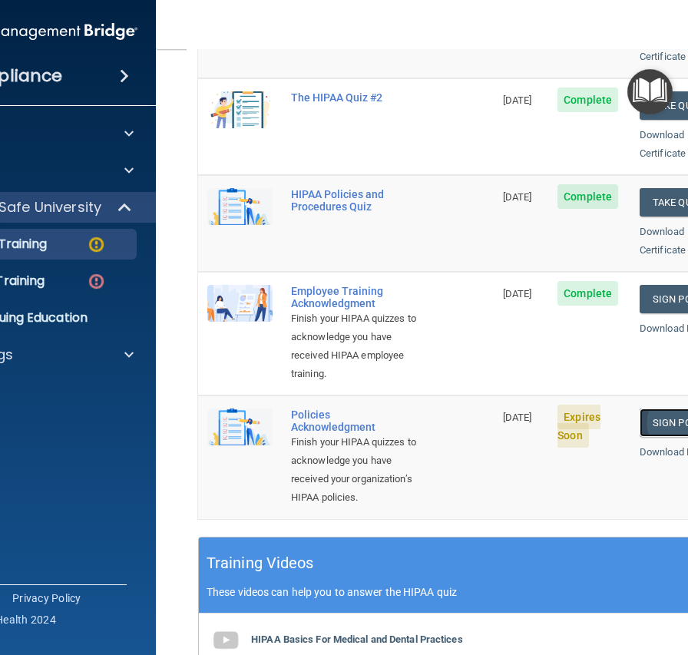
scroll to position [326, 0]
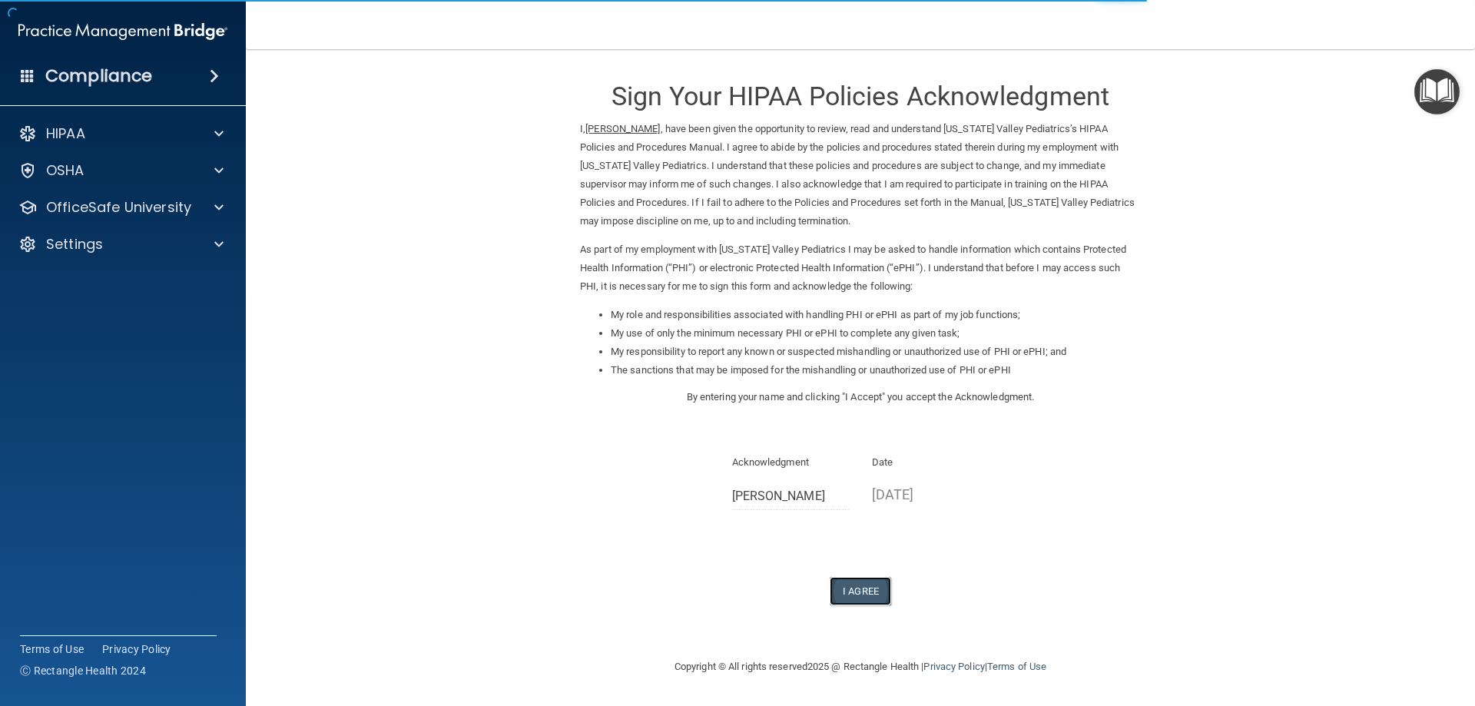
click at [875, 591] on button "I Agree" at bounding box center [860, 591] width 61 height 28
click at [860, 588] on button "I Agree" at bounding box center [860, 591] width 61 height 28
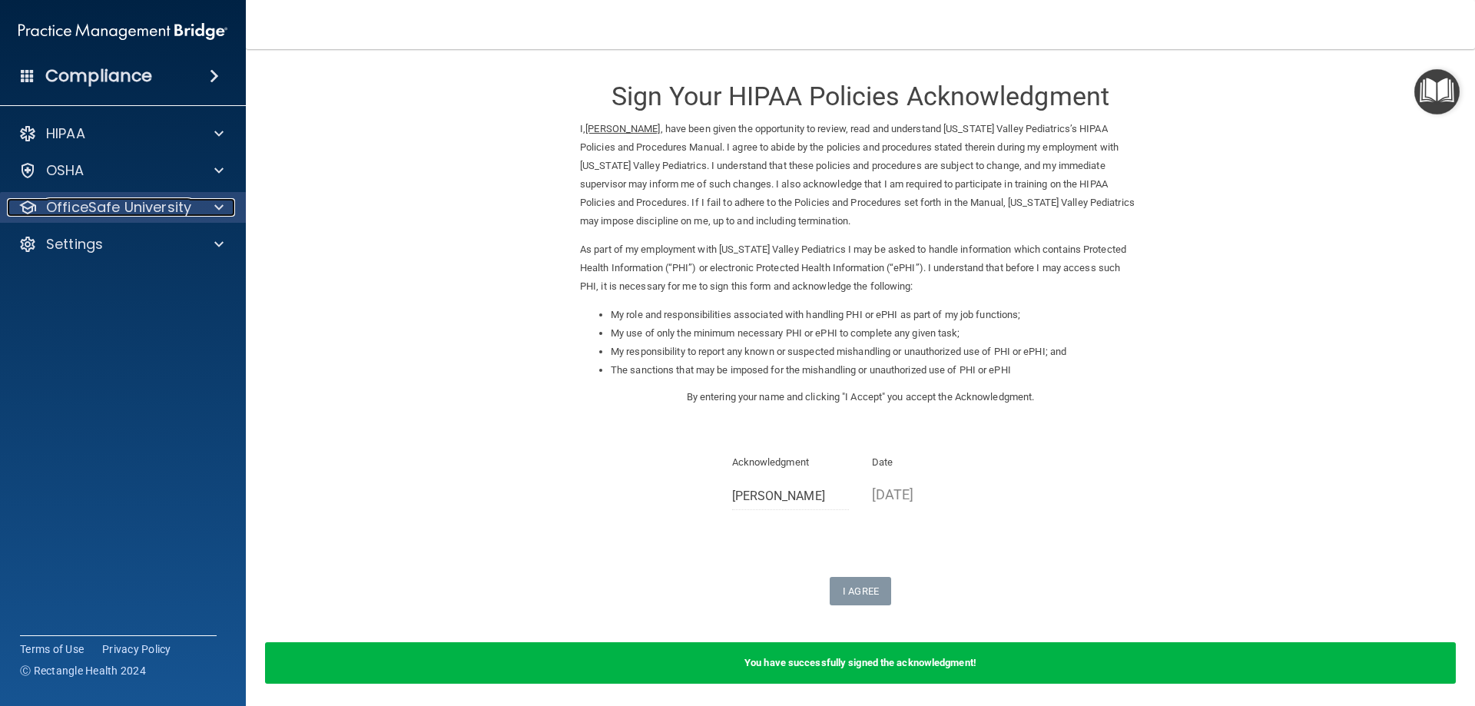
click at [206, 205] on div at bounding box center [216, 207] width 38 height 18
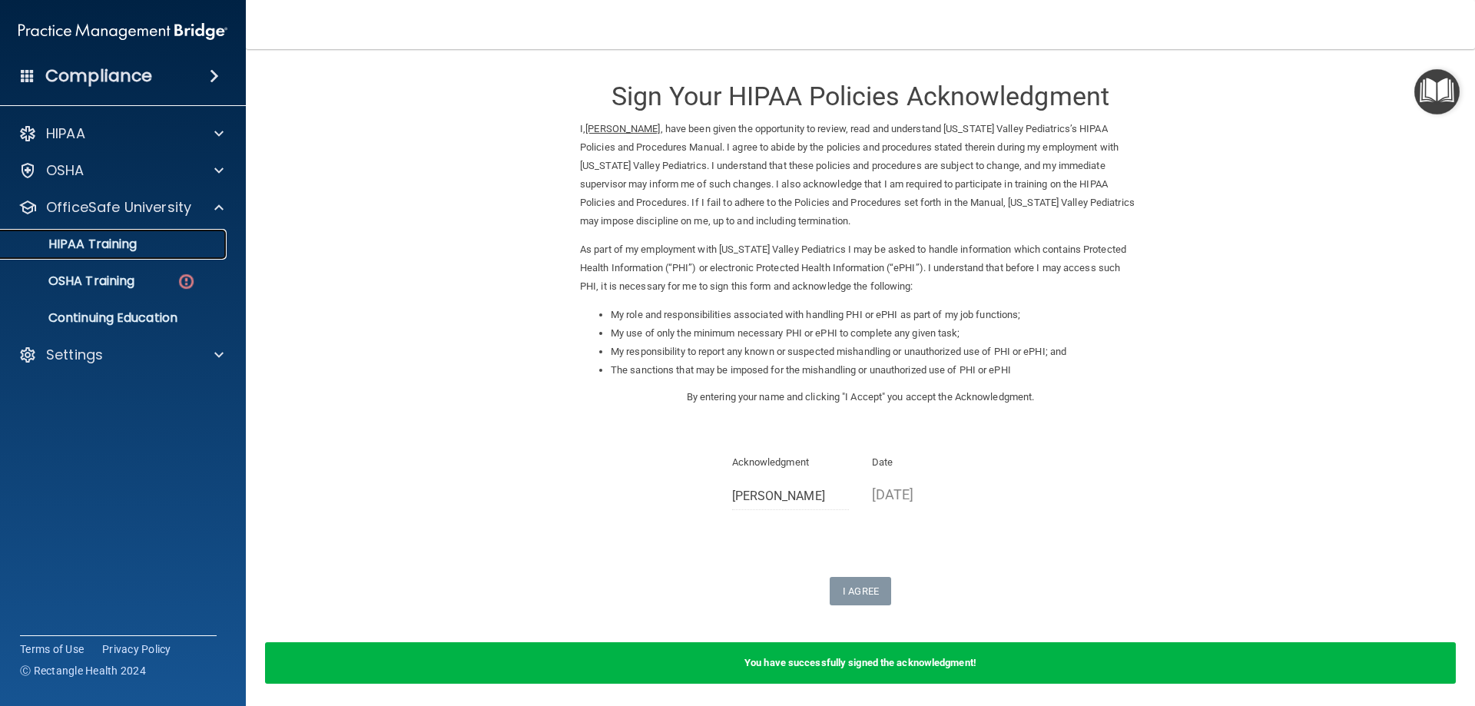
click at [205, 244] on div "HIPAA Training" at bounding box center [115, 244] width 210 height 15
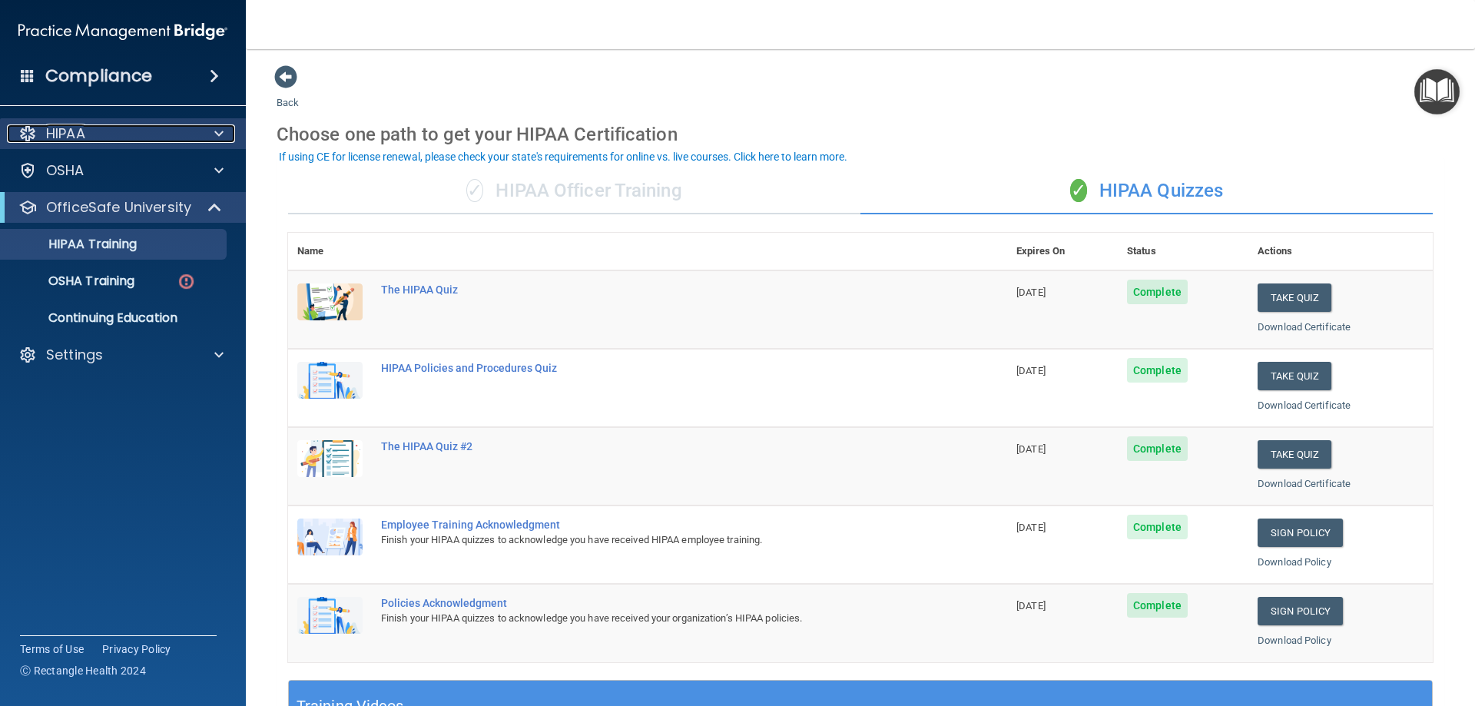
click at [223, 130] on span at bounding box center [218, 133] width 9 height 18
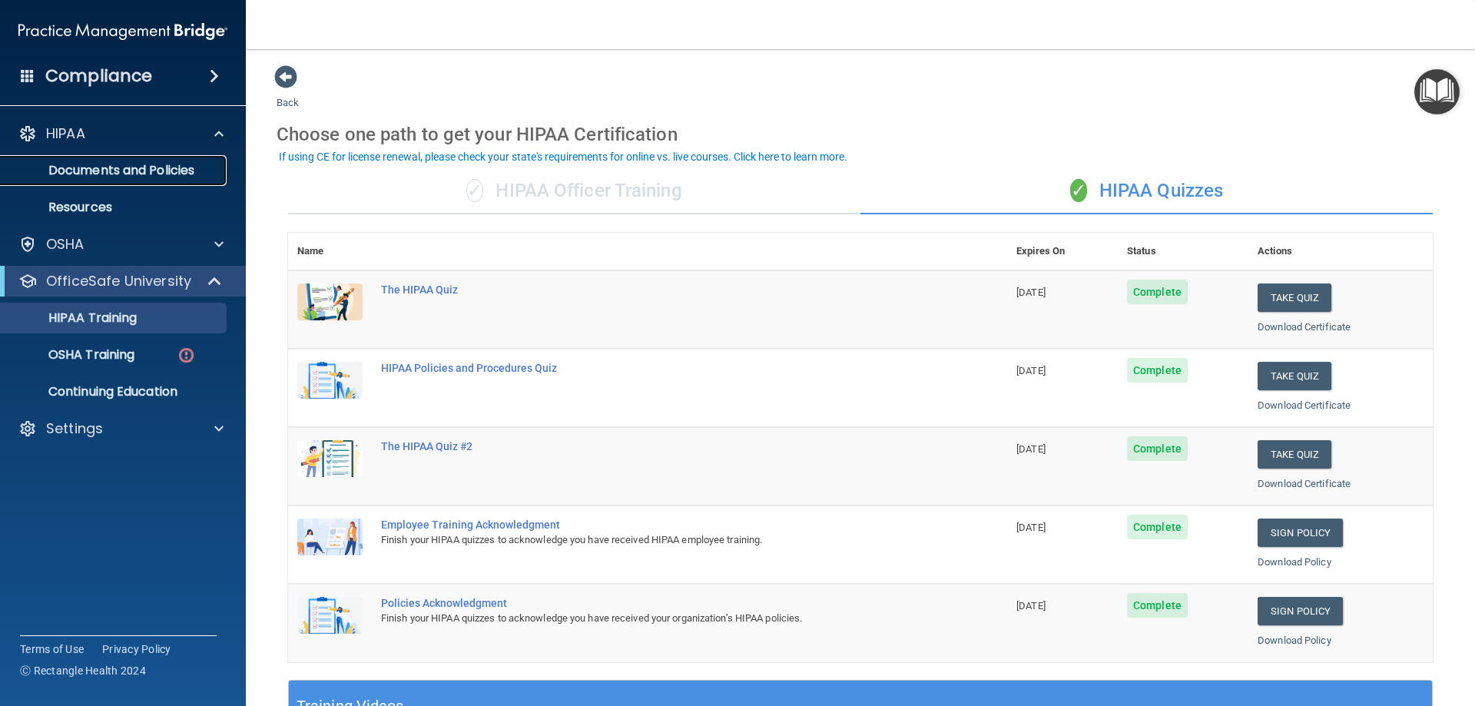
click at [177, 168] on p "Documents and Policies" at bounding box center [115, 170] width 210 height 15
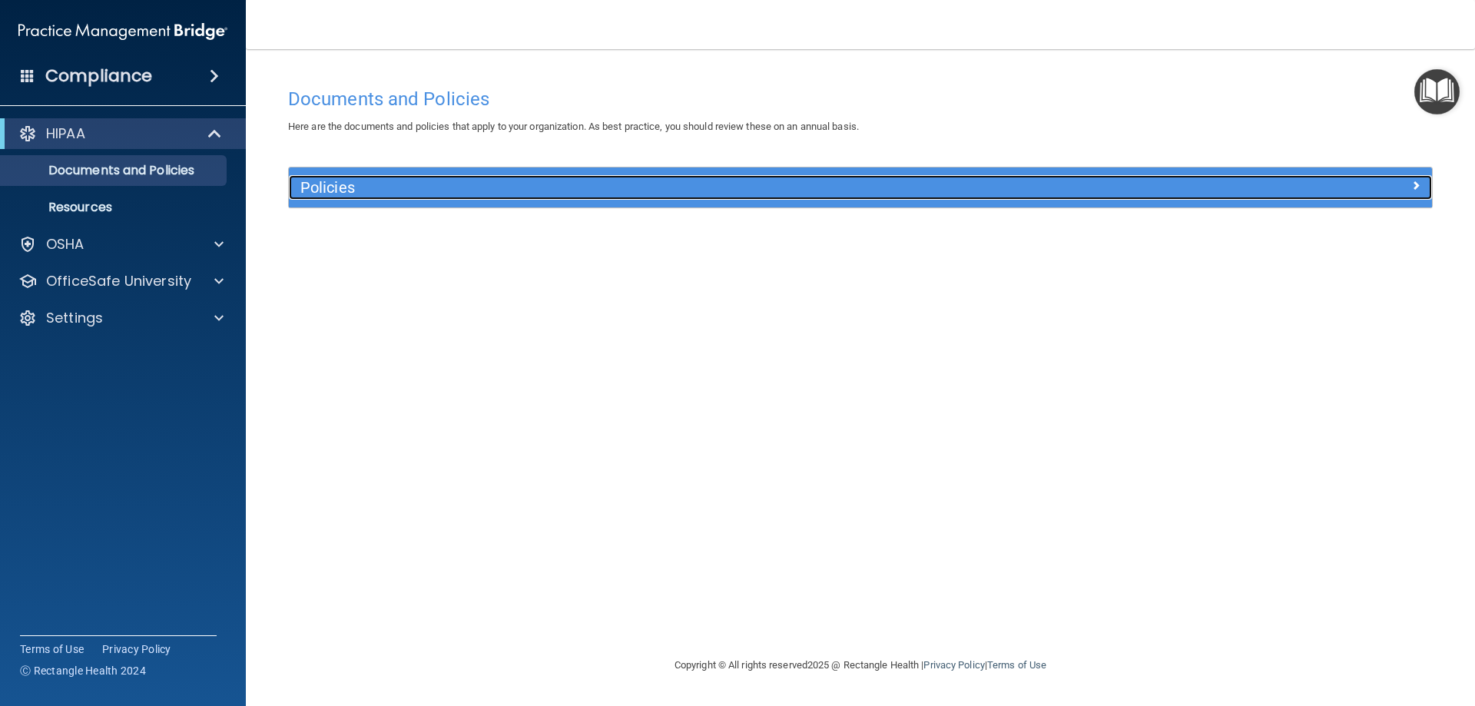
click at [1416, 187] on span at bounding box center [1415, 185] width 9 height 18
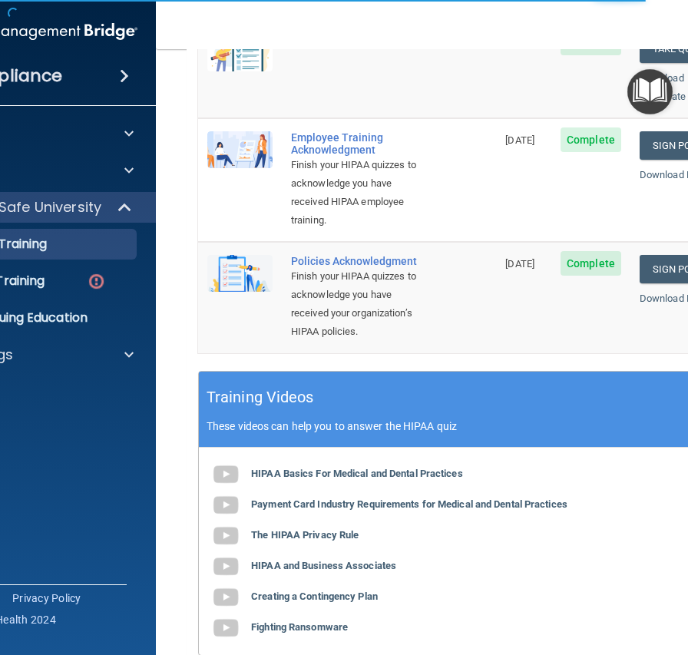
scroll to position [538, 0]
